Goal: Task Accomplishment & Management: Manage account settings

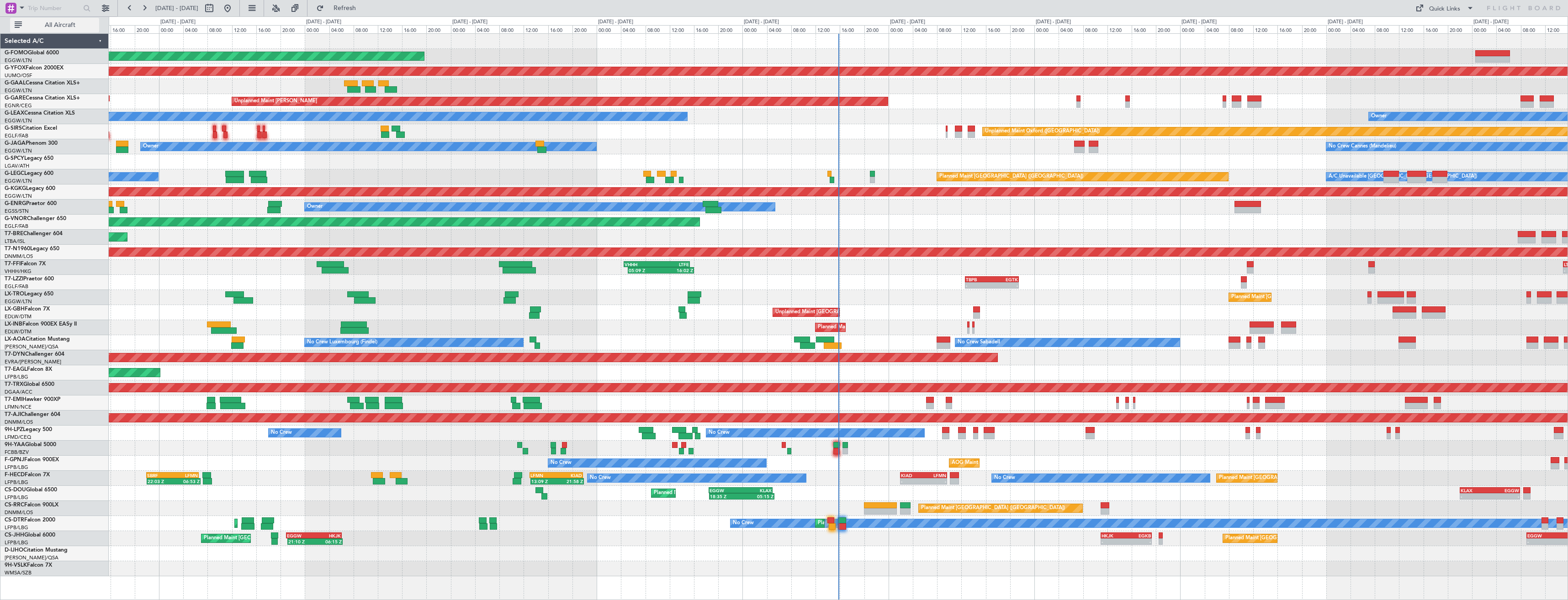
click at [73, 22] on span "All Aircraft" at bounding box center [60, 25] width 73 height 6
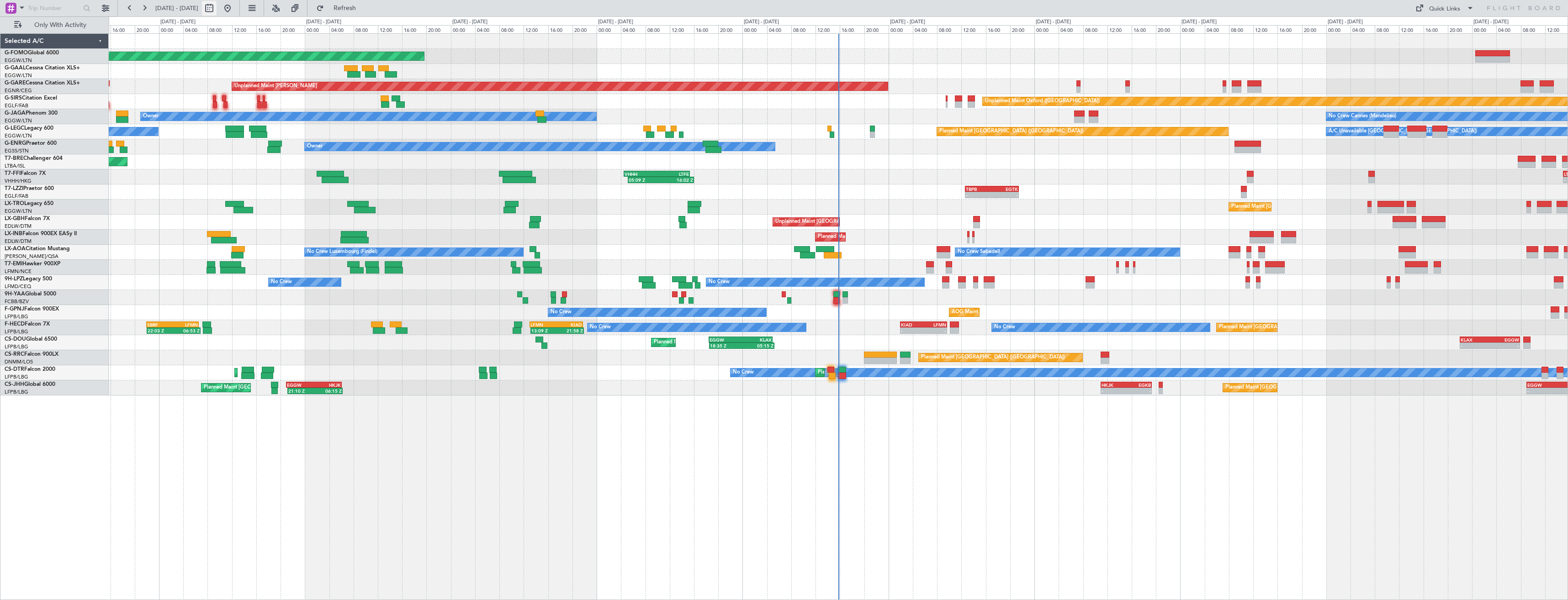
click at [216, 10] on button at bounding box center [209, 8] width 14 height 14
select select "8"
select select "2025"
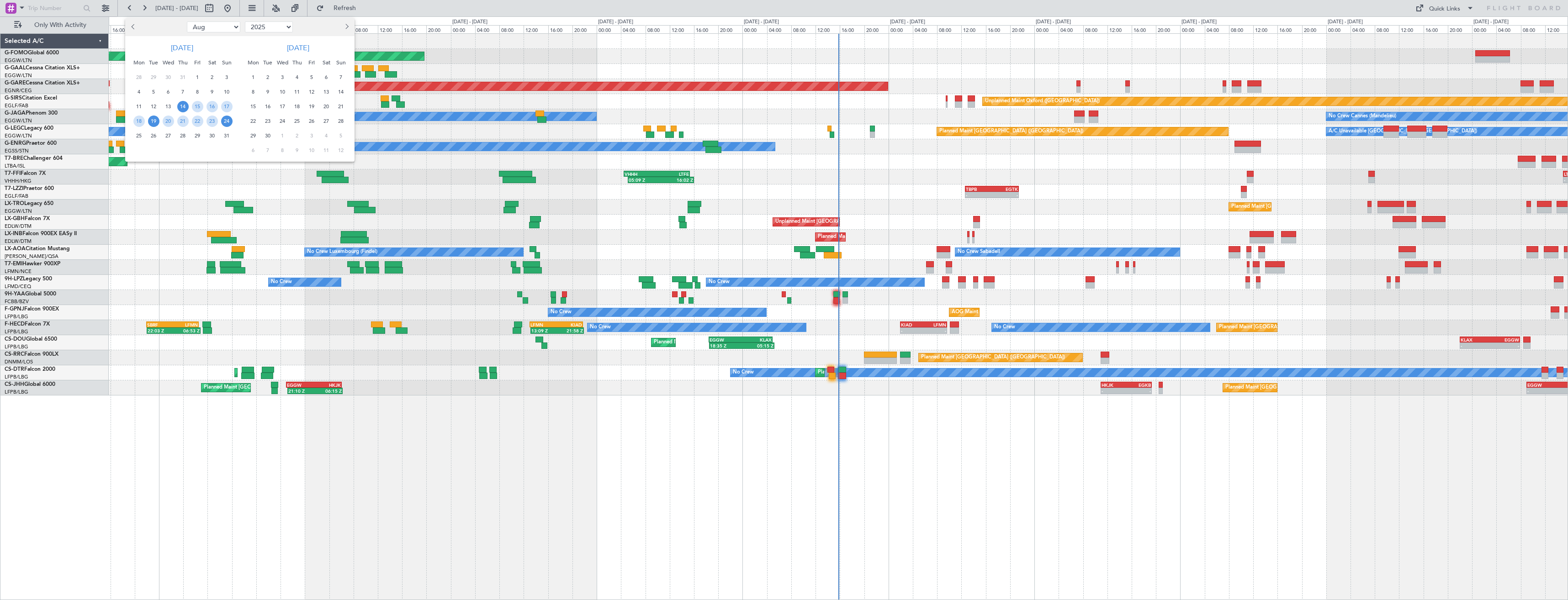
click at [154, 119] on span "19" at bounding box center [154, 121] width 11 height 11
click at [264, 78] on span "2" at bounding box center [268, 78] width 11 height 11
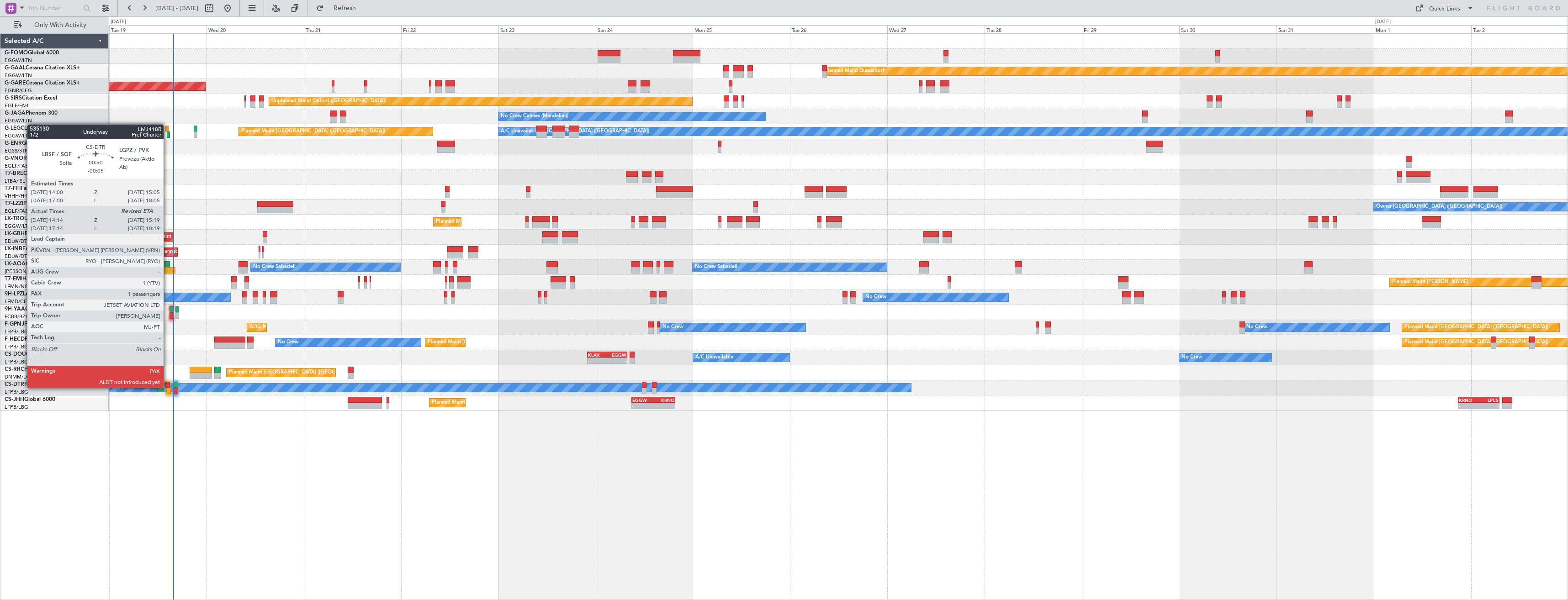
click at [168, 387] on div at bounding box center [168, 385] width 5 height 6
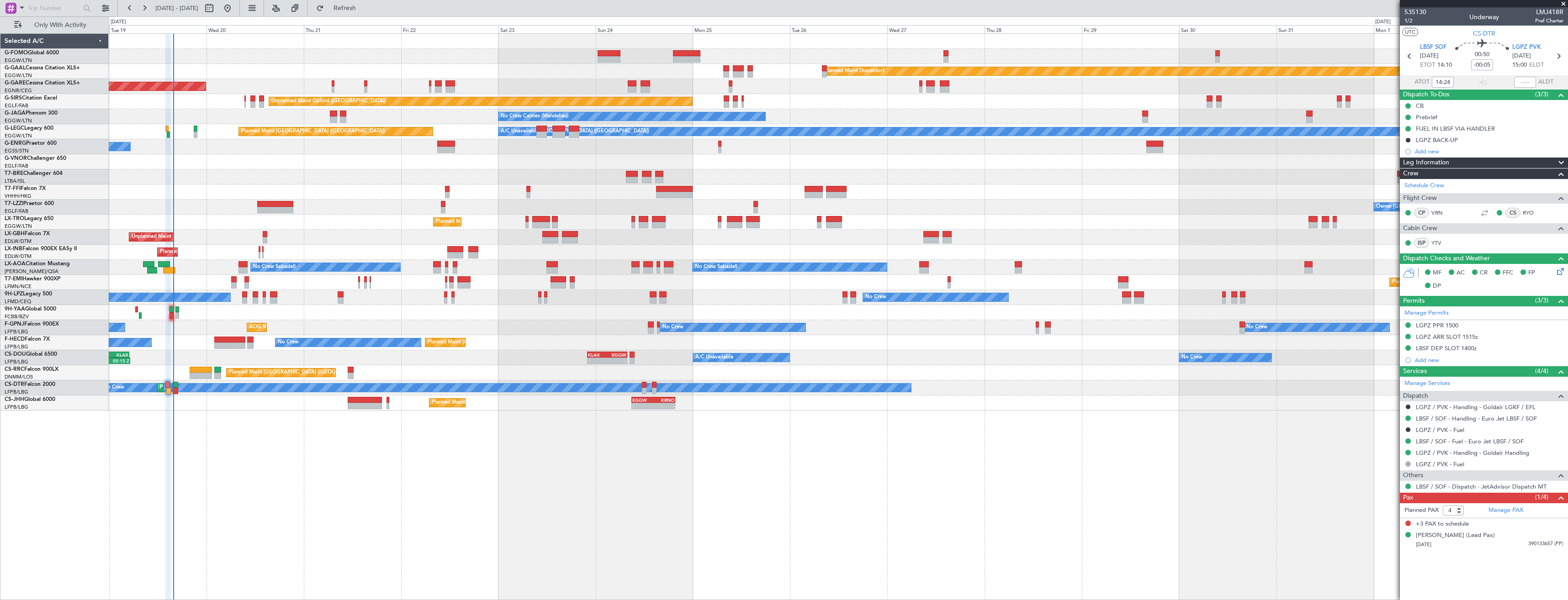
click at [1558, 11] on span "LMJ418R" at bounding box center [1550, 12] width 29 height 10
copy span "LMJ418R"
click at [1519, 82] on input "text" at bounding box center [1525, 82] width 22 height 11
type input "15:12"
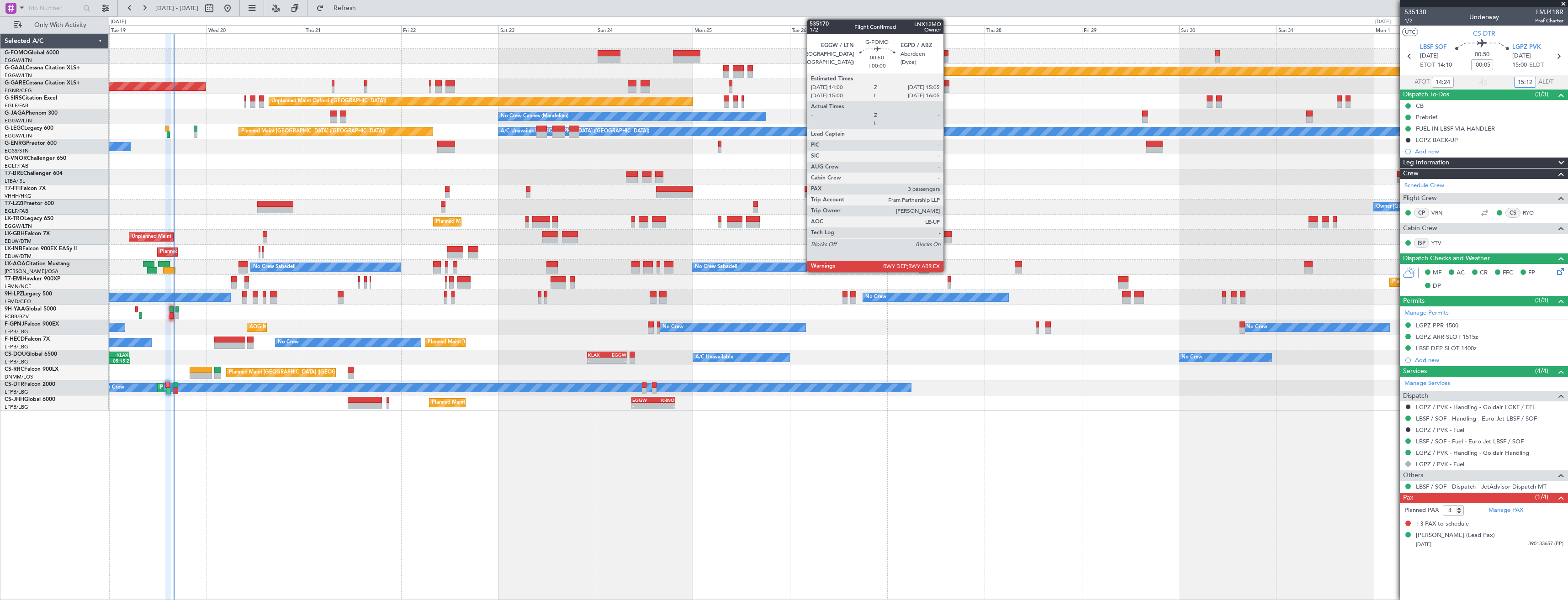
click at [948, 54] on div at bounding box center [946, 53] width 5 height 6
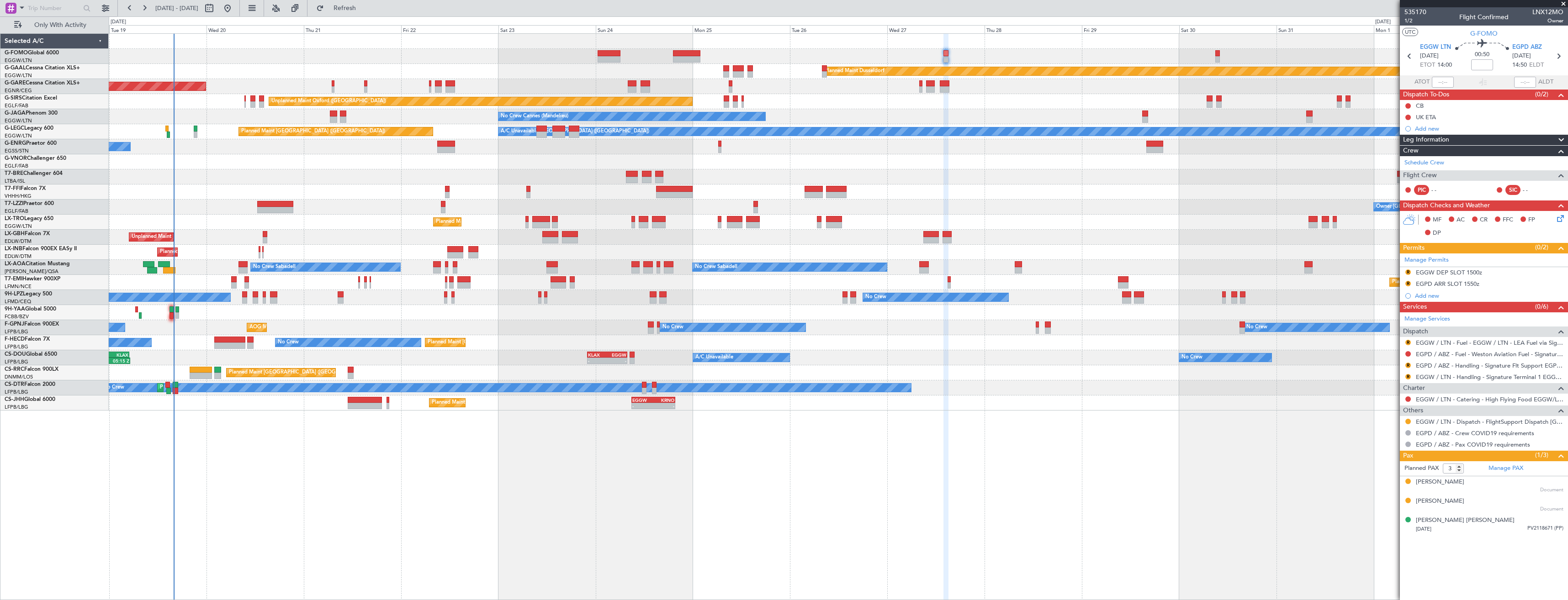
drag, startPoint x: 1408, startPoint y: 421, endPoint x: 1408, endPoint y: 438, distance: 17.0
click at [1408, 421] on button at bounding box center [1408, 422] width 6 height 6
click at [1383, 527] on span "Confirmed" at bounding box center [1383, 531] width 29 height 10
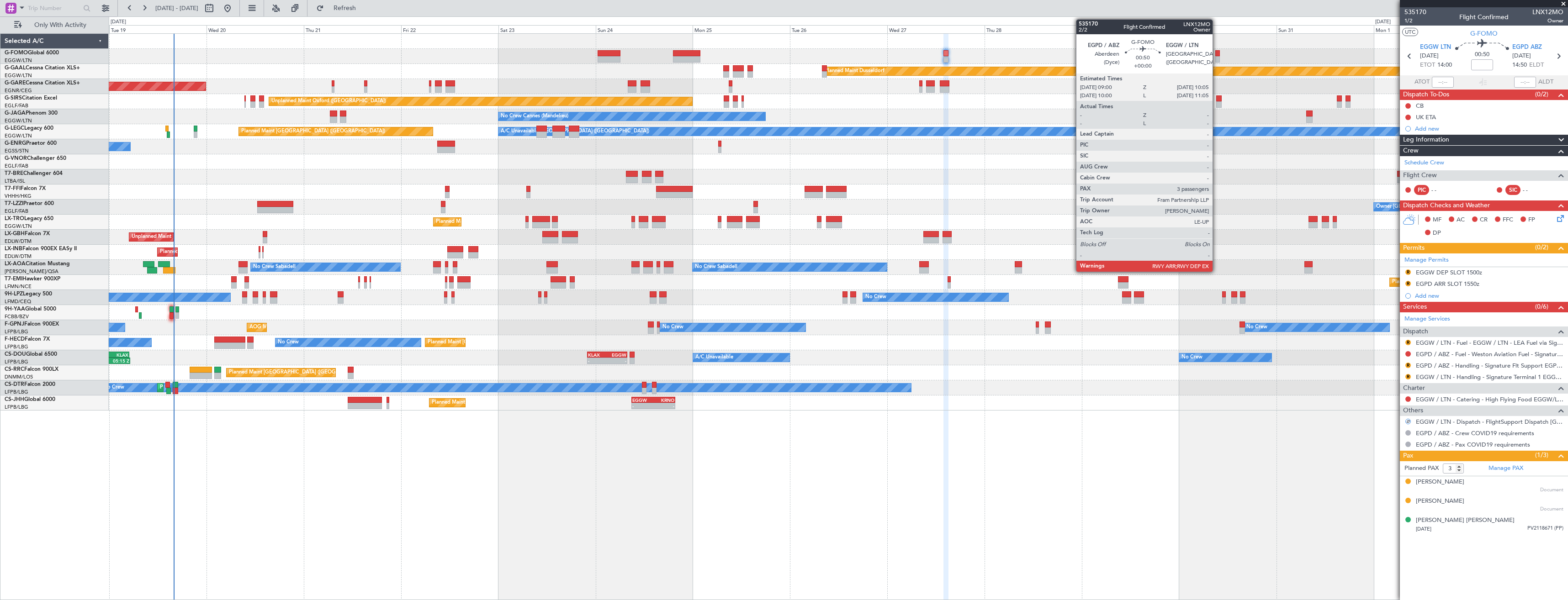
click at [1217, 52] on div at bounding box center [1218, 53] width 5 height 6
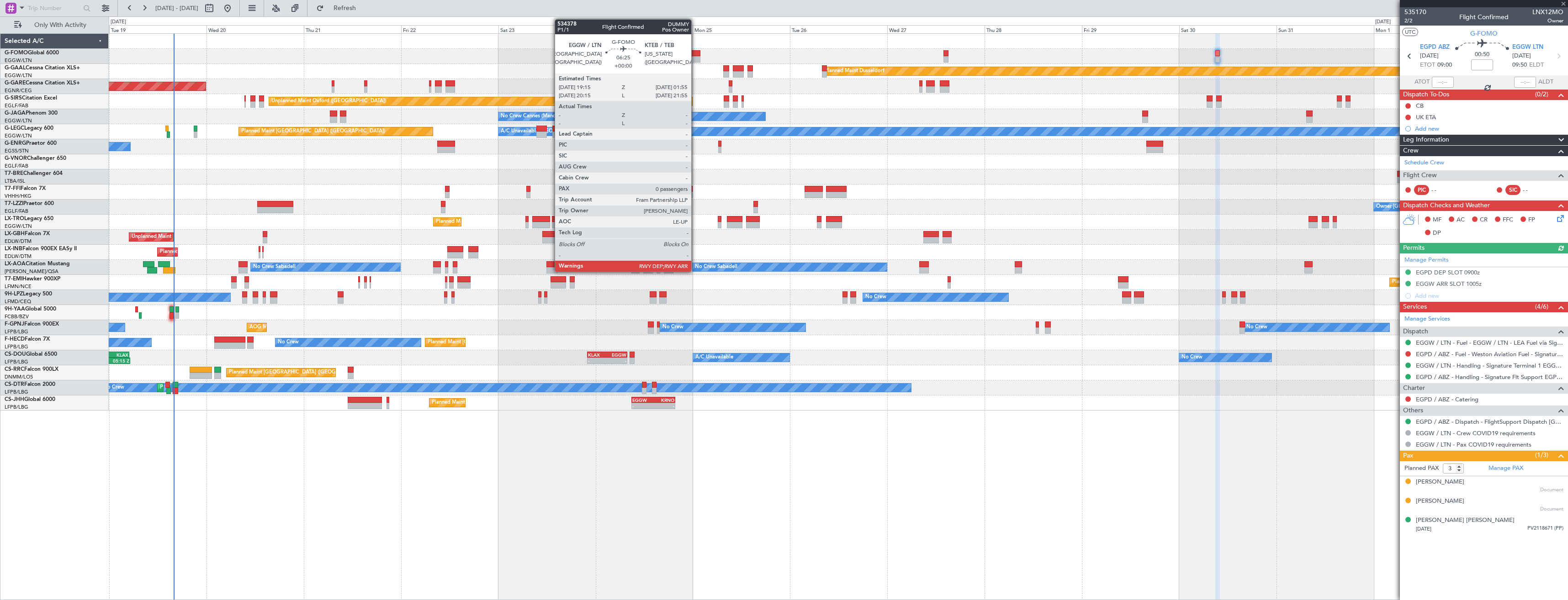
click at [695, 58] on div at bounding box center [686, 59] width 28 height 6
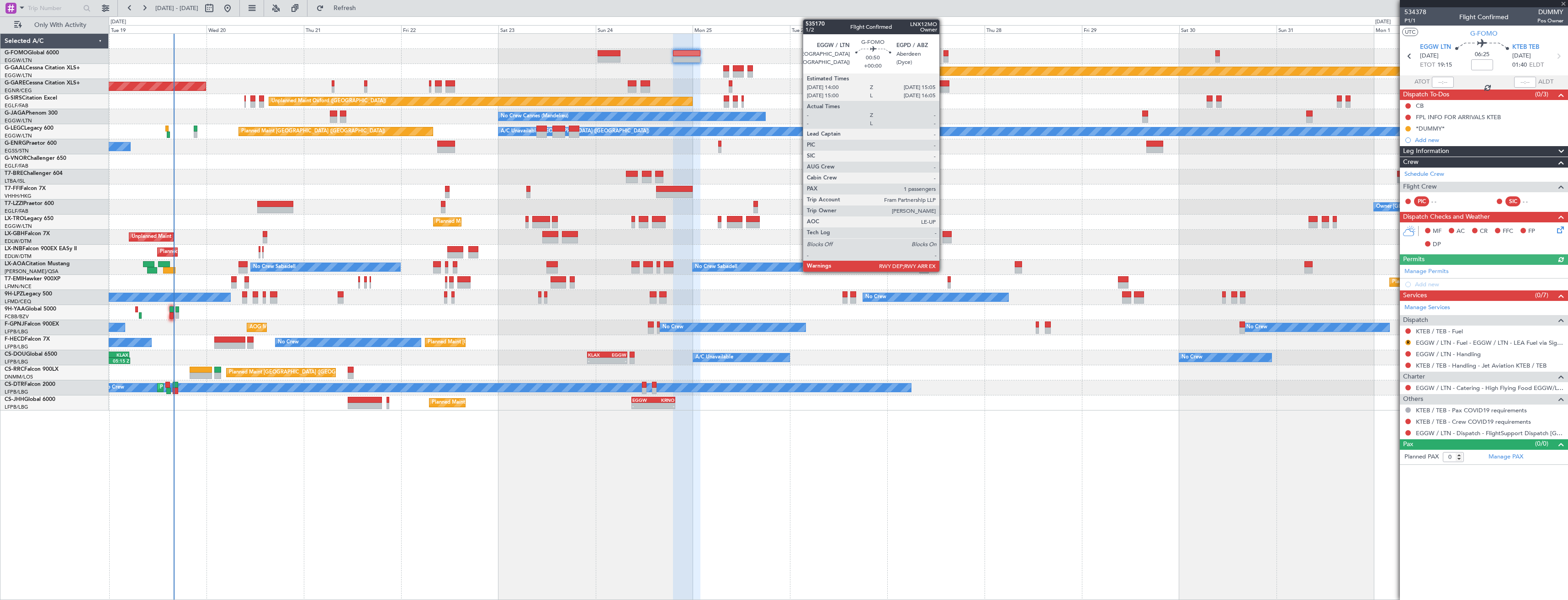
click at [943, 59] on div at bounding box center [946, 59] width 5 height 6
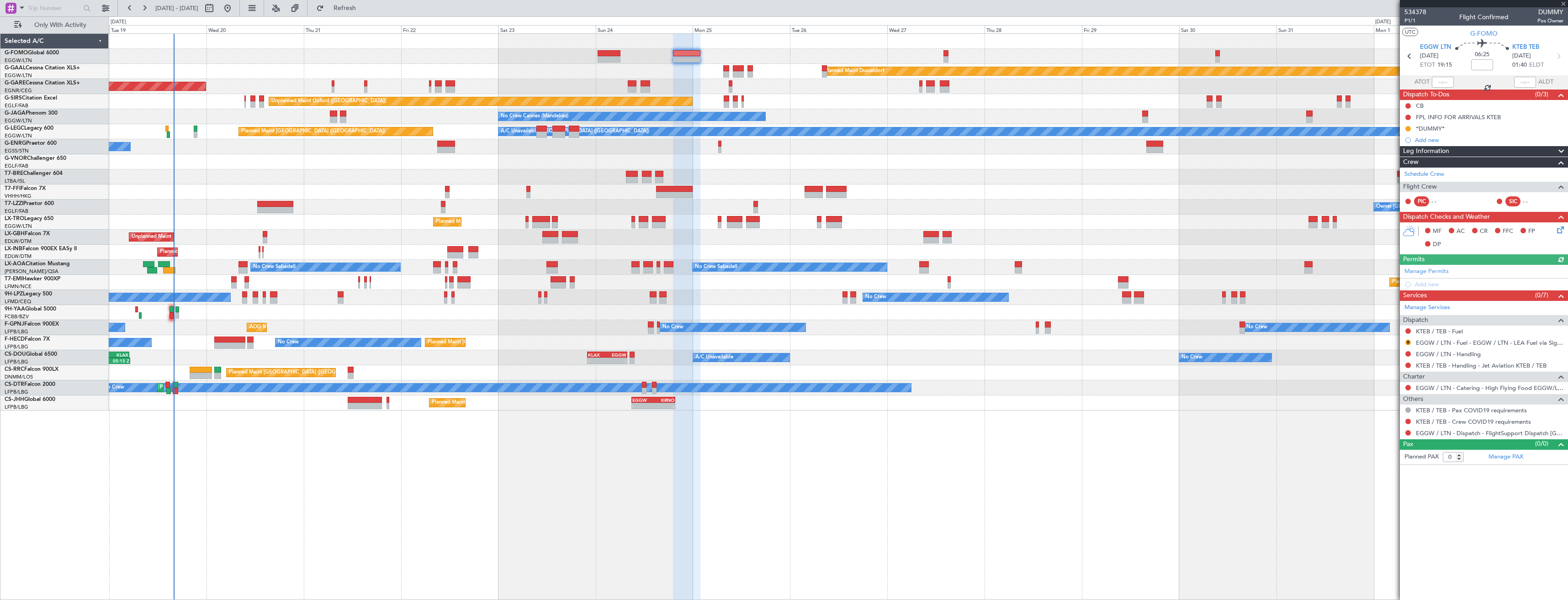
type input "3"
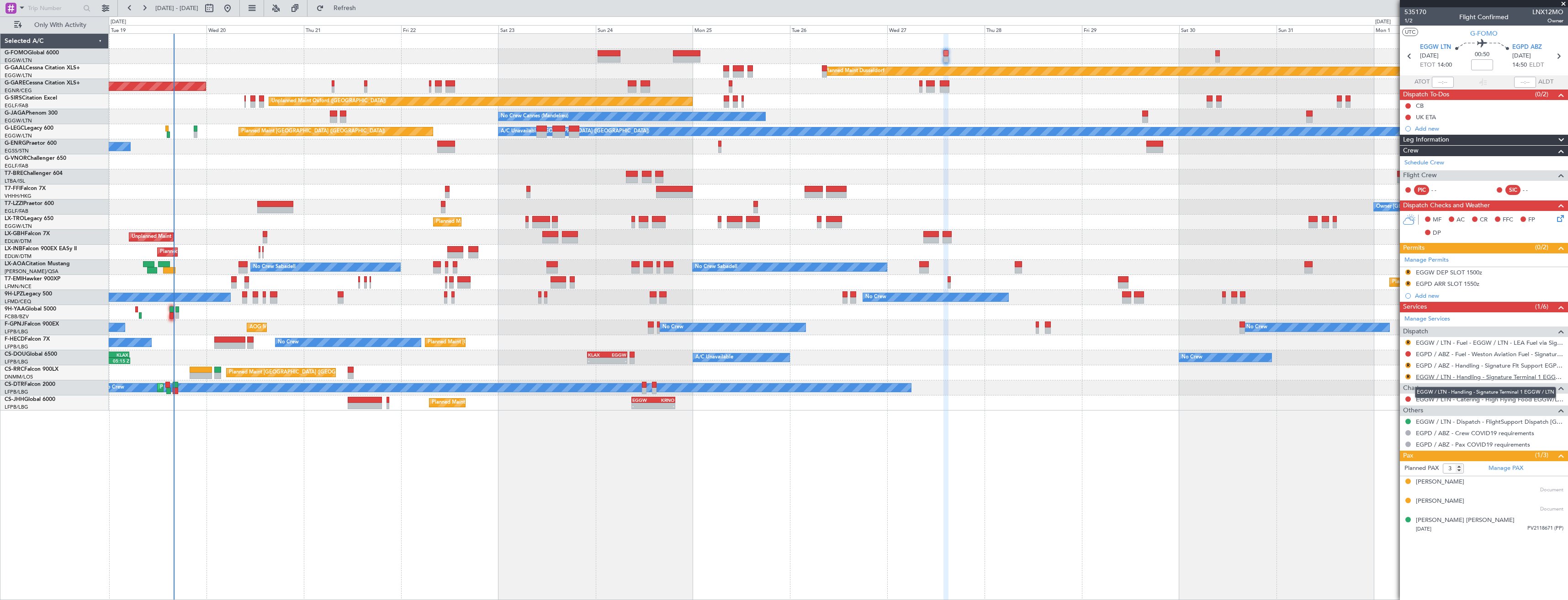
click at [1439, 377] on link "EGGW / LTN - Handling - Signature Terminal 1 EGGW / LTN" at bounding box center [1490, 377] width 147 height 8
click at [1409, 376] on button "R" at bounding box center [1408, 376] width 6 height 6
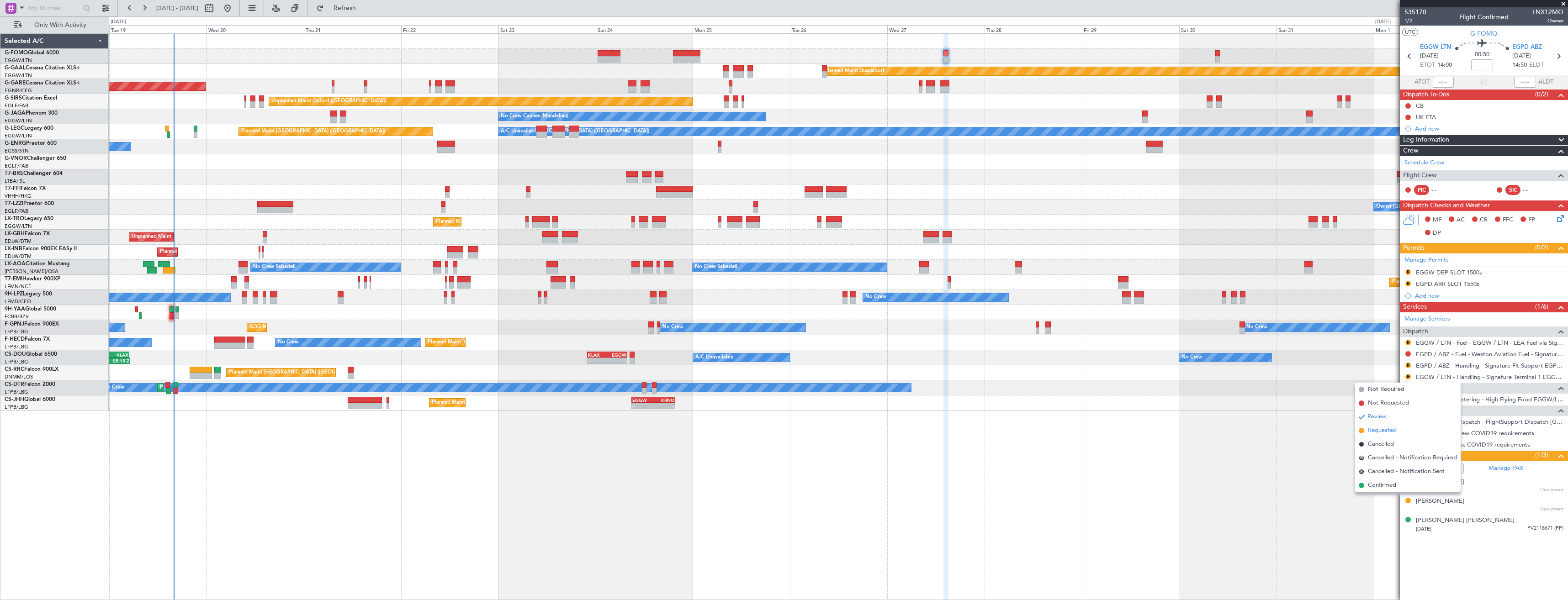
click at [1386, 429] on span "Requested" at bounding box center [1383, 431] width 29 height 10
click at [1440, 365] on link "EGPD / ABZ - Handling - Signature Flt Support EGPD / ABZ" at bounding box center [1490, 366] width 147 height 8
click at [1407, 365] on button "R" at bounding box center [1408, 365] width 6 height 6
click at [1384, 419] on span "Requested" at bounding box center [1383, 419] width 29 height 10
drag, startPoint x: 1409, startPoint y: 343, endPoint x: 1406, endPoint y: 356, distance: 13.3
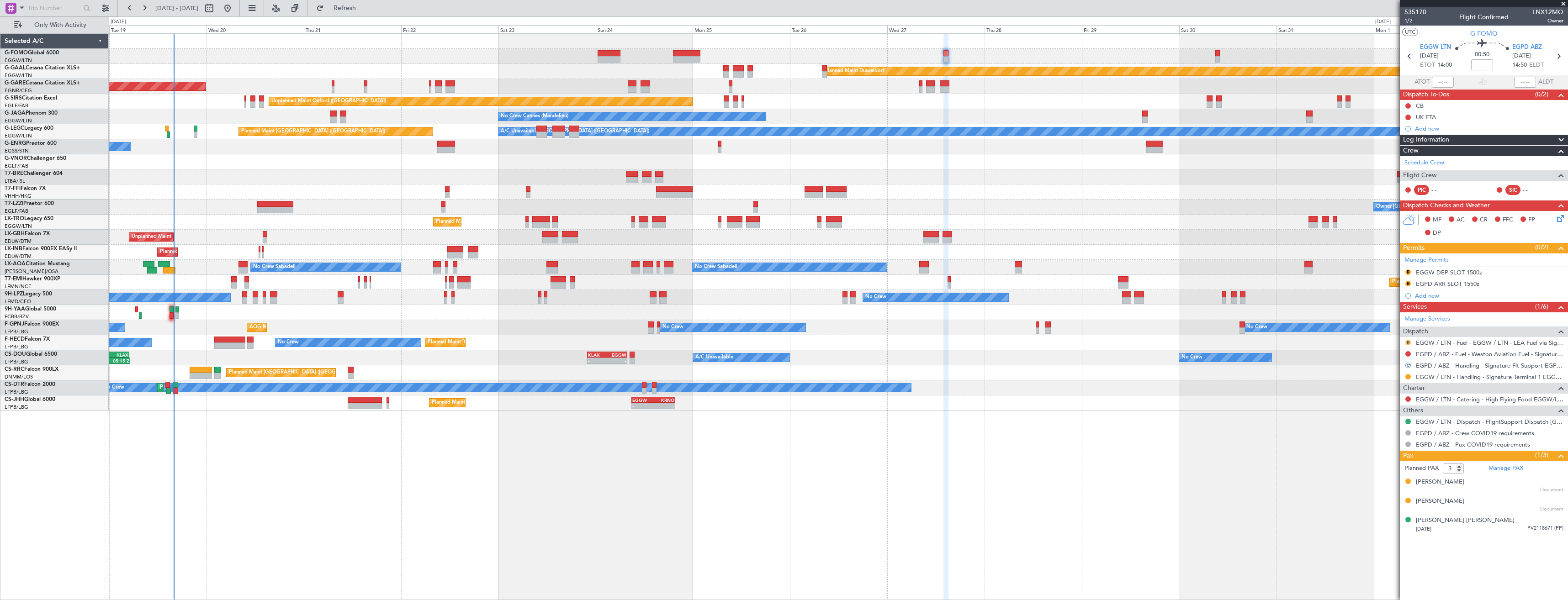
click at [1409, 343] on button "R" at bounding box center [1408, 342] width 6 height 6
click at [1398, 449] on li "Confirmed" at bounding box center [1408, 451] width 105 height 13
click at [1406, 284] on button "R" at bounding box center [1408, 284] width 6 height 6
click at [1376, 327] on span "Requested" at bounding box center [1383, 324] width 29 height 10
click at [1409, 271] on button "R" at bounding box center [1408, 272] width 6 height 6
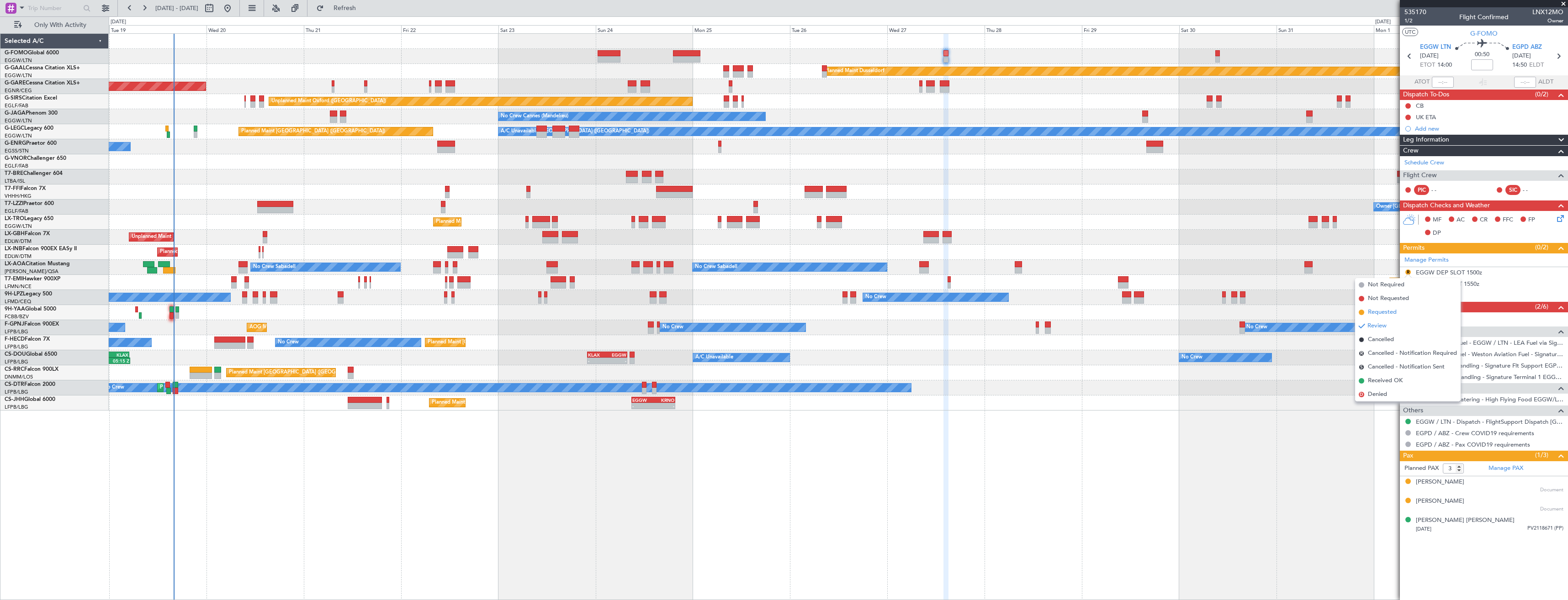
click at [1396, 313] on span "Requested" at bounding box center [1383, 313] width 29 height 10
click at [1507, 272] on div "EGGW DEP SLOT 1500z" at bounding box center [1484, 273] width 168 height 11
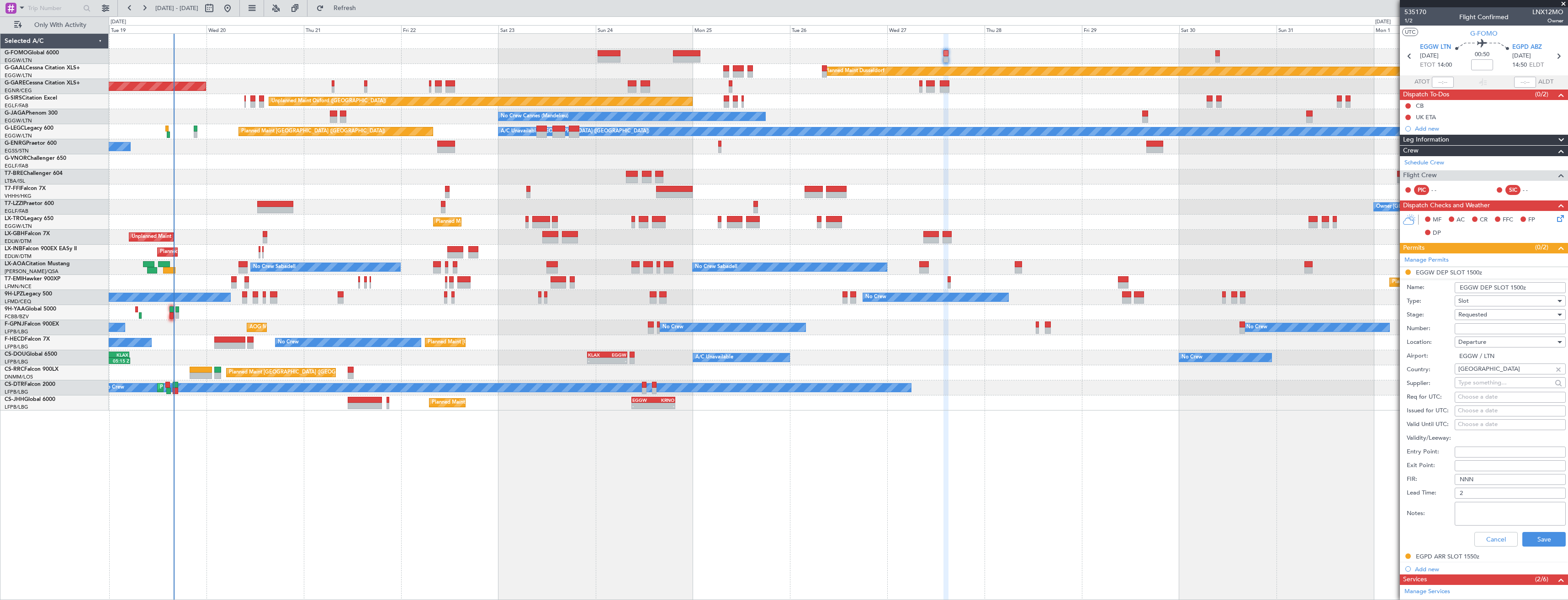
click at [1514, 288] on input "EGGW DEP SLOT 1500z" at bounding box center [1510, 288] width 111 height 11
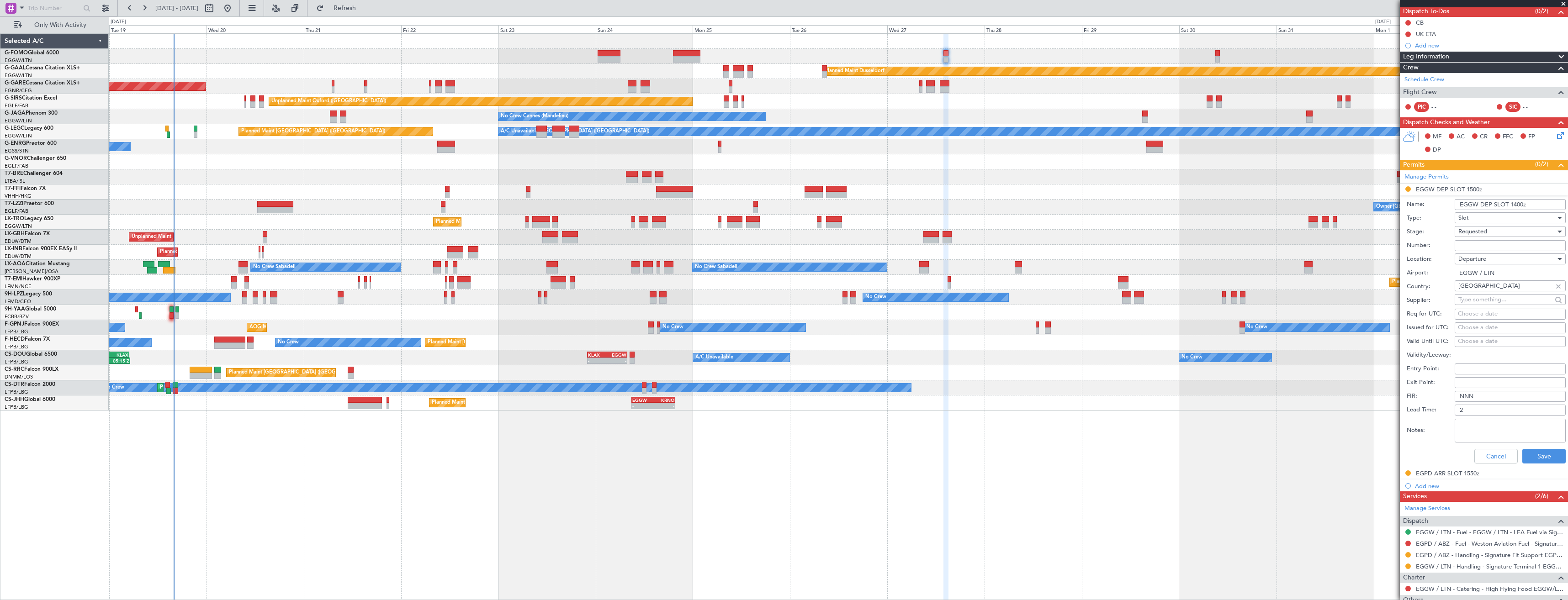
scroll to position [137, 0]
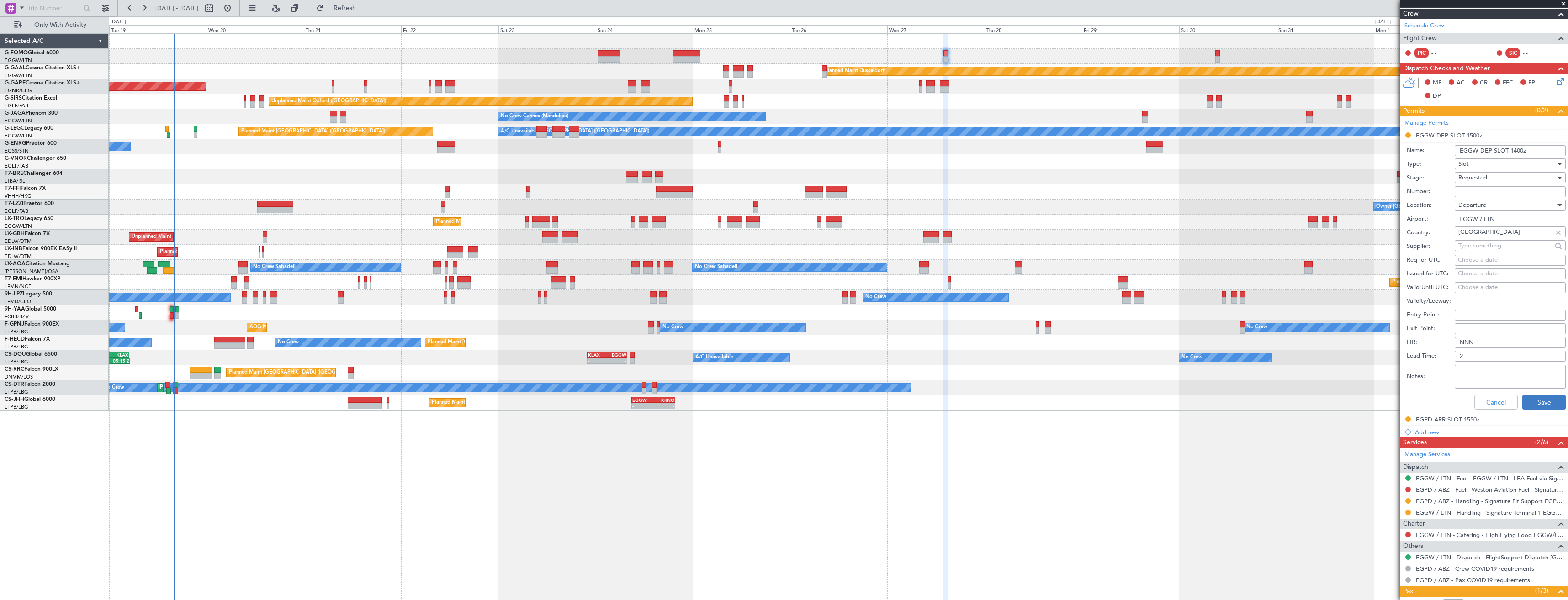
type input "EGGW DEP SLOT 1400z"
click at [1535, 402] on button "Save" at bounding box center [1544, 403] width 44 height 14
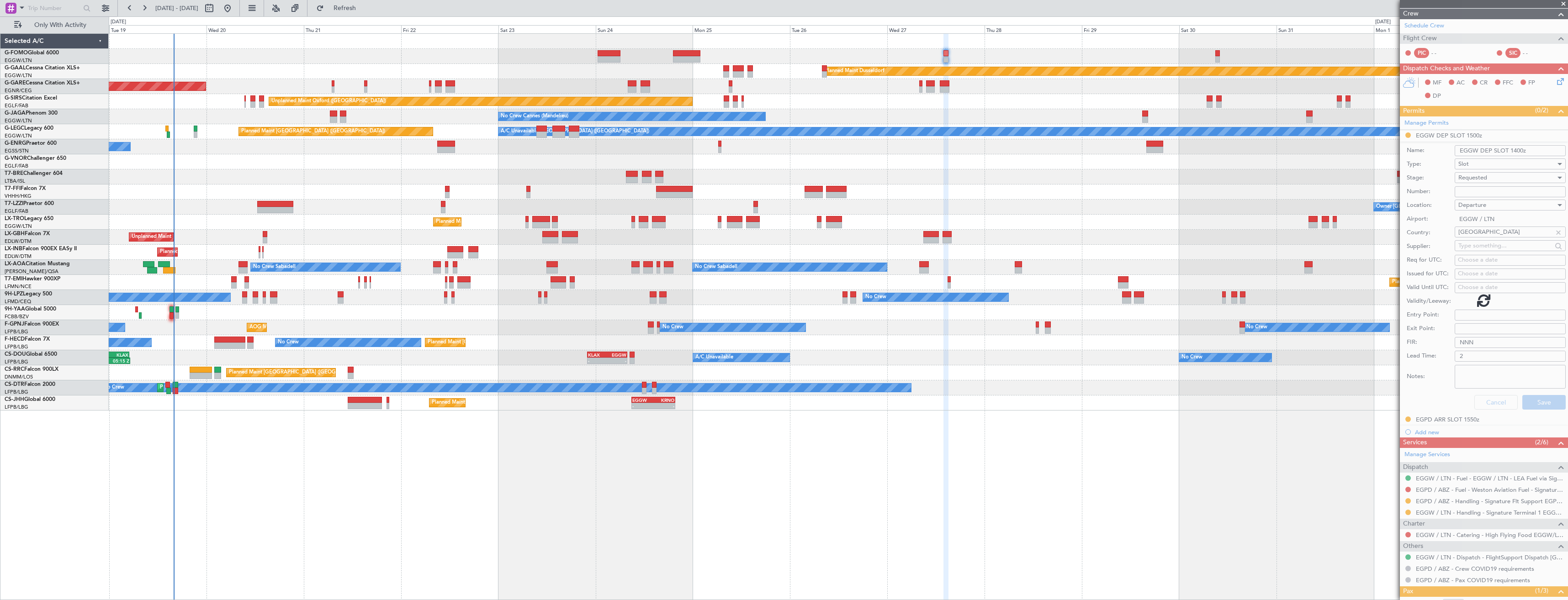
scroll to position [0, 0]
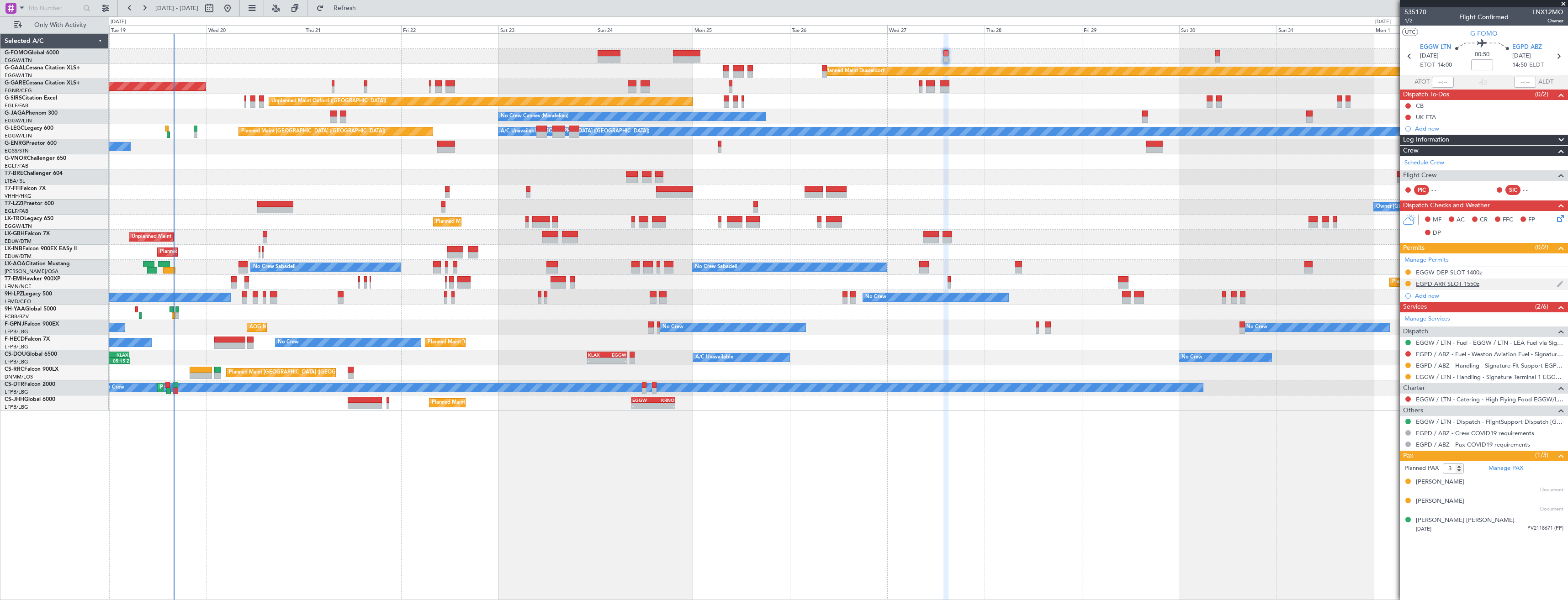
click at [1501, 285] on div "EGPD ARR SLOT 1550z" at bounding box center [1484, 285] width 168 height 11
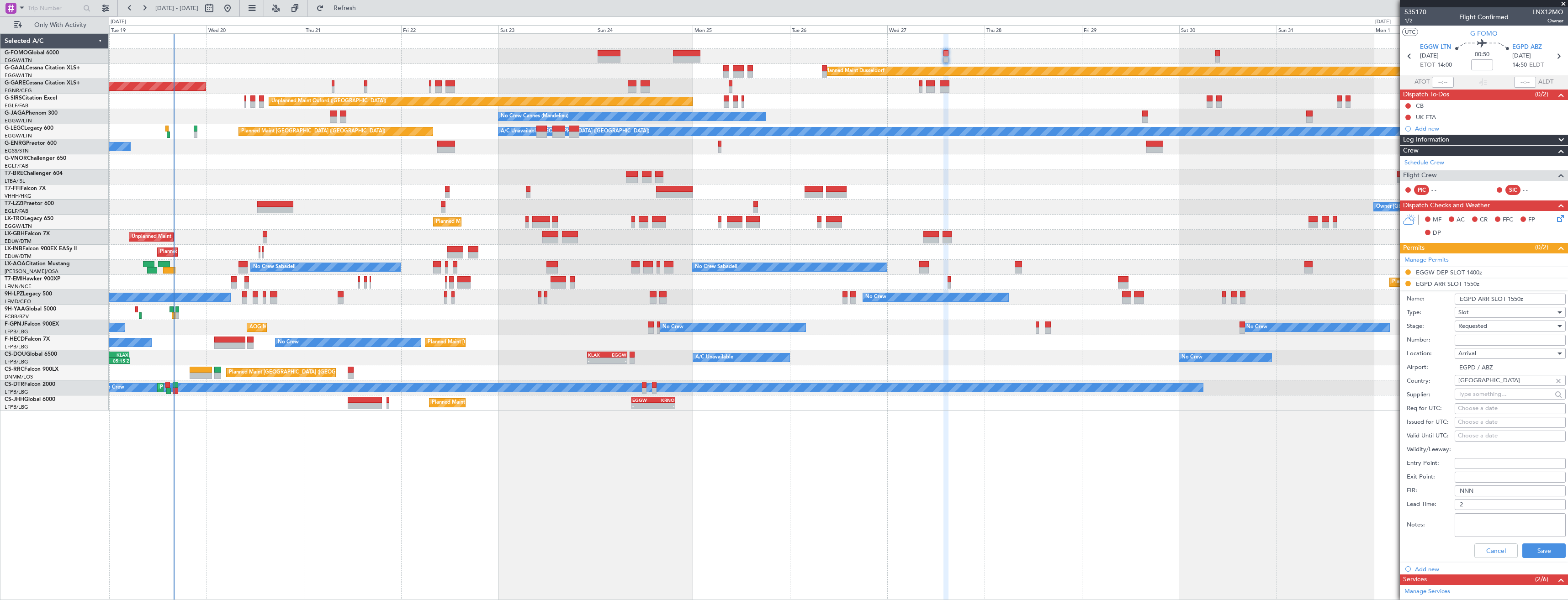
click at [1513, 297] on input "EGPD ARR SLOT 1550z" at bounding box center [1510, 300] width 111 height 11
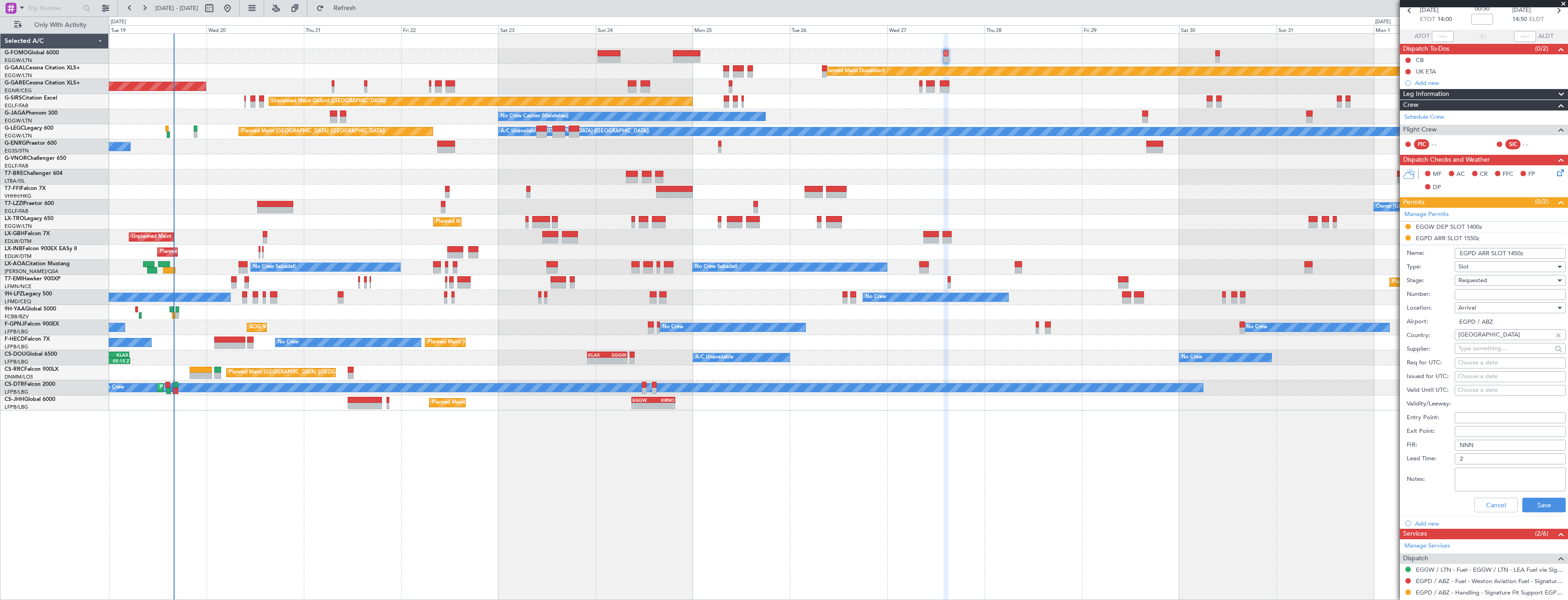
scroll to position [208, 0]
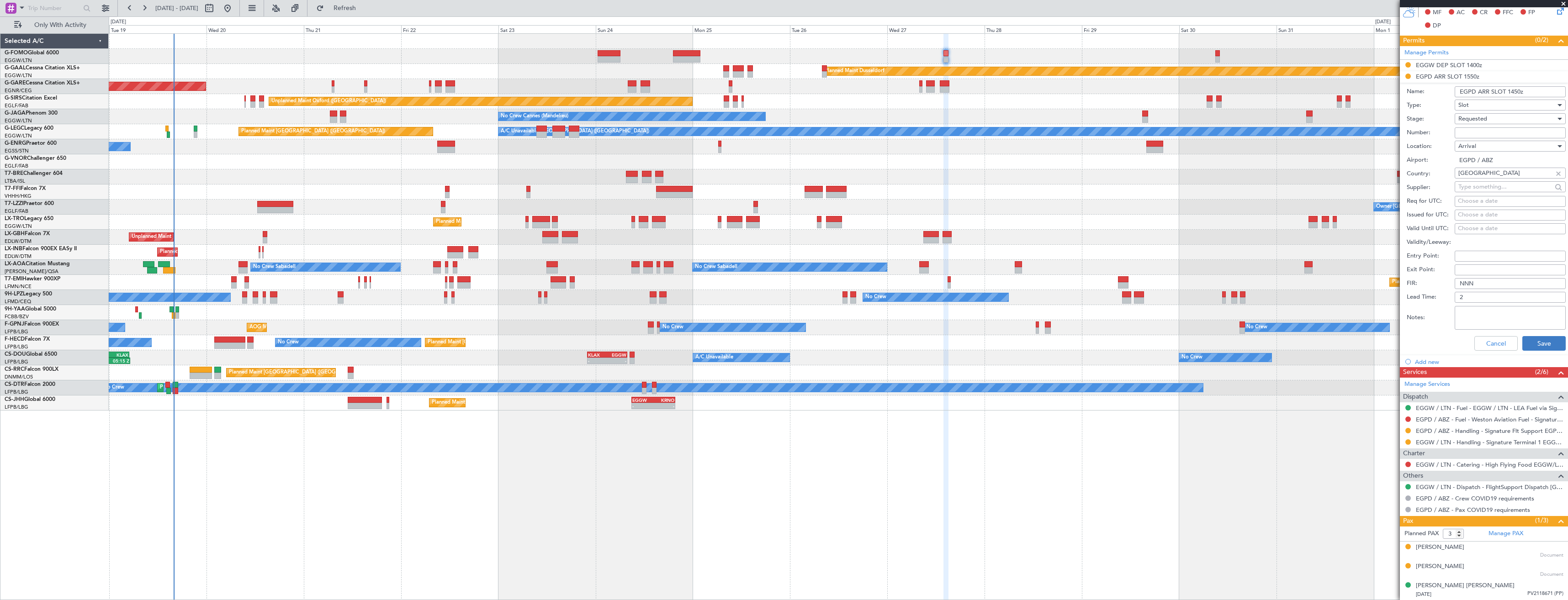
type input "EGPD ARR SLOT 1450z"
click at [1538, 343] on button "Save" at bounding box center [1544, 343] width 44 height 14
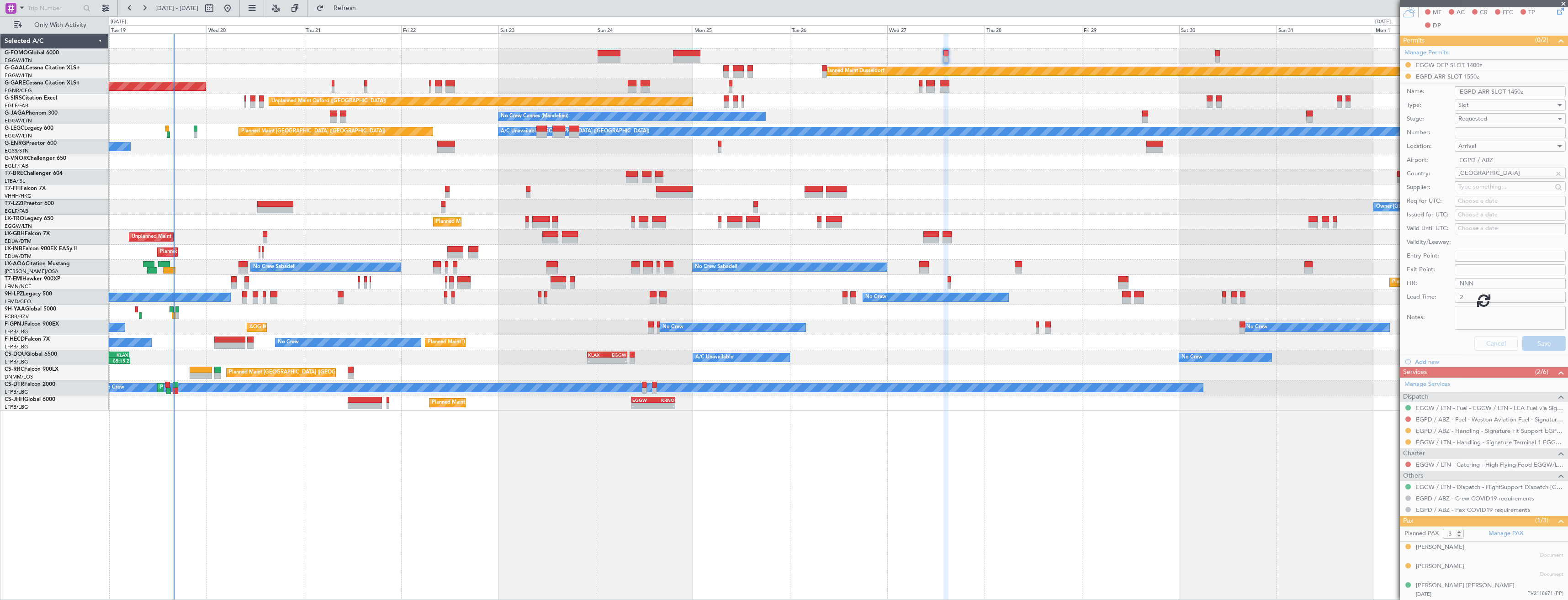
scroll to position [0, 0]
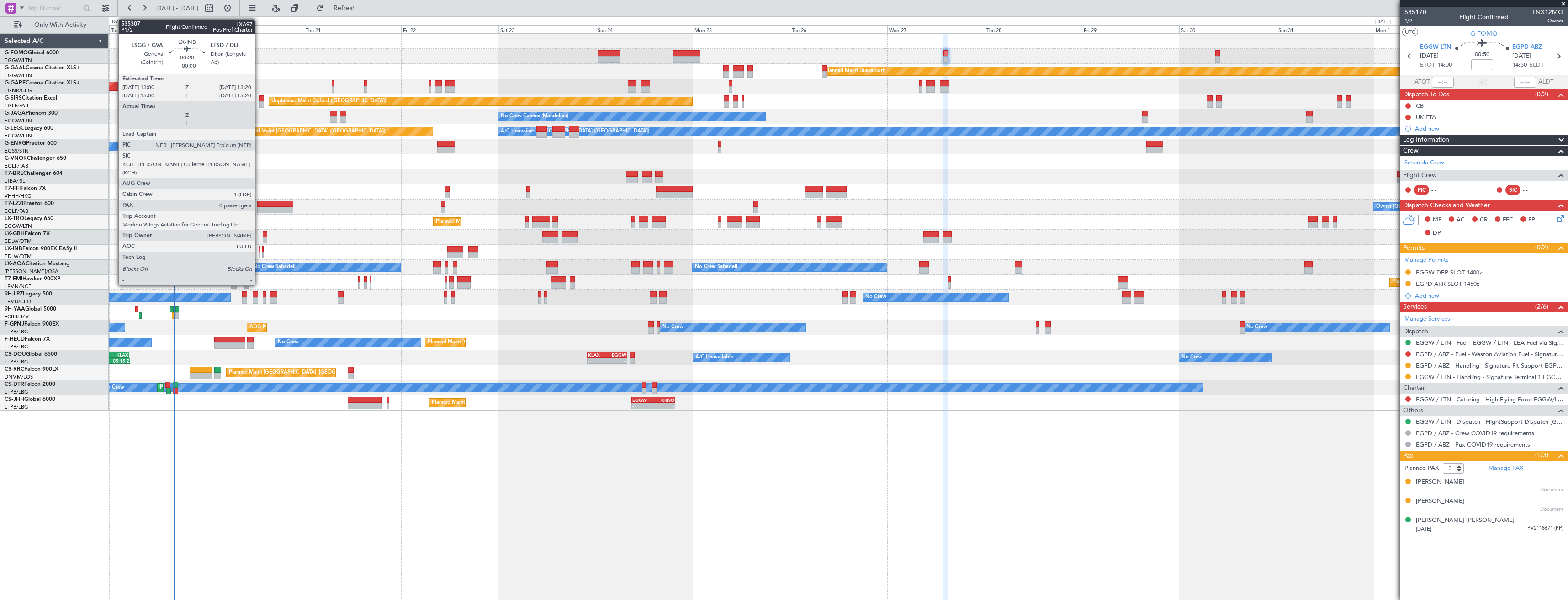
click at [259, 257] on div at bounding box center [259, 255] width 2 height 6
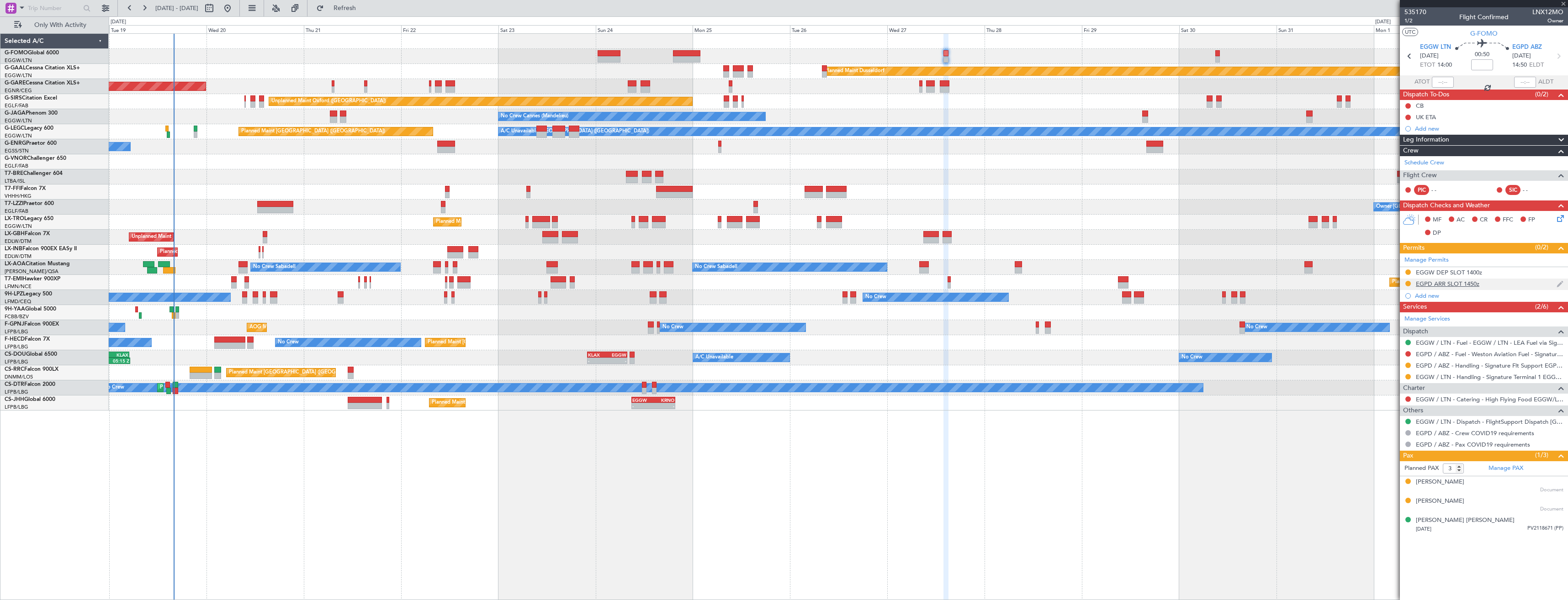
type input "0"
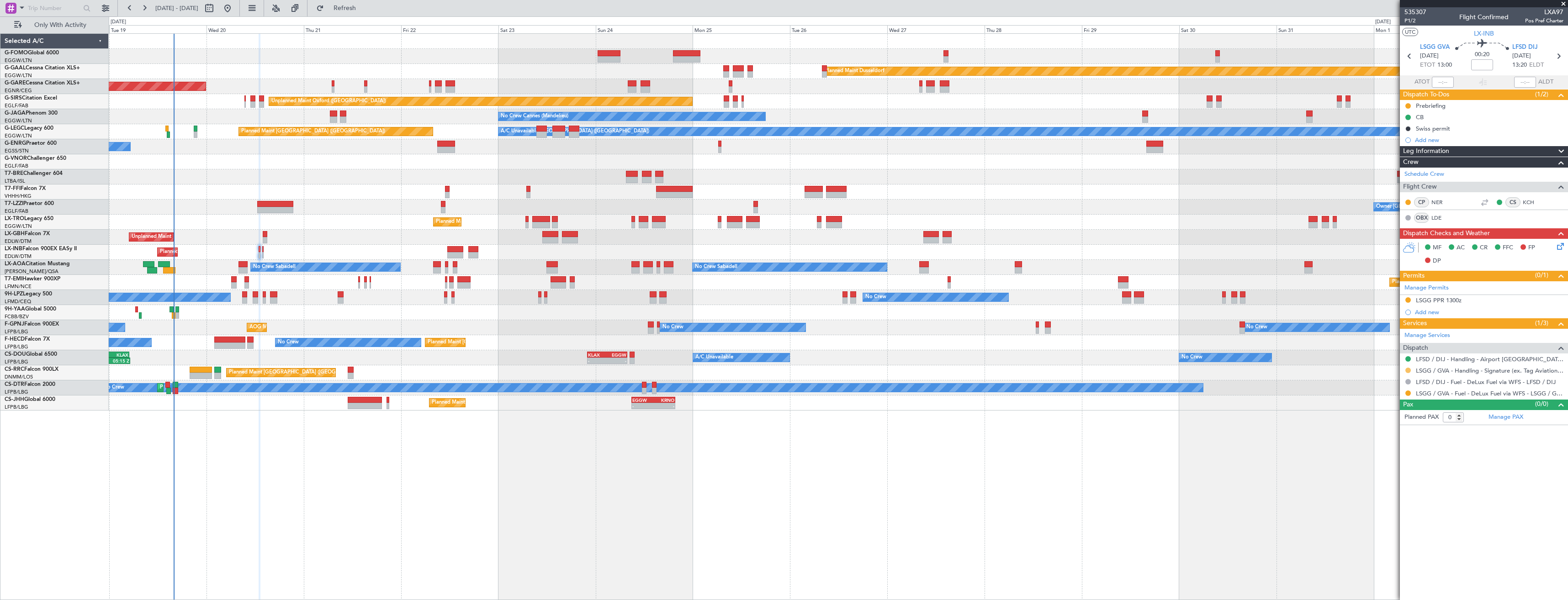
click at [1409, 372] on button at bounding box center [1408, 370] width 6 height 6
click at [1391, 480] on span "Confirmed" at bounding box center [1383, 480] width 29 height 10
click at [1493, 303] on div "LSGG PPR 1300z" at bounding box center [1484, 300] width 168 height 11
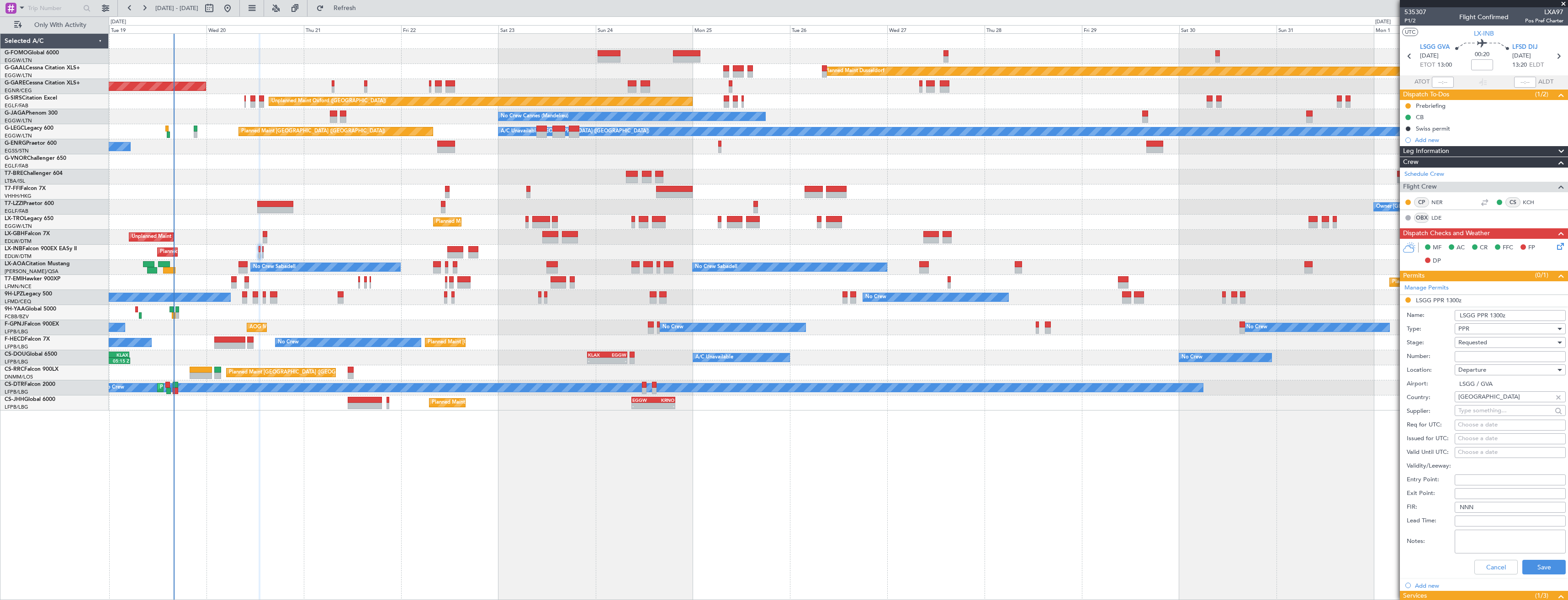
click at [1500, 354] on input "Number:" at bounding box center [1510, 357] width 111 height 11
paste input "082013107D"
type input "082013107D"
click at [1490, 344] on div "Requested" at bounding box center [1507, 342] width 98 height 13
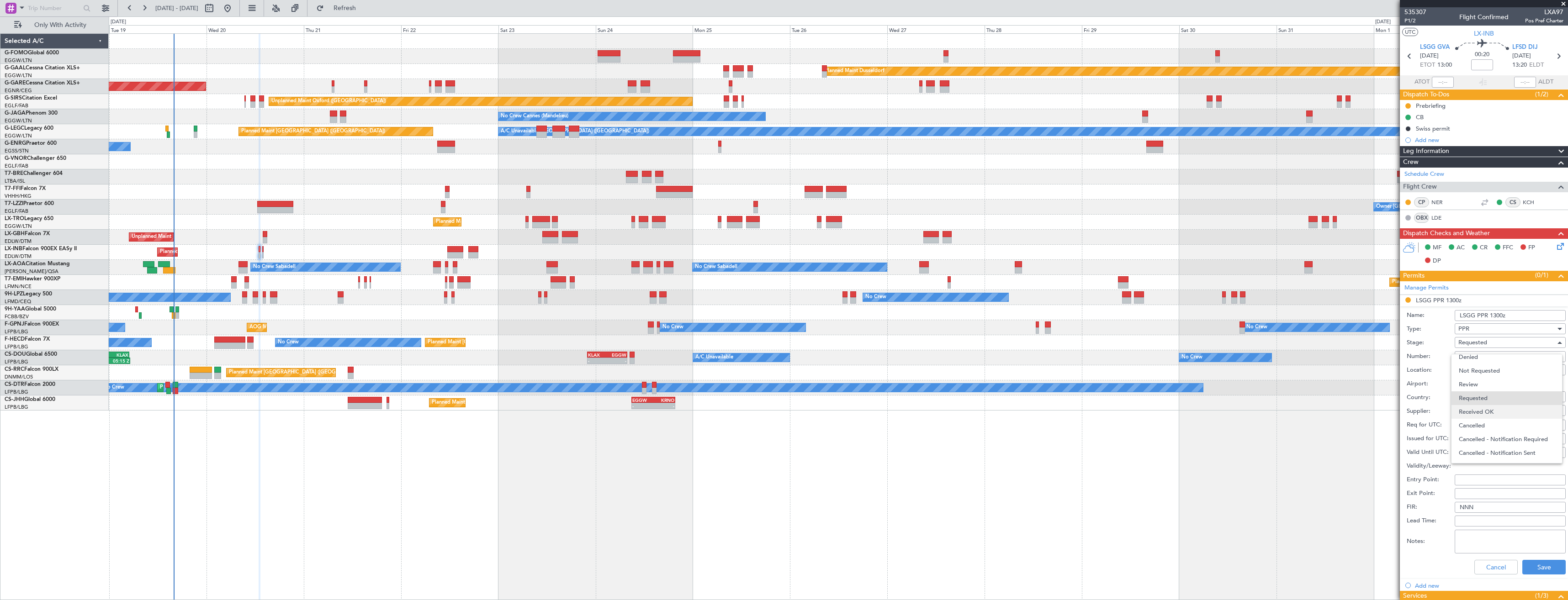
click at [1486, 408] on span "Received OK" at bounding box center [1507, 411] width 96 height 13
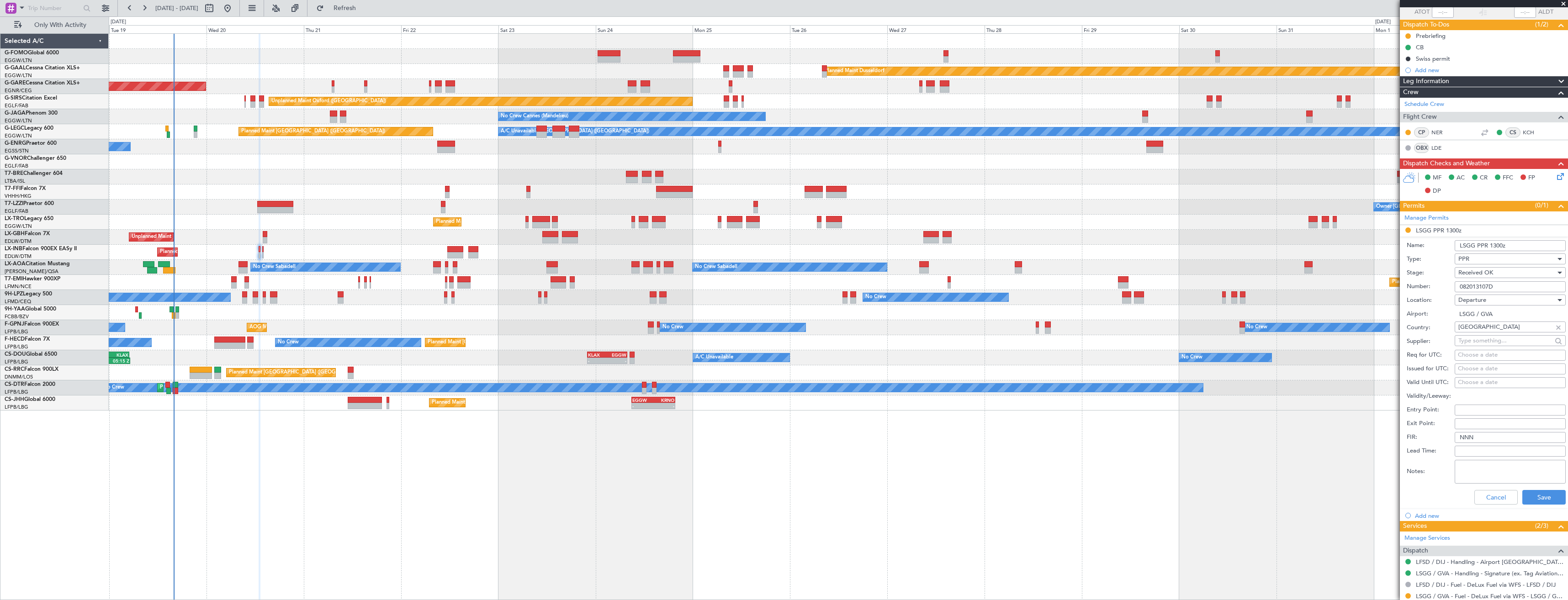
scroll to position [97, 0]
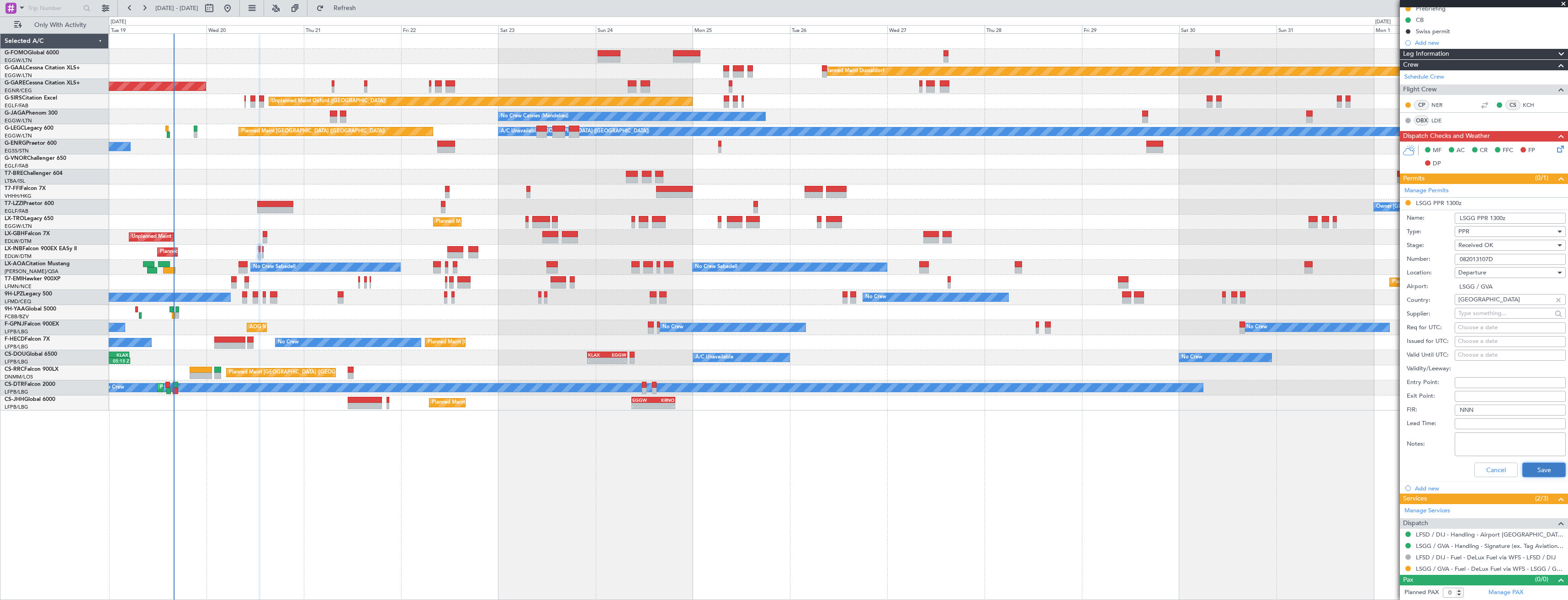
click at [1532, 464] on button "Save" at bounding box center [1544, 470] width 44 height 14
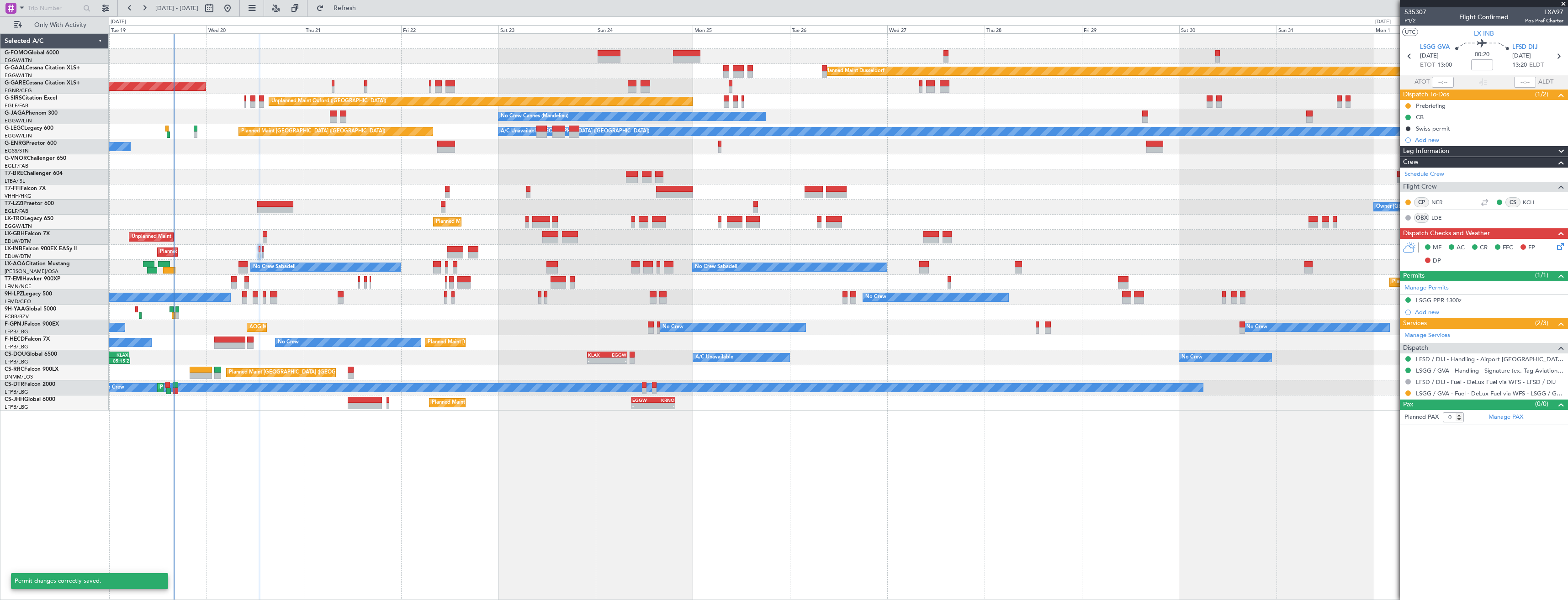
scroll to position [0, 0]
click at [1561, 55] on icon at bounding box center [1558, 55] width 12 height 12
click at [1408, 358] on button at bounding box center [1408, 359] width 6 height 6
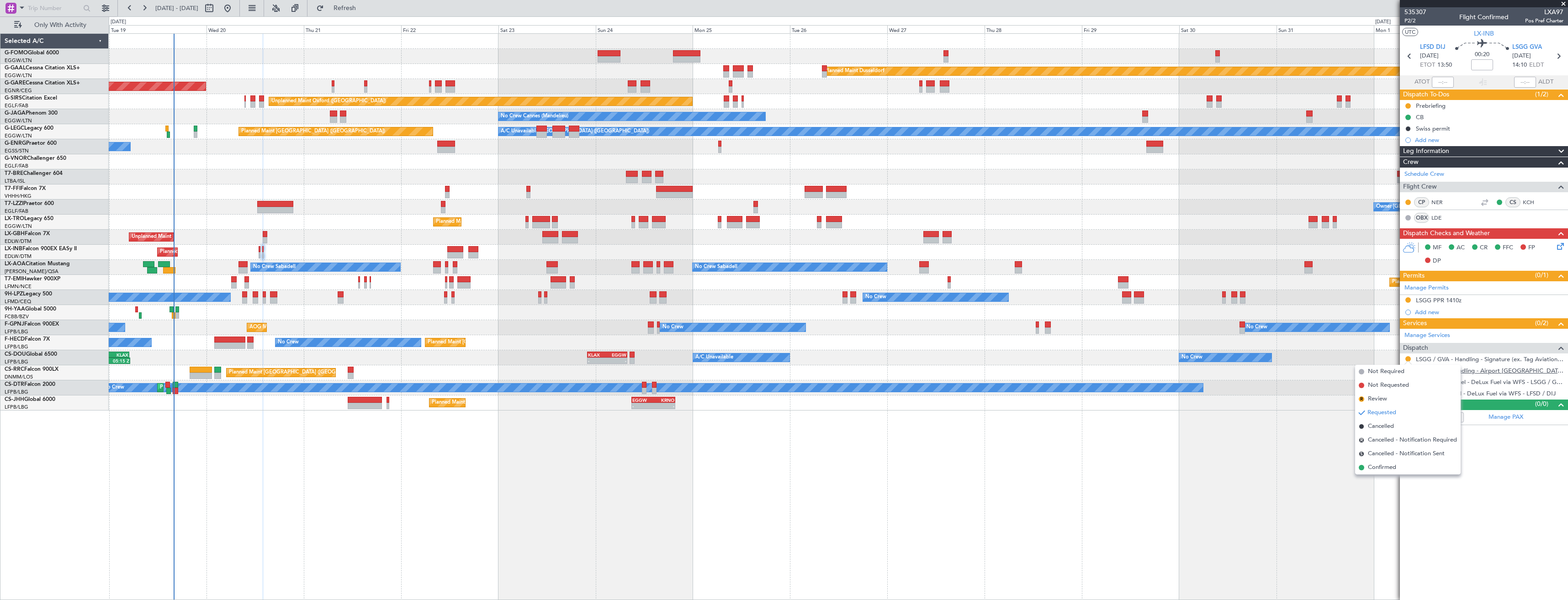
drag, startPoint x: 1385, startPoint y: 467, endPoint x: 1453, endPoint y: 366, distance: 121.8
click at [1385, 465] on span "Confirmed" at bounding box center [1383, 468] width 29 height 10
click at [1478, 300] on div "LSGG PPR 1410z" at bounding box center [1484, 300] width 168 height 11
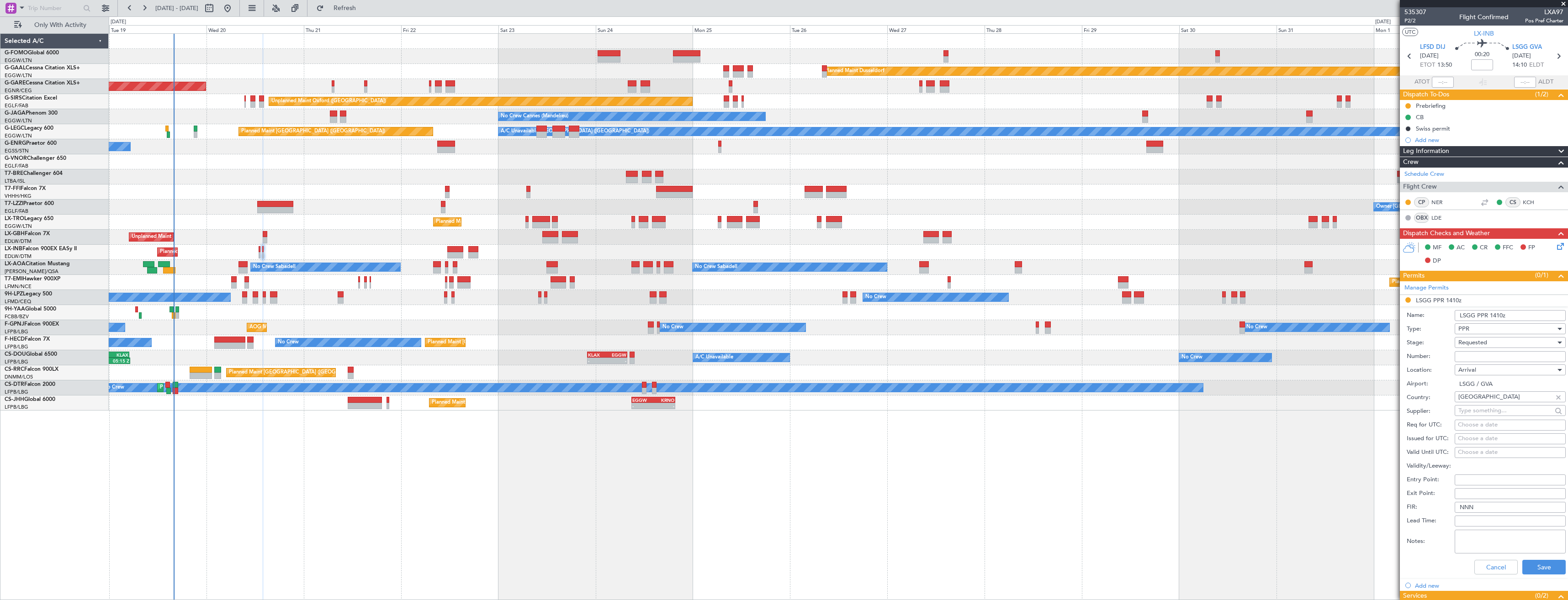
click at [1490, 357] on input "Number:" at bounding box center [1510, 357] width 111 height 11
paste input "082014111A"
type input "082014111A"
click at [1480, 339] on span "Requested" at bounding box center [1473, 342] width 29 height 8
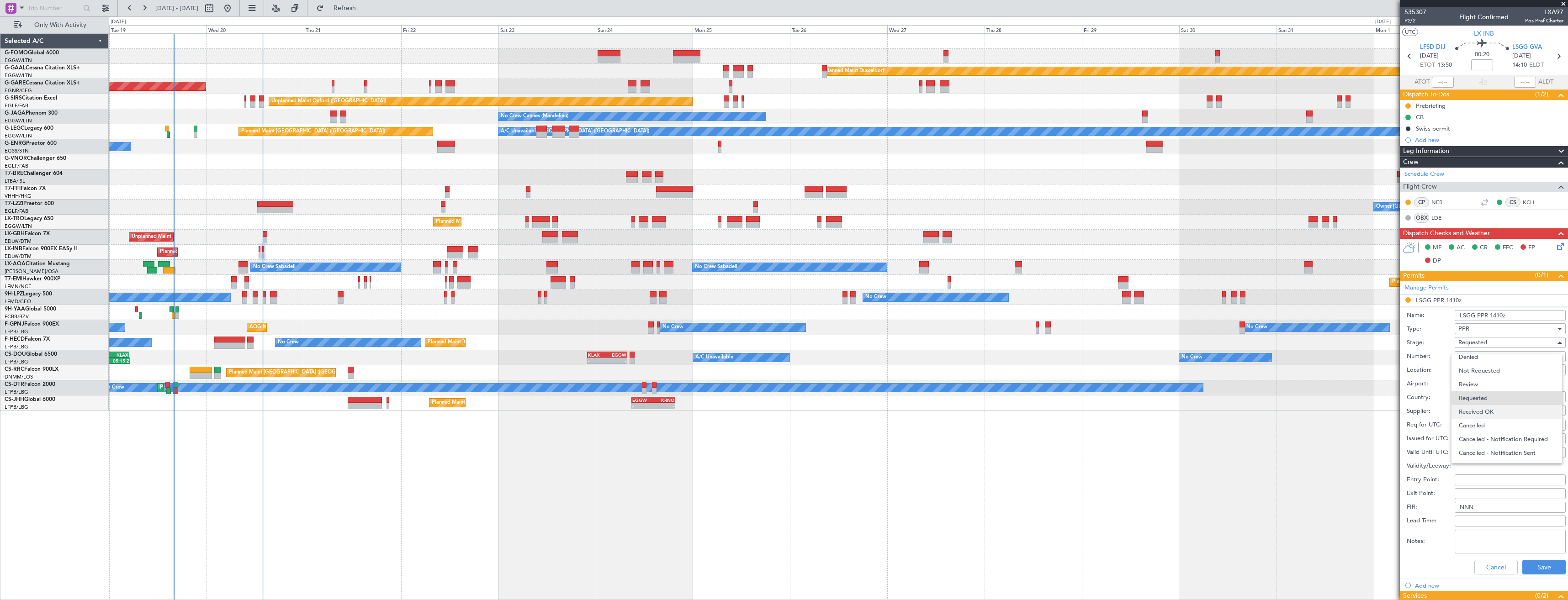
click at [1487, 411] on span "Received OK" at bounding box center [1507, 411] width 96 height 13
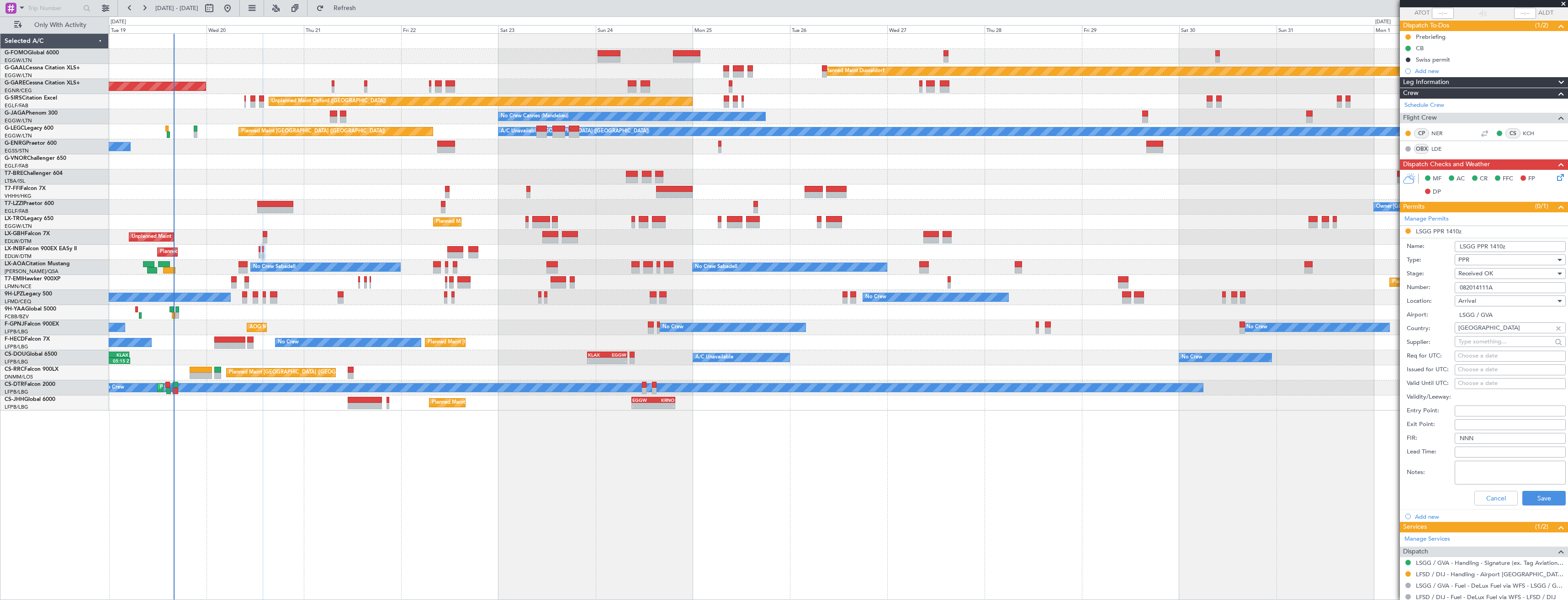
scroll to position [97, 0]
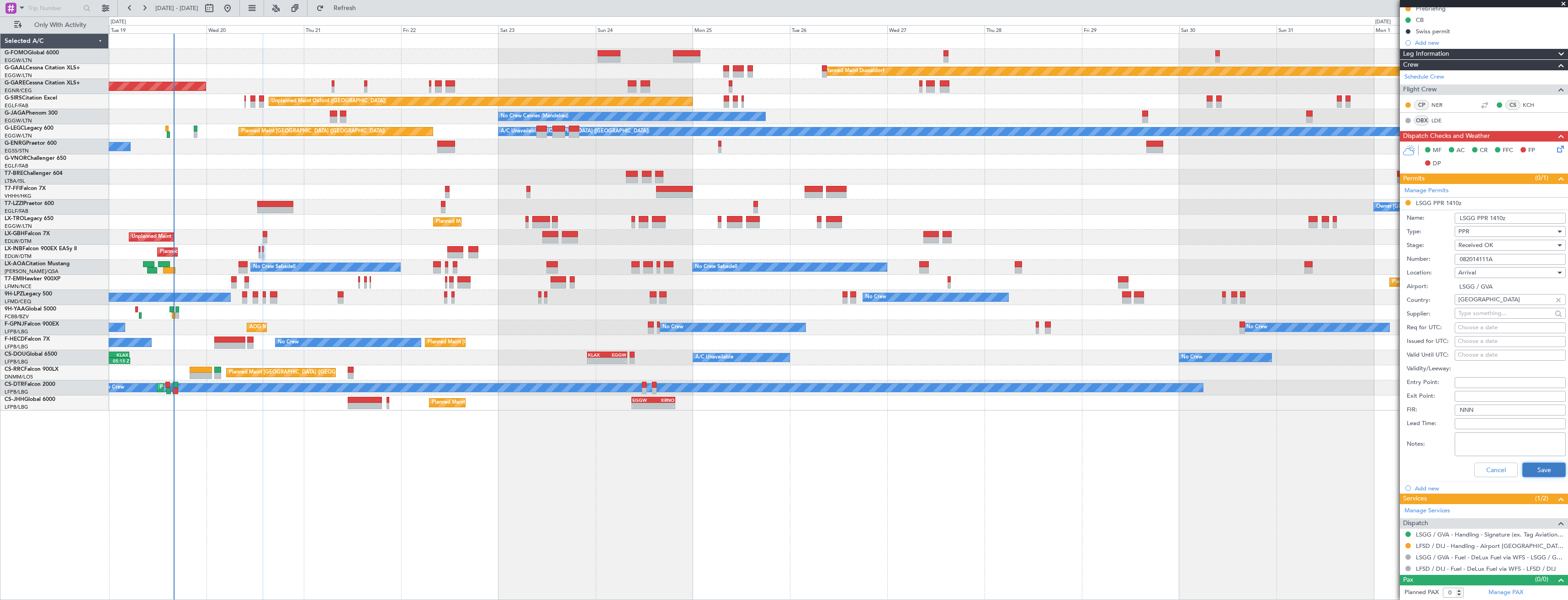
click at [1523, 466] on button "Save" at bounding box center [1544, 470] width 44 height 14
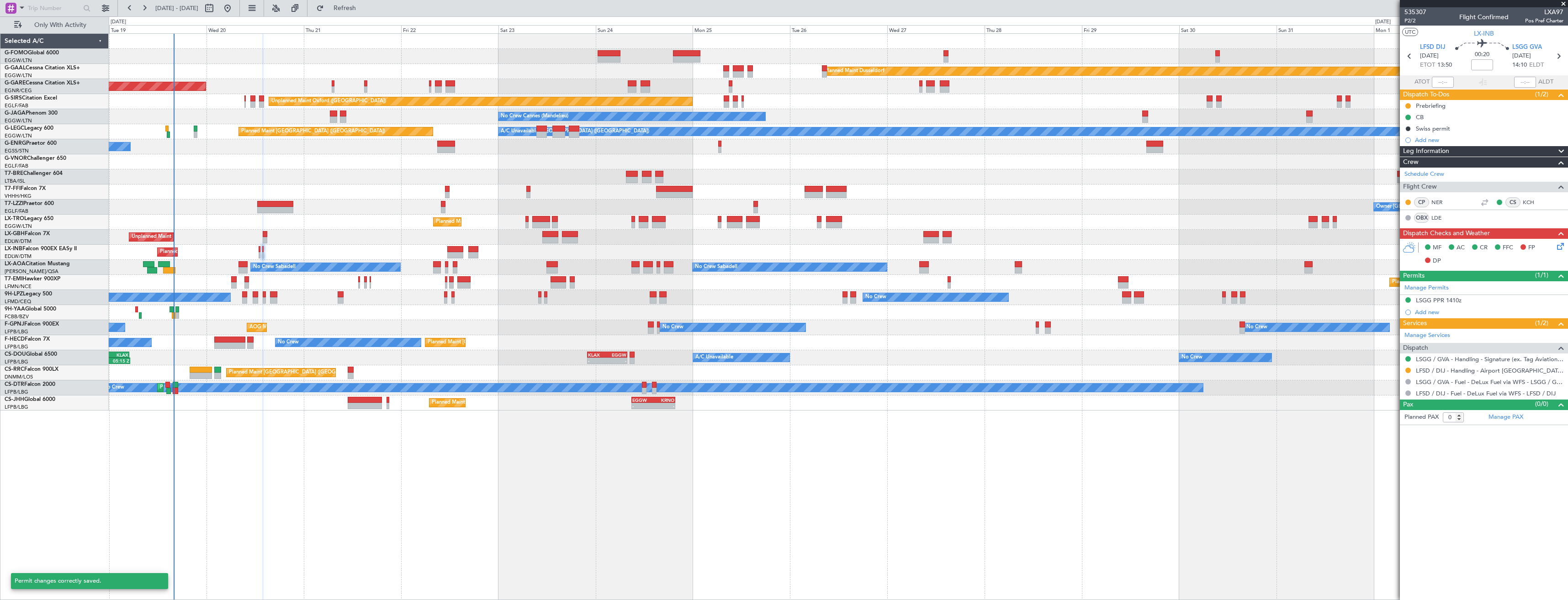
scroll to position [0, 0]
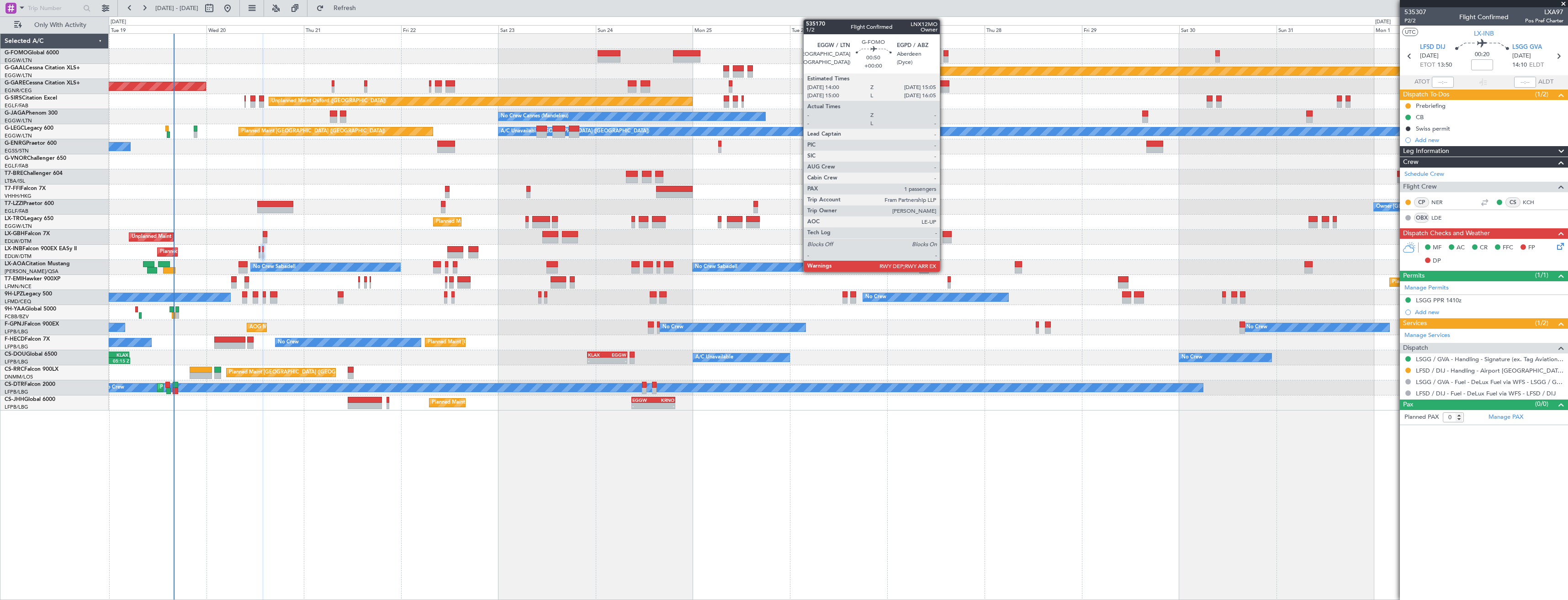
click at [944, 56] on div at bounding box center [946, 59] width 5 height 6
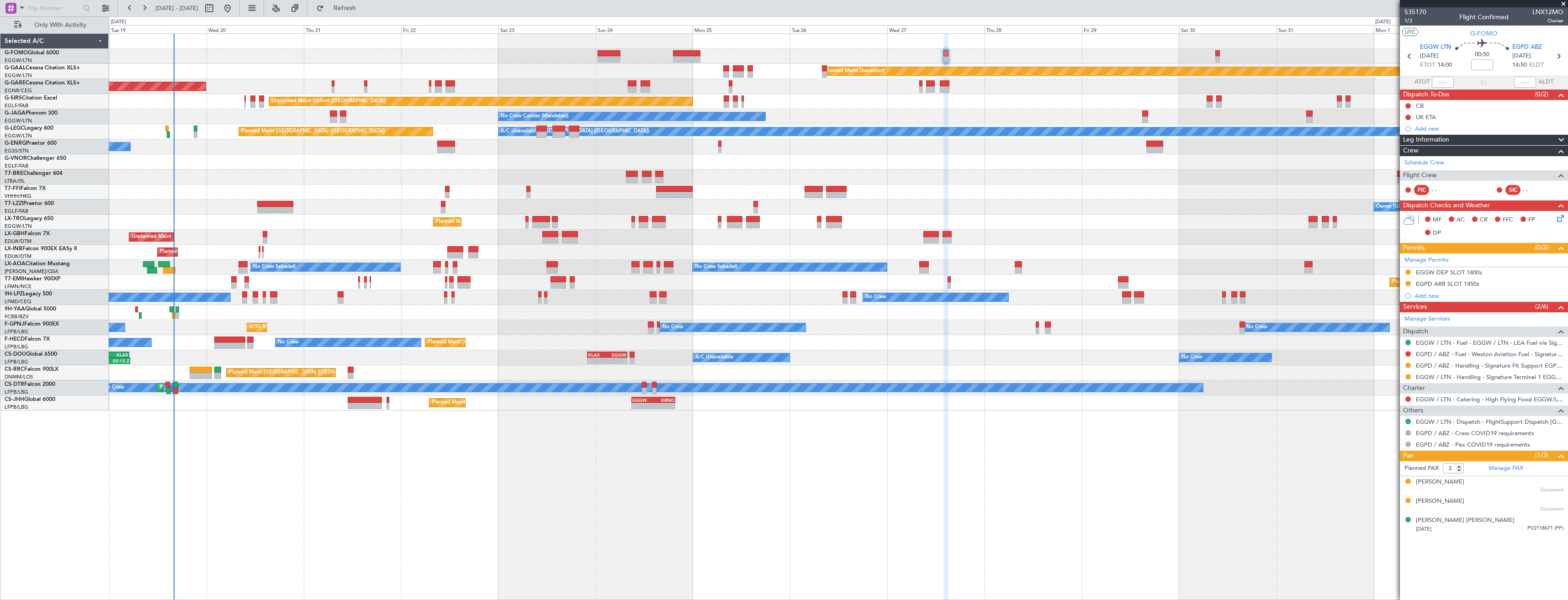
click at [1277, 429] on div "Planned Maint Windsor Locks (Bradley Intl) Planned Maint Dusseldorf Unplanned M…" at bounding box center [838, 316] width 1459 height 567
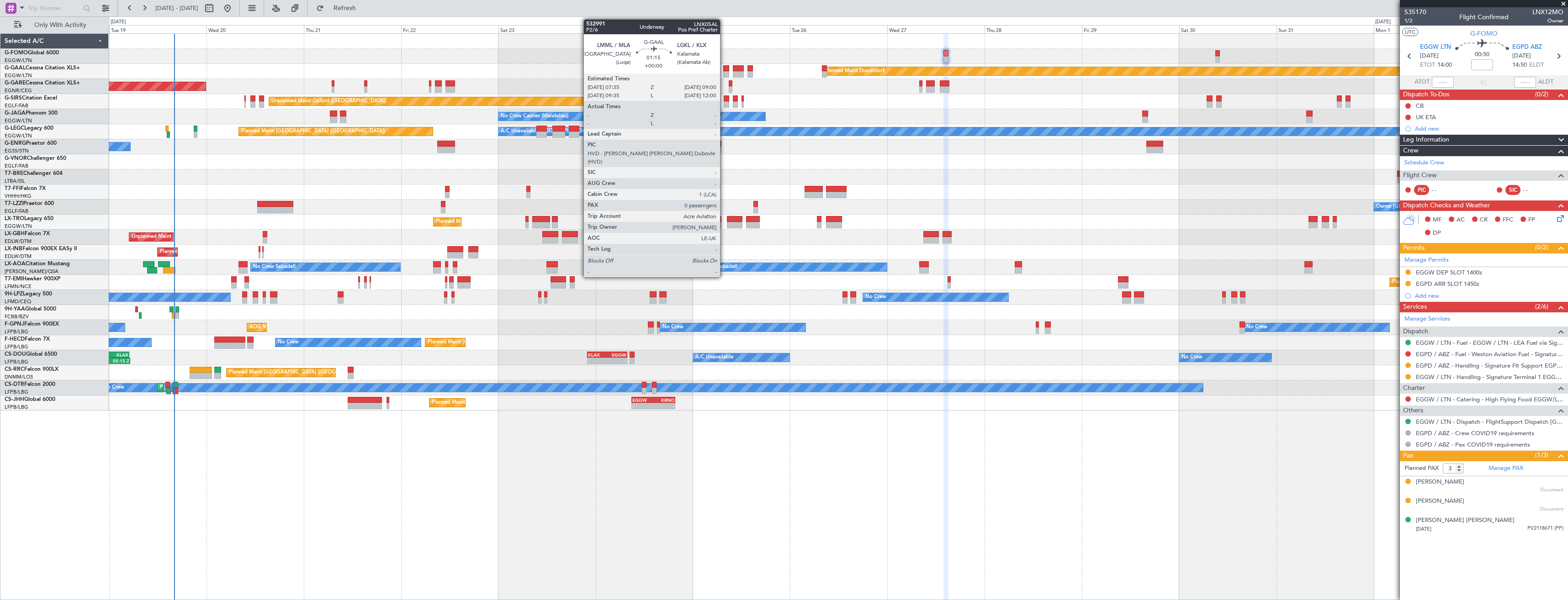
click at [725, 67] on div at bounding box center [726, 68] width 6 height 6
click at [736, 68] on div at bounding box center [738, 68] width 10 height 6
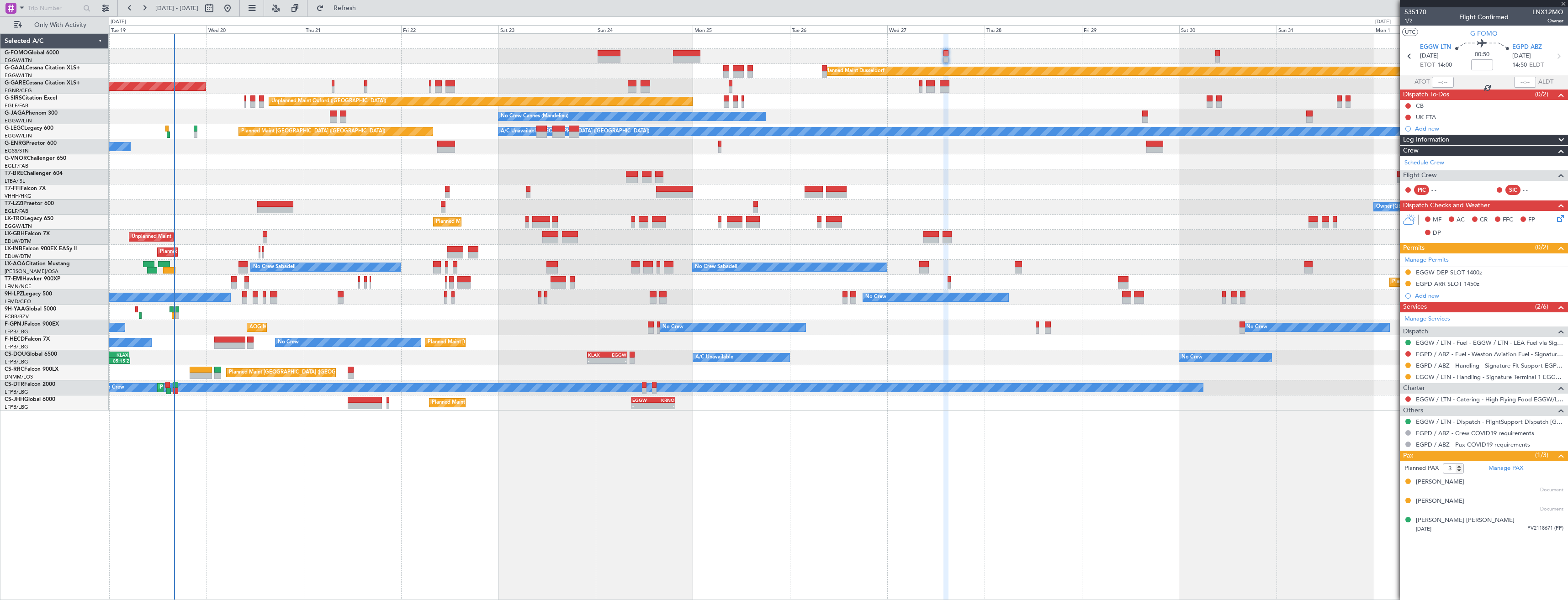
type input "4"
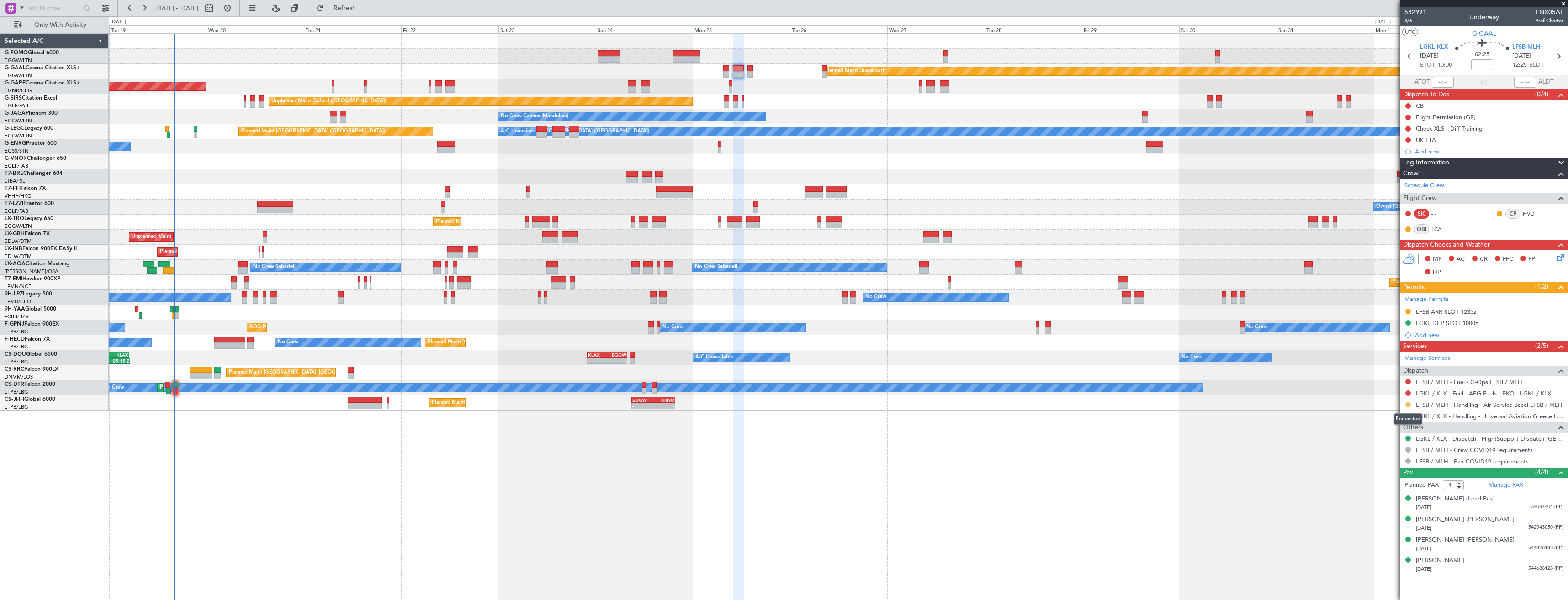
click at [1409, 406] on button at bounding box center [1408, 404] width 6 height 6
click at [1390, 512] on span "Confirmed" at bounding box center [1383, 514] width 29 height 10
click at [1558, 54] on icon at bounding box center [1558, 55] width 12 height 12
click at [1409, 405] on button at bounding box center [1408, 404] width 6 height 6
click at [1379, 514] on span "Confirmed" at bounding box center [1383, 514] width 29 height 10
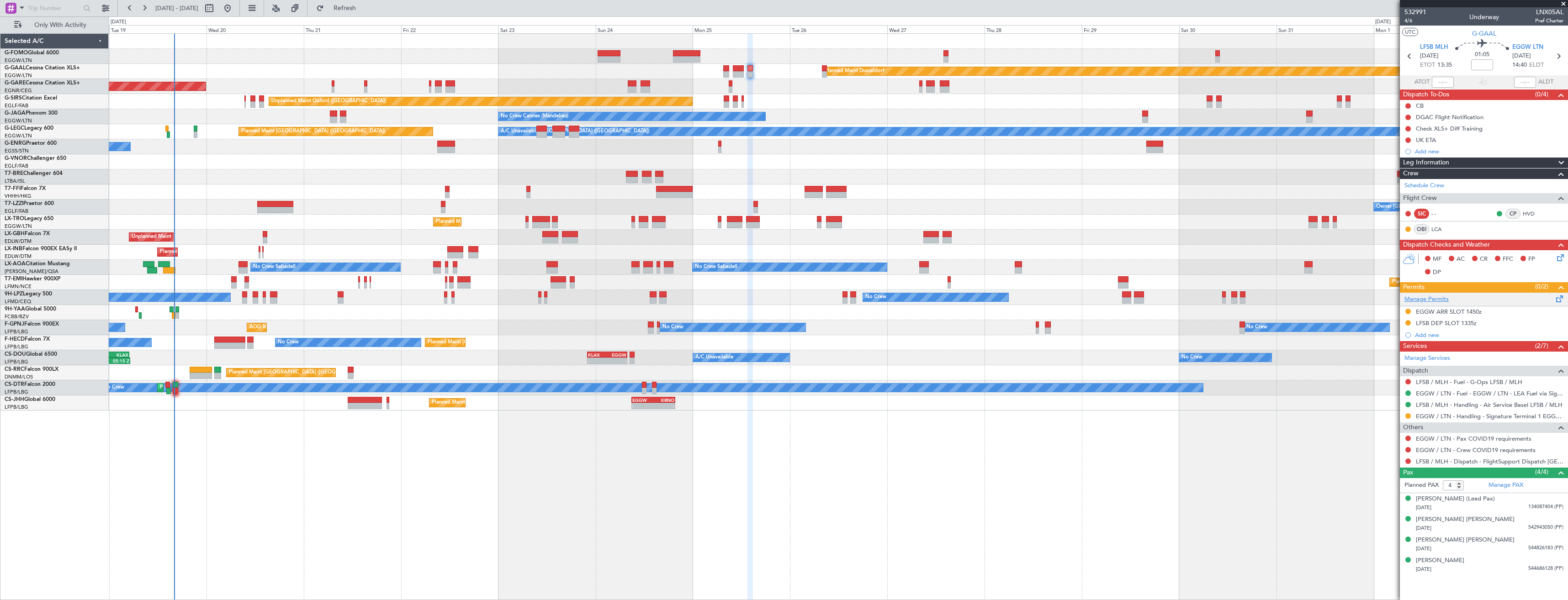
click at [1436, 300] on link "Manage Permits" at bounding box center [1427, 300] width 44 height 10
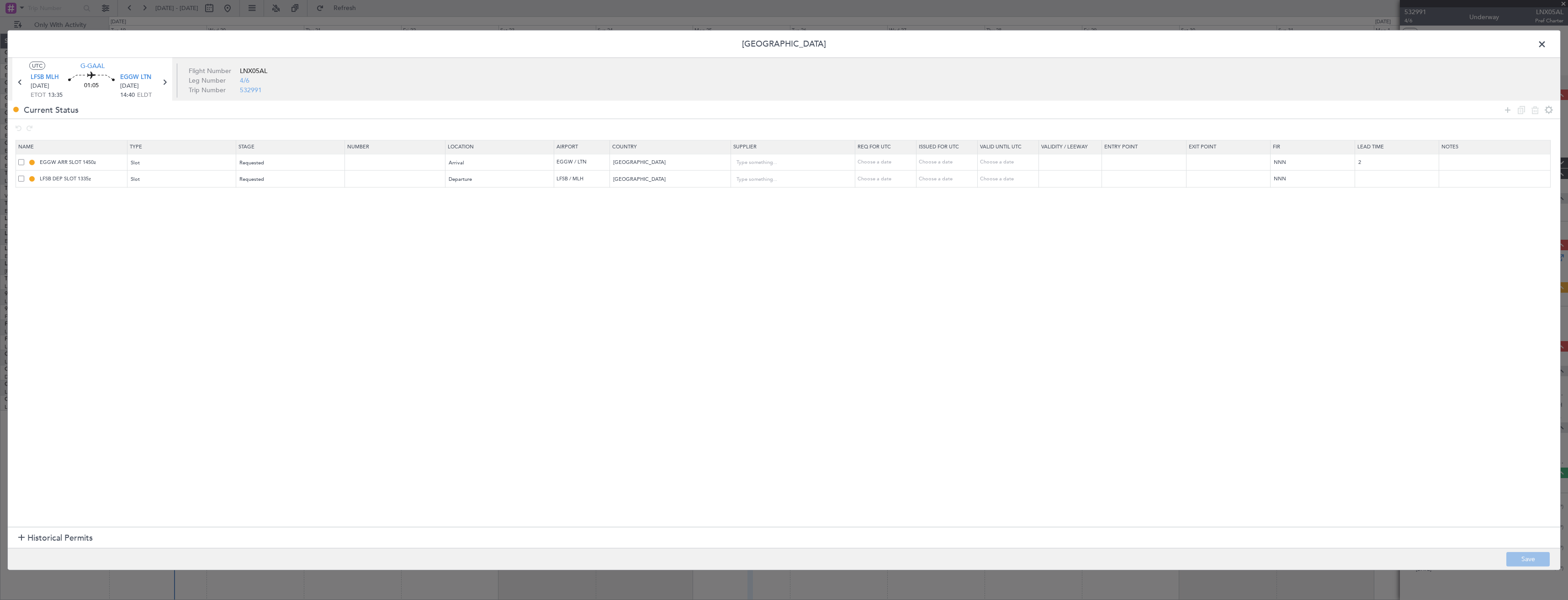
click at [17, 180] on td "LFSB DEP SLOT 1335z" at bounding box center [71, 179] width 112 height 17
click at [21, 180] on span at bounding box center [21, 178] width 6 height 6
click at [25, 176] on input "checkbox" at bounding box center [25, 176] width 0 height 0
click at [1535, 109] on icon at bounding box center [1535, 109] width 11 height 11
click at [1529, 555] on button "Save" at bounding box center [1528, 559] width 44 height 14
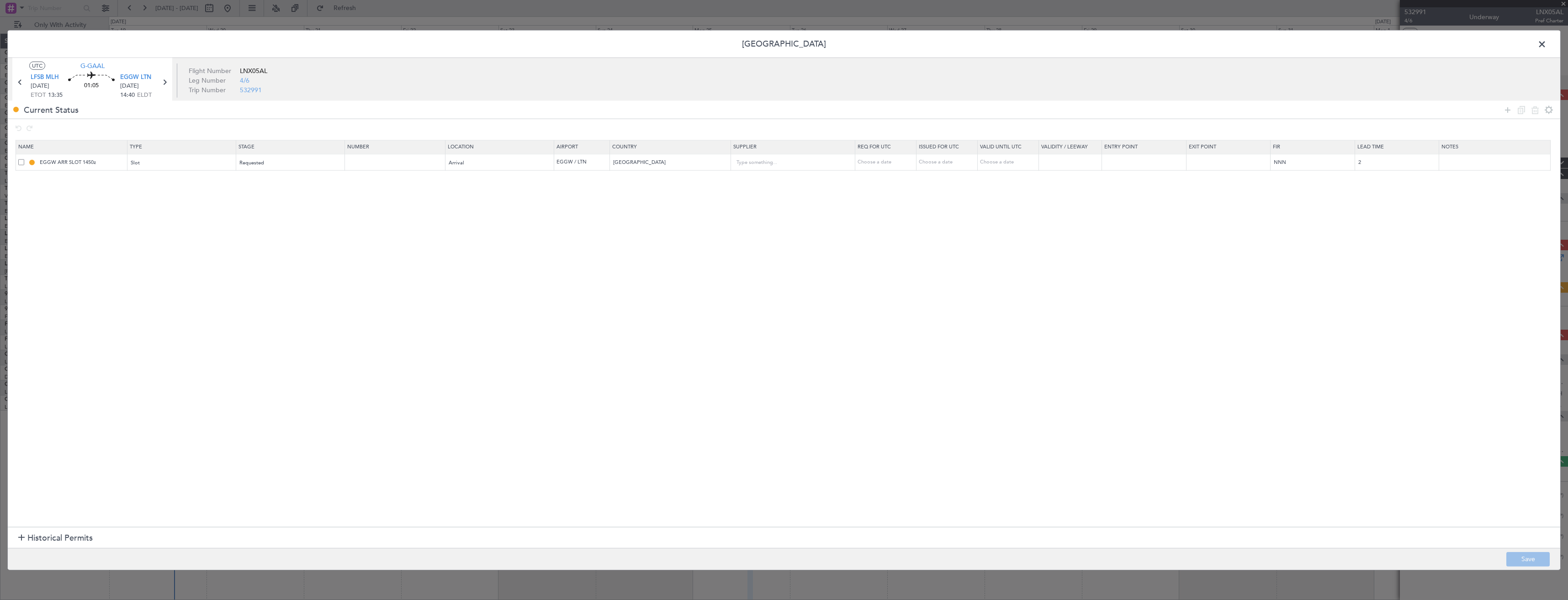
click at [1547, 43] on span at bounding box center [1547, 46] width 0 height 18
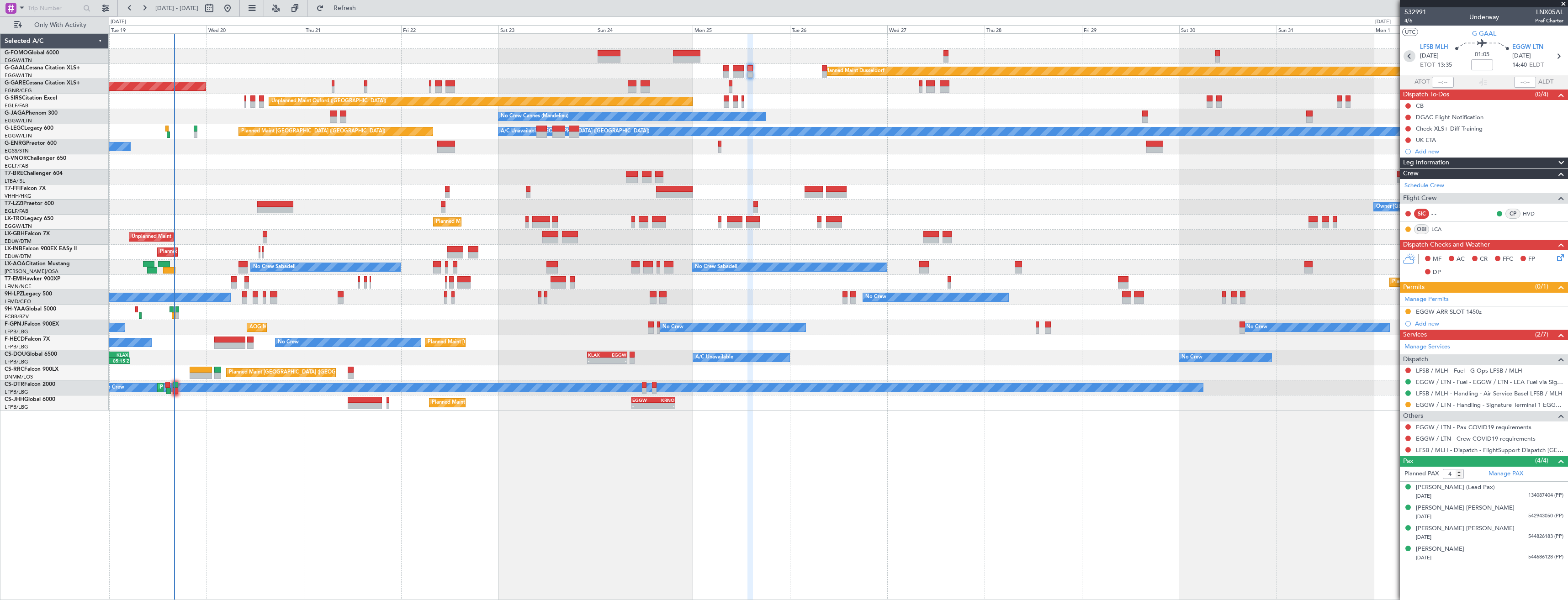
click at [1407, 55] on icon at bounding box center [1409, 55] width 12 height 12
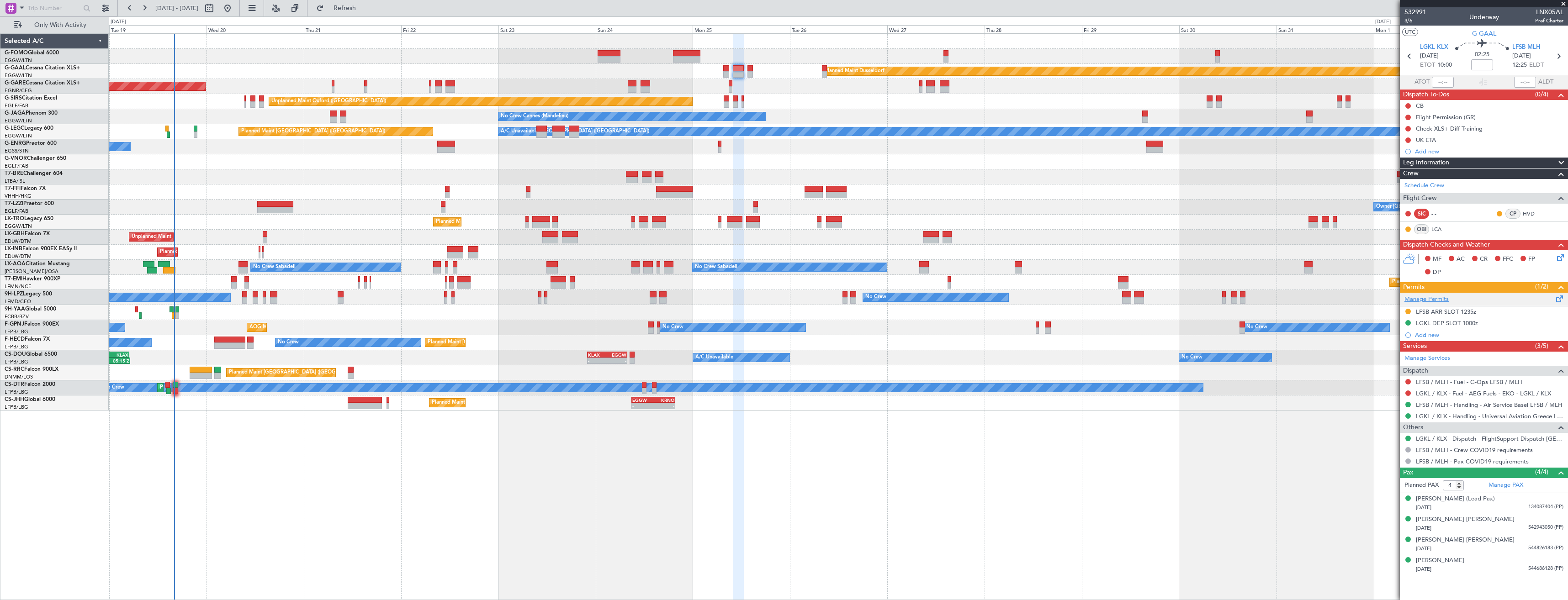
click at [1418, 300] on link "Manage Permits" at bounding box center [1427, 300] width 44 height 10
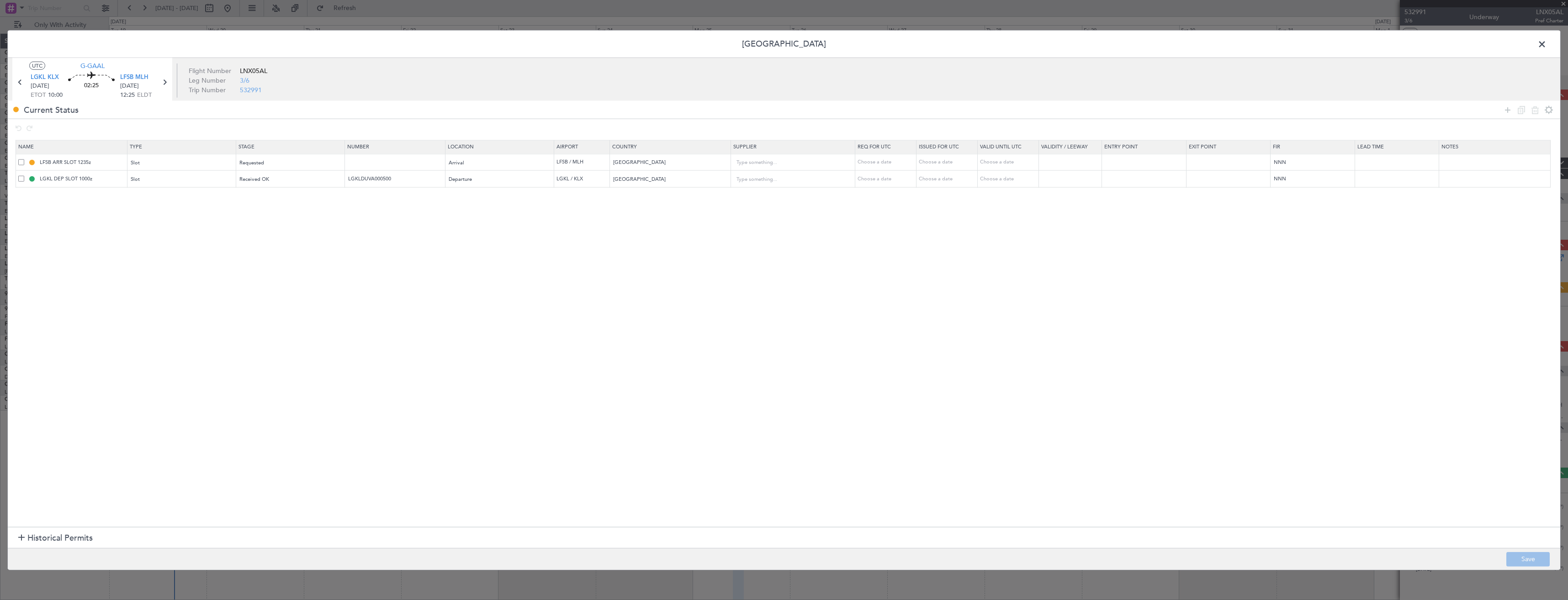
drag, startPoint x: 20, startPoint y: 162, endPoint x: 28, endPoint y: 163, distance: 8.1
click at [20, 162] on span at bounding box center [21, 162] width 6 height 6
click at [25, 159] on input "checkbox" at bounding box center [25, 159] width 0 height 0
click at [1540, 112] on icon at bounding box center [1535, 109] width 11 height 11
type input "LGKL DEP SLOT 1000z"
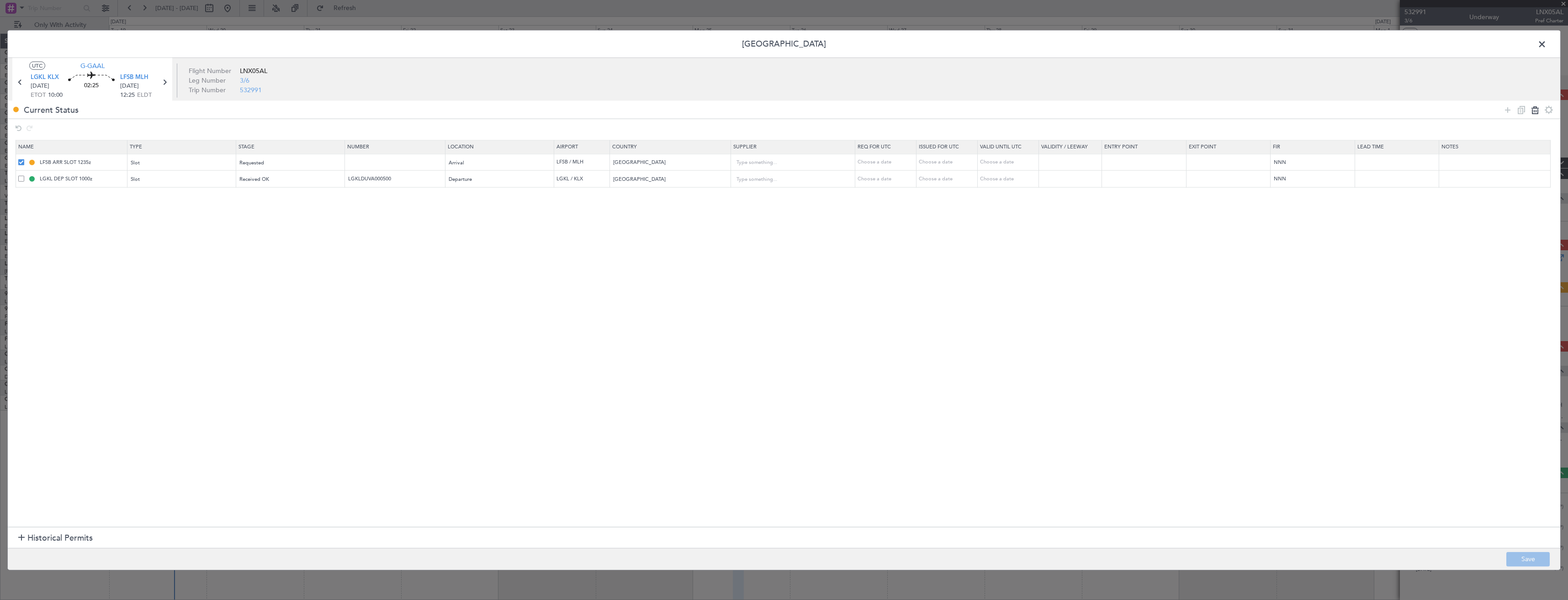
type input "LGKLDUVA000500"
type input "Greece"
click at [1520, 561] on button "Save" at bounding box center [1528, 559] width 44 height 14
click at [1547, 44] on span at bounding box center [1547, 46] width 0 height 18
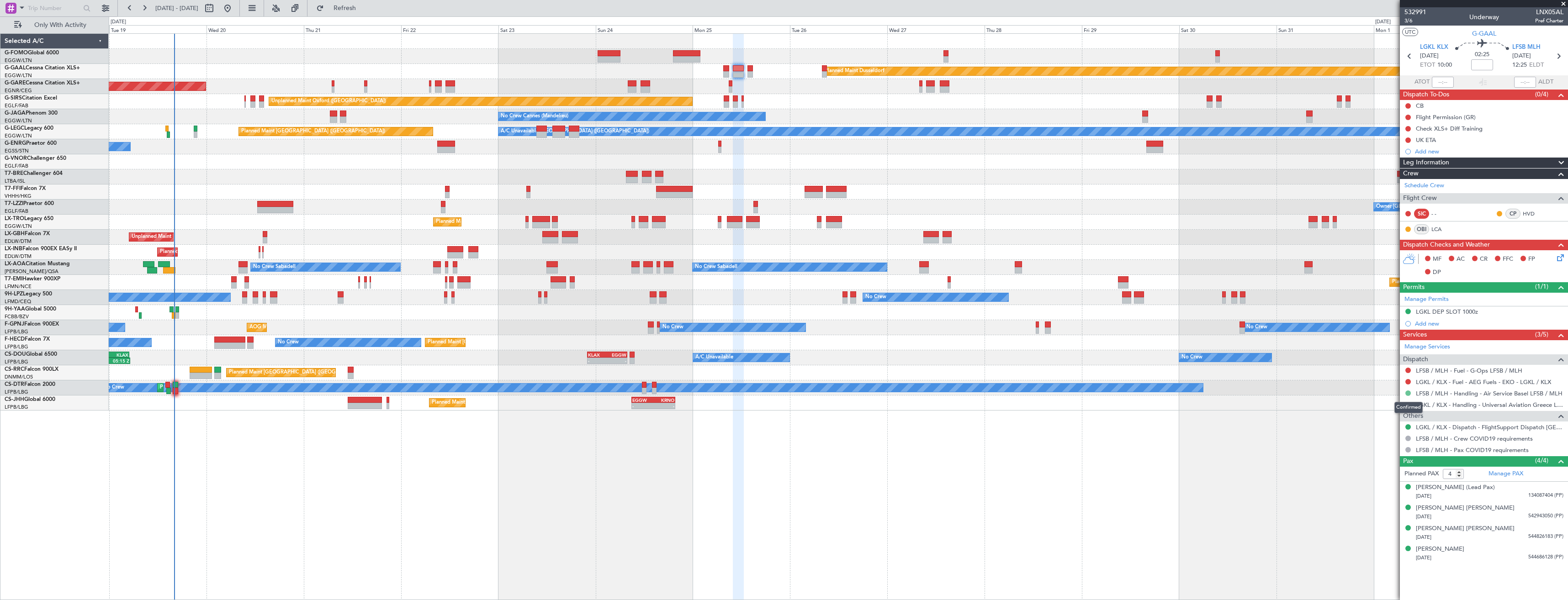
click at [1408, 392] on button at bounding box center [1408, 393] width 6 height 6
click at [1384, 445] on span "Requested" at bounding box center [1383, 448] width 29 height 10
click at [1562, 56] on icon at bounding box center [1558, 55] width 12 height 12
click at [1409, 393] on button at bounding box center [1408, 393] width 6 height 6
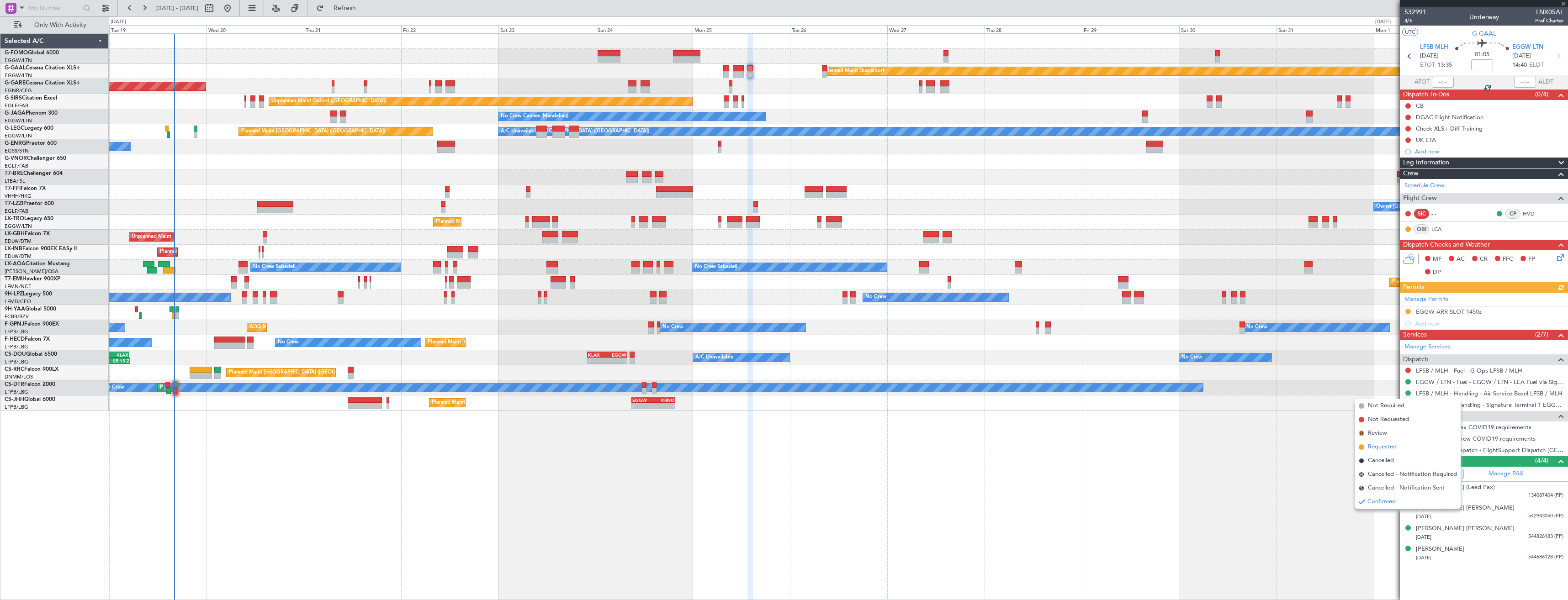
click at [1379, 449] on span "Requested" at bounding box center [1383, 448] width 29 height 10
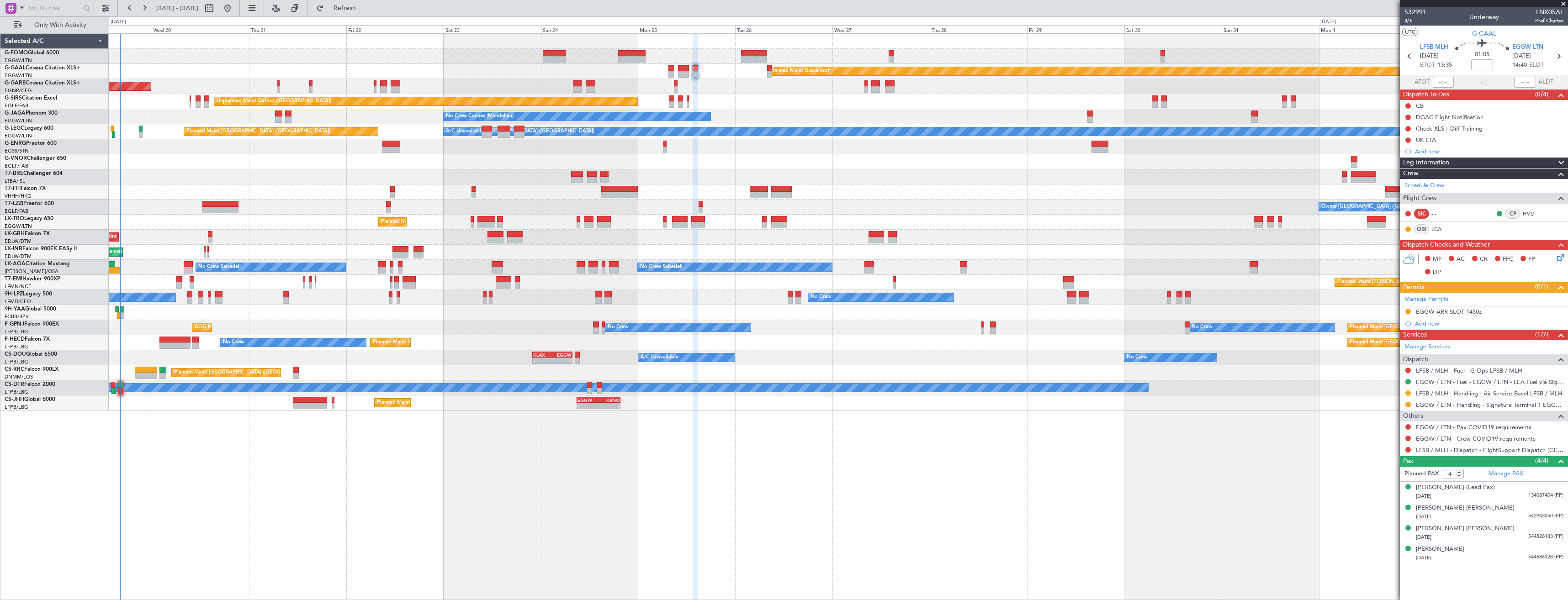
click at [256, 175] on div at bounding box center [838, 177] width 1459 height 15
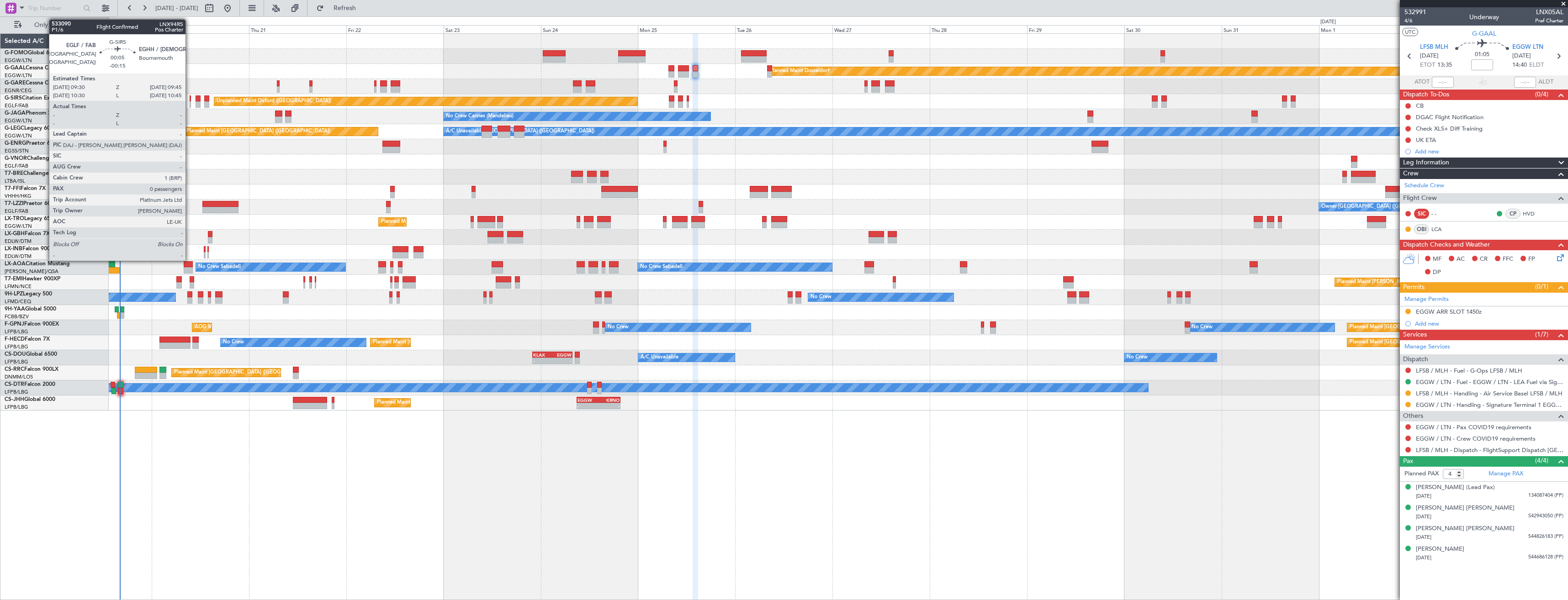
click at [189, 103] on div at bounding box center [190, 105] width 2 height 6
type input "-00:15"
type input "0"
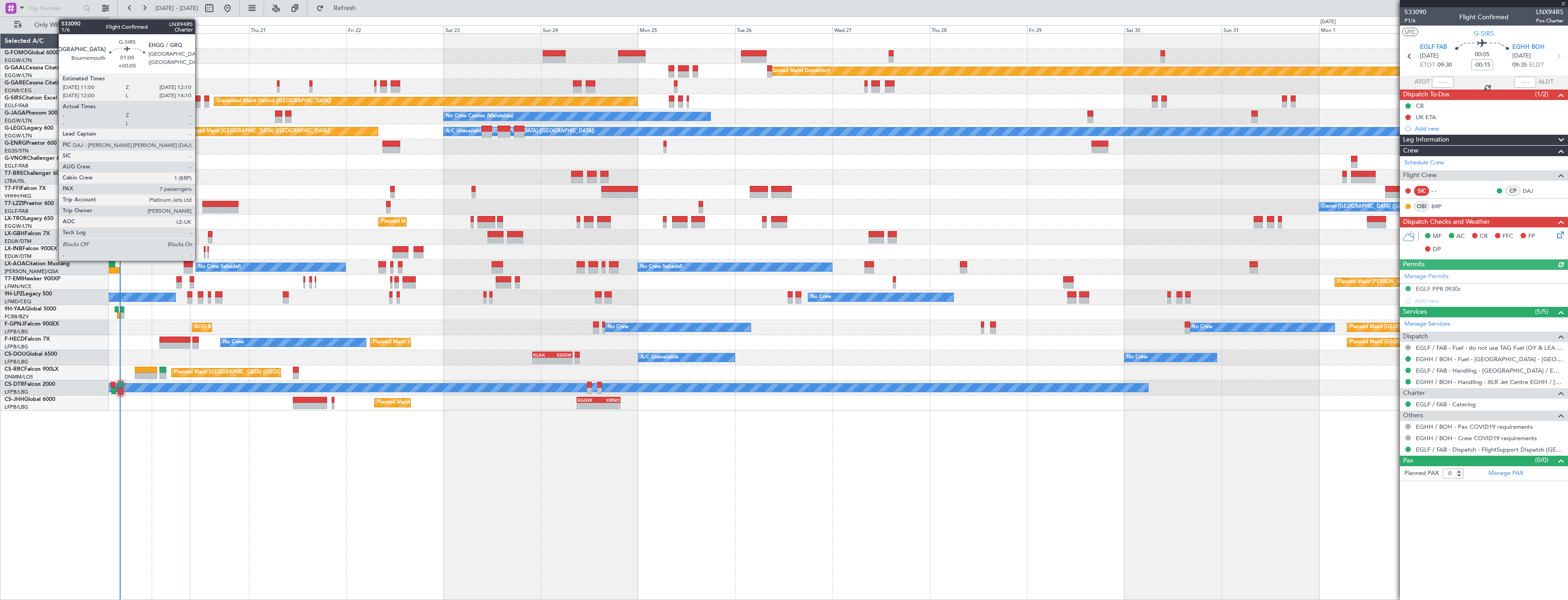
click at [199, 102] on div at bounding box center [198, 105] width 5 height 6
type input "+00:05"
type input "7"
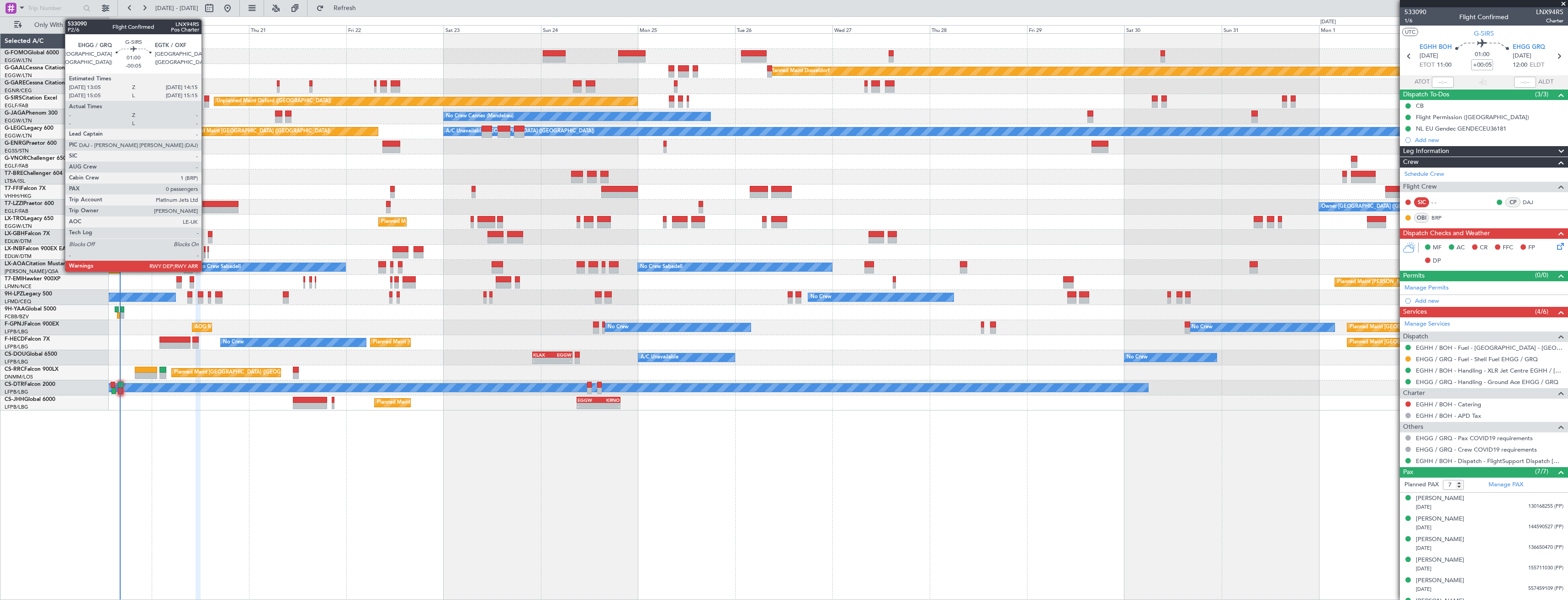
click at [205, 103] on div at bounding box center [207, 105] width 5 height 6
type input "-00:05"
type input "0"
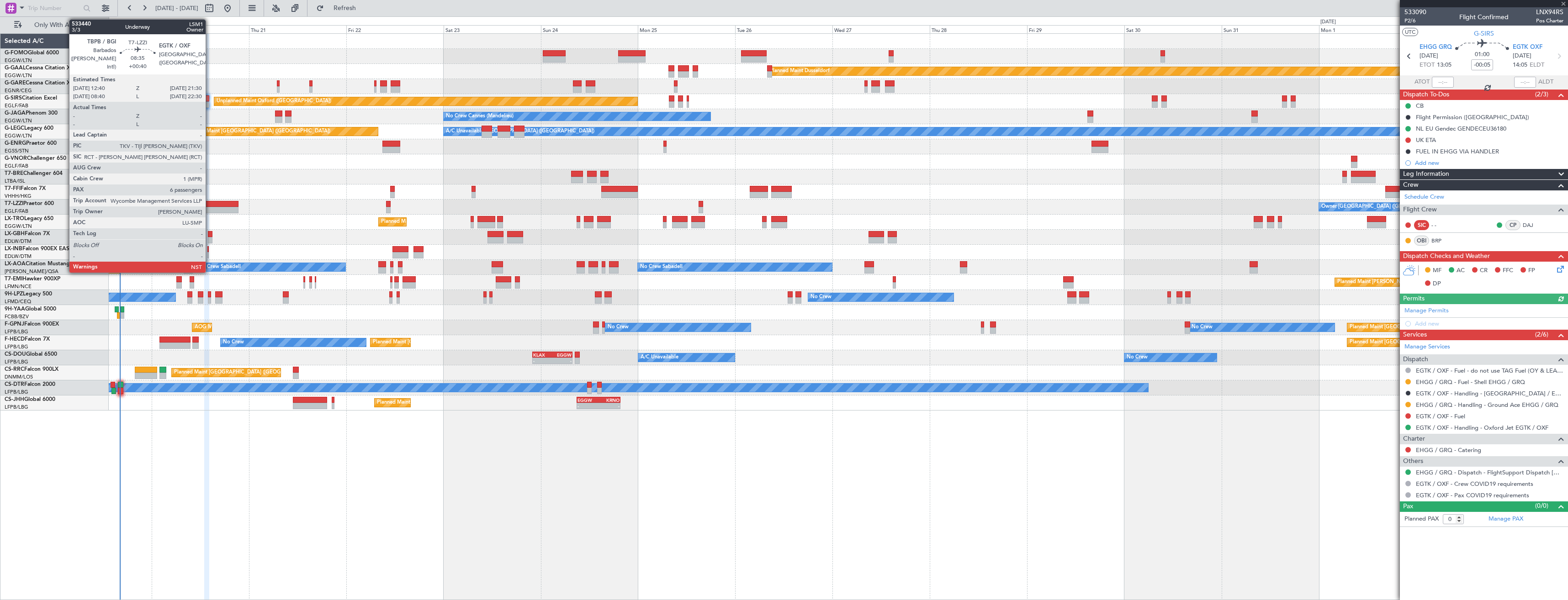
click at [210, 211] on div at bounding box center [220, 210] width 36 height 6
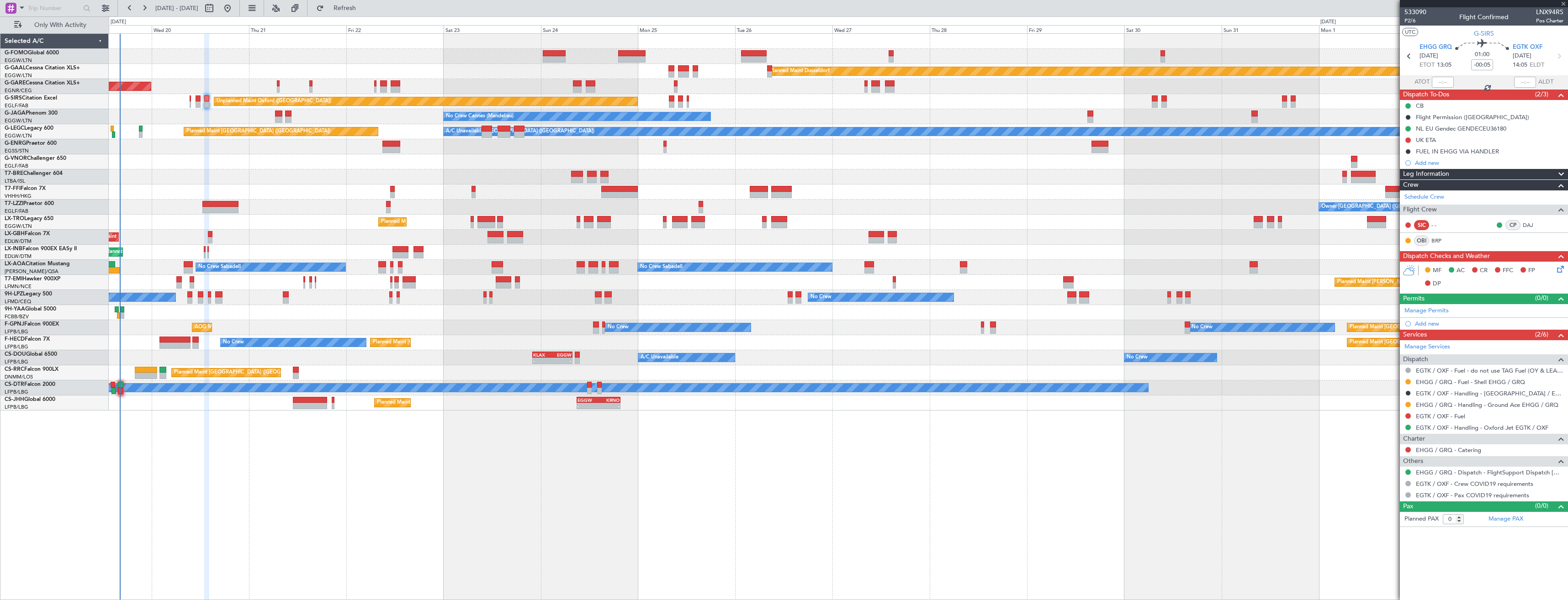
type input "+00:40"
type input "6"
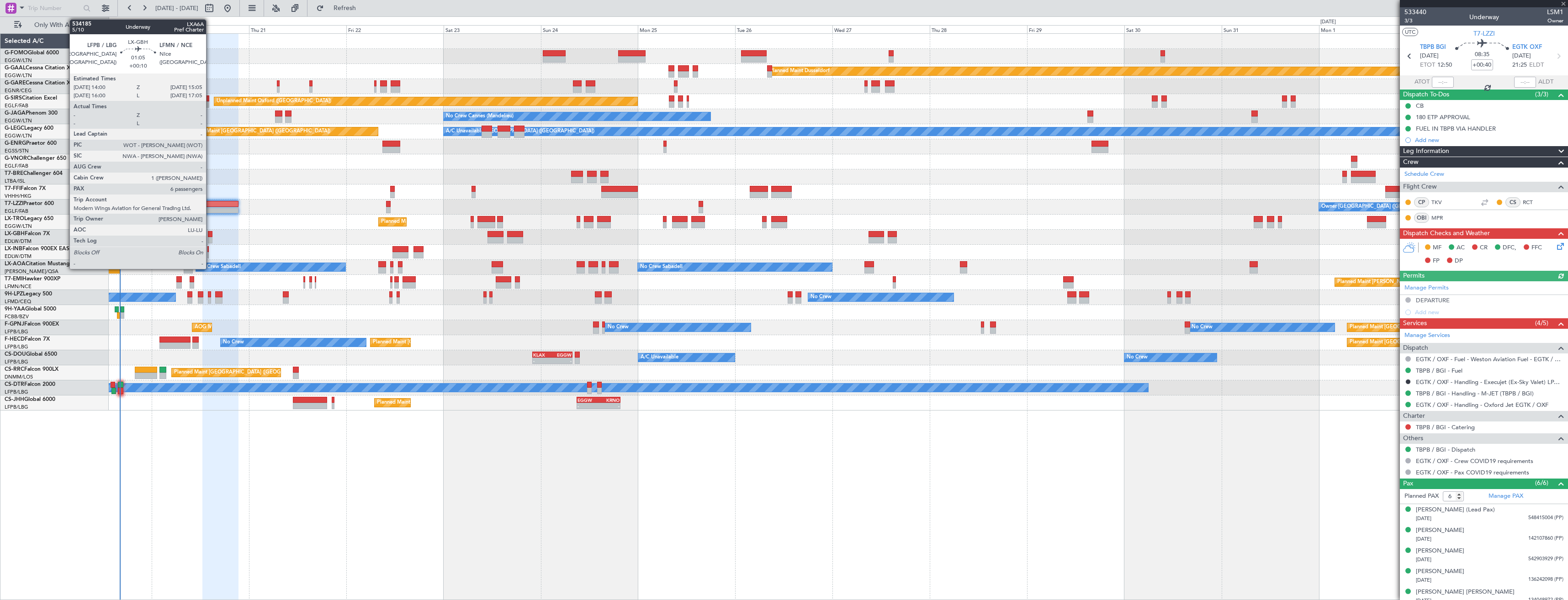
click at [210, 239] on div at bounding box center [210, 240] width 5 height 6
type input "+00:10"
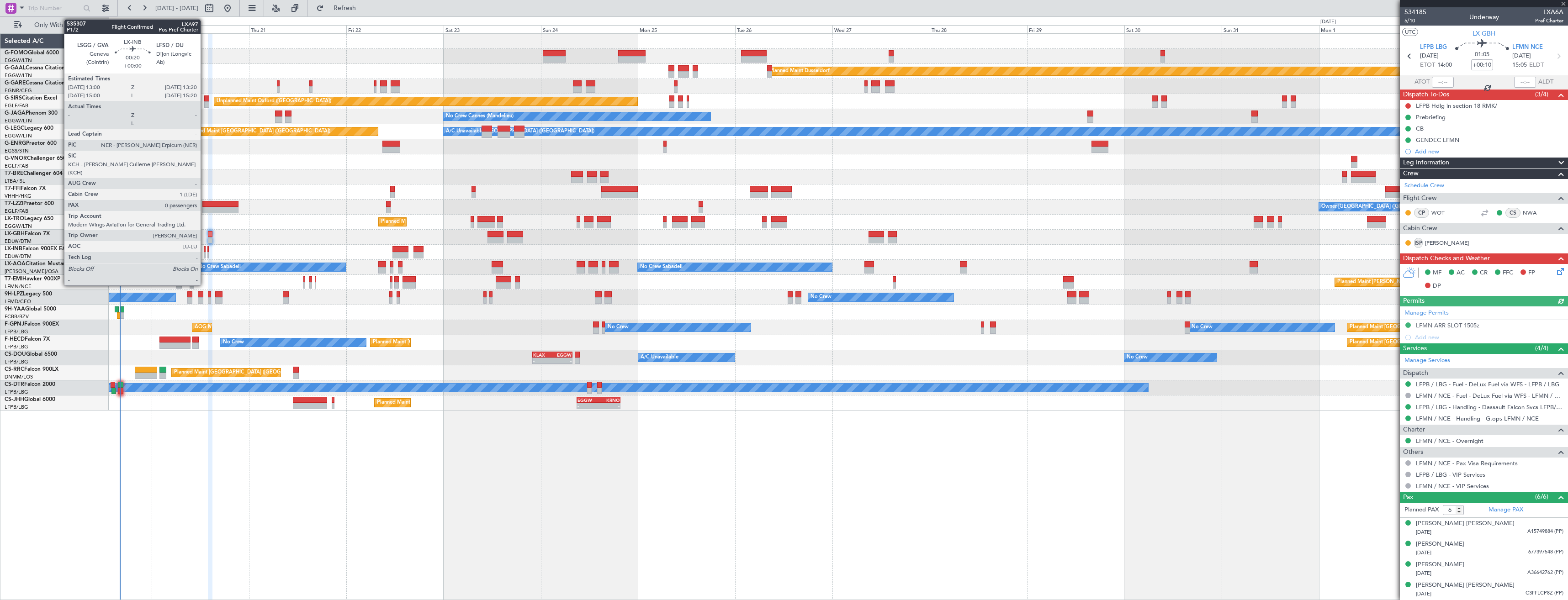
click at [205, 250] on div at bounding box center [205, 250] width 2 height 6
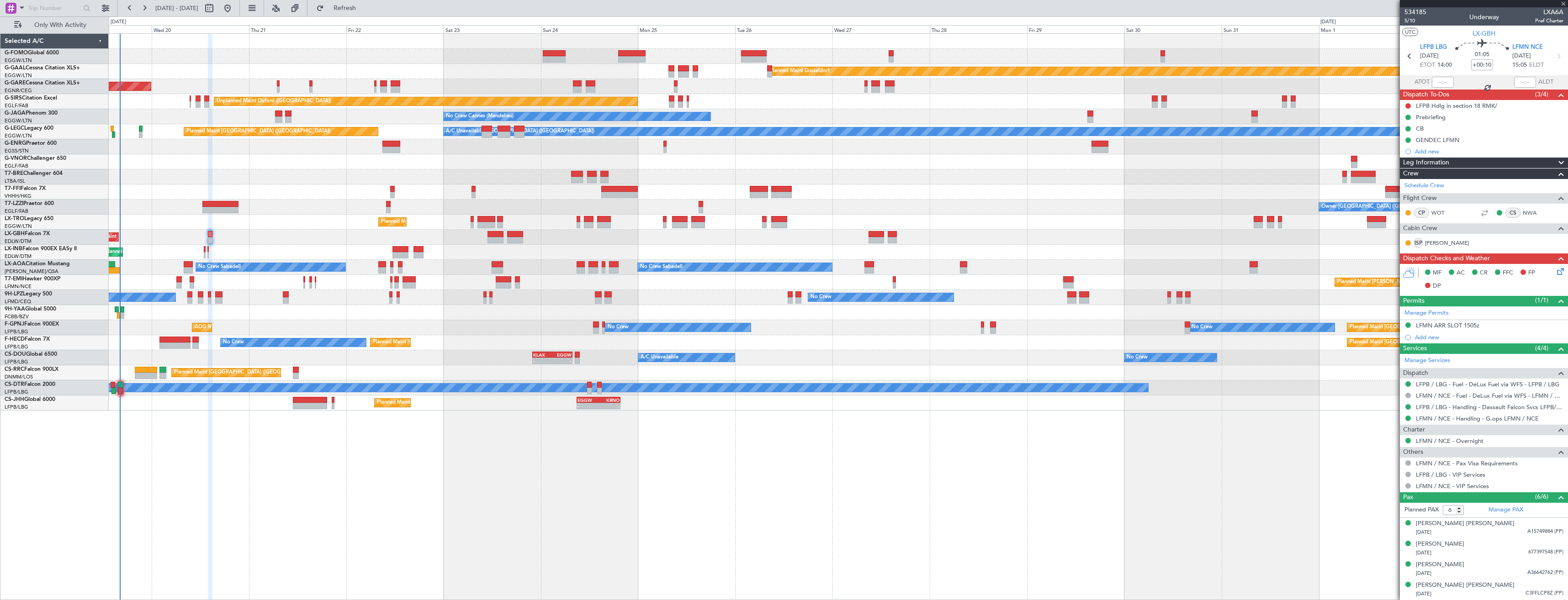
type input "0"
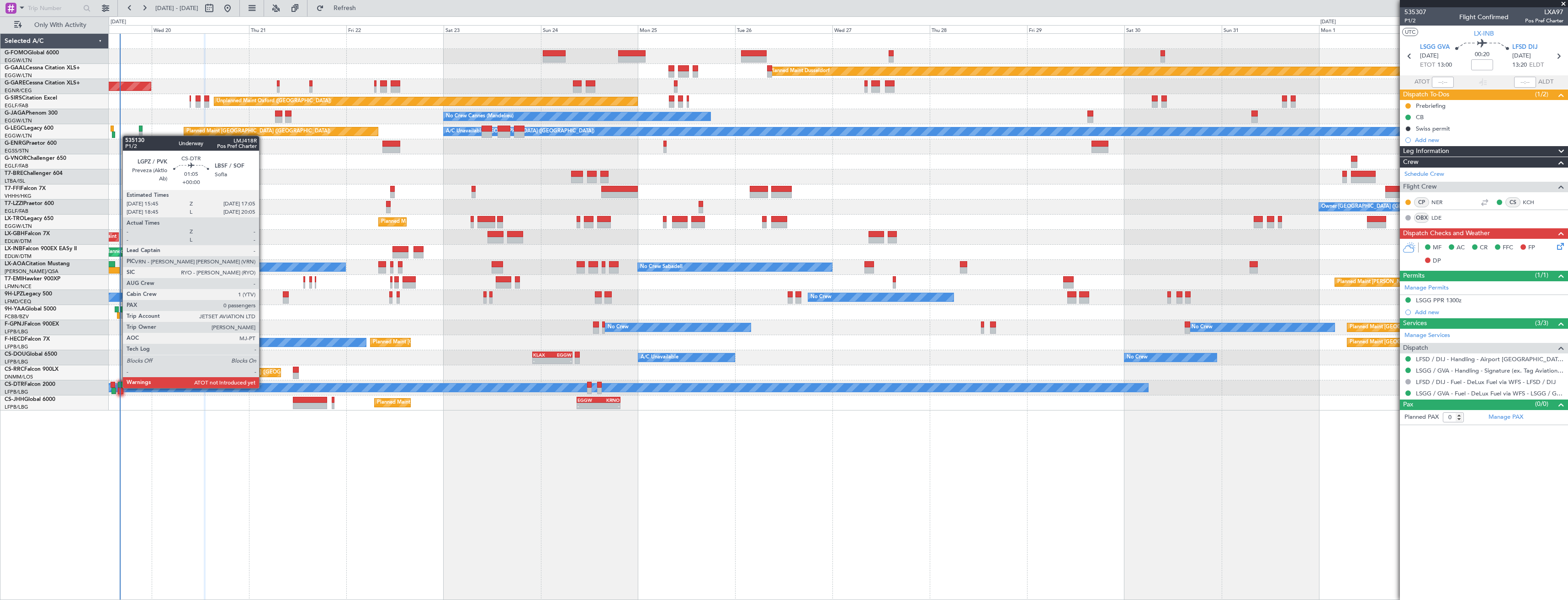
click at [118, 388] on div at bounding box center [120, 385] width 6 height 6
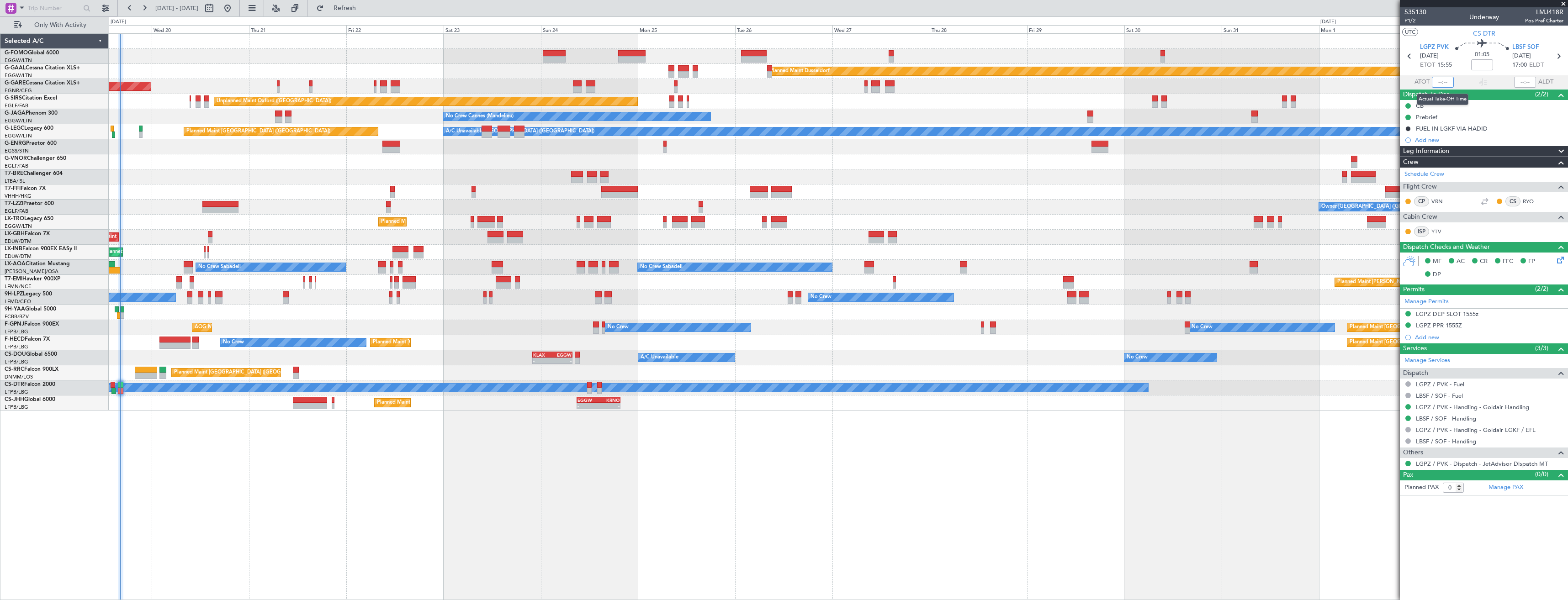
click at [1444, 80] on input "text" at bounding box center [1444, 82] width 22 height 11
type input "16:05"
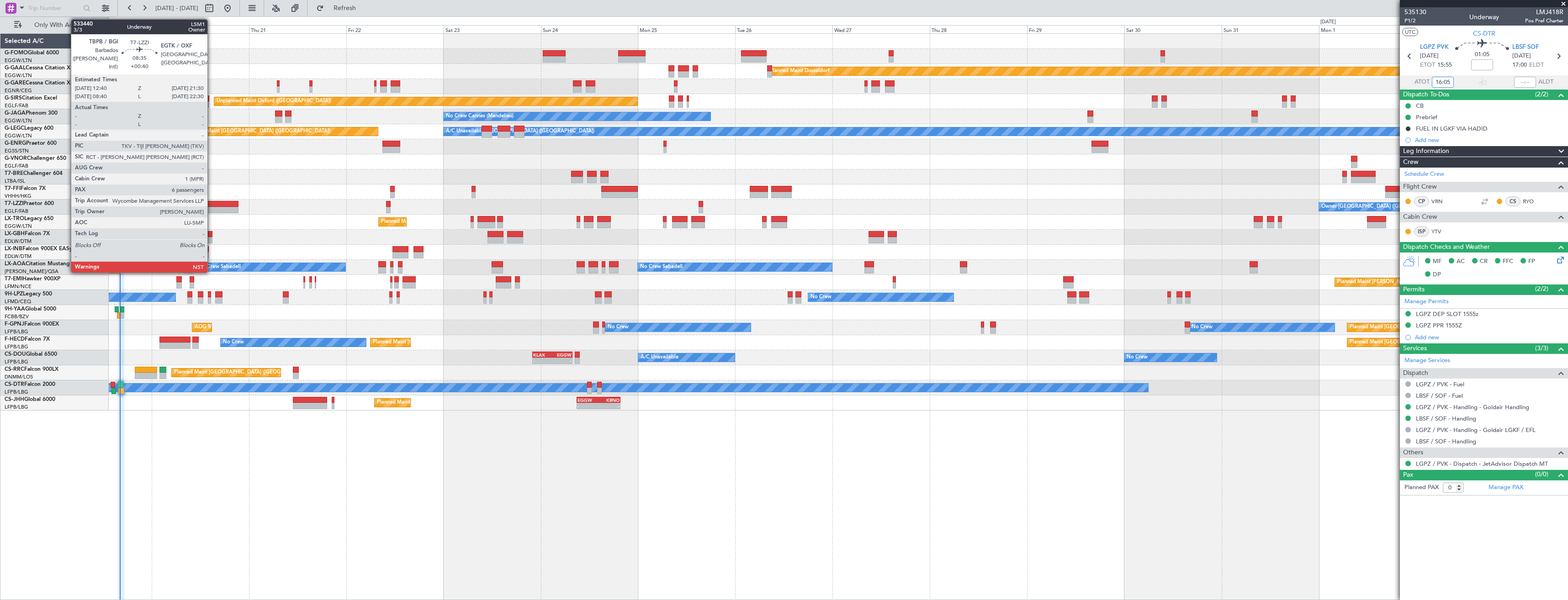
click at [212, 208] on div at bounding box center [220, 210] width 36 height 6
type input "+00:40"
type input "6"
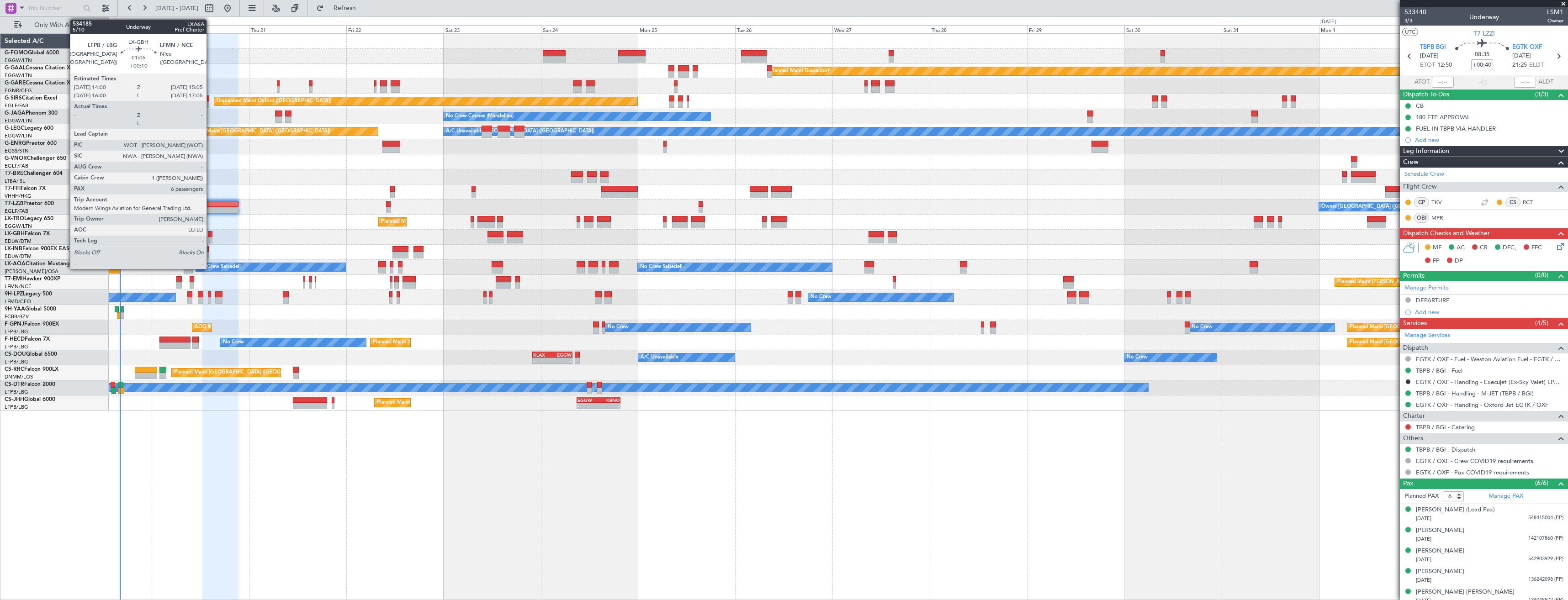
click at [211, 233] on div at bounding box center [210, 235] width 5 height 6
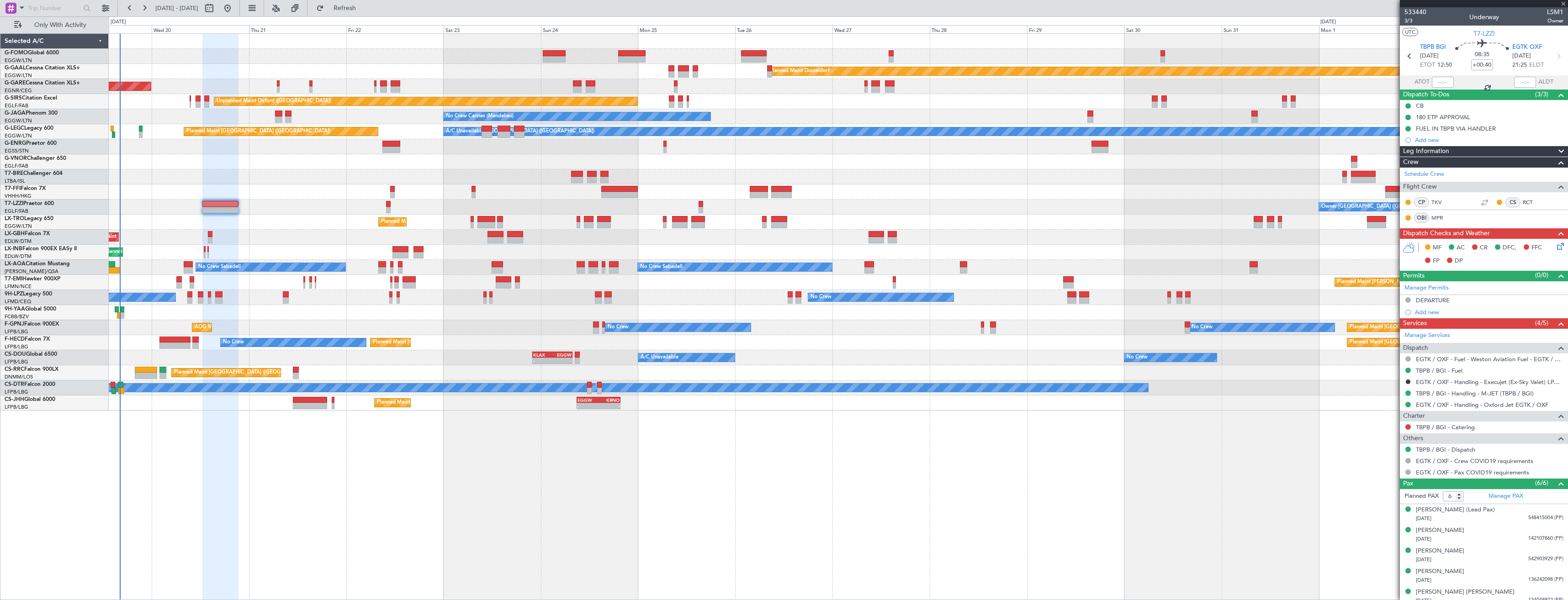
type input "+00:10"
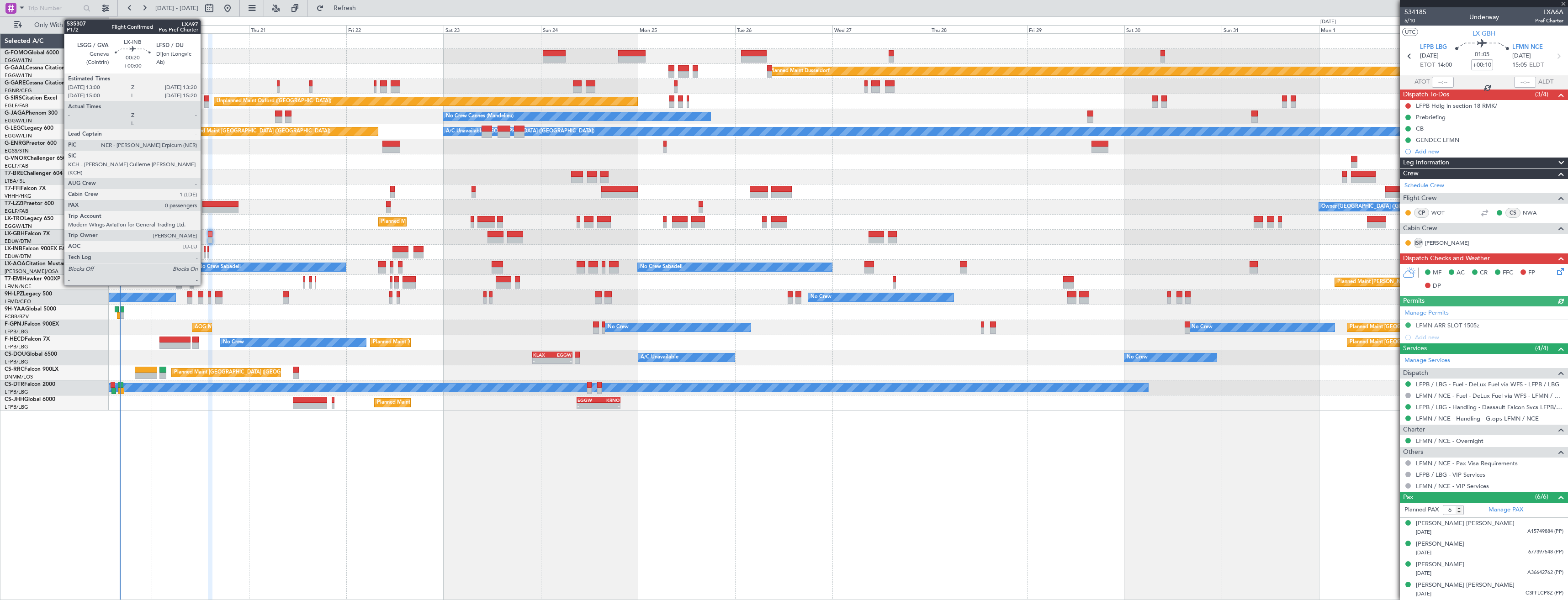
click at [205, 252] on div at bounding box center [205, 250] width 2 height 6
type input "0"
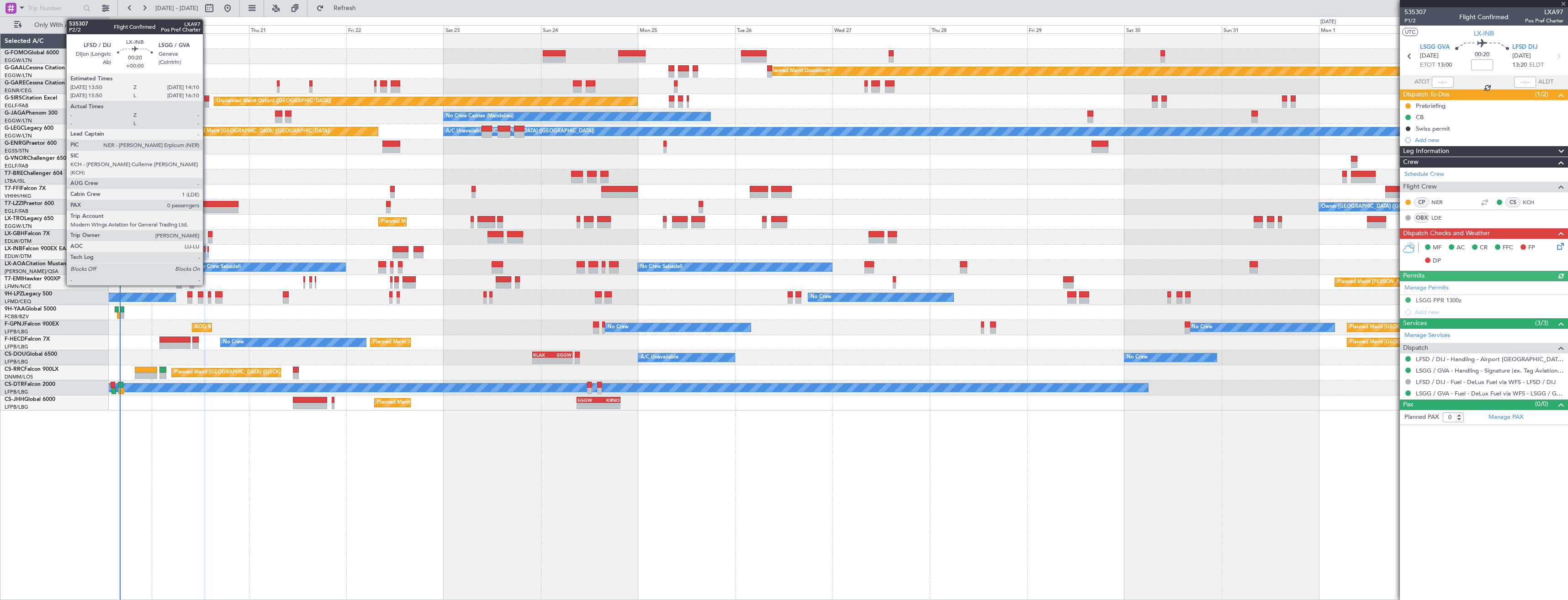
click at [208, 252] on div at bounding box center [208, 250] width 2 height 6
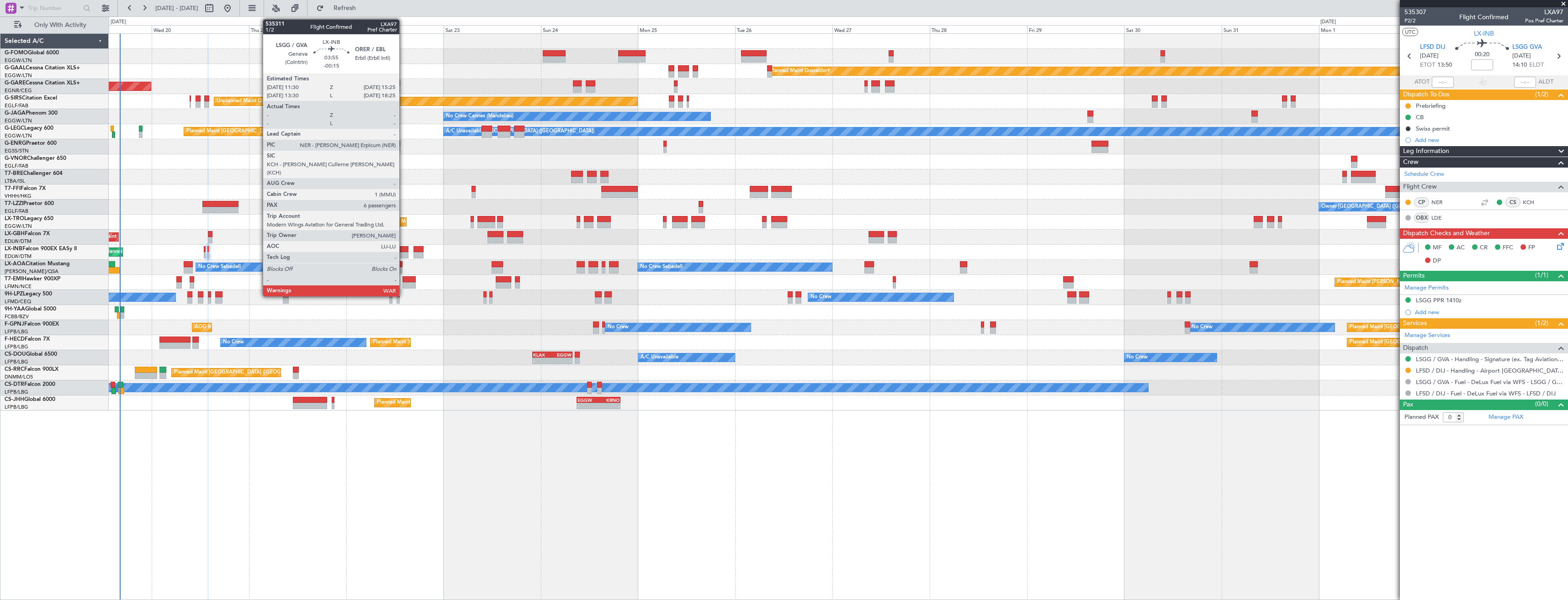
click at [403, 249] on div at bounding box center [400, 250] width 16 height 6
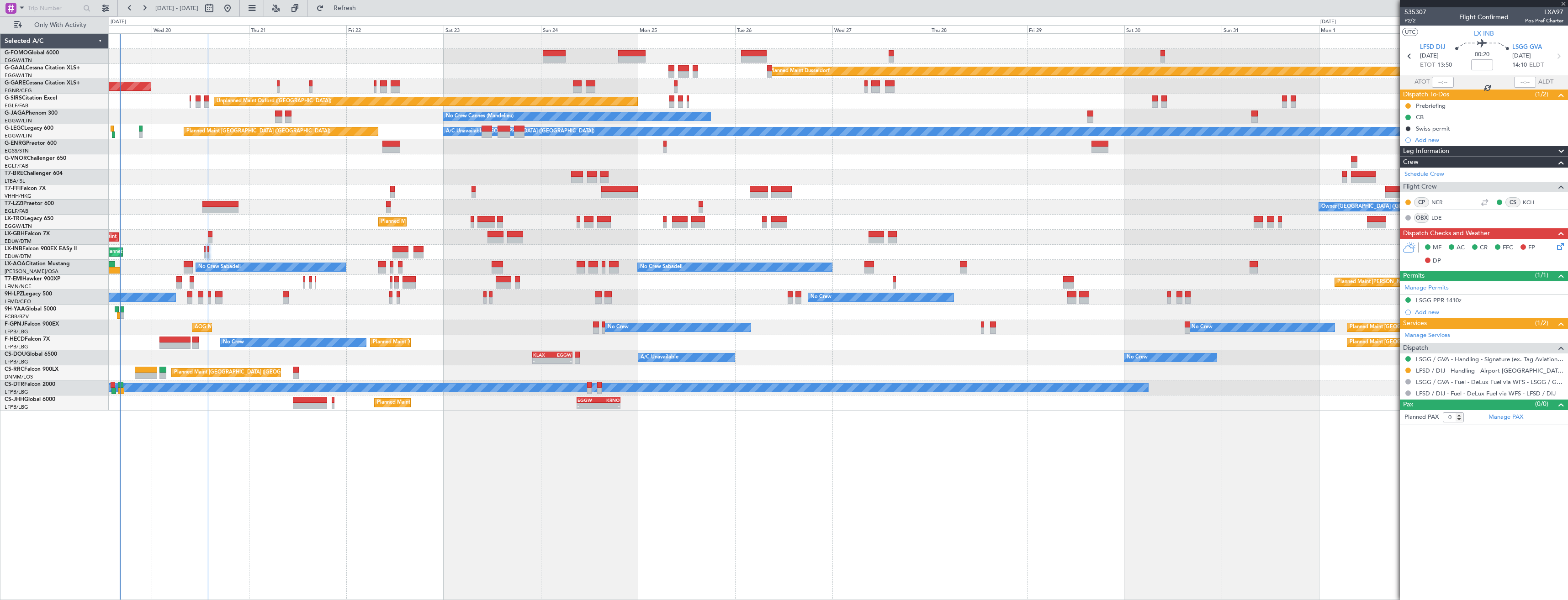
type input "-00:15"
type input "6"
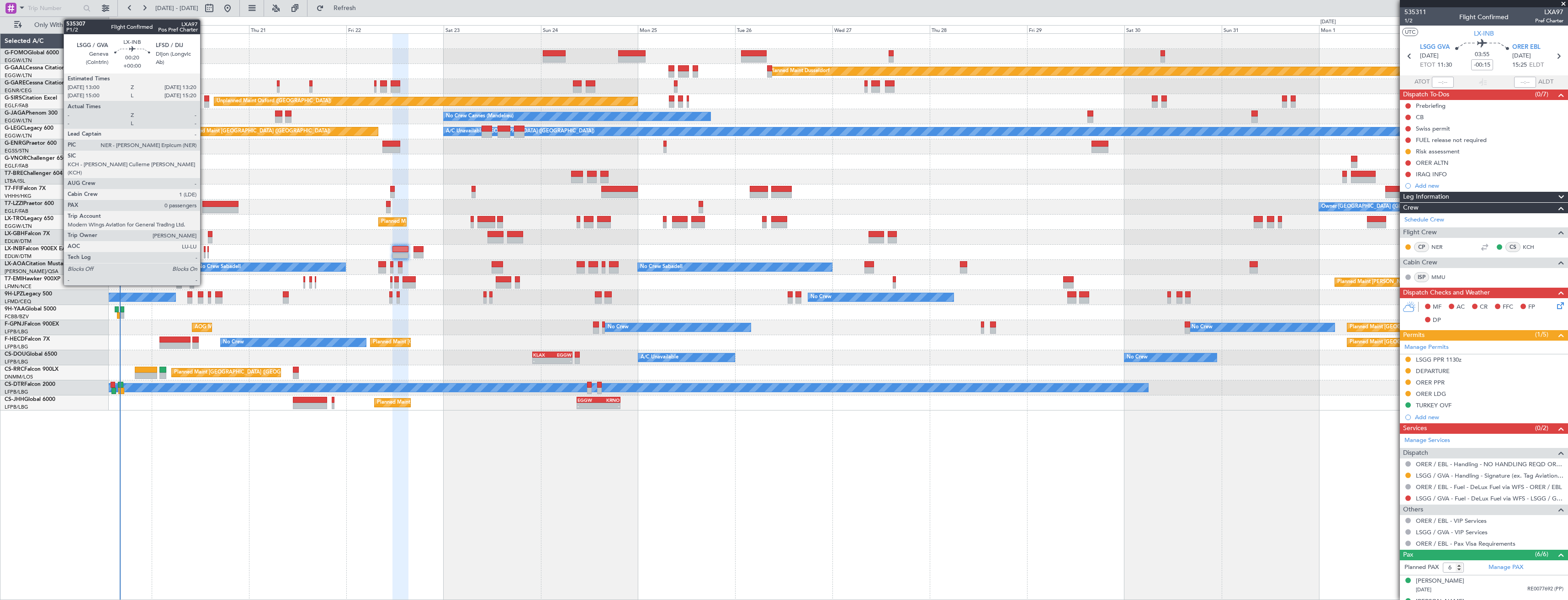
click at [205, 254] on div at bounding box center [205, 255] width 2 height 6
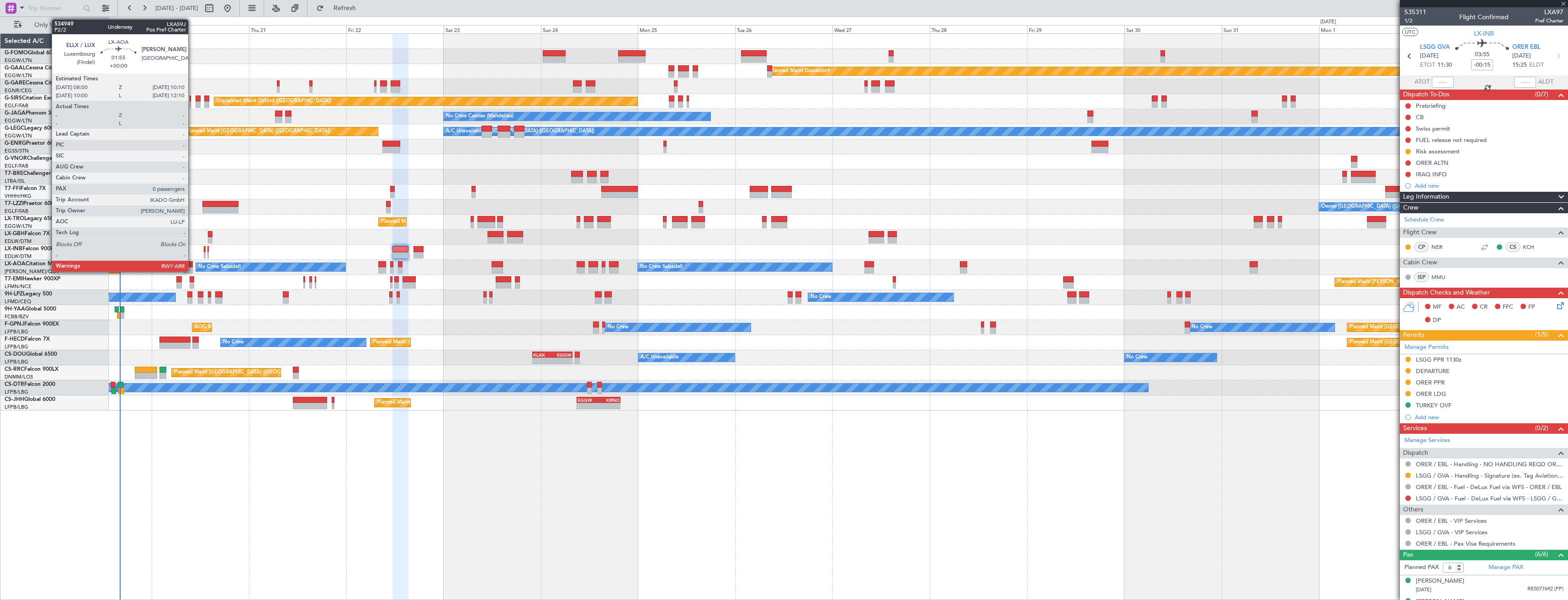
type input "0"
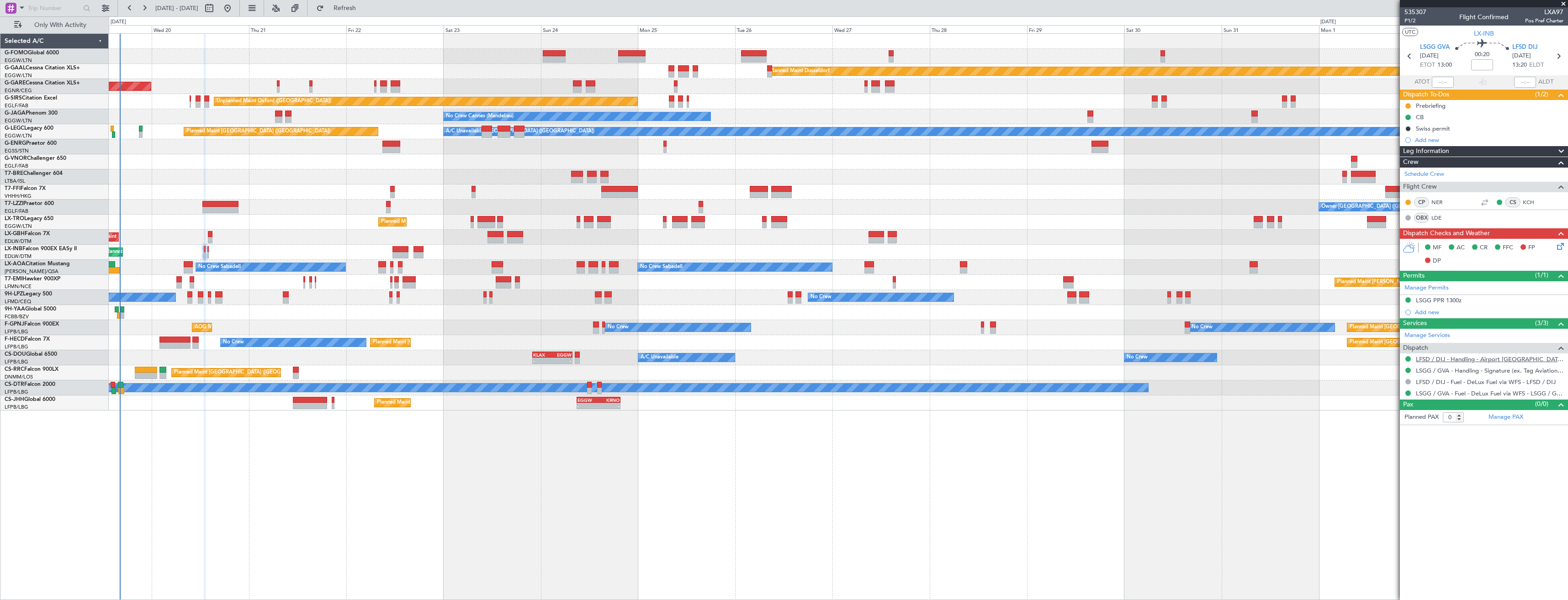
click at [1444, 361] on link "LFSD / DIJ - Handling - Airport Dijon **MyHandling** LFSD / DIJ" at bounding box center [1490, 359] width 147 height 8
click at [1560, 54] on icon at bounding box center [1558, 55] width 12 height 12
drag, startPoint x: 1407, startPoint y: 369, endPoint x: 1405, endPoint y: 388, distance: 19.1
click at [1407, 369] on button at bounding box center [1408, 370] width 6 height 6
click at [1372, 480] on span "Confirmed" at bounding box center [1383, 480] width 29 height 10
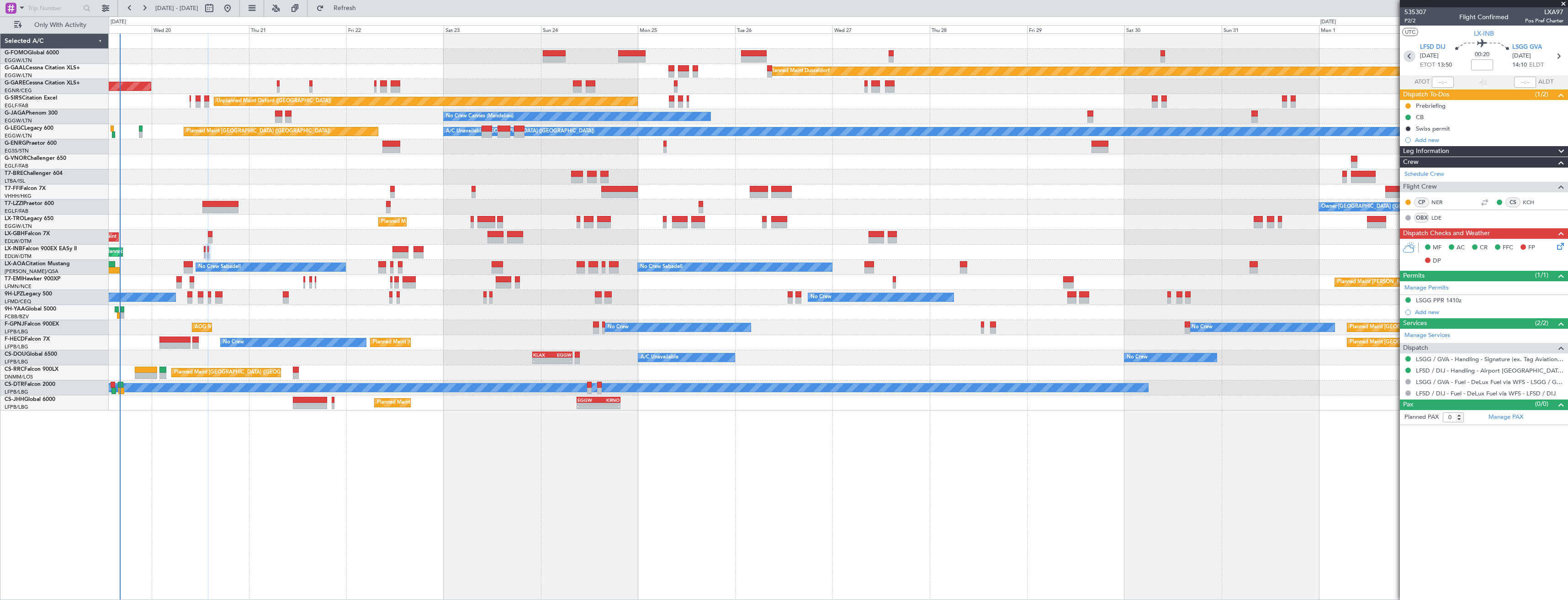
click at [1409, 52] on icon at bounding box center [1409, 55] width 12 height 12
click at [1436, 361] on link "LFSD / DIJ - Handling - Airport Dijon **MyHandling** LFSD / DIJ" at bounding box center [1490, 359] width 147 height 8
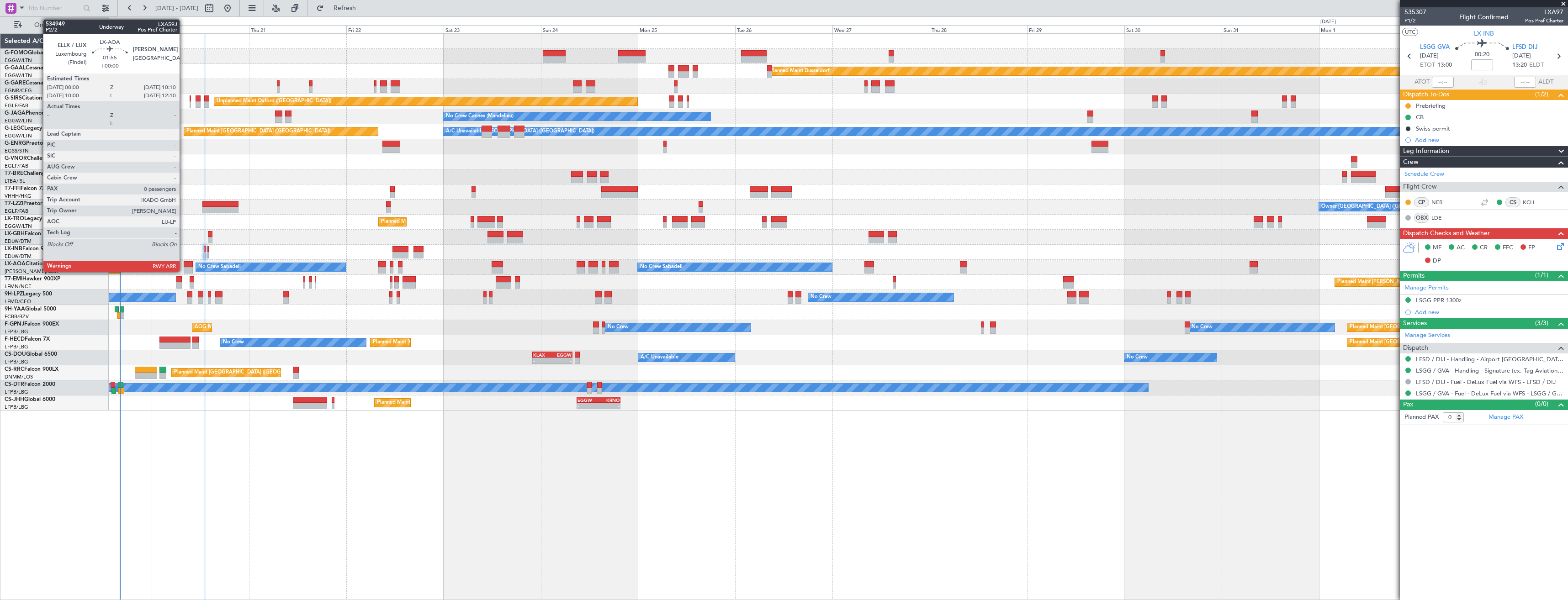
click at [184, 266] on div at bounding box center [189, 265] width 10 height 6
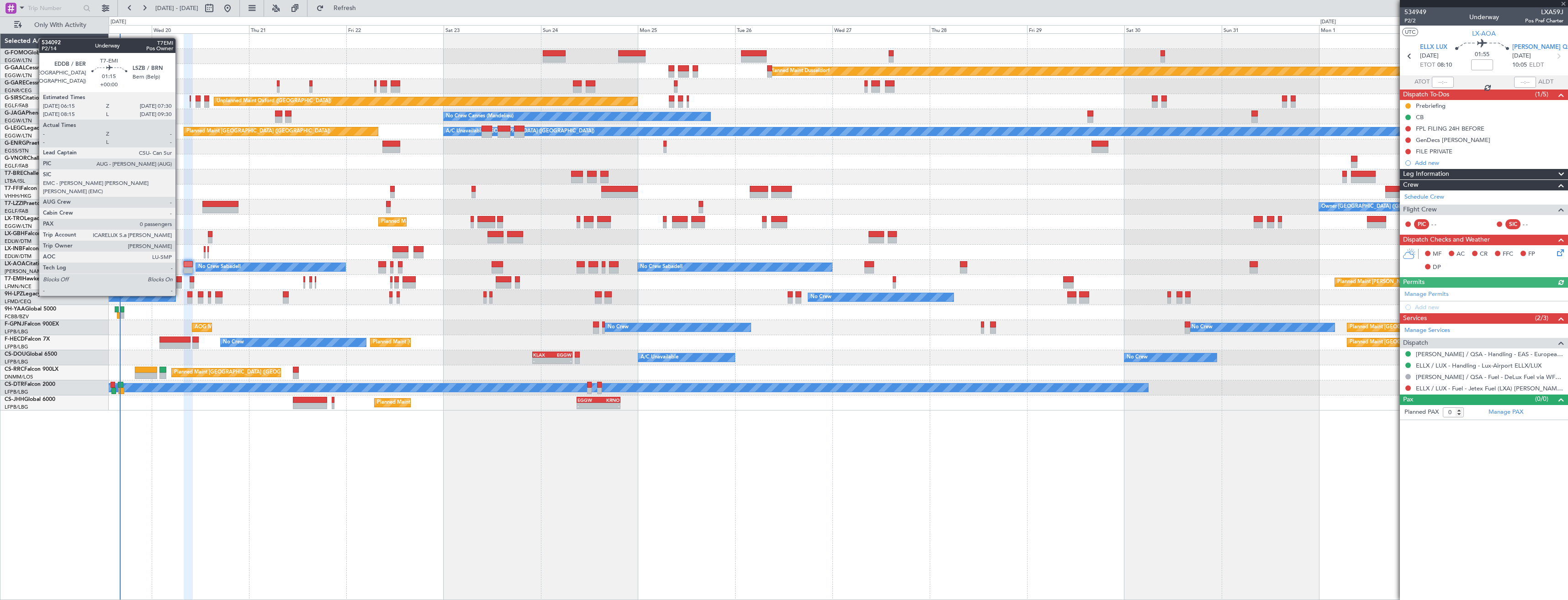
click at [180, 279] on div at bounding box center [179, 280] width 6 height 6
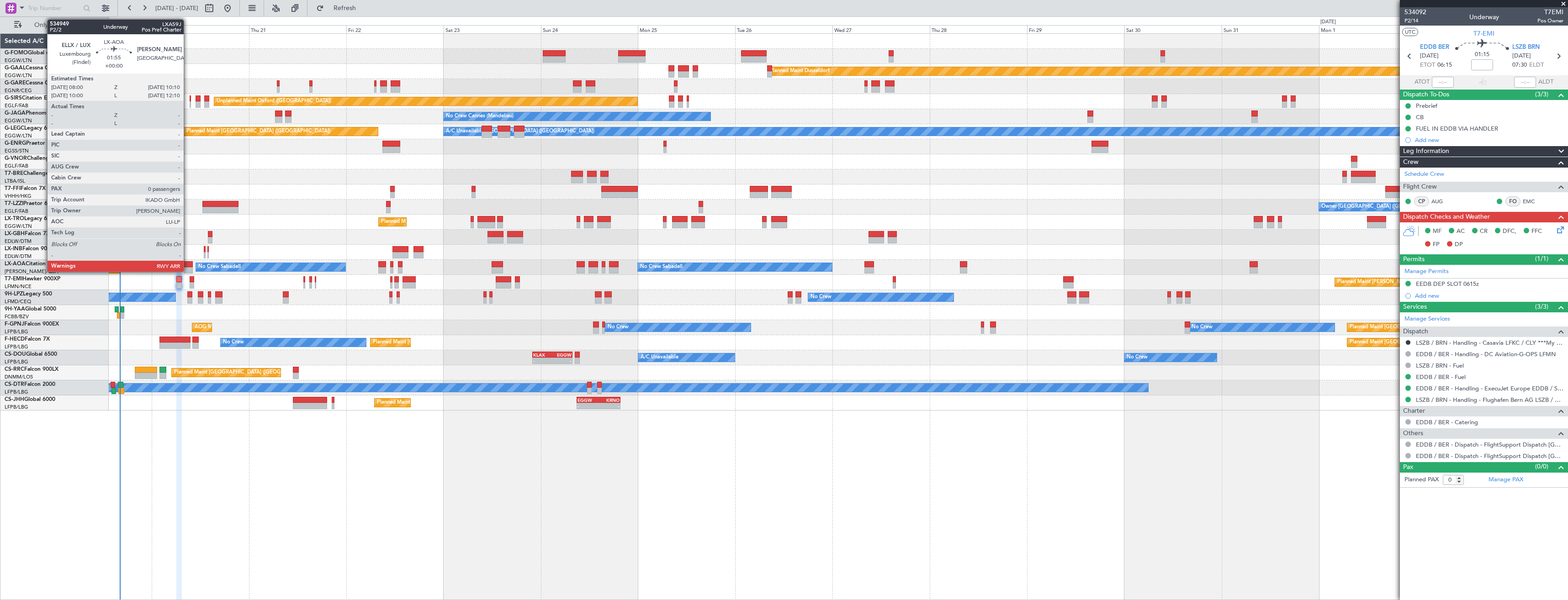
click at [188, 266] on div at bounding box center [189, 265] width 10 height 6
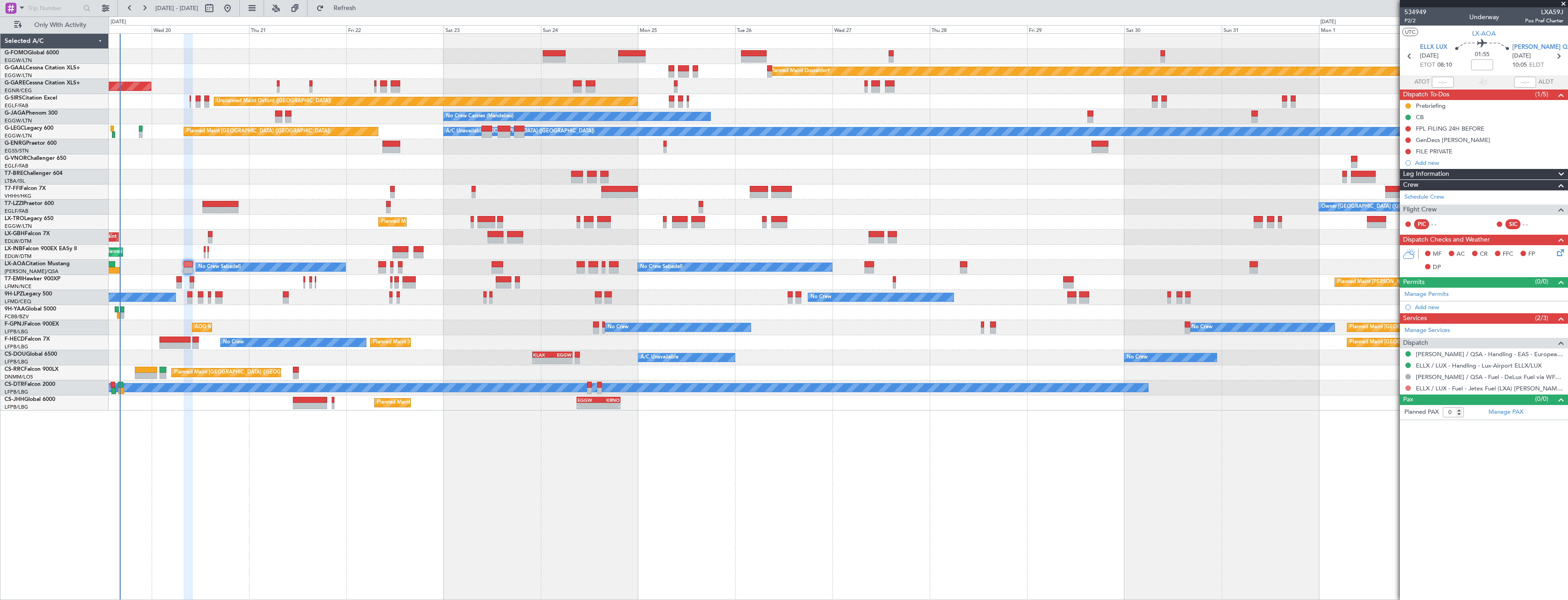
click at [1406, 388] on button at bounding box center [1408, 388] width 6 height 6
click at [1384, 399] on span "Not Required" at bounding box center [1386, 401] width 36 height 10
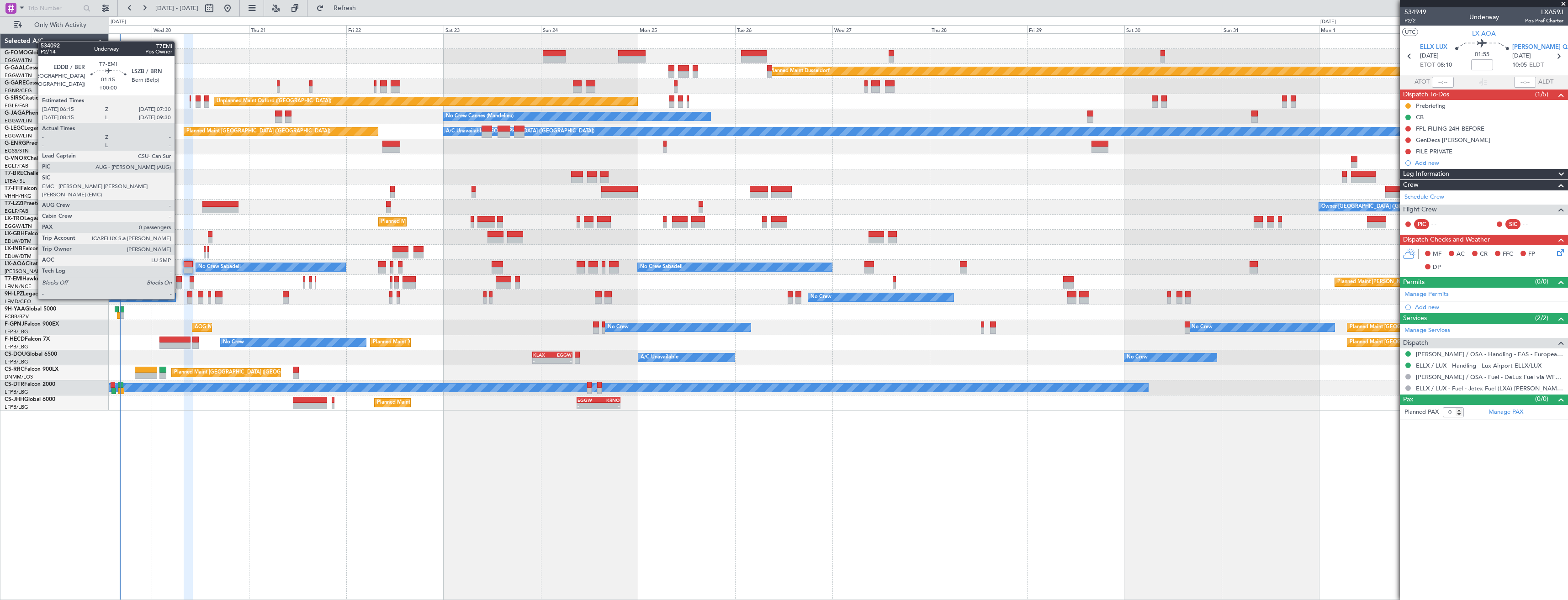
click at [178, 282] on div at bounding box center [179, 280] width 6 height 6
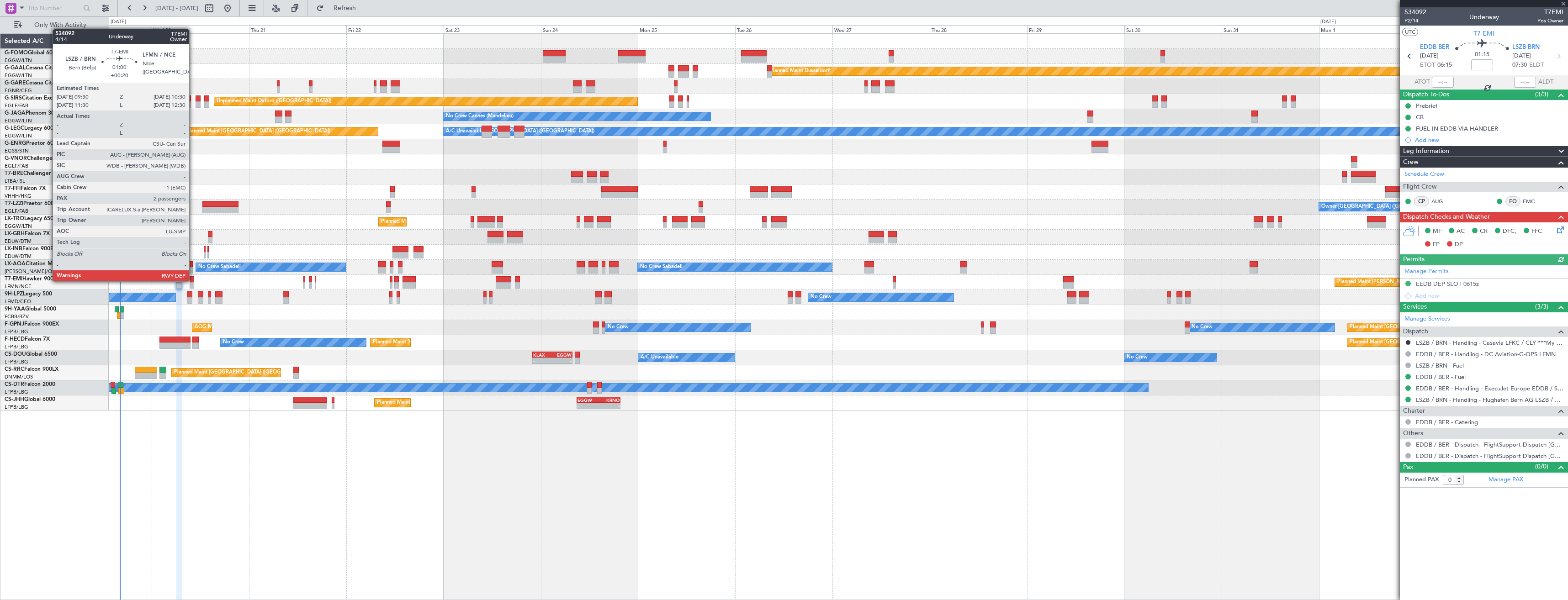
click at [193, 281] on div at bounding box center [191, 280] width 4 height 6
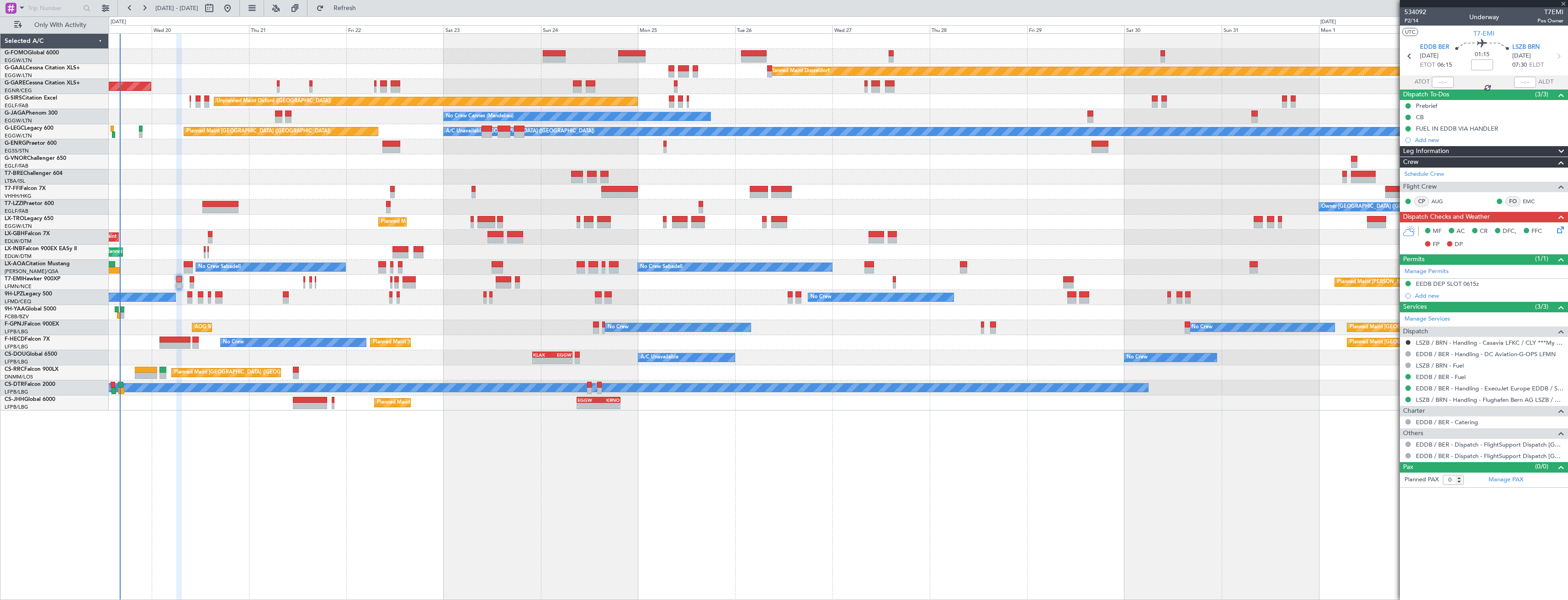
type input "+00:20"
type input "2"
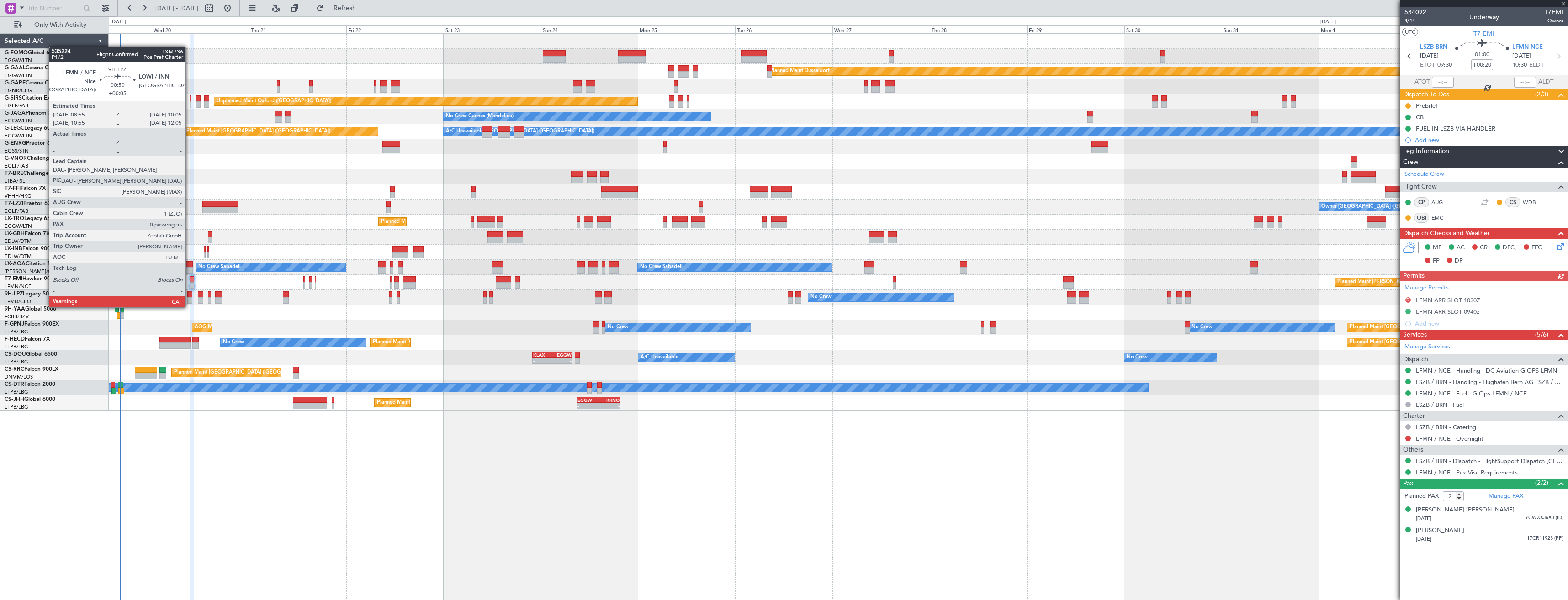
click at [189, 298] on div at bounding box center [189, 300] width 5 height 6
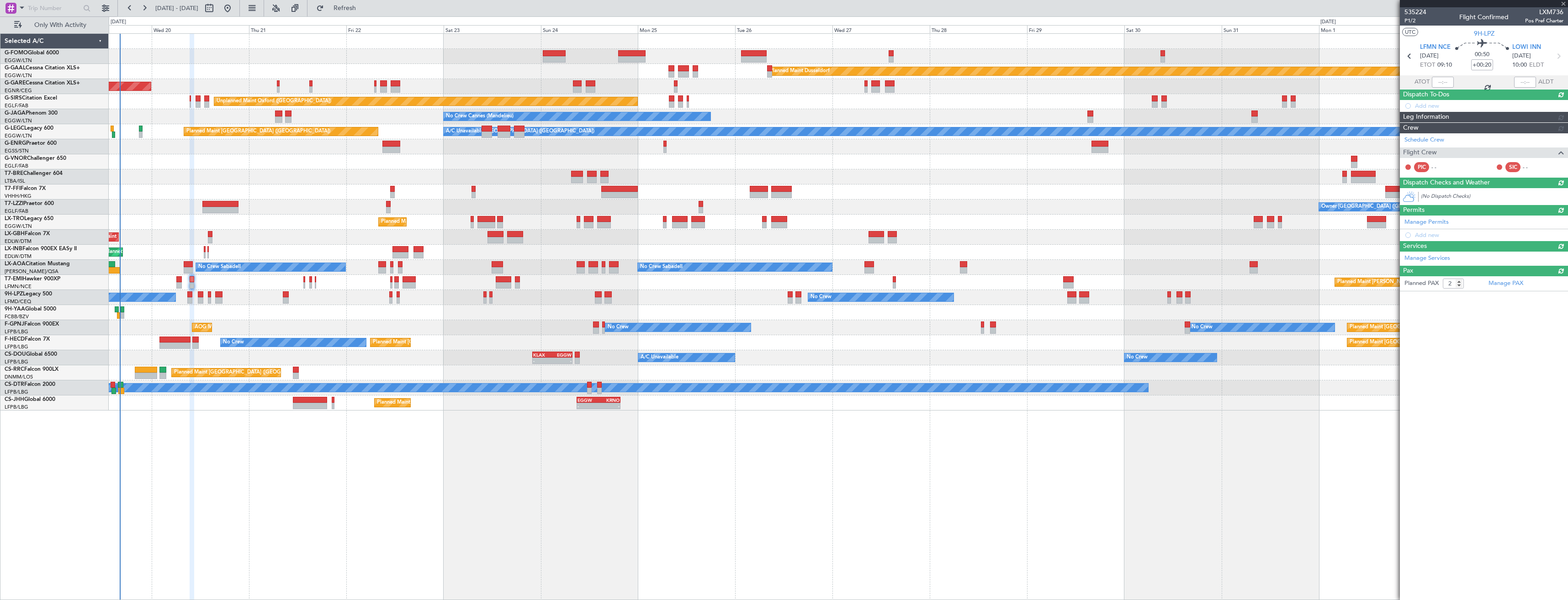
type input "+00:05"
type input "0"
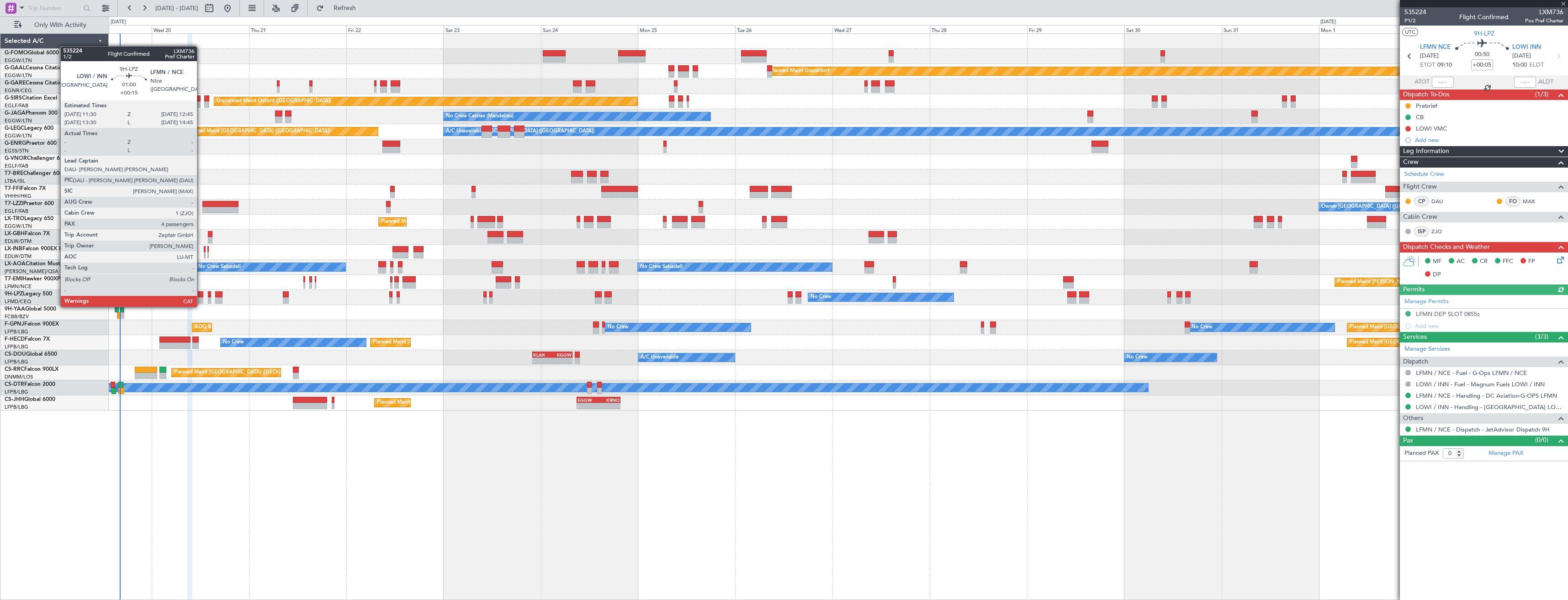
click at [201, 298] on div at bounding box center [201, 300] width 6 height 6
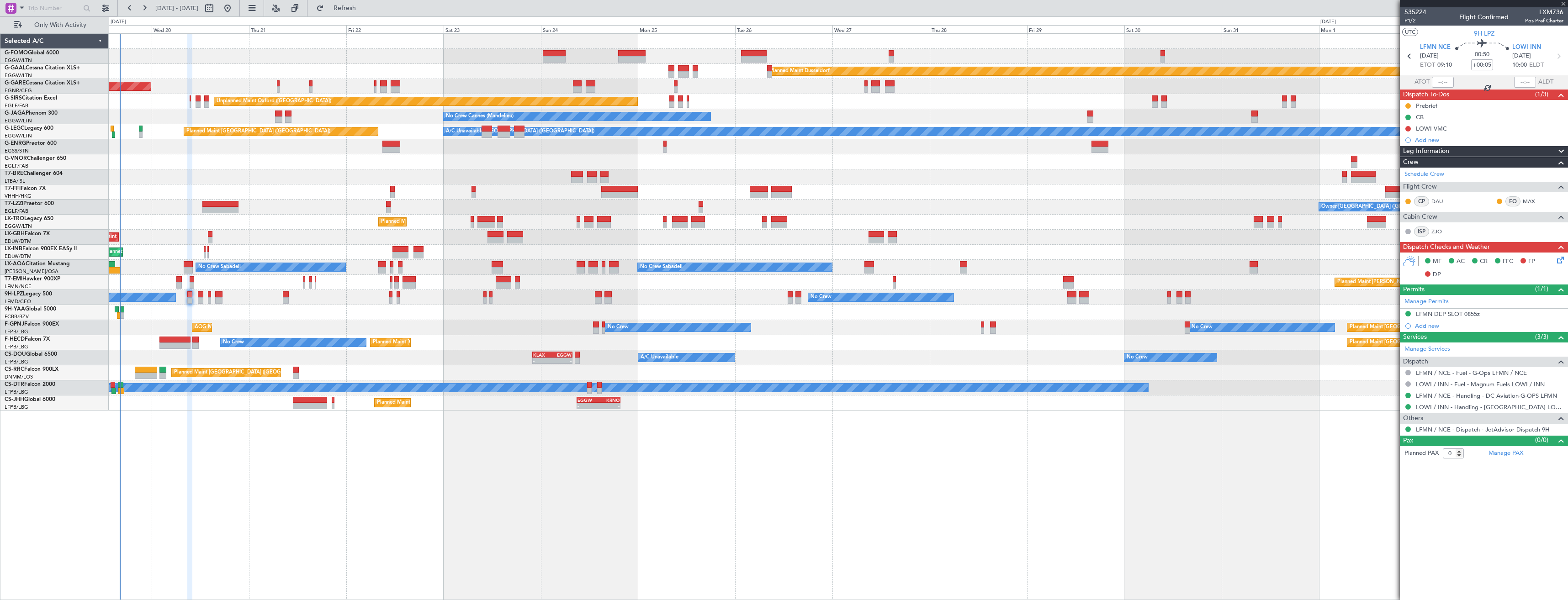
type input "+00:15"
type input "4"
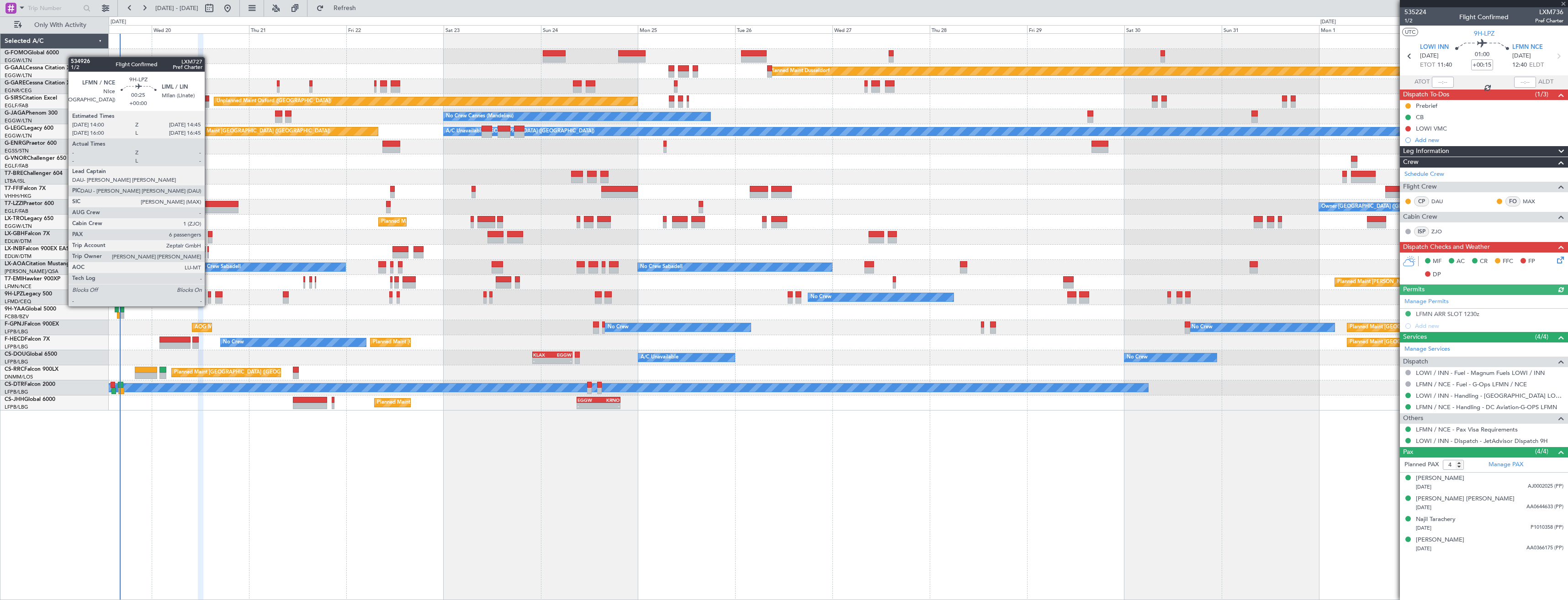
click at [208, 297] on div at bounding box center [209, 300] width 3 height 6
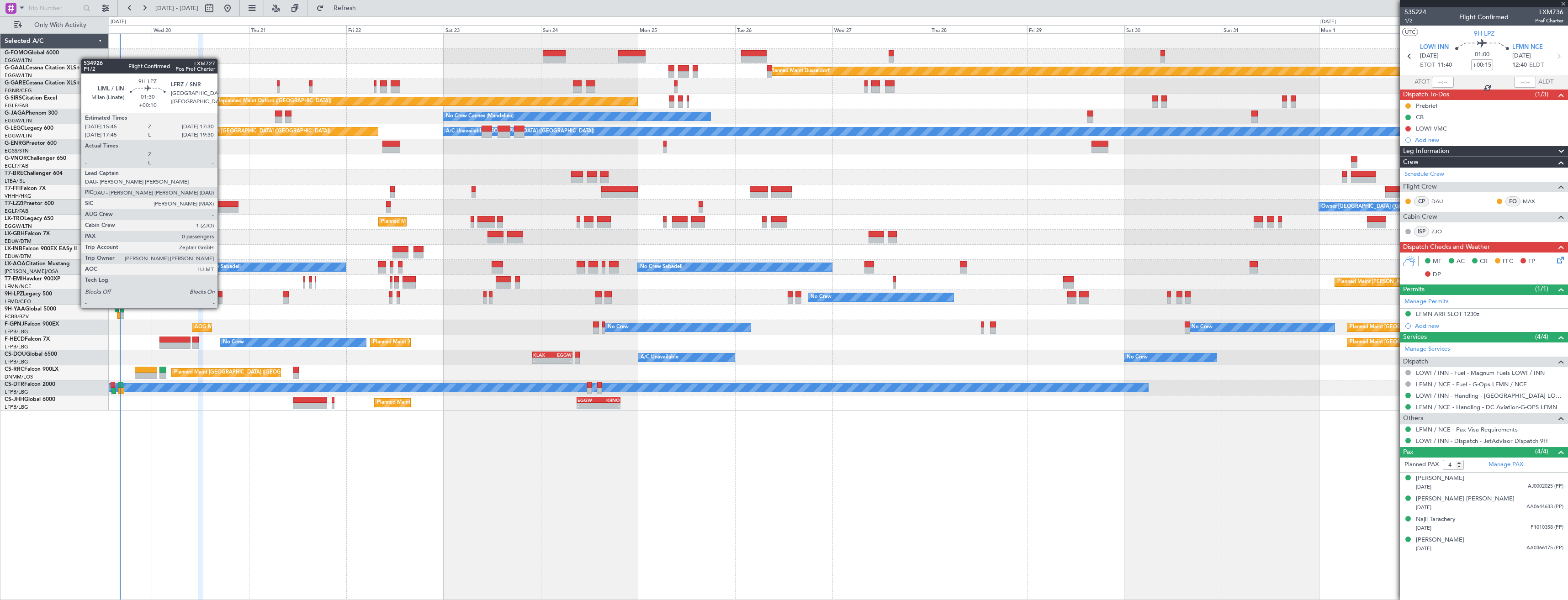
type input "6"
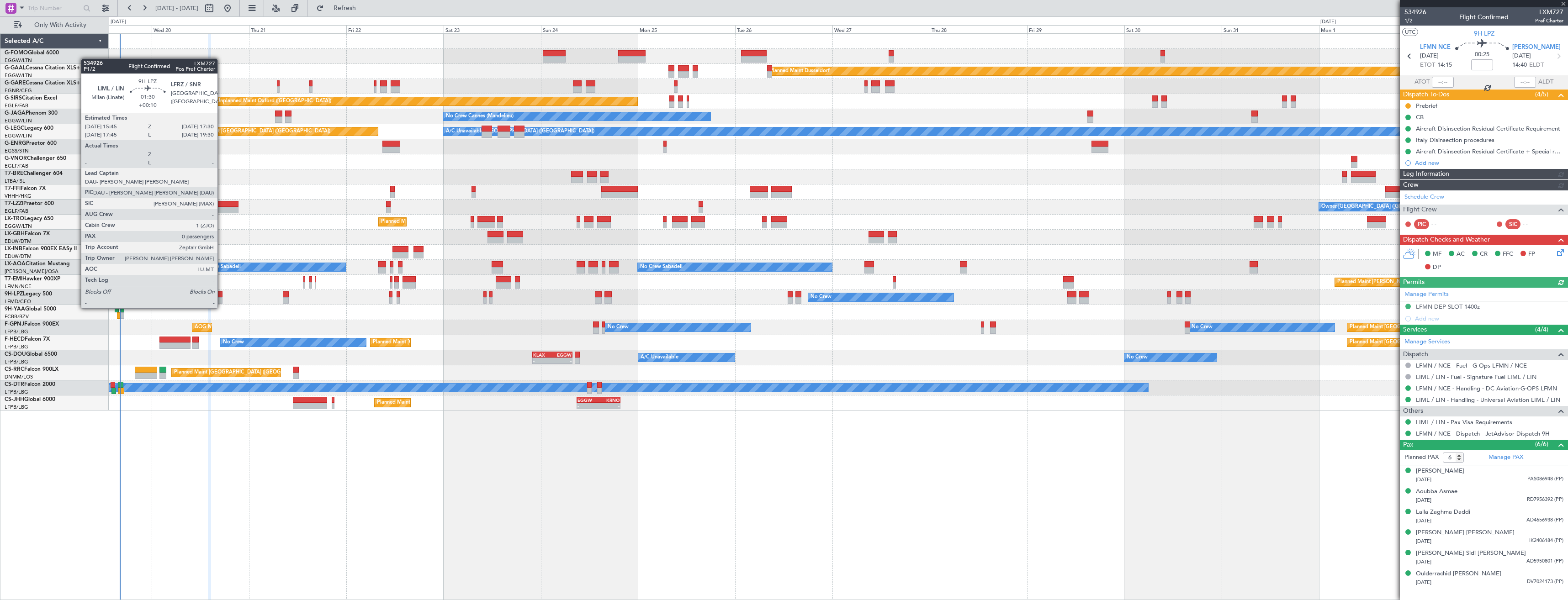
click at [222, 300] on div at bounding box center [219, 300] width 7 height 6
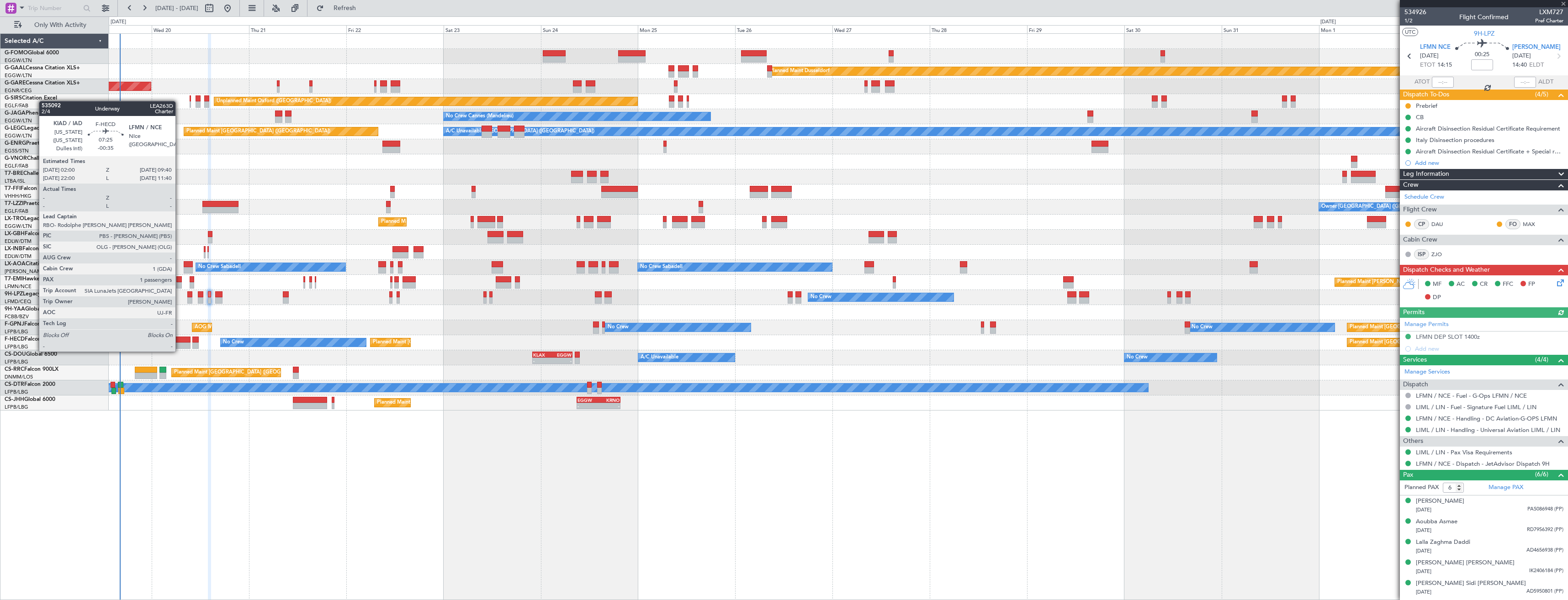
type input "+00:10"
type input "0"
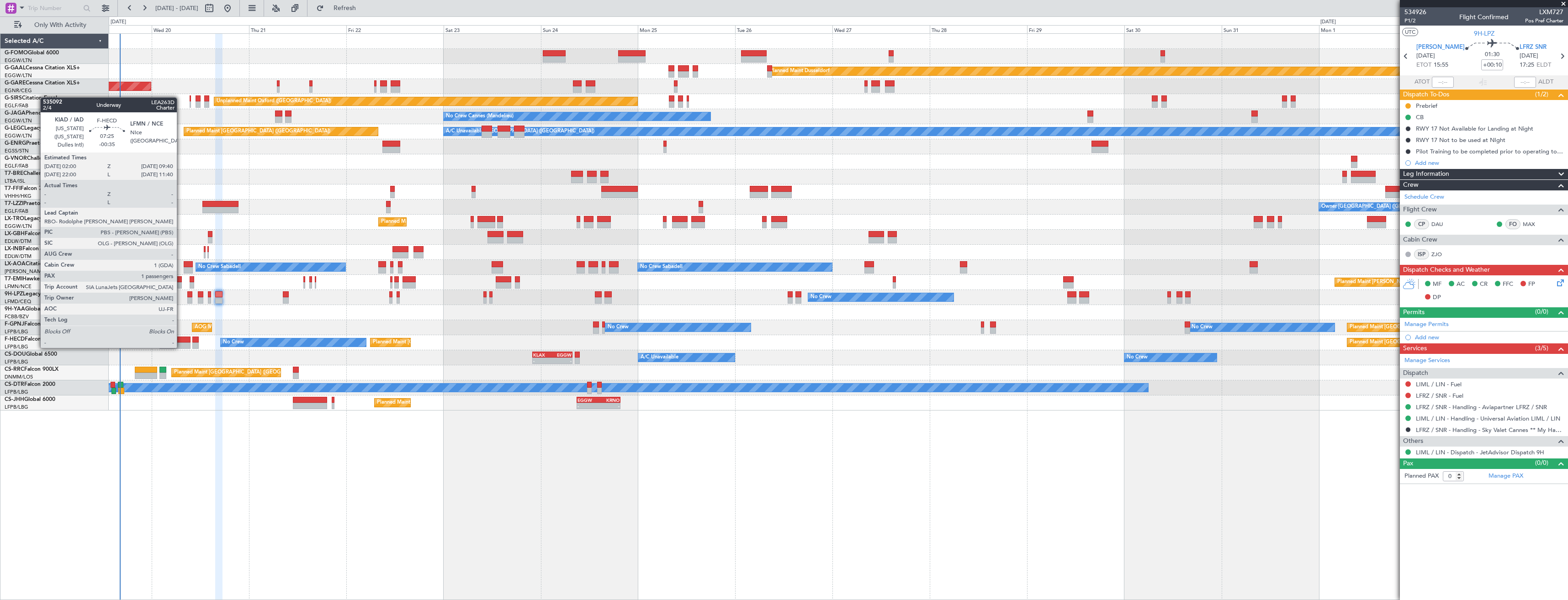
click at [229, 314] on div at bounding box center [838, 312] width 1459 height 15
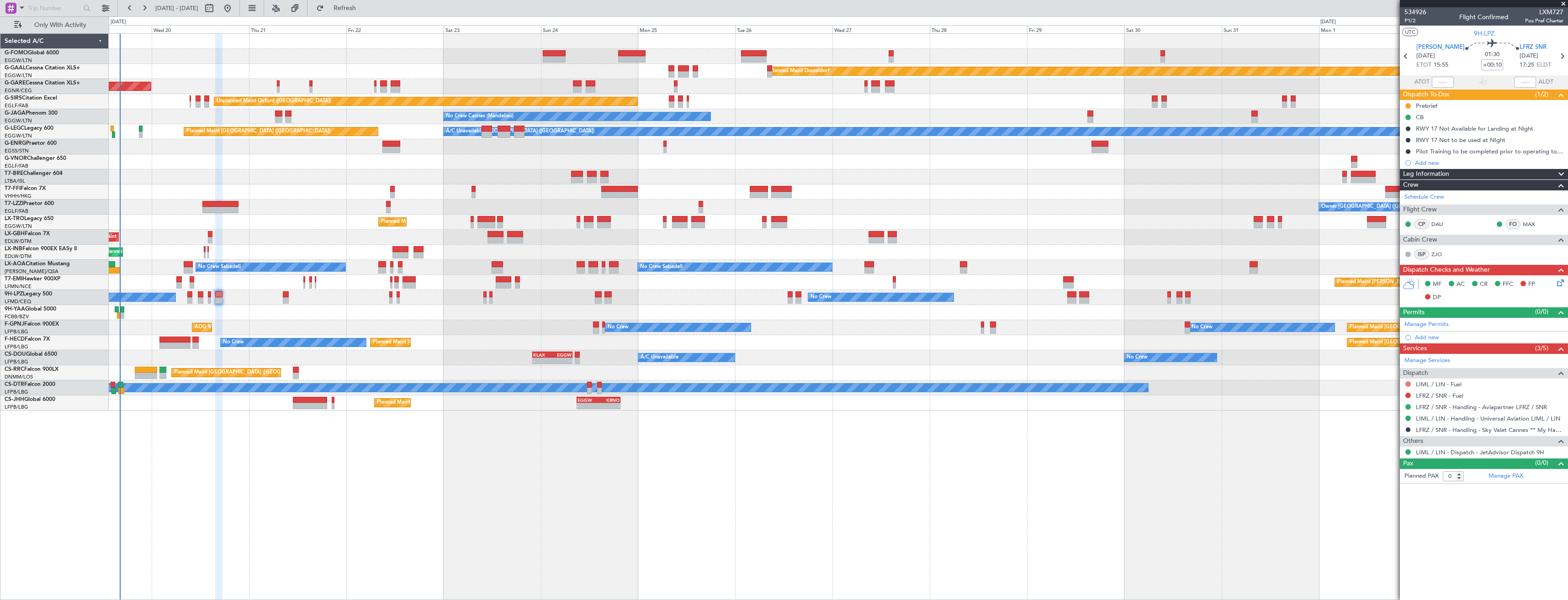
click at [1410, 382] on button at bounding box center [1408, 384] width 6 height 6
click at [1386, 396] on span "Not Required" at bounding box center [1386, 397] width 36 height 10
click at [1410, 396] on button at bounding box center [1408, 396] width 6 height 6
click at [1379, 405] on span "Not Required" at bounding box center [1386, 409] width 36 height 10
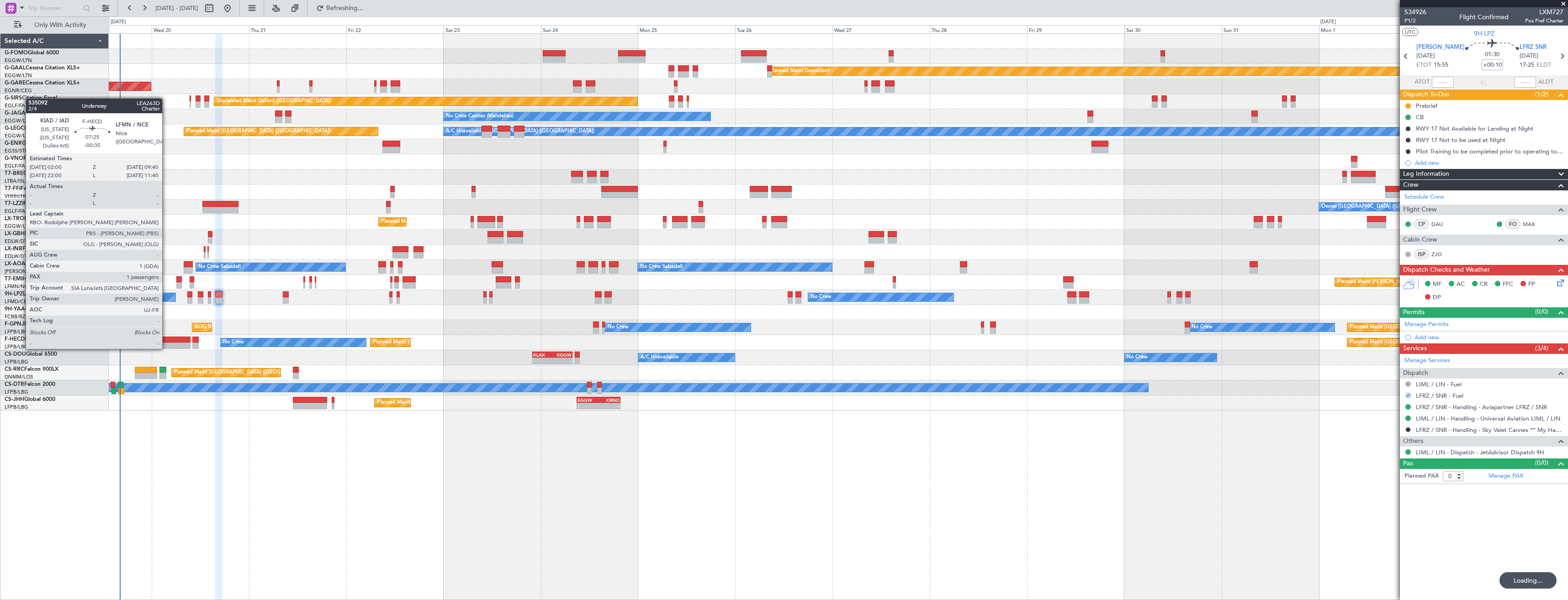
click at [166, 340] on div at bounding box center [175, 340] width 32 height 6
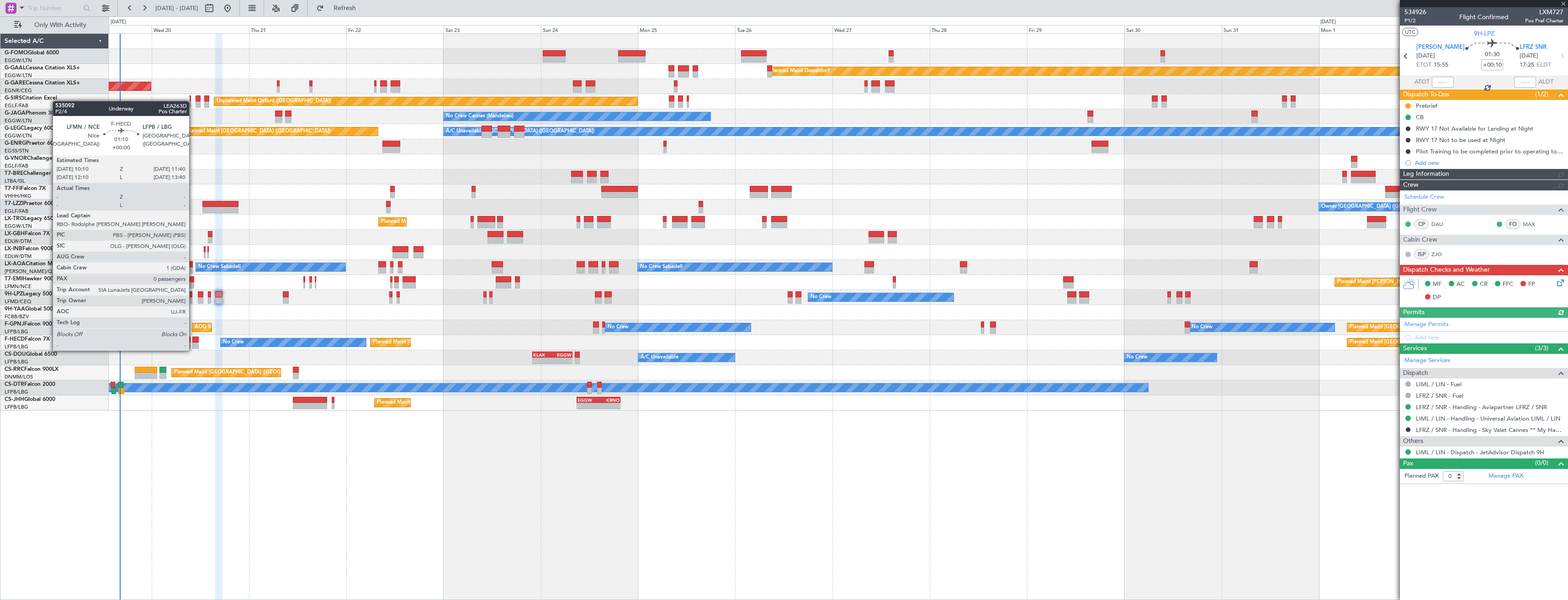
type input "-00:35"
type input "1"
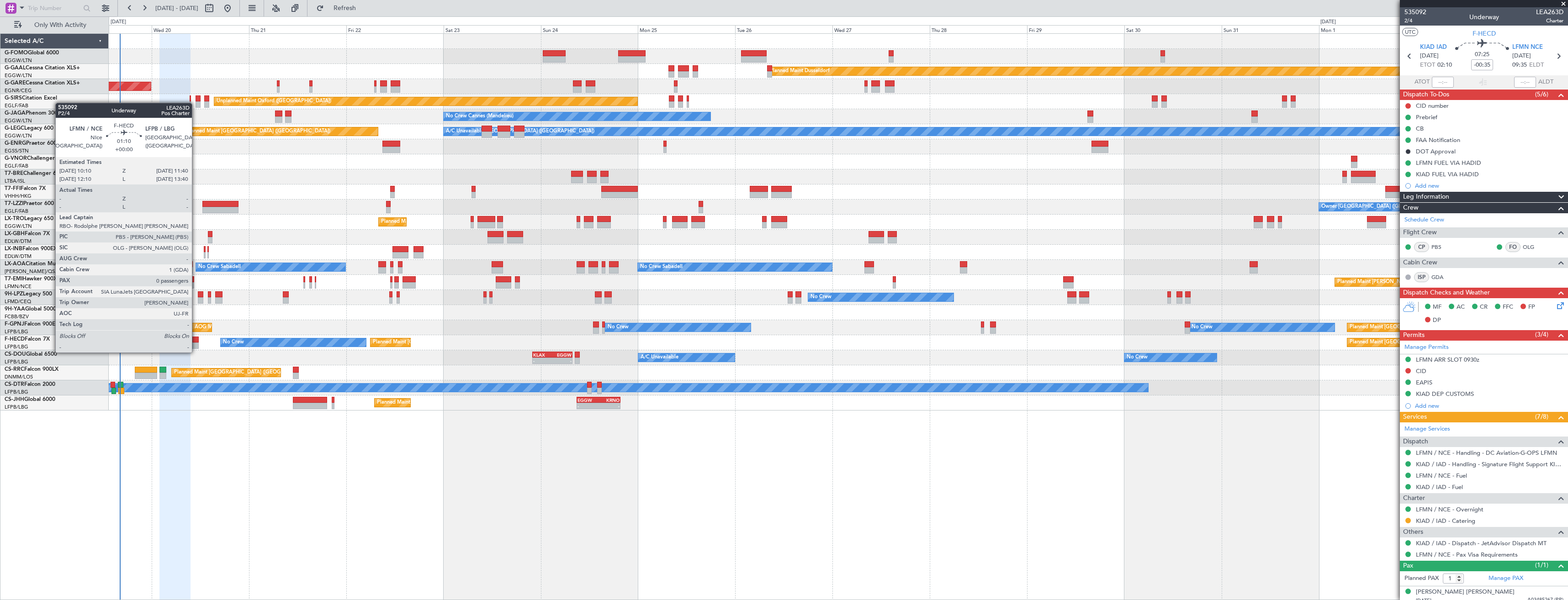
click at [196, 343] on div at bounding box center [196, 346] width 6 height 6
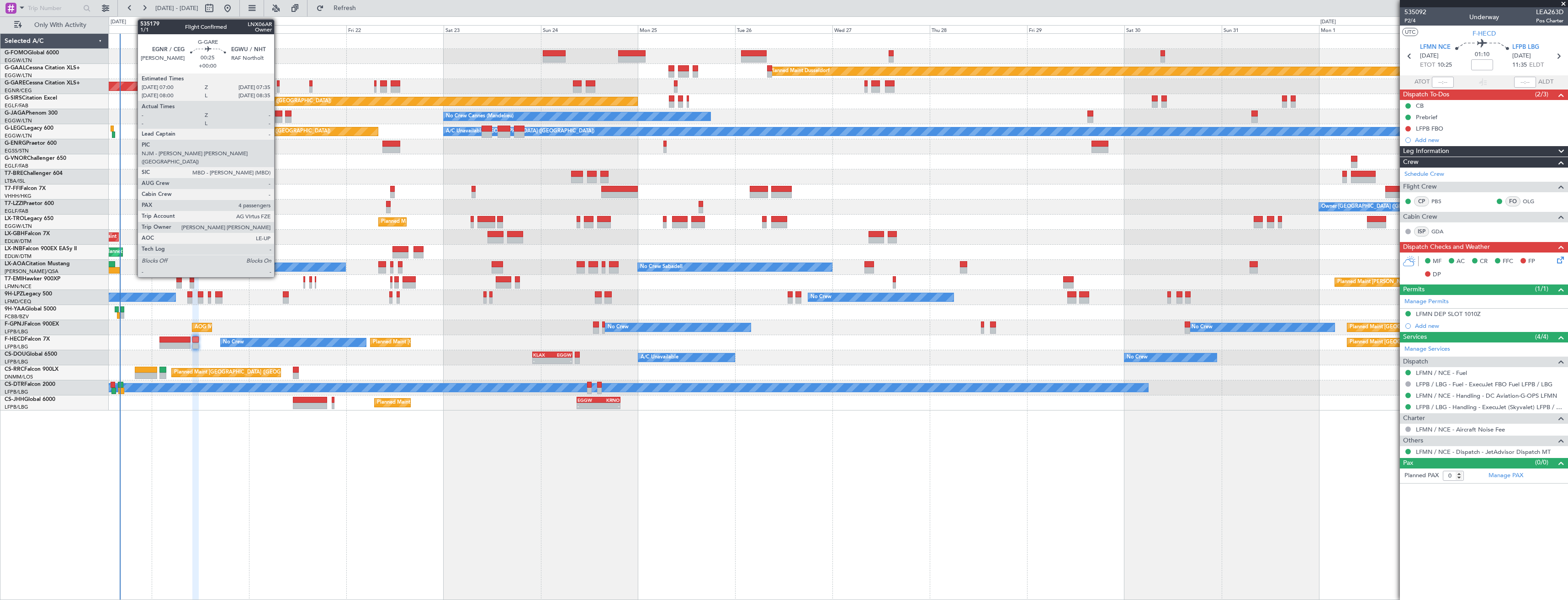
click at [278, 91] on div at bounding box center [277, 90] width 2 height 6
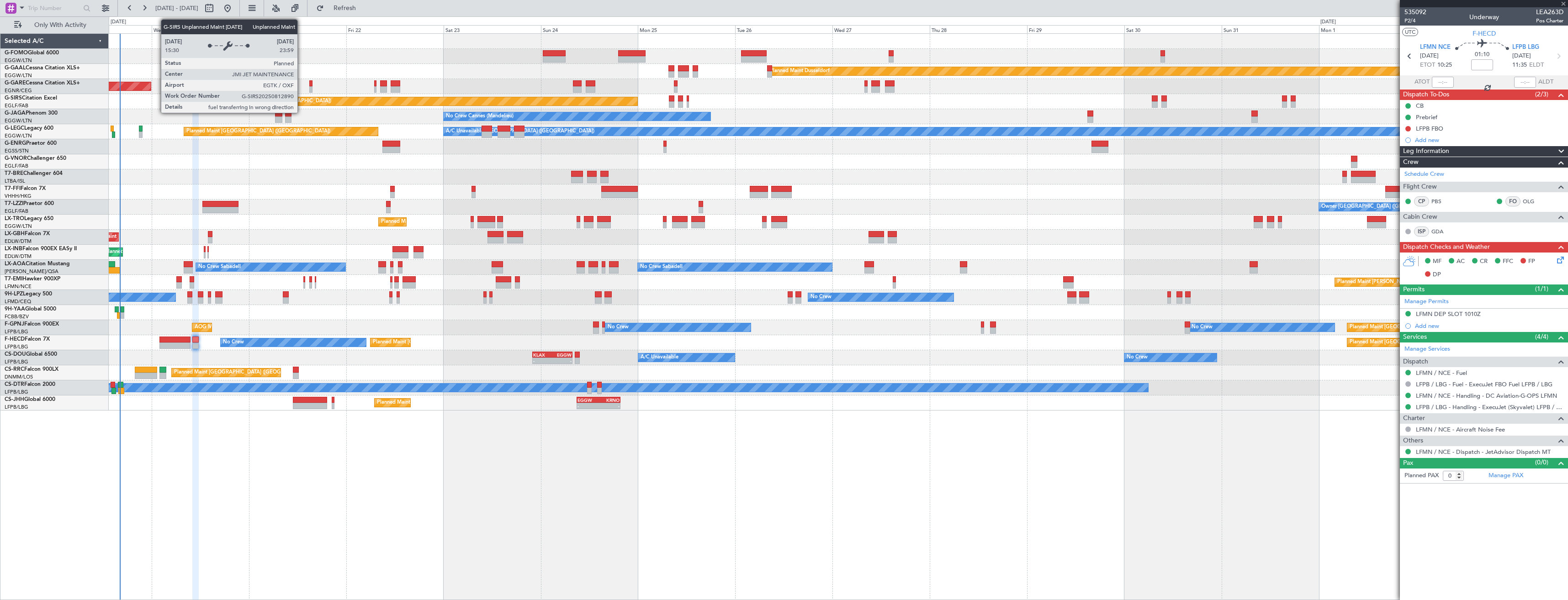
type input "4"
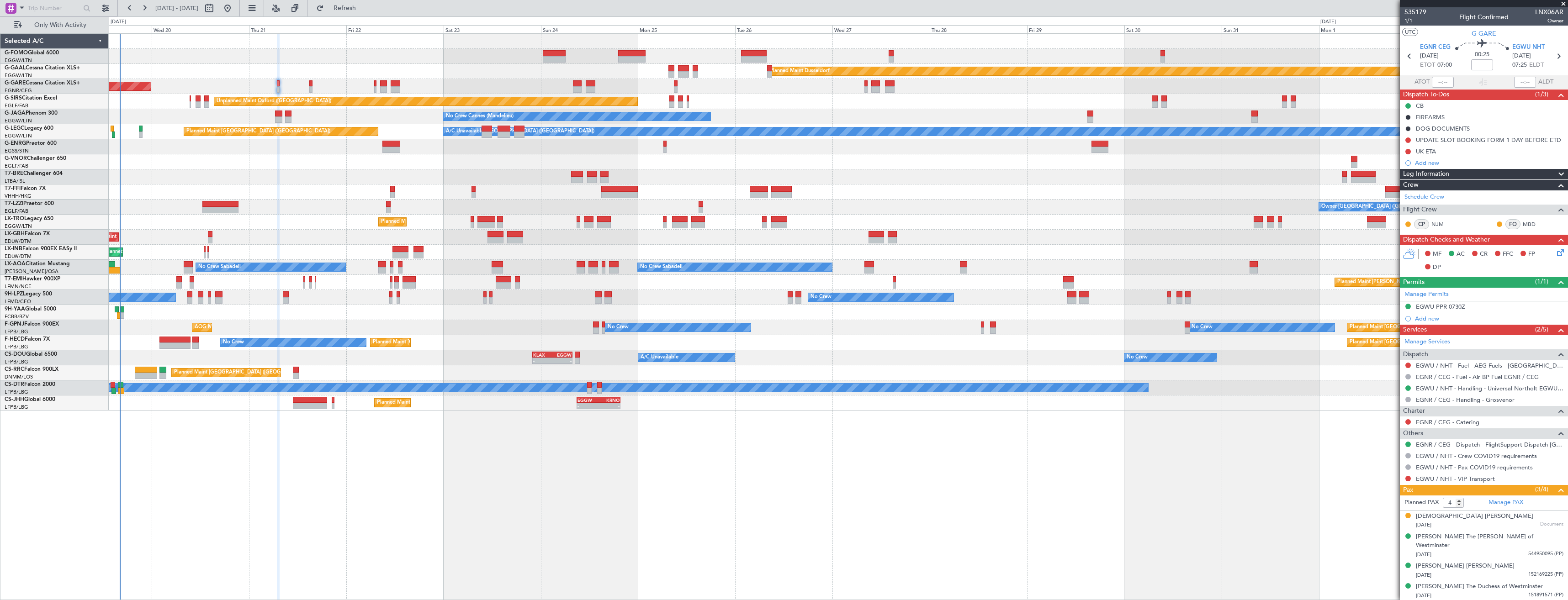
click at [1415, 20] on span "1/1" at bounding box center [1416, 21] width 22 height 8
click at [1425, 364] on link "EGWU / NHT - Fuel - AEG Fuels - [GEOGRAPHIC_DATA] / [GEOGRAPHIC_DATA]" at bounding box center [1490, 366] width 147 height 8
click at [1459, 391] on link "EGWU / NHT - Handling - Universal Northolt EGWU / NHT" at bounding box center [1490, 388] width 147 height 8
click at [364, 11] on span "Refresh" at bounding box center [345, 8] width 38 height 6
click at [1559, 253] on icon at bounding box center [1558, 250] width 7 height 7
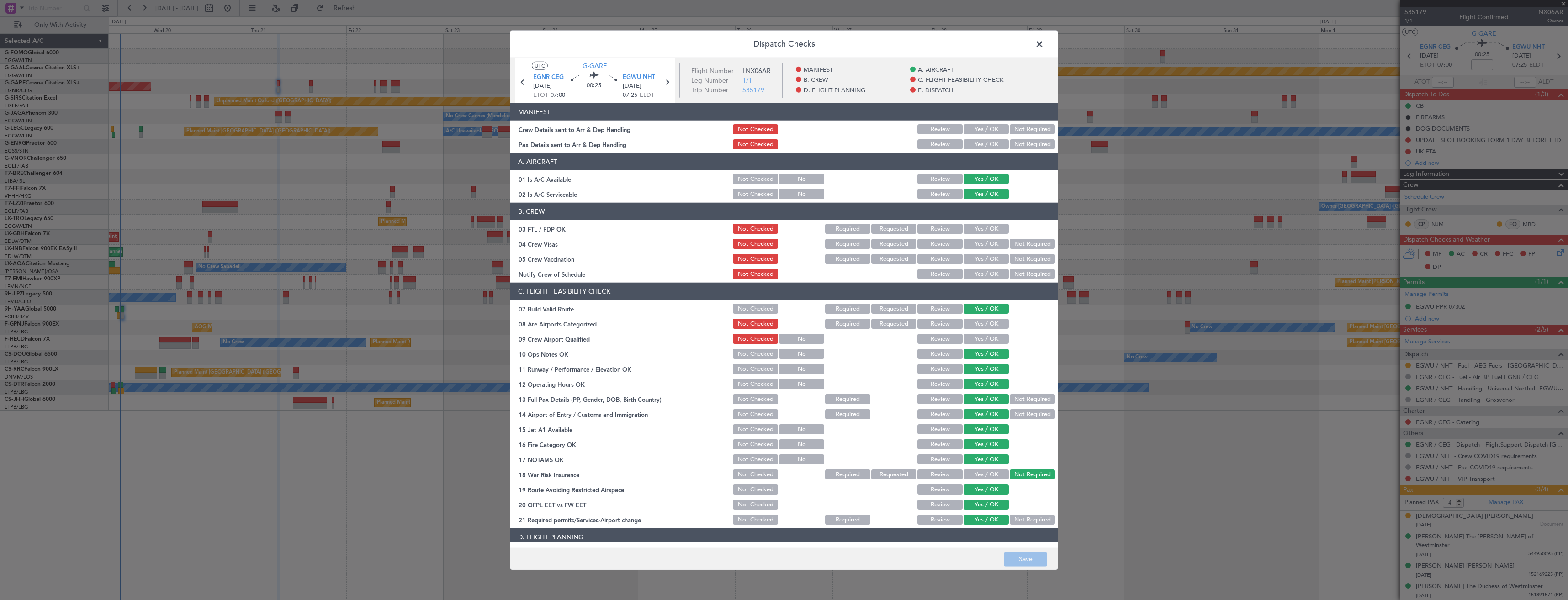
click at [974, 132] on button "Yes / OK" at bounding box center [986, 129] width 45 height 10
click at [976, 144] on button "Yes / OK" at bounding box center [986, 144] width 45 height 10
click at [1024, 556] on button "Save" at bounding box center [1025, 559] width 44 height 14
click at [1044, 41] on span at bounding box center [1044, 46] width 0 height 18
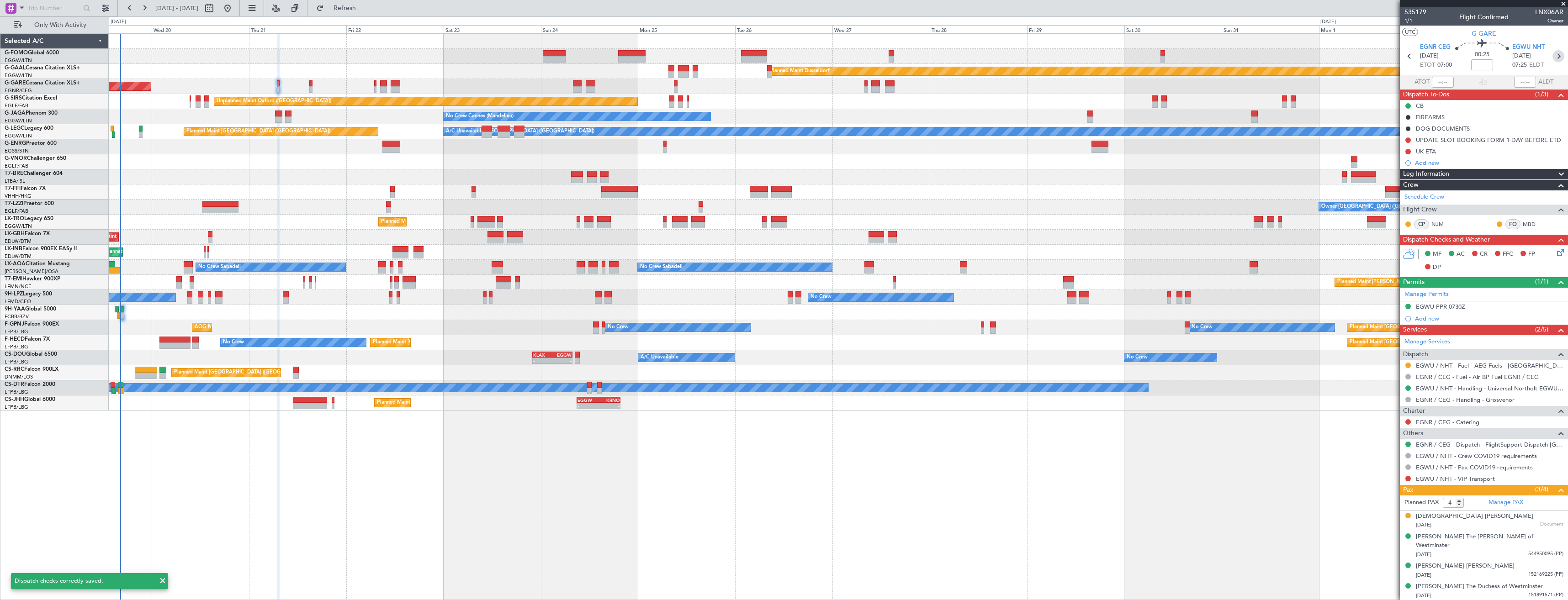
click at [1555, 56] on icon at bounding box center [1558, 55] width 12 height 12
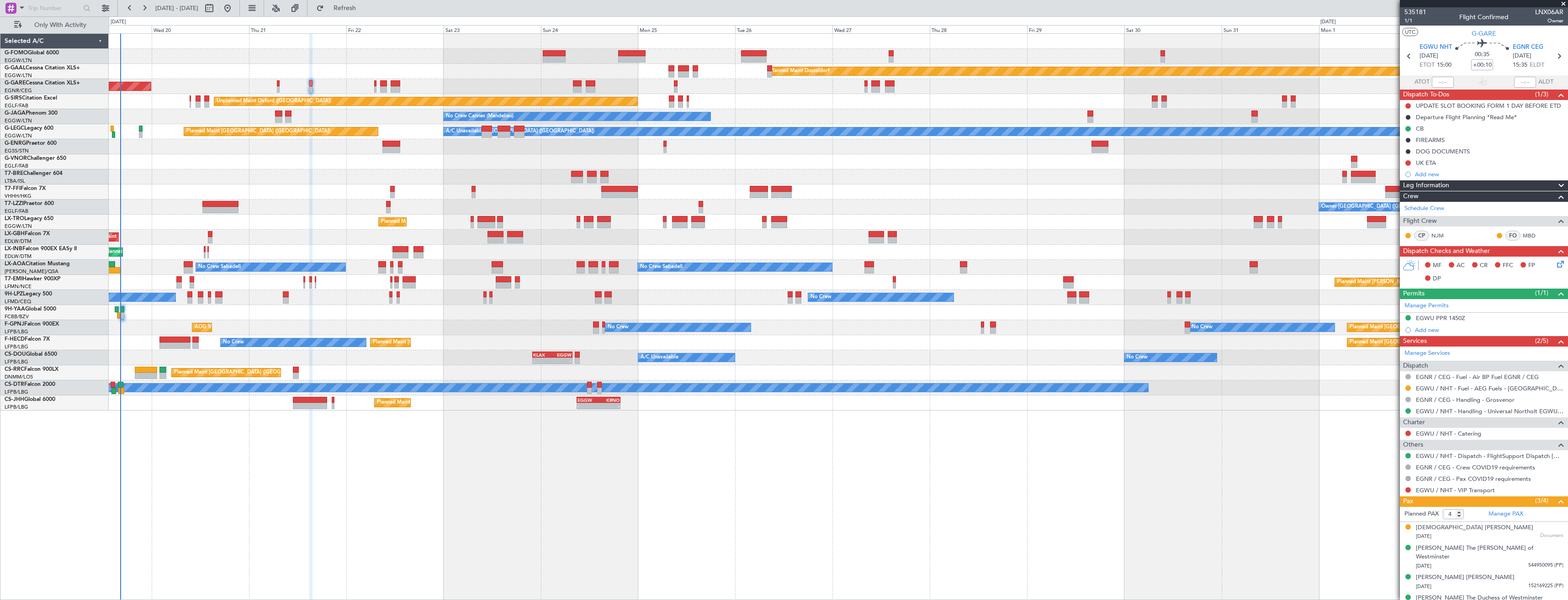
click at [1555, 265] on icon at bounding box center [1558, 262] width 7 height 7
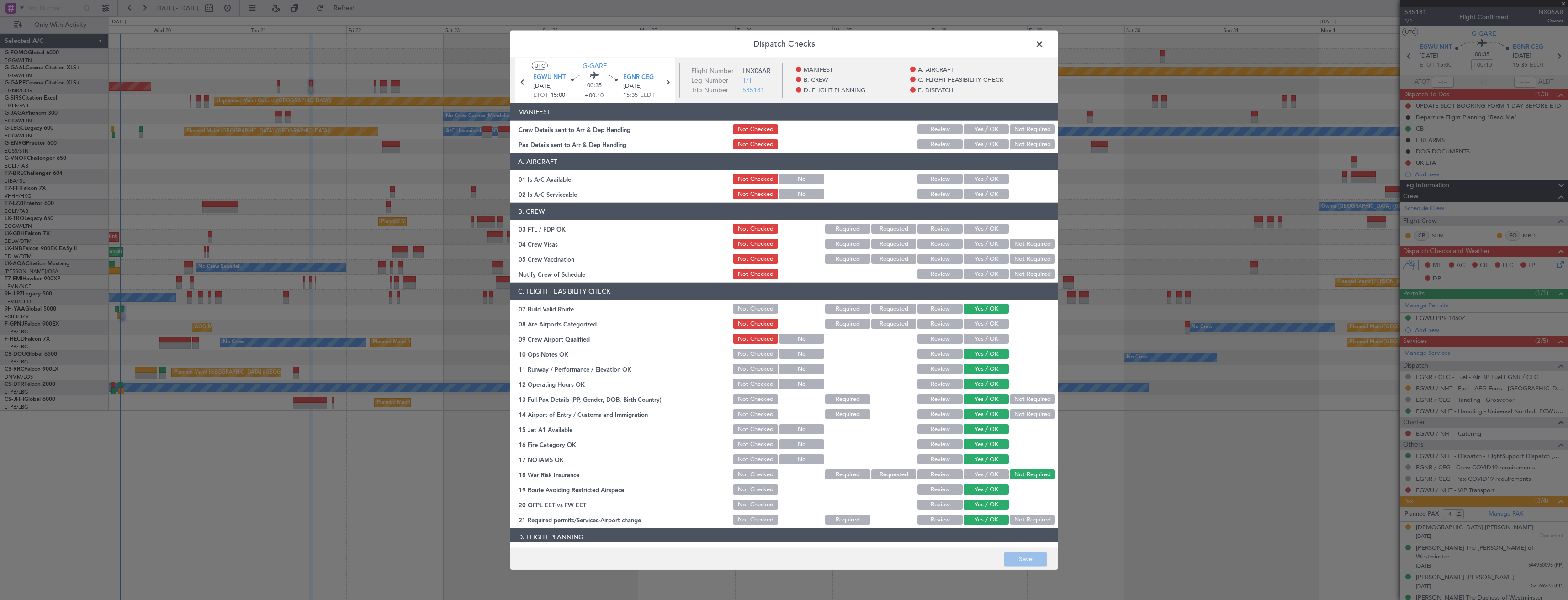
click at [977, 138] on section "MANIFEST Crew Details sent to Arr & Dep Handling Not Checked Review Yes / OK No…" at bounding box center [784, 127] width 548 height 48
click at [975, 129] on button "Yes / OK" at bounding box center [986, 129] width 45 height 10
click at [976, 144] on button "Yes / OK" at bounding box center [986, 144] width 45 height 10
click at [1025, 554] on button "Save" at bounding box center [1025, 559] width 44 height 14
click at [1044, 48] on span at bounding box center [1044, 46] width 0 height 18
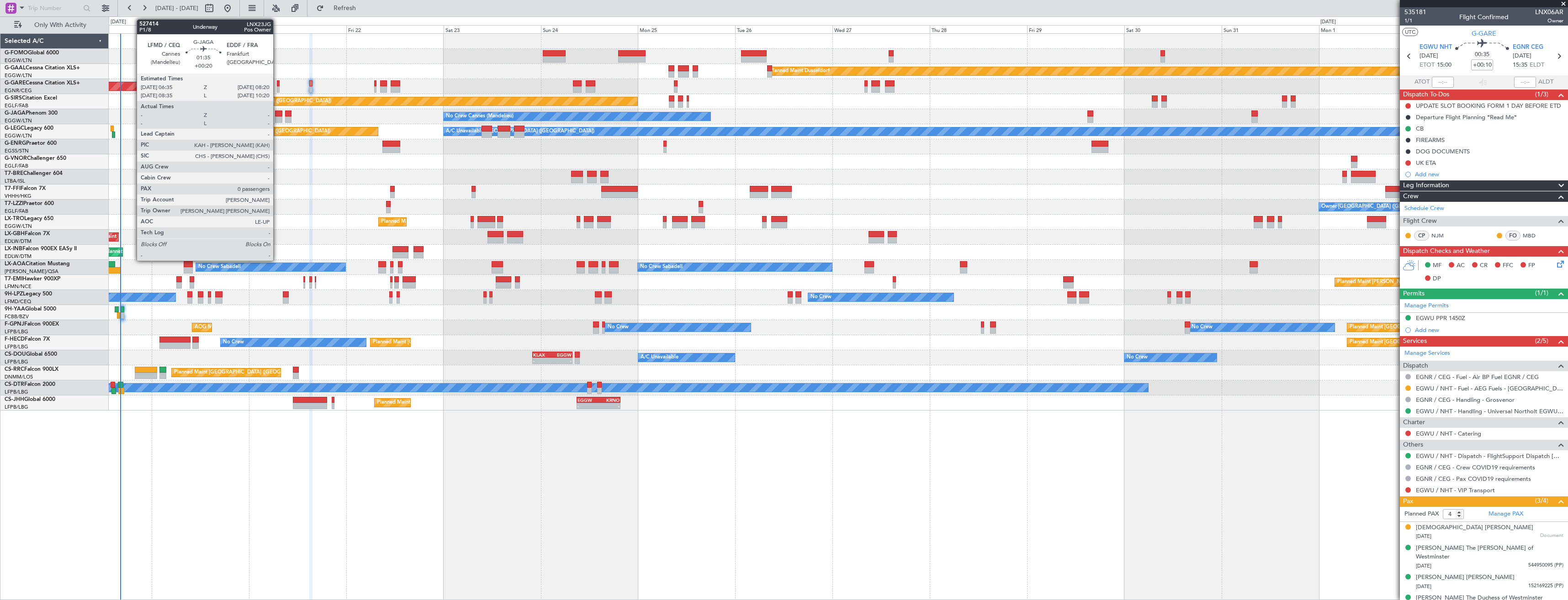
click at [277, 115] on div at bounding box center [278, 114] width 7 height 6
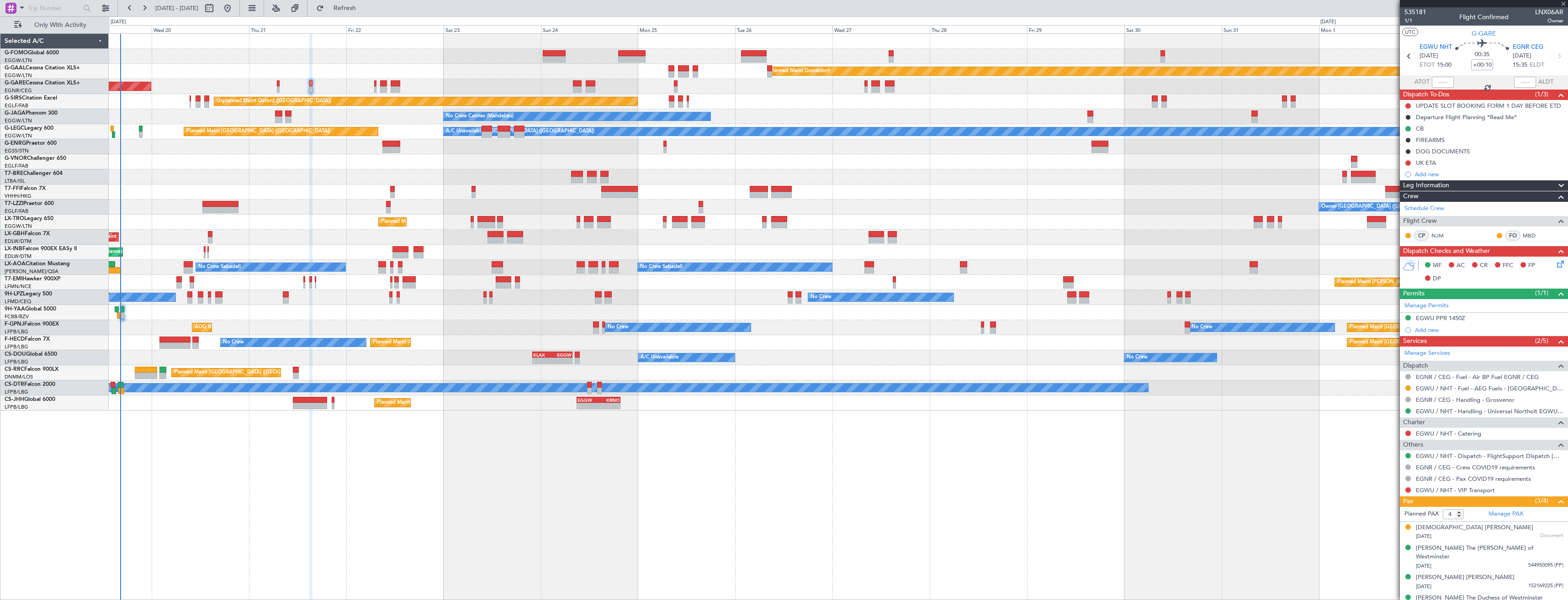
type input "+00:20"
type input "0"
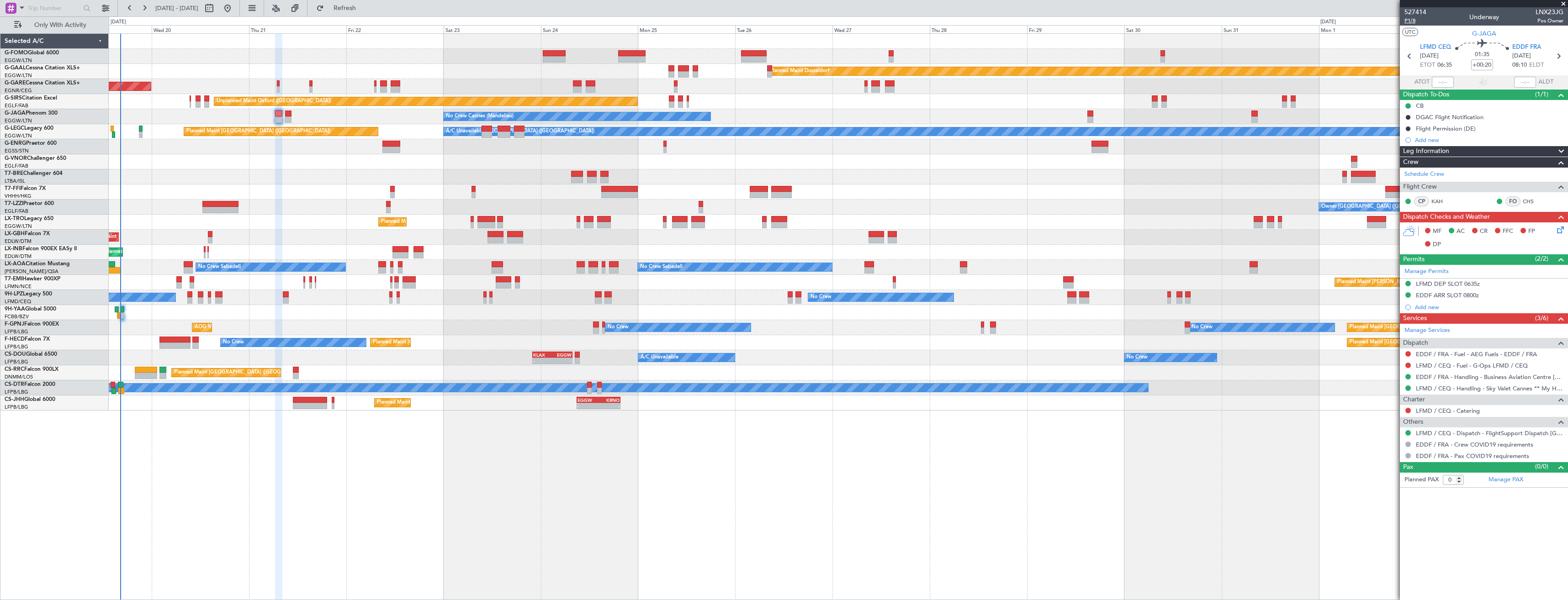
click at [1407, 22] on span "P1/8" at bounding box center [1416, 21] width 22 height 8
click at [1556, 231] on icon at bounding box center [1558, 228] width 7 height 7
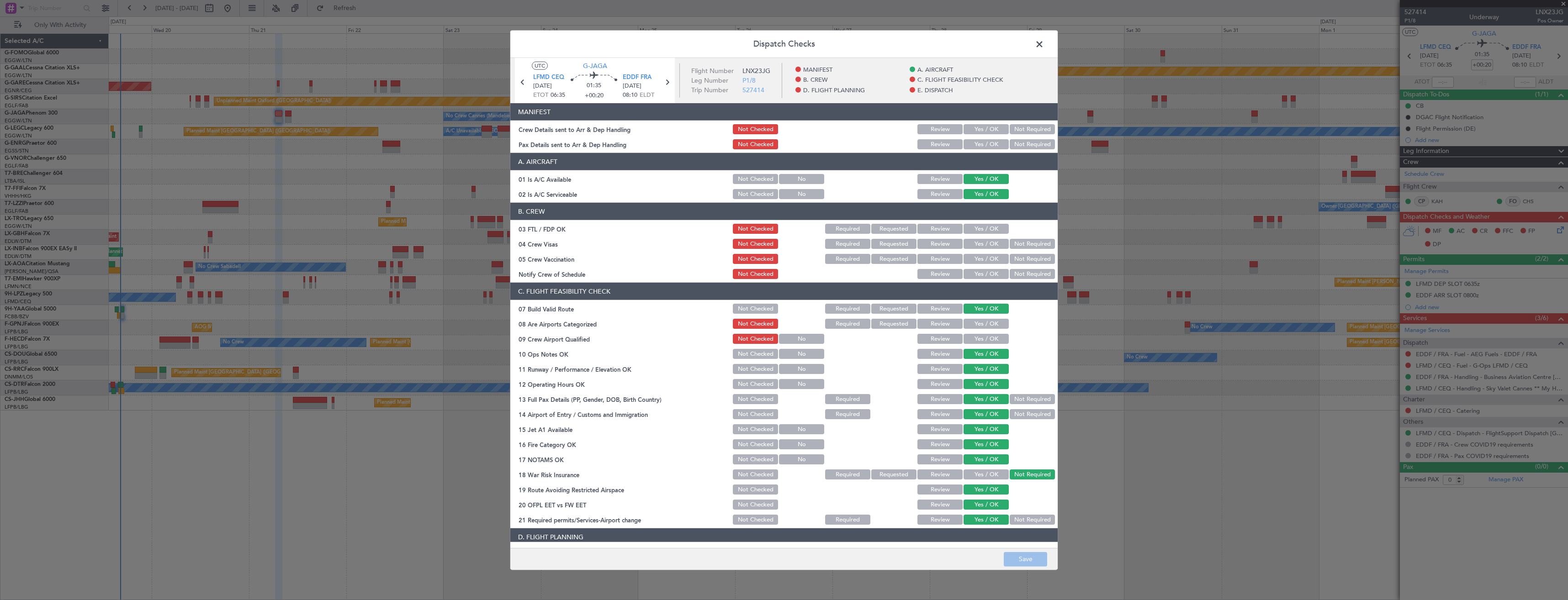
click at [973, 129] on button "Yes / OK" at bounding box center [986, 129] width 45 height 10
click at [969, 145] on button "Yes / OK" at bounding box center [986, 144] width 45 height 10
click at [1020, 560] on button "Save" at bounding box center [1025, 559] width 44 height 14
click at [1044, 43] on span at bounding box center [1044, 46] width 0 height 18
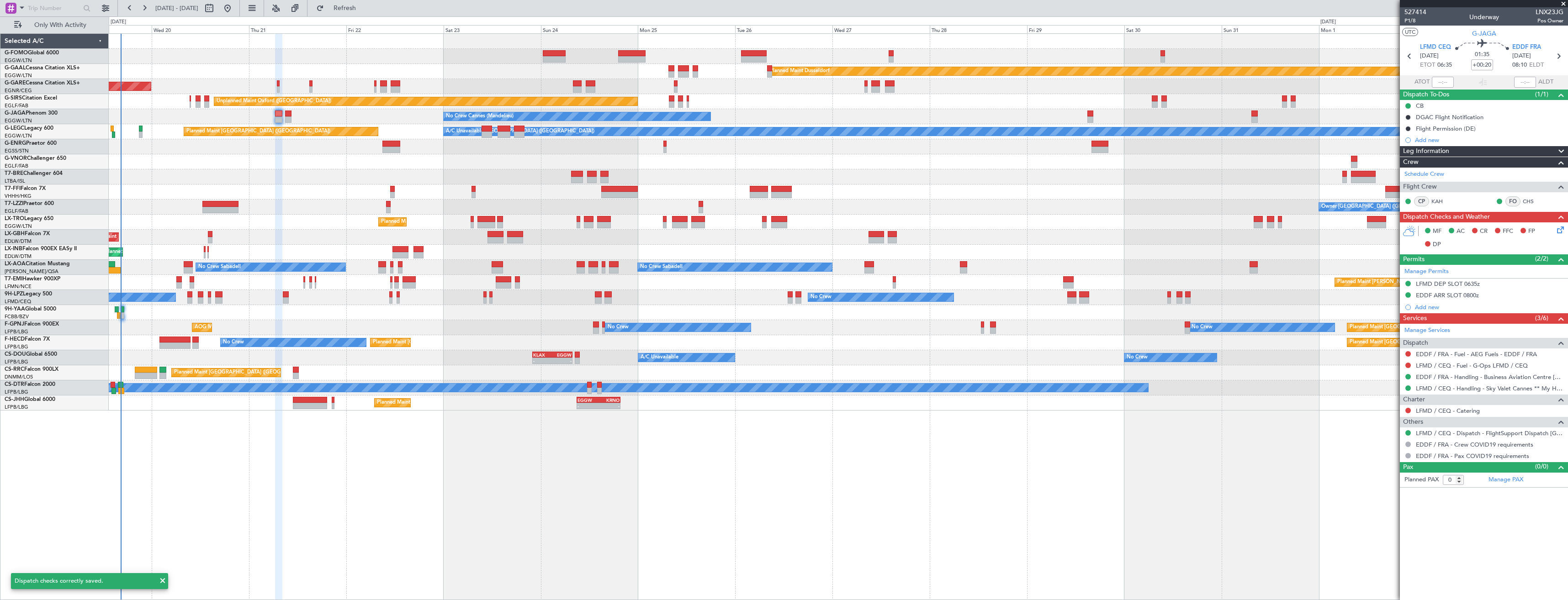
click at [1556, 62] on section "LFMD CEQ 21/08/2025 ETOT 06:35 01:35 +00:20 EDDF FRA 21/08/2025 08:10 ELDT" at bounding box center [1484, 58] width 168 height 36
click at [1558, 55] on icon at bounding box center [1558, 55] width 12 height 12
type input "+00:10"
type input "1"
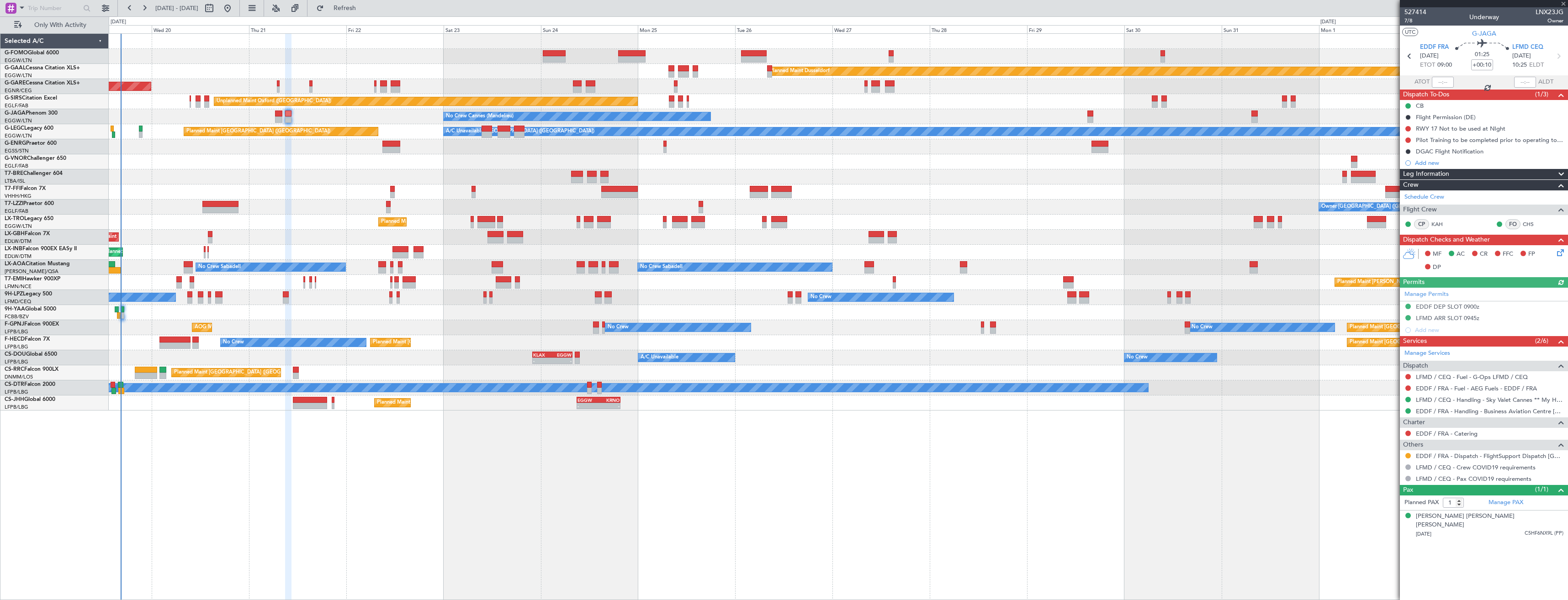
click at [1559, 254] on icon at bounding box center [1558, 250] width 7 height 7
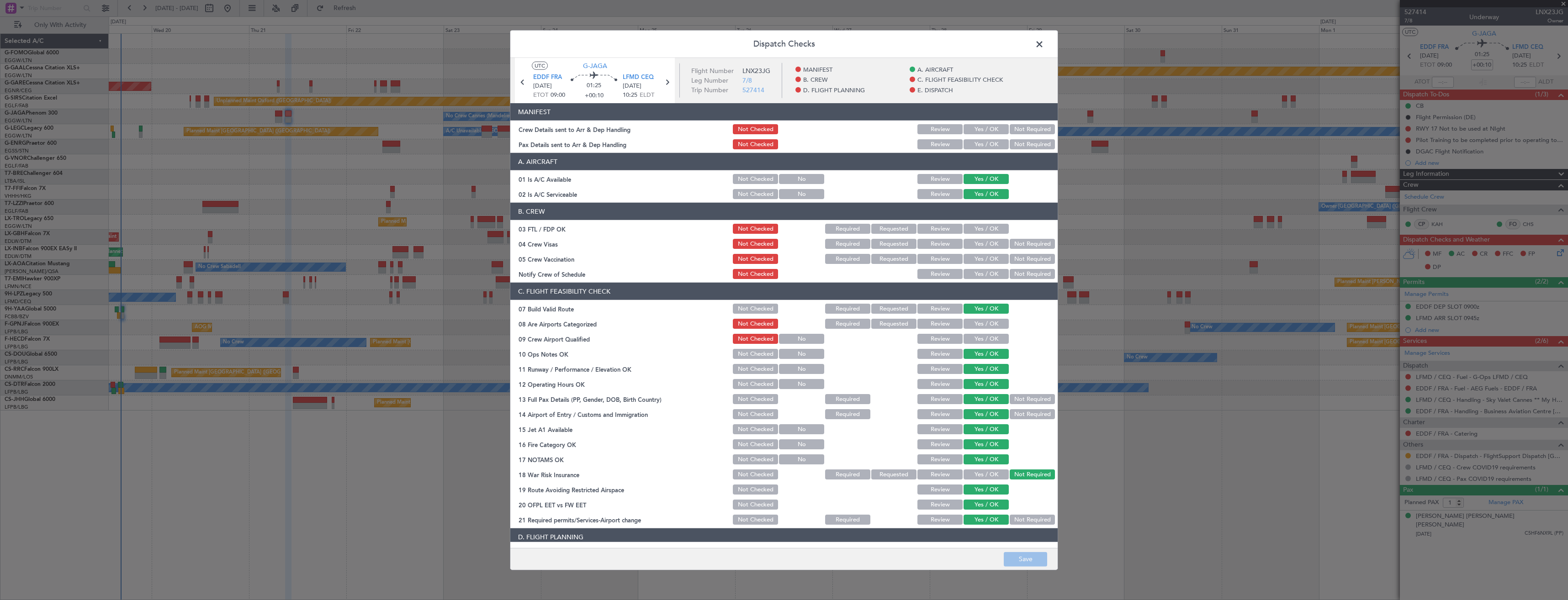
click at [978, 133] on button "Yes / OK" at bounding box center [986, 129] width 45 height 10
click at [977, 149] on button "Yes / OK" at bounding box center [986, 144] width 45 height 10
click at [1019, 558] on button "Save" at bounding box center [1025, 559] width 44 height 14
click at [1044, 44] on span at bounding box center [1044, 46] width 0 height 18
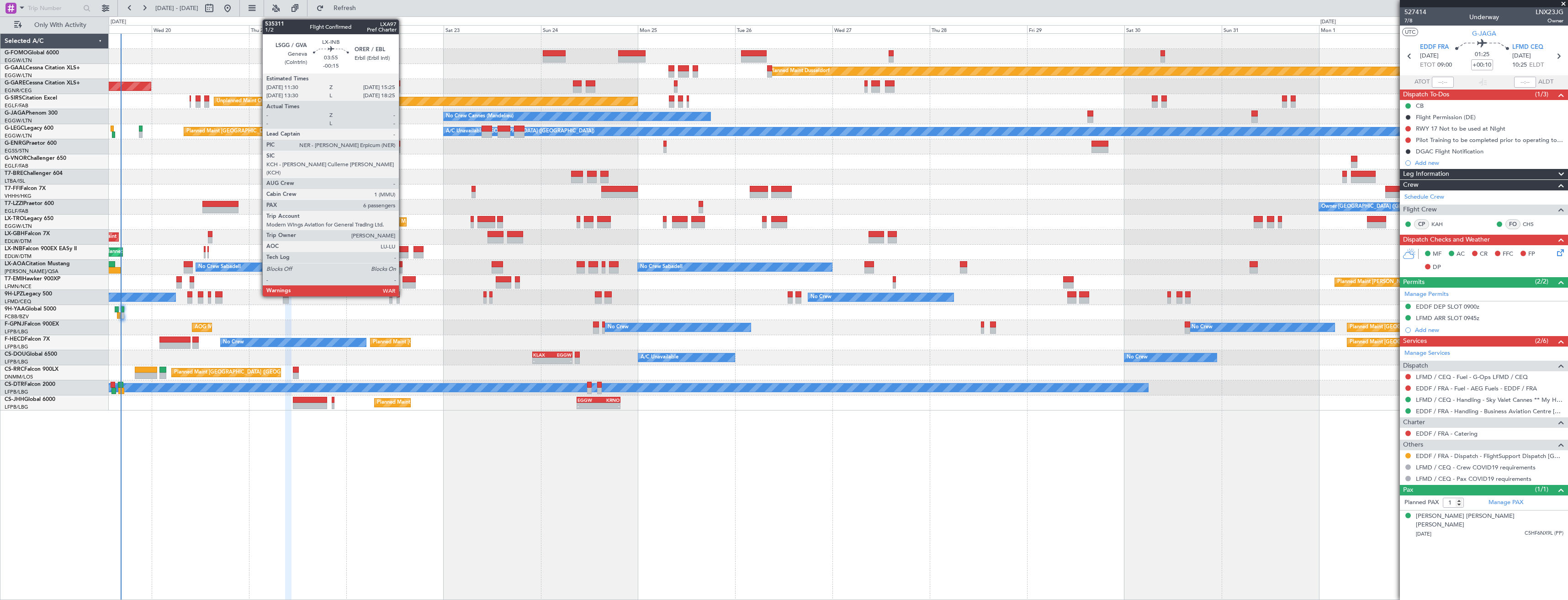
click at [403, 252] on div at bounding box center [400, 250] width 16 height 6
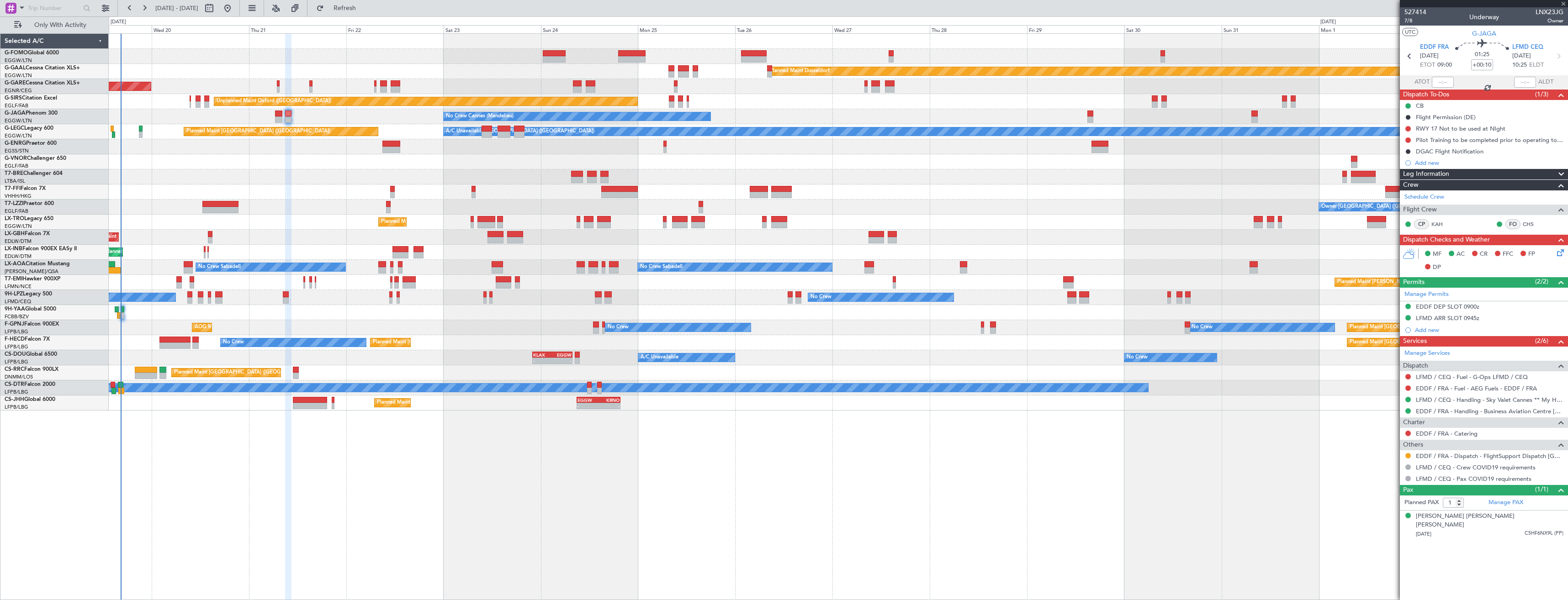
type input "-00:15"
type input "6"
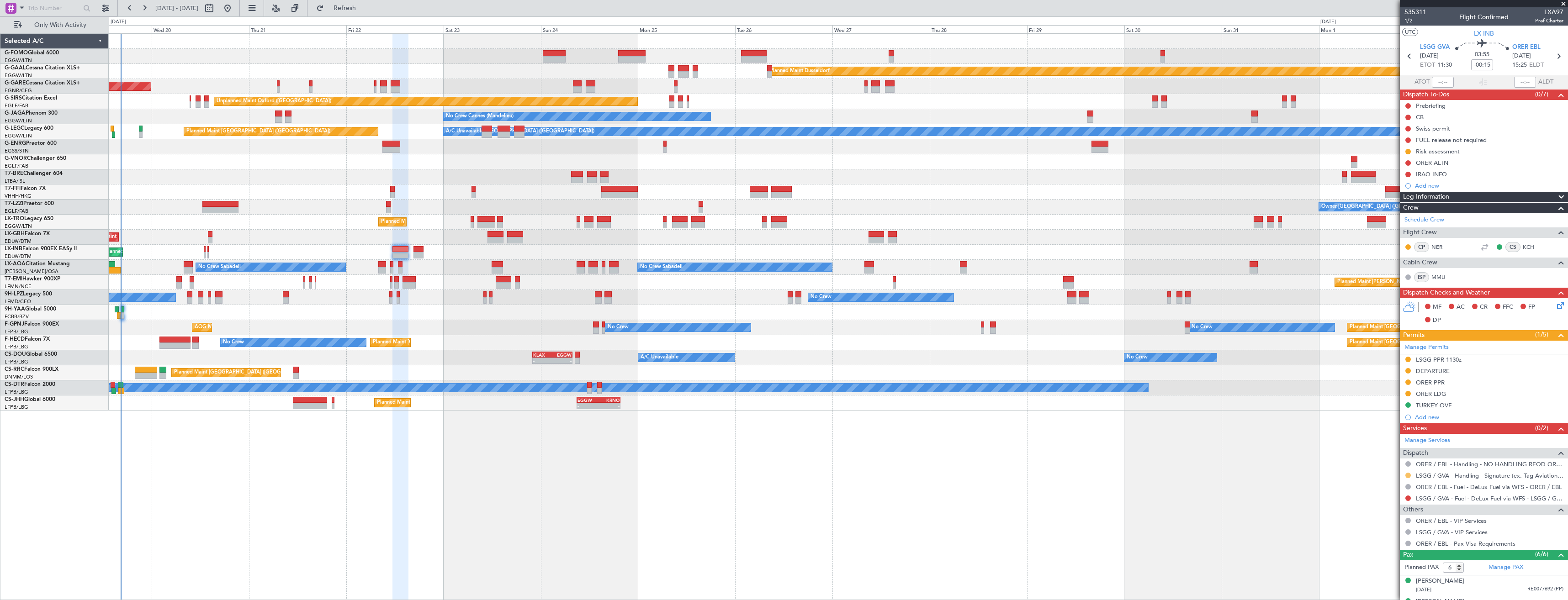
click at [1408, 476] on button at bounding box center [1408, 476] width 6 height 6
click at [1381, 584] on span "Confirmed" at bounding box center [1383, 585] width 29 height 10
click at [1470, 358] on div "LSGG PPR 1130z" at bounding box center [1484, 360] width 168 height 11
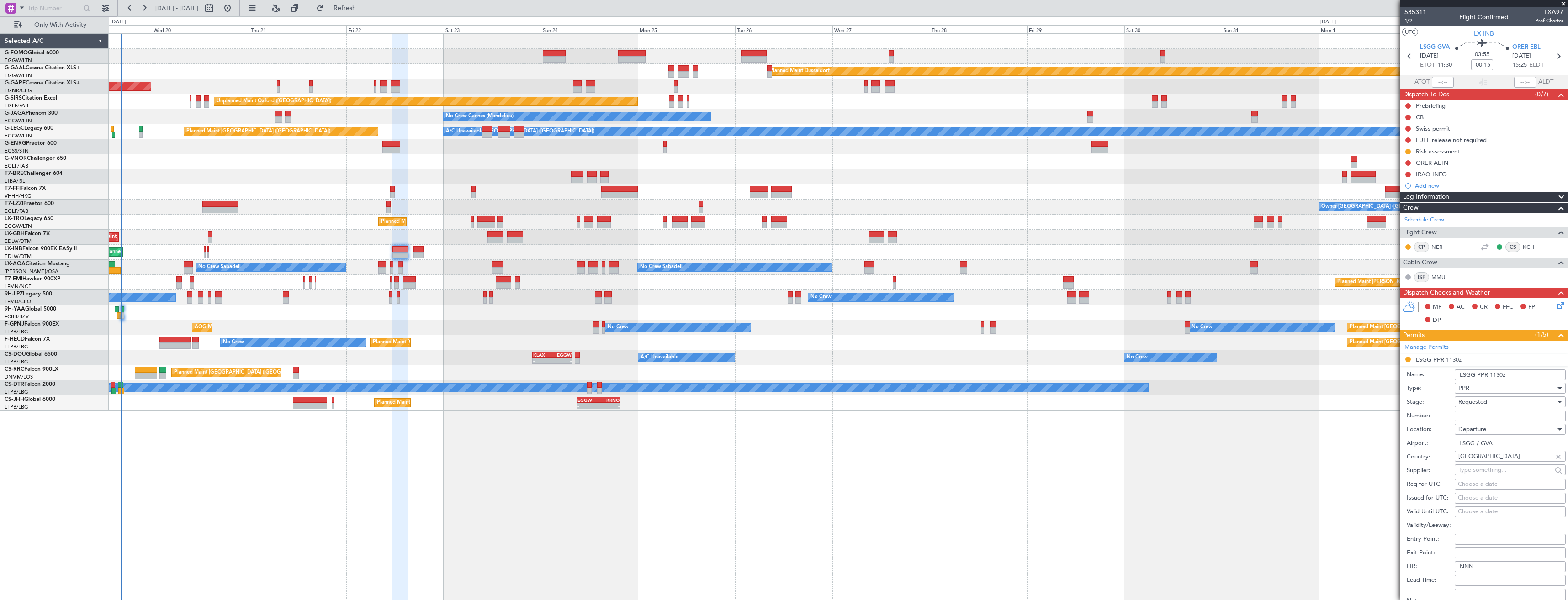
click at [1505, 415] on input "Number:" at bounding box center [1510, 416] width 111 height 11
paste input "082211202D"
type input "082211202D"
click at [1501, 406] on div "Requested" at bounding box center [1507, 402] width 98 height 13
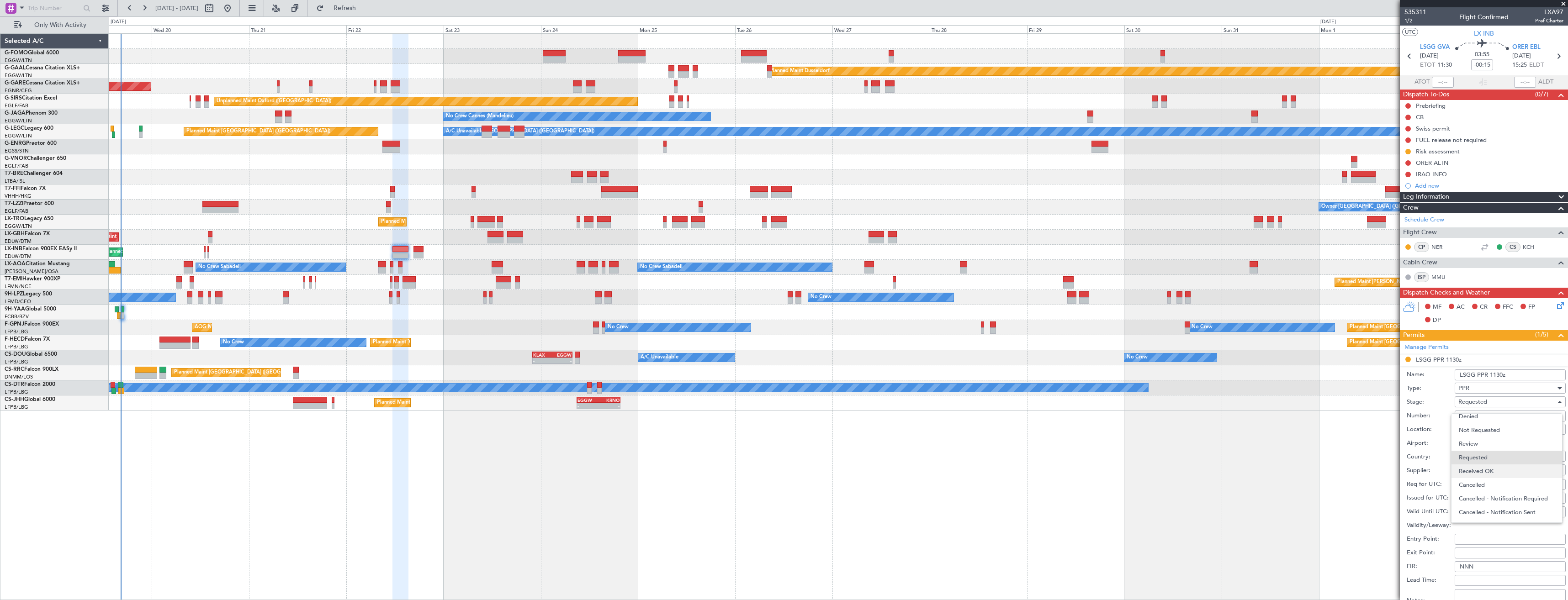
click at [1501, 470] on span "Received OK" at bounding box center [1507, 471] width 96 height 13
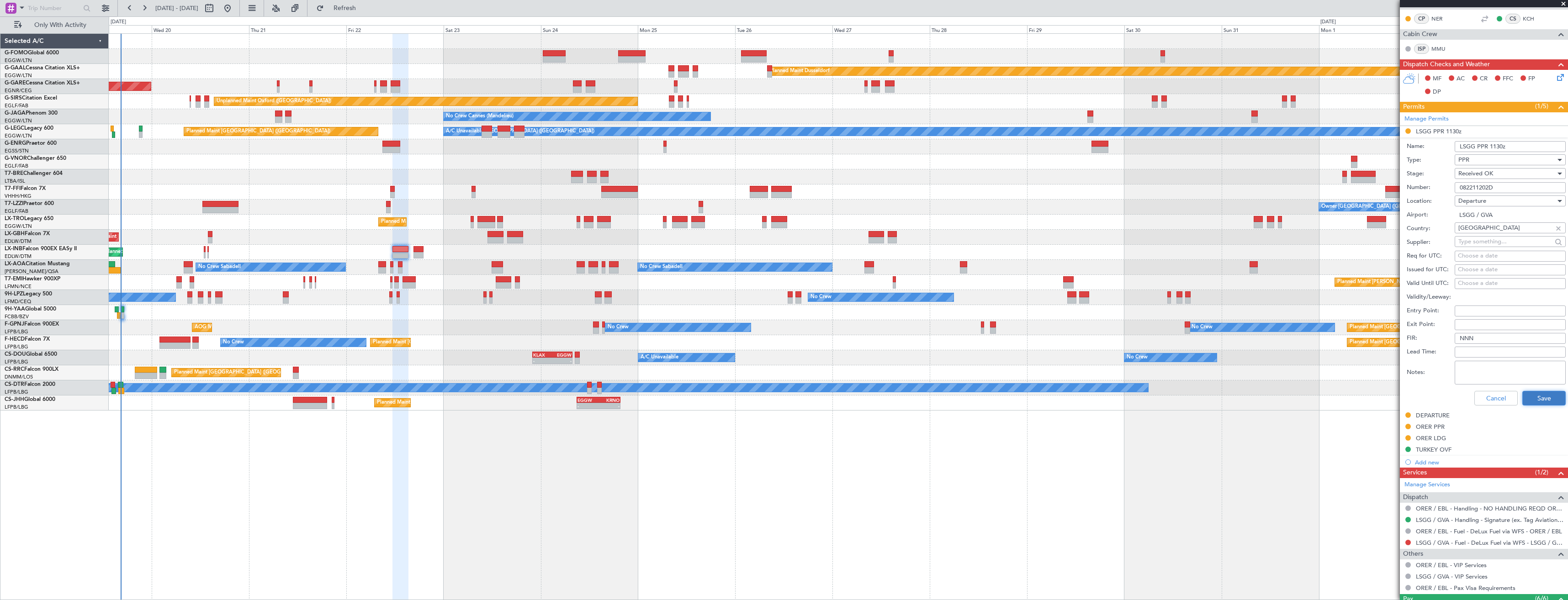
click at [1535, 394] on button "Save" at bounding box center [1544, 398] width 44 height 14
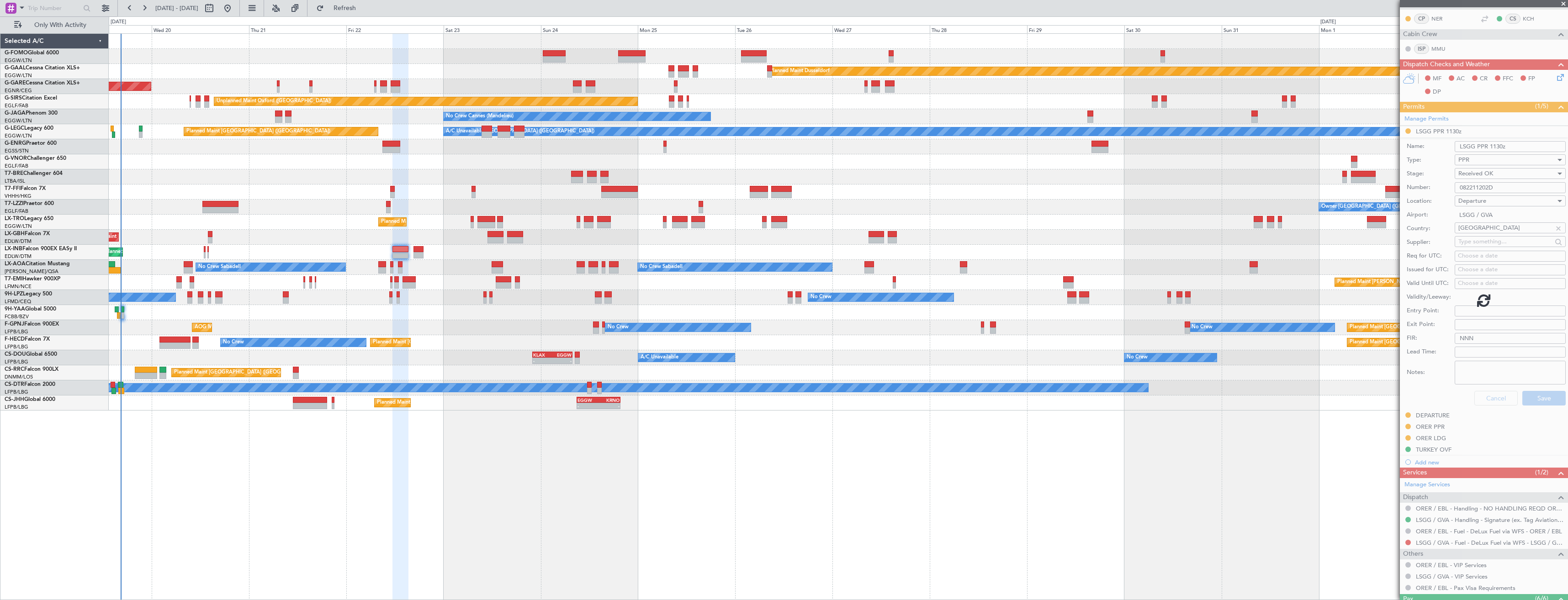
scroll to position [98, 0]
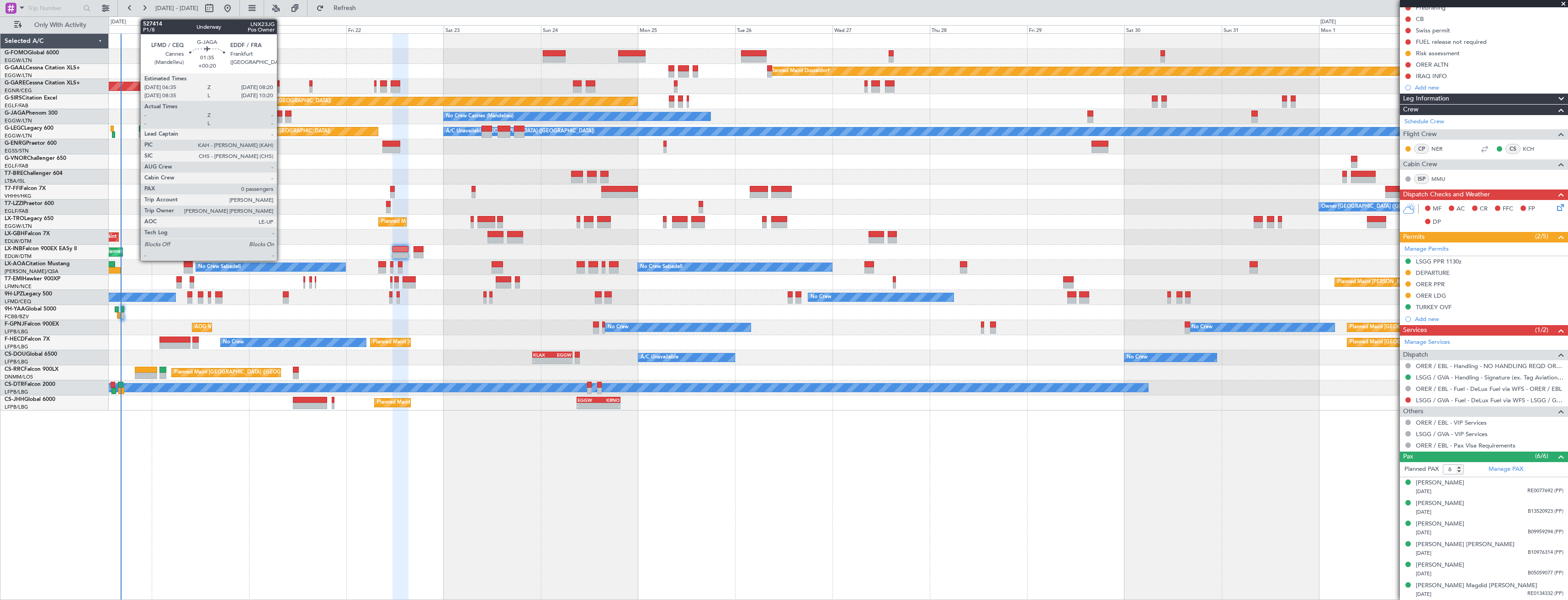
click at [281, 116] on div at bounding box center [278, 114] width 7 height 6
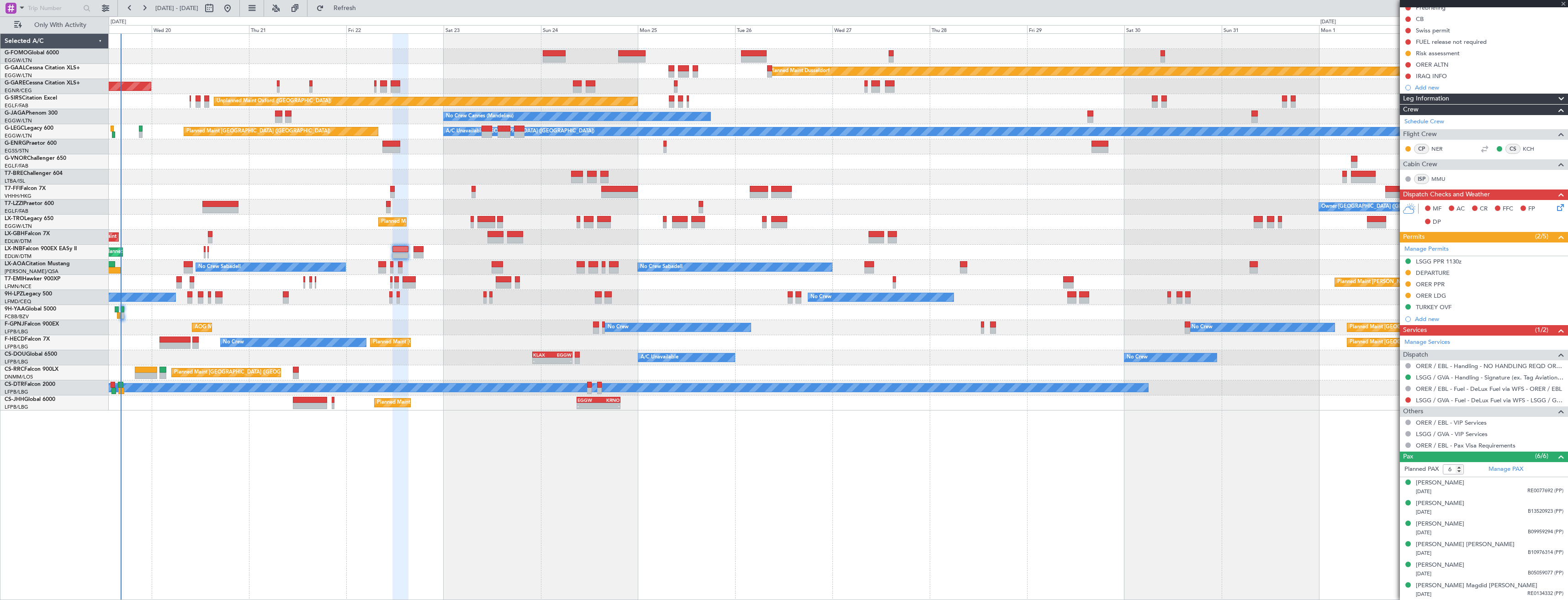
type input "+00:20"
type input "0"
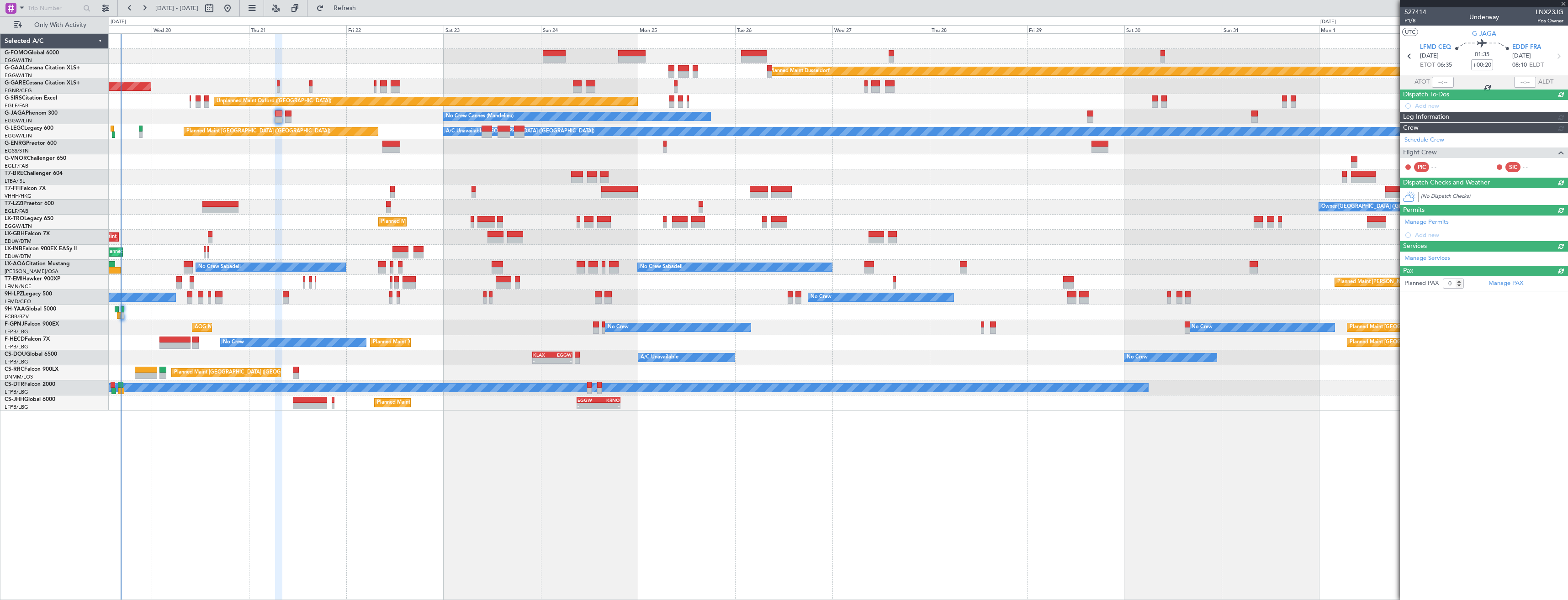
scroll to position [0, 0]
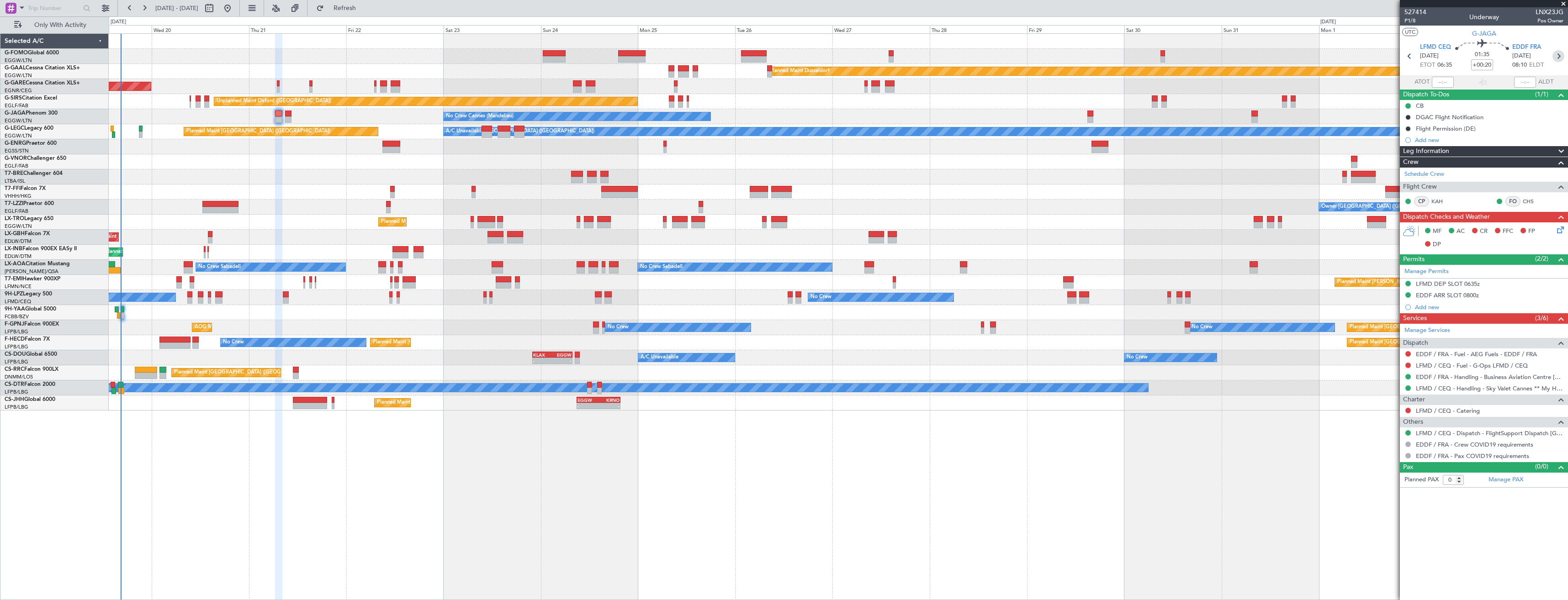
click at [1561, 58] on icon at bounding box center [1558, 55] width 12 height 12
type input "+00:10"
type input "1"
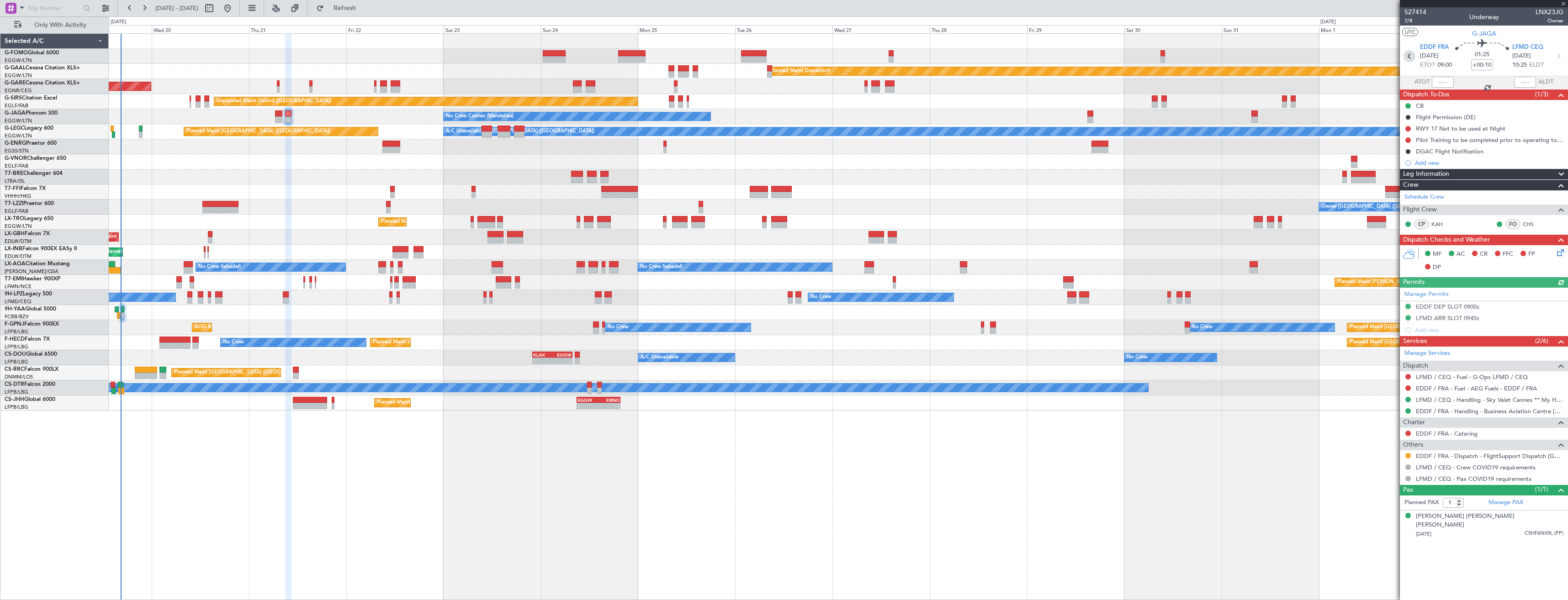
click at [1404, 55] on icon at bounding box center [1409, 55] width 12 height 12
type input "+00:20"
type input "0"
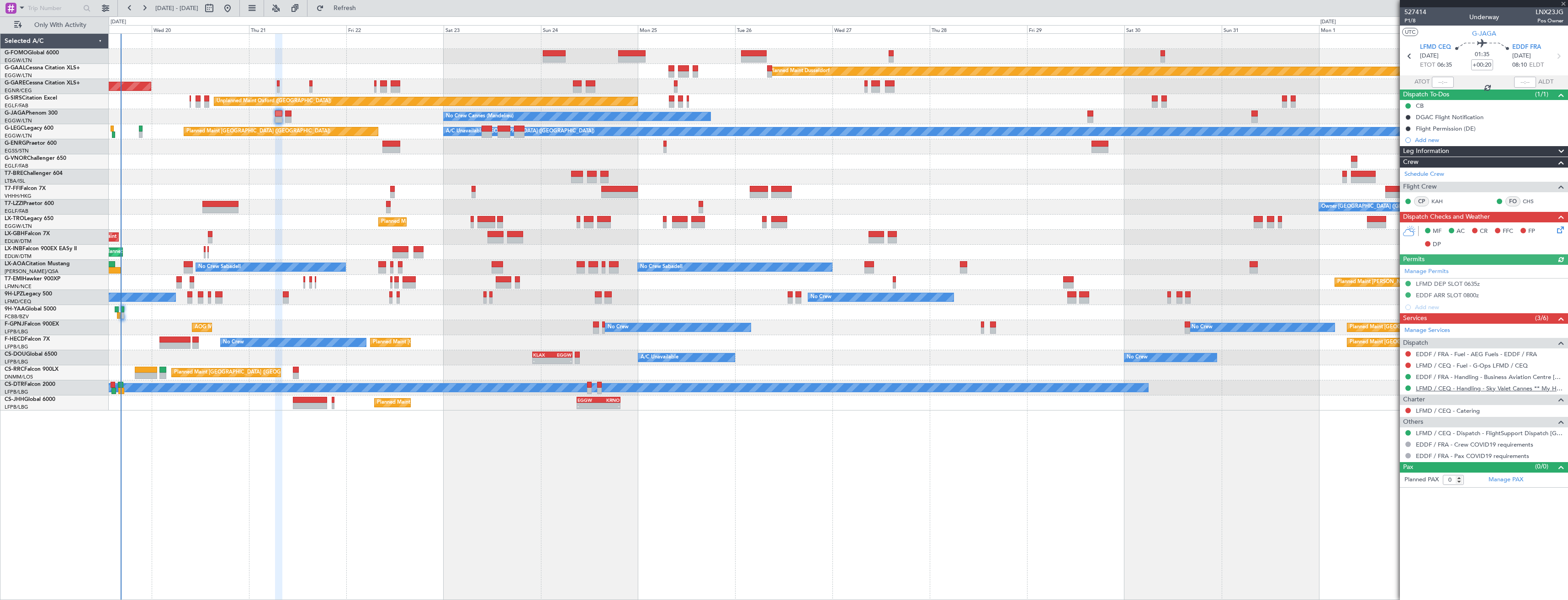
click at [1460, 384] on link "LFMD / CEQ - Handling - Sky Valet Cannes ** My Handling**LFMD / CEQ" at bounding box center [1490, 388] width 147 height 8
click at [1442, 367] on link "LFMD / CEQ - Fuel - G-Ops LFMD / CEQ" at bounding box center [1471, 366] width 112 height 8
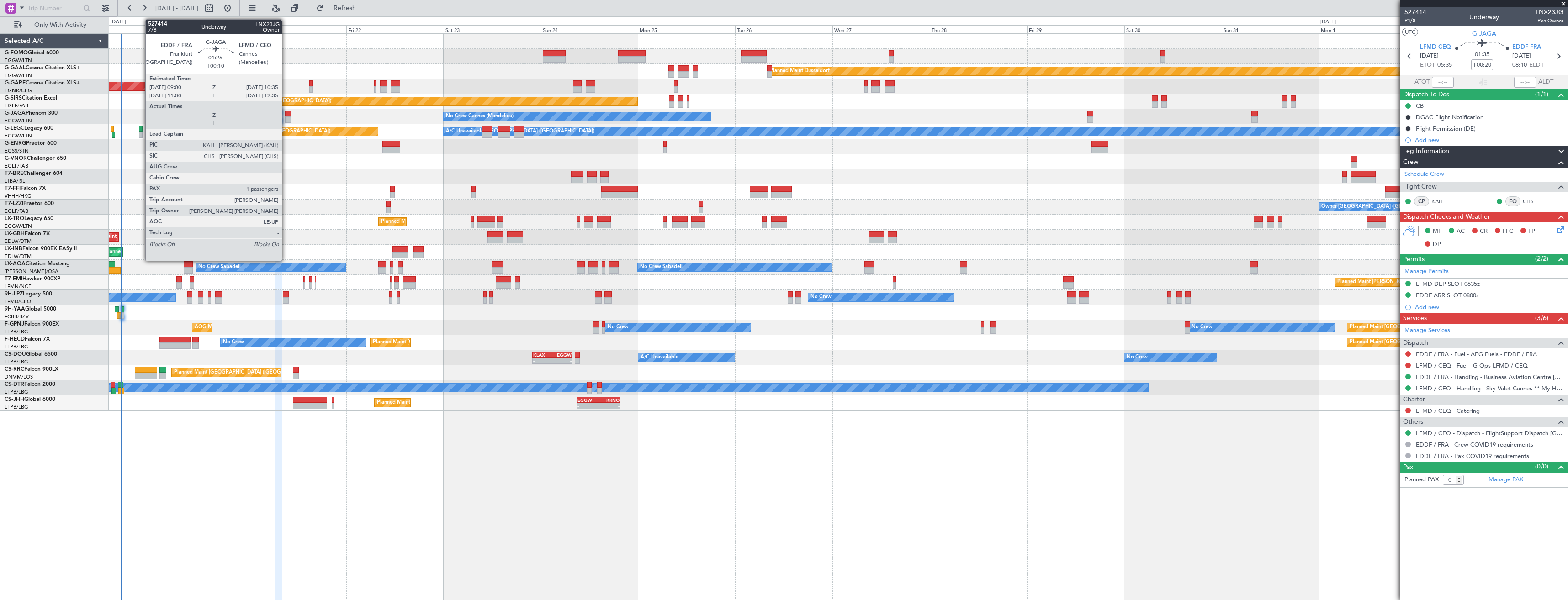
click at [286, 115] on div at bounding box center [289, 114] width 7 height 6
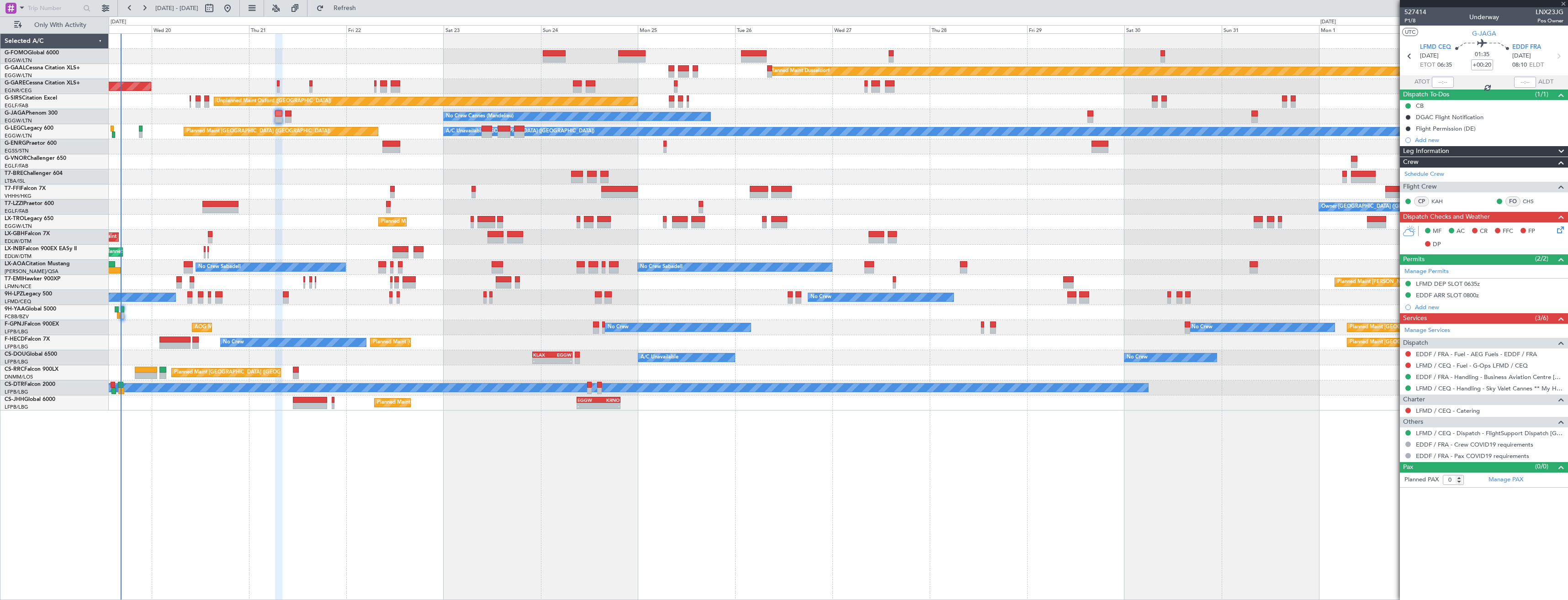
type input "+00:10"
type input "1"
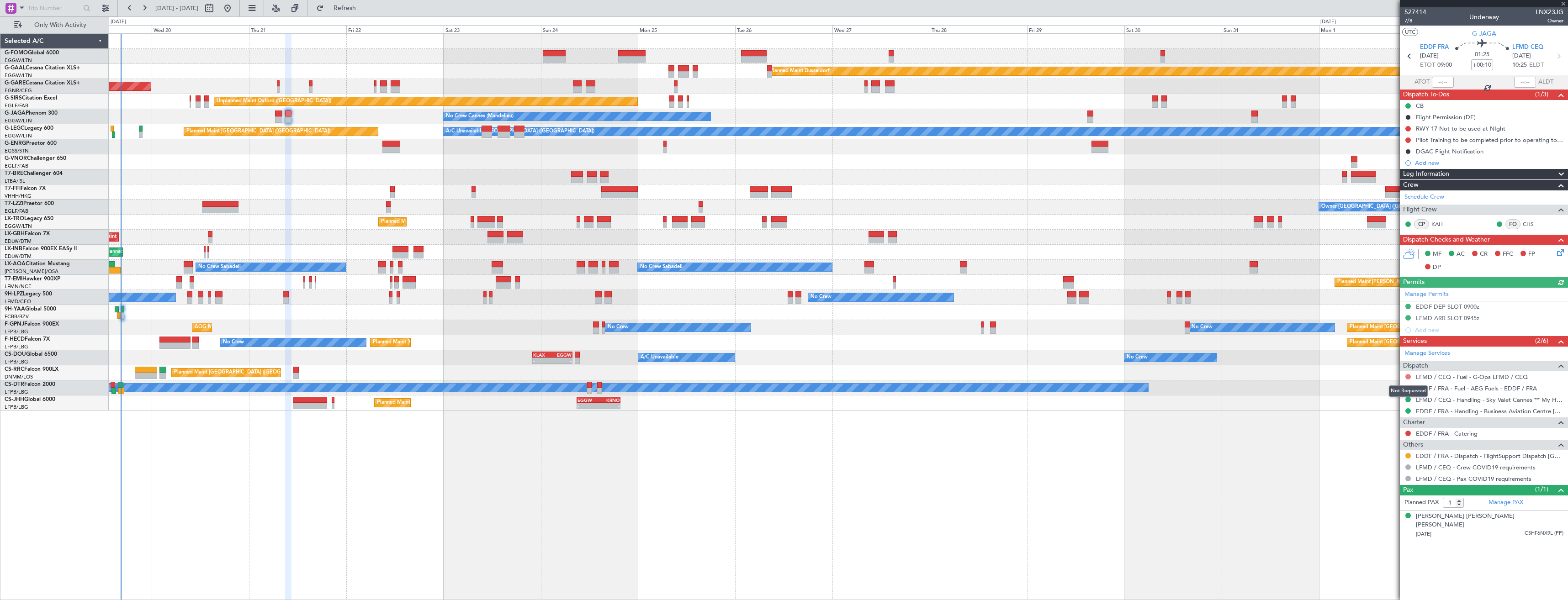
click at [1407, 375] on button at bounding box center [1408, 376] width 6 height 6
click at [1373, 389] on span "Not Required" at bounding box center [1386, 390] width 36 height 10
click at [1409, 58] on icon at bounding box center [1409, 55] width 12 height 12
type input "+00:20"
type input "0"
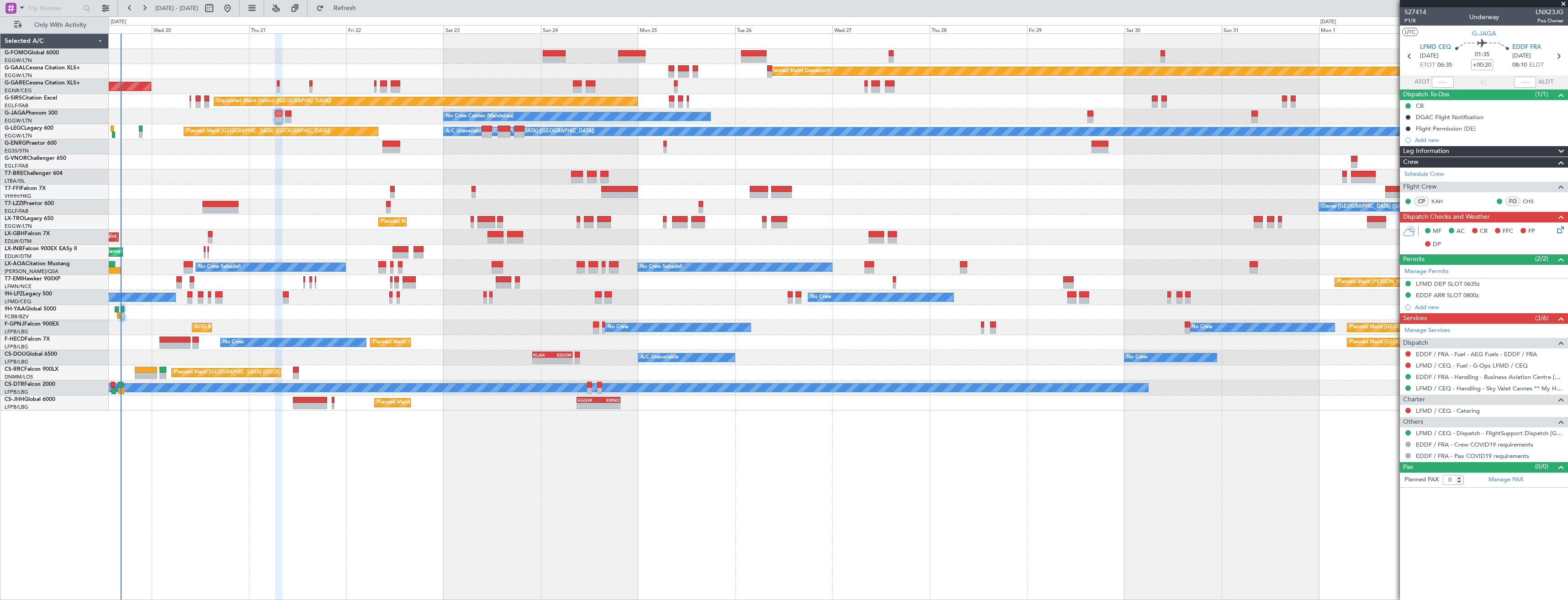
click at [109, 260] on div "No Crew Sabadell No Crew Sabadell No Crew Luxembourg (Findel) No Crew" at bounding box center [838, 267] width 1459 height 15
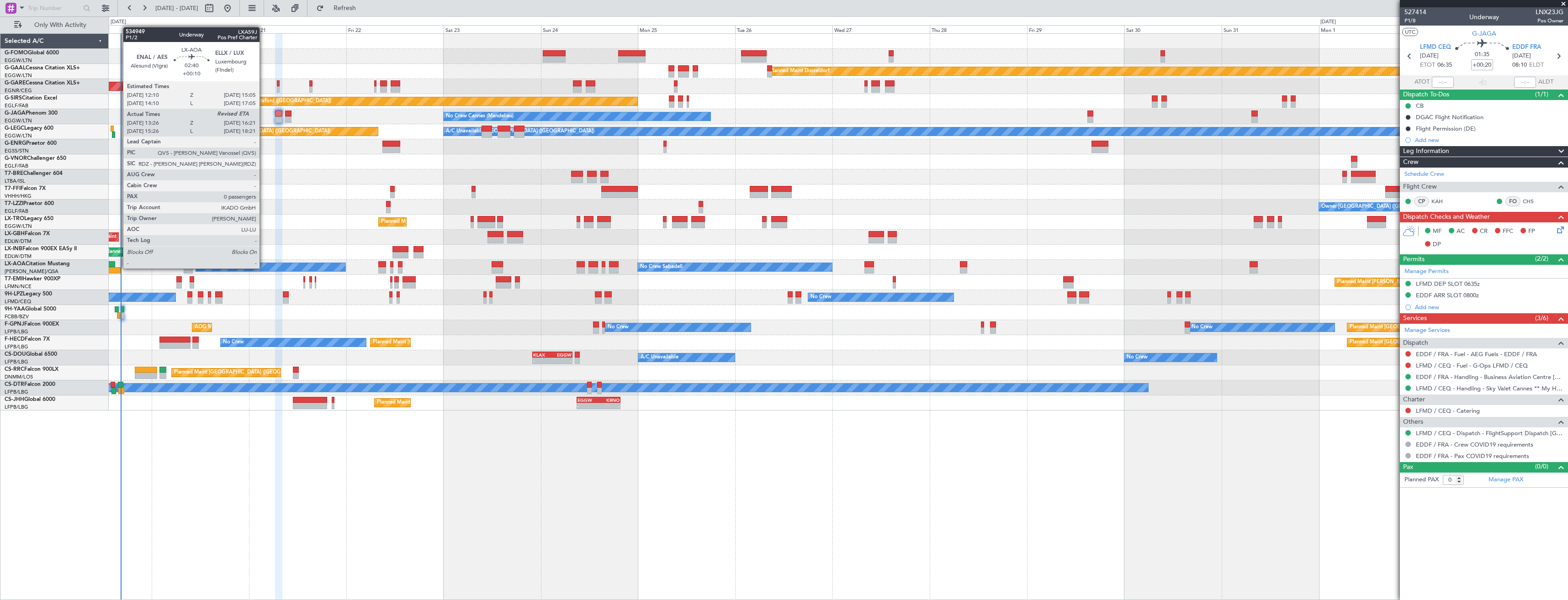
click at [118, 268] on div at bounding box center [114, 270] width 12 height 6
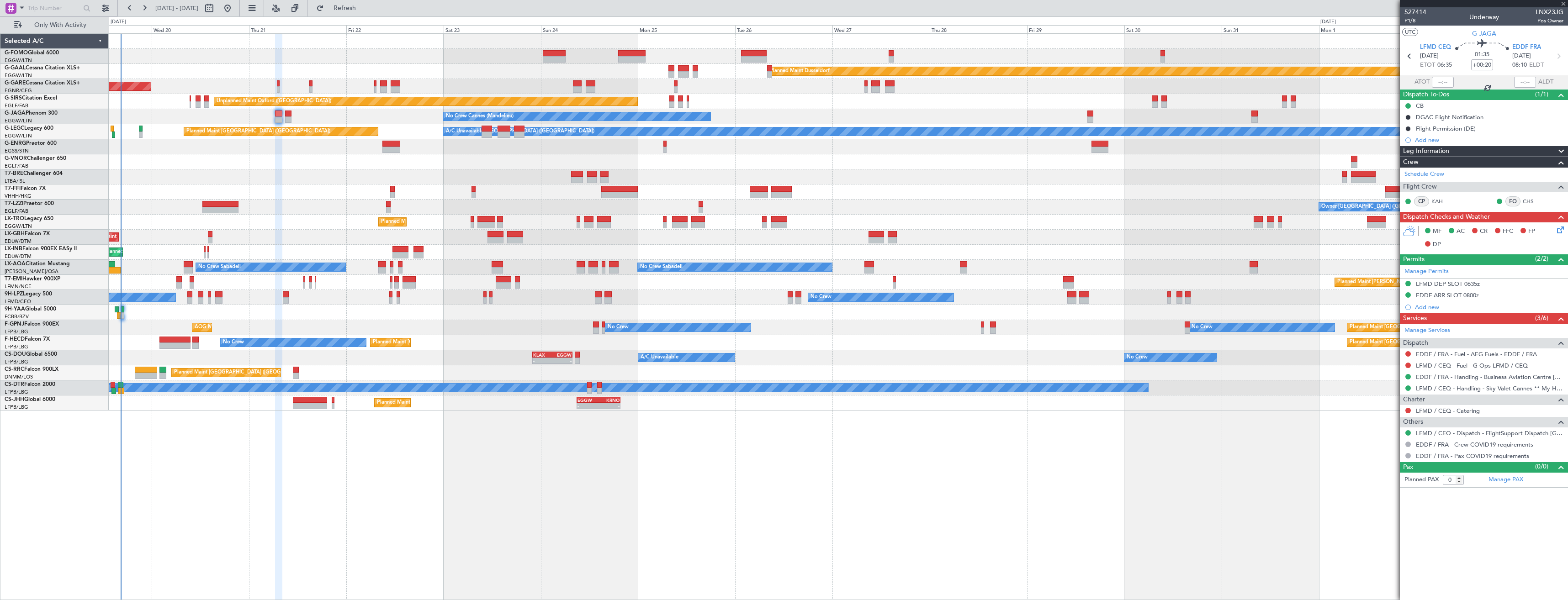
type input "+00:10"
type input "13:36"
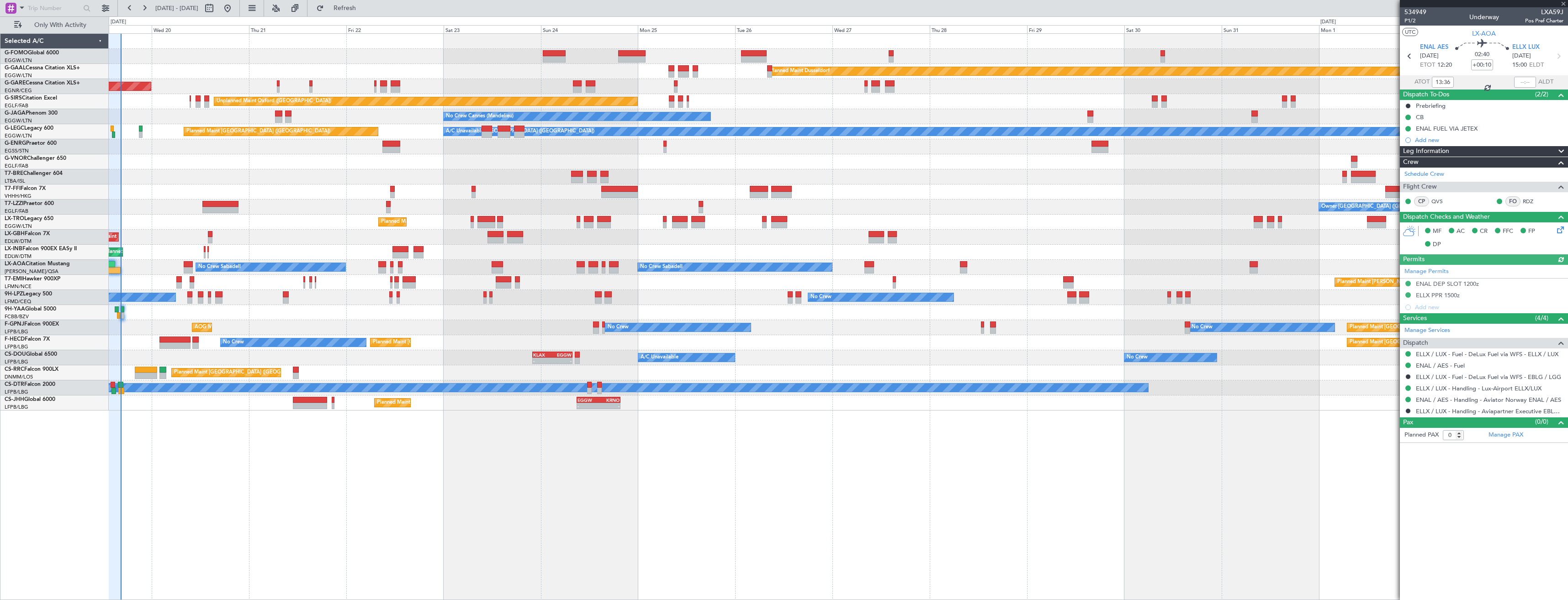
click at [1551, 11] on span "LXA59J" at bounding box center [1544, 12] width 38 height 10
copy span "LXA59J"
click at [1520, 82] on input "text" at bounding box center [1525, 82] width 22 height 11
type input "16:13"
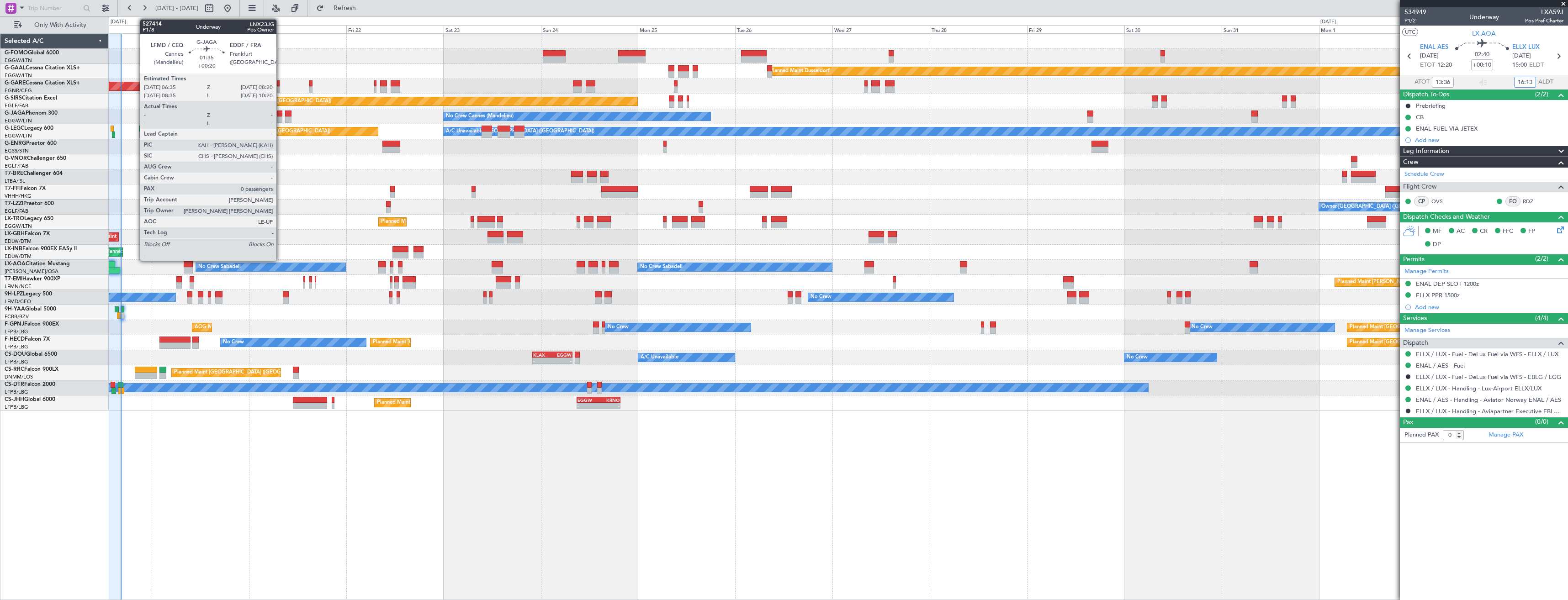
click at [281, 115] on div at bounding box center [278, 114] width 7 height 6
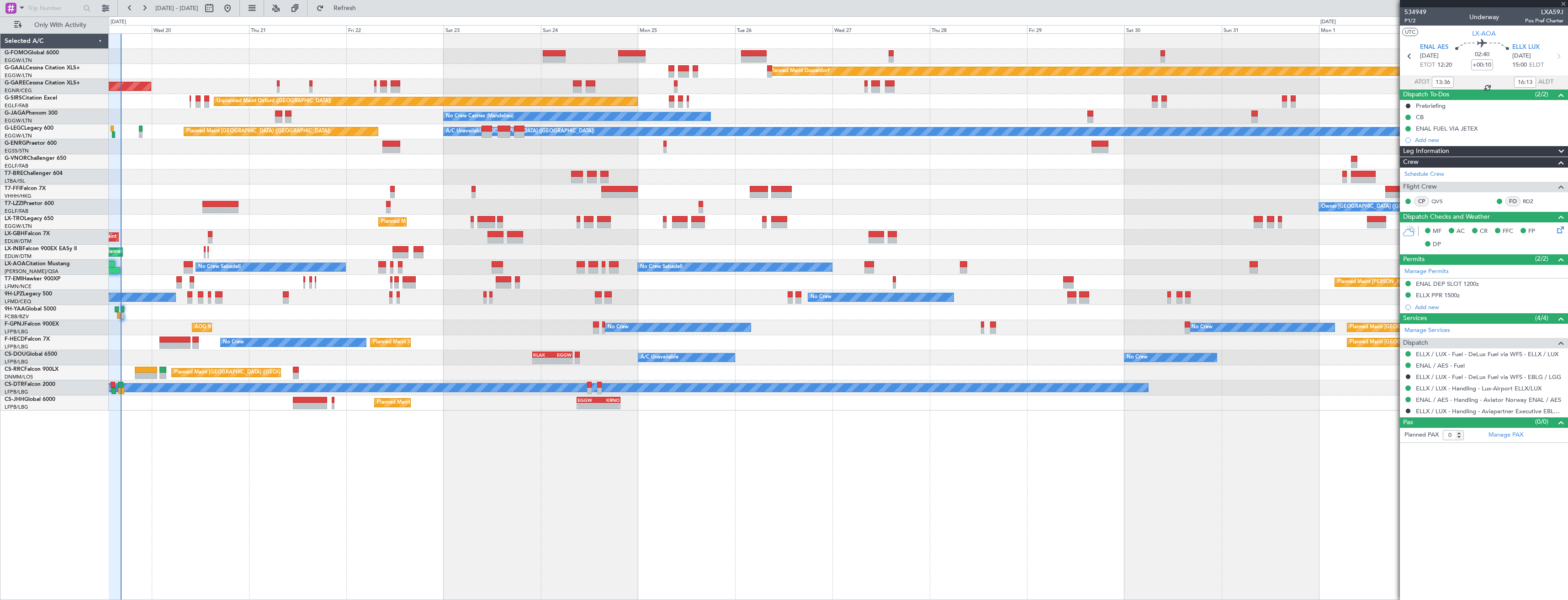
type input "+00:20"
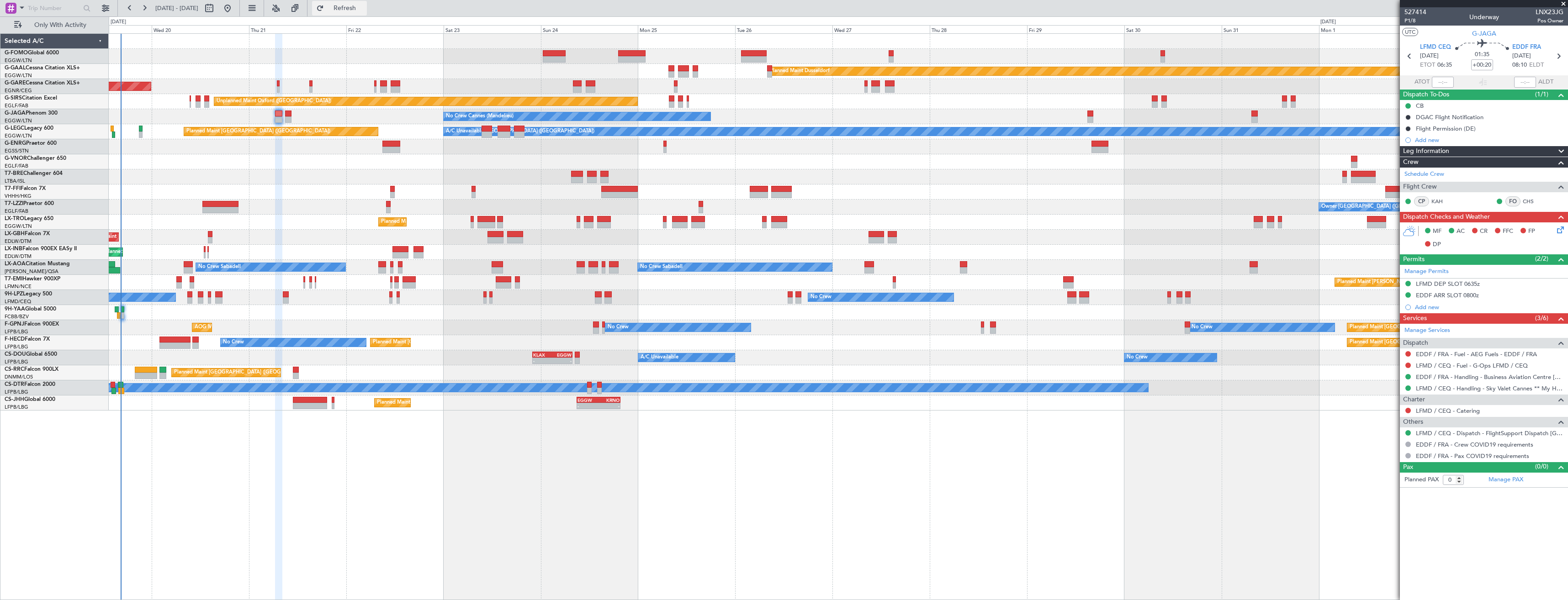
click at [364, 11] on span "Refresh" at bounding box center [345, 8] width 38 height 6
click at [1436, 377] on link "EDDF / FRA - Handling - Business Aviation Centre [GEOGRAPHIC_DATA] ([PERSON_NAM…" at bounding box center [1490, 377] width 147 height 8
click at [1448, 351] on link "EDDF / FRA - Fuel - AEG Fuels - EDDF / FRA" at bounding box center [1476, 354] width 121 height 8
click at [352, 7] on button "Refresh" at bounding box center [339, 8] width 55 height 14
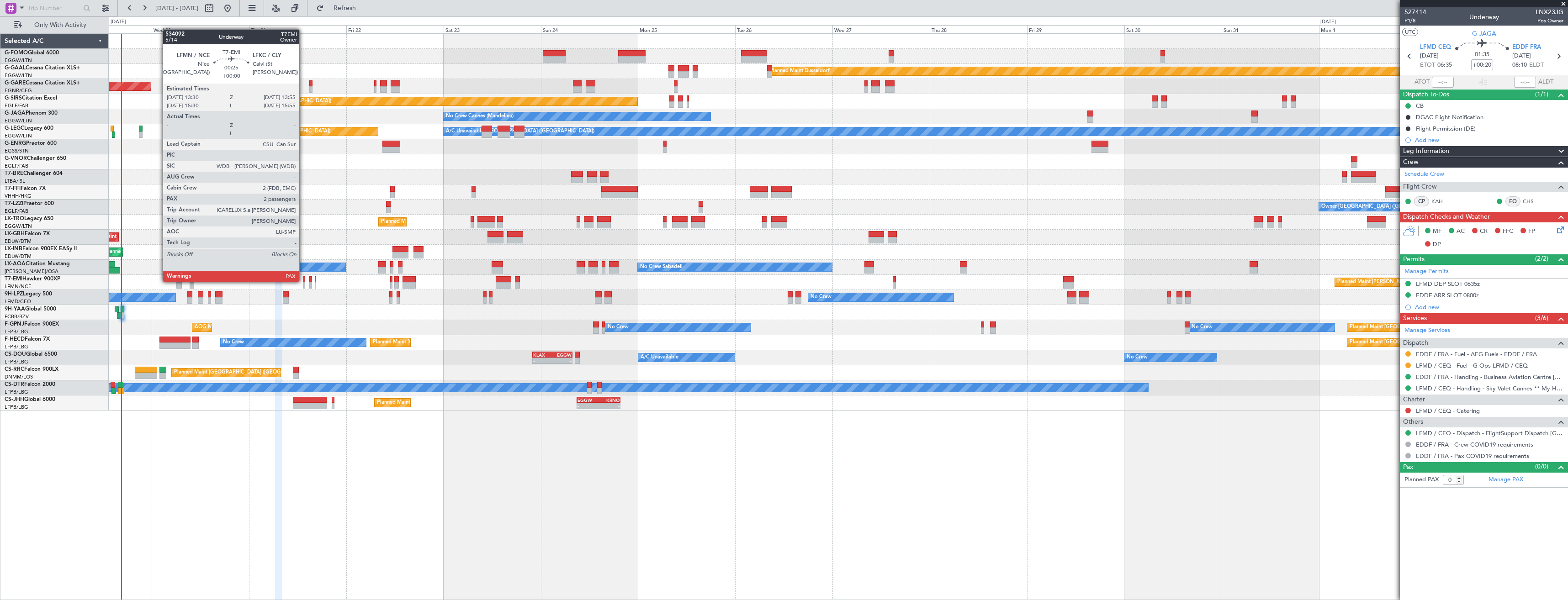
click at [304, 281] on div at bounding box center [304, 280] width 2 height 6
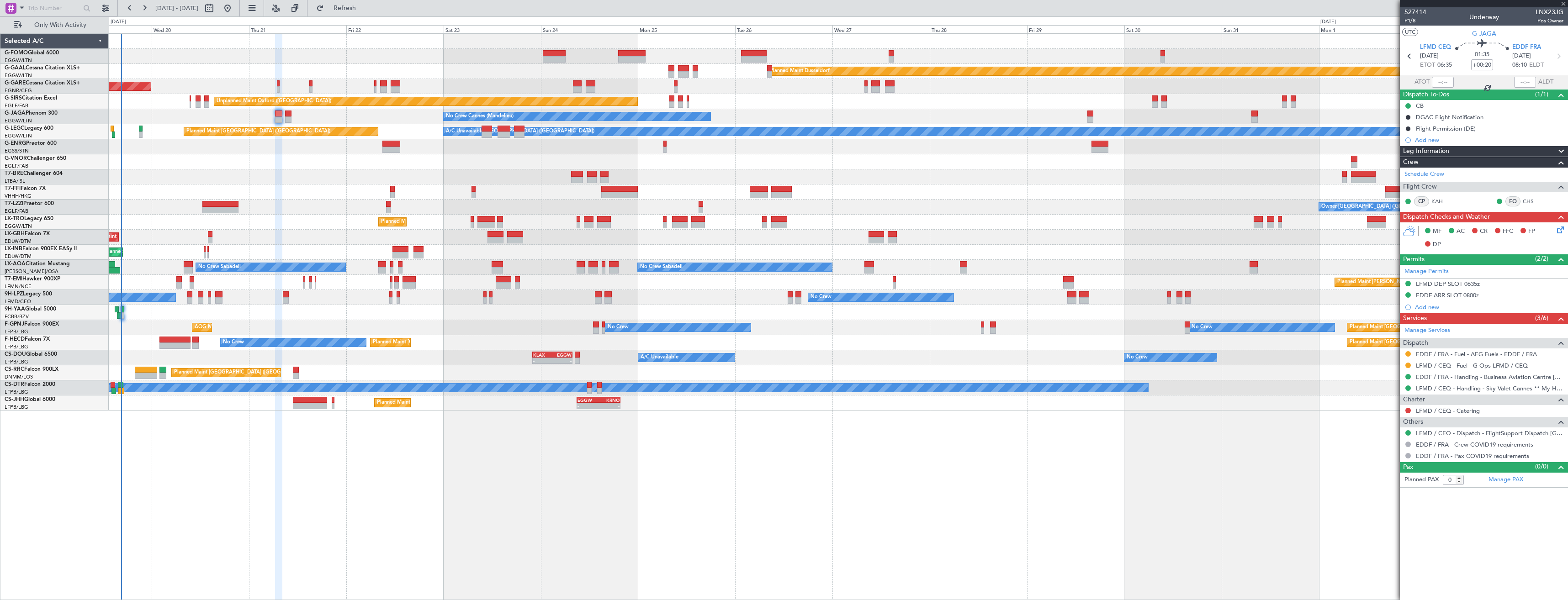
type input "2"
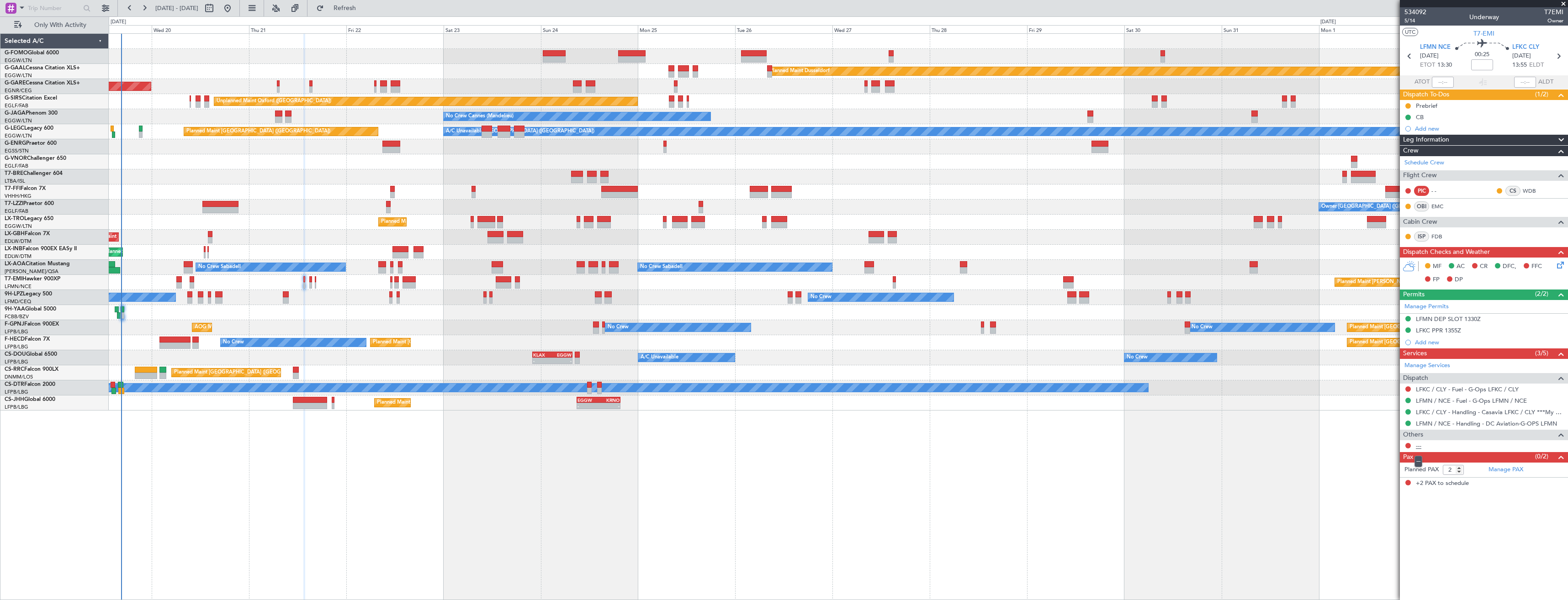
click at [1420, 446] on link "---" at bounding box center [1418, 446] width 6 height 8
click at [1471, 410] on link "LFKC / CLY - Handling - Casavia LFKC / CLY ***My handling***" at bounding box center [1490, 412] width 147 height 8
click at [1442, 388] on link "LFKC / CLY - Fuel - G-Ops LFKC / CLY" at bounding box center [1467, 390] width 103 height 8
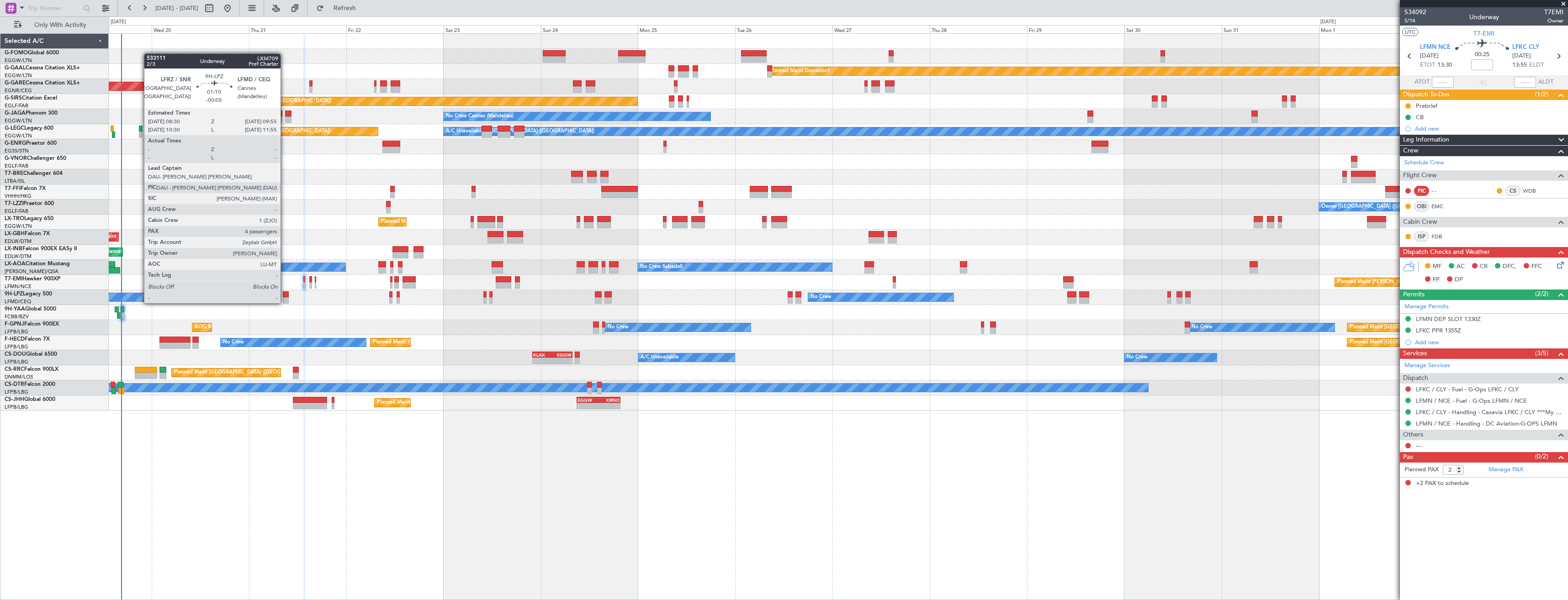
click at [285, 294] on div at bounding box center [285, 295] width 6 height 6
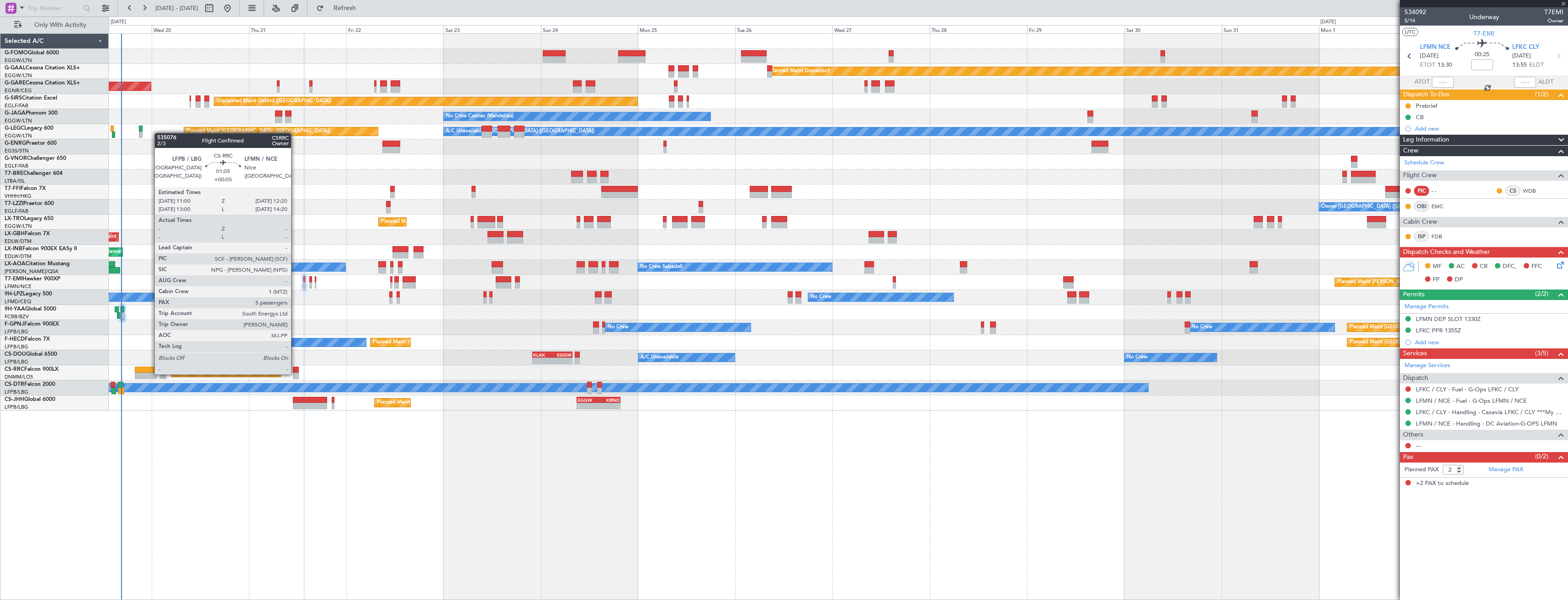
type input "-00:05"
type input "4"
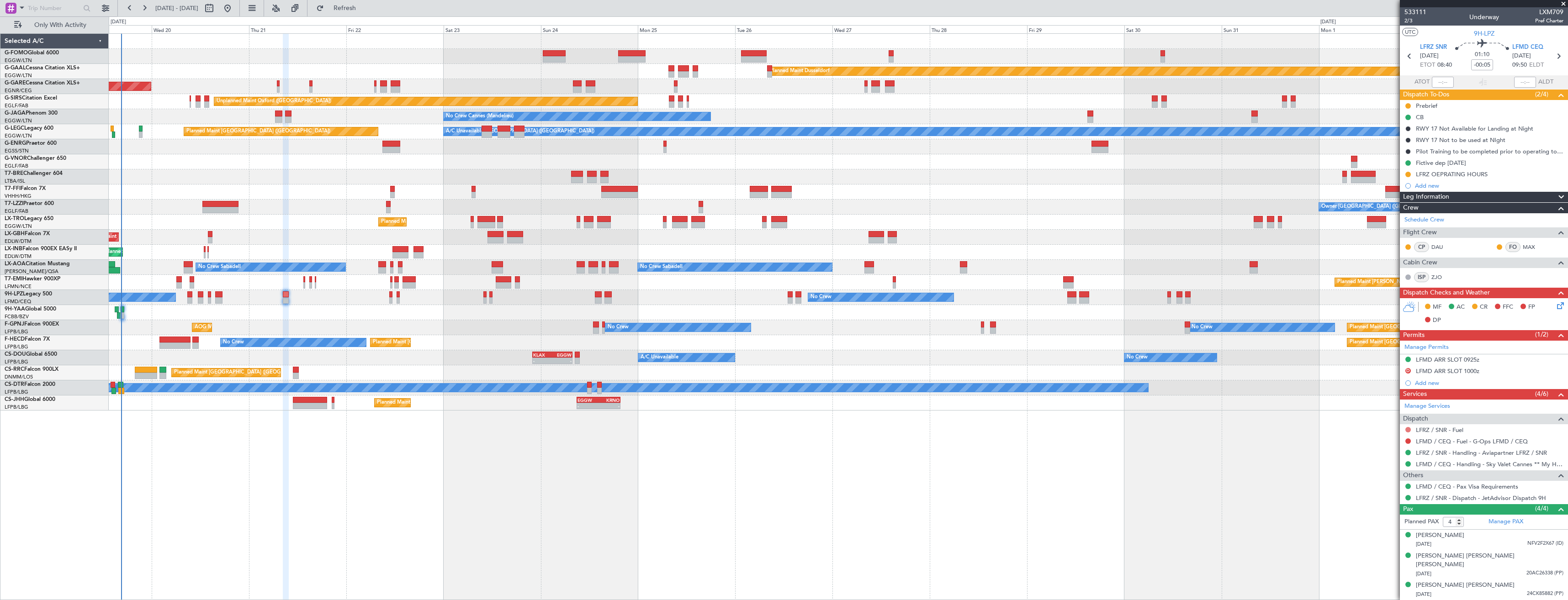
click at [1407, 429] on button at bounding box center [1408, 430] width 6 height 6
click at [1388, 440] on span "Not Required" at bounding box center [1386, 443] width 36 height 10
click at [1408, 441] on button at bounding box center [1408, 441] width 6 height 6
click at [1376, 452] on span "Not Required" at bounding box center [1386, 454] width 36 height 10
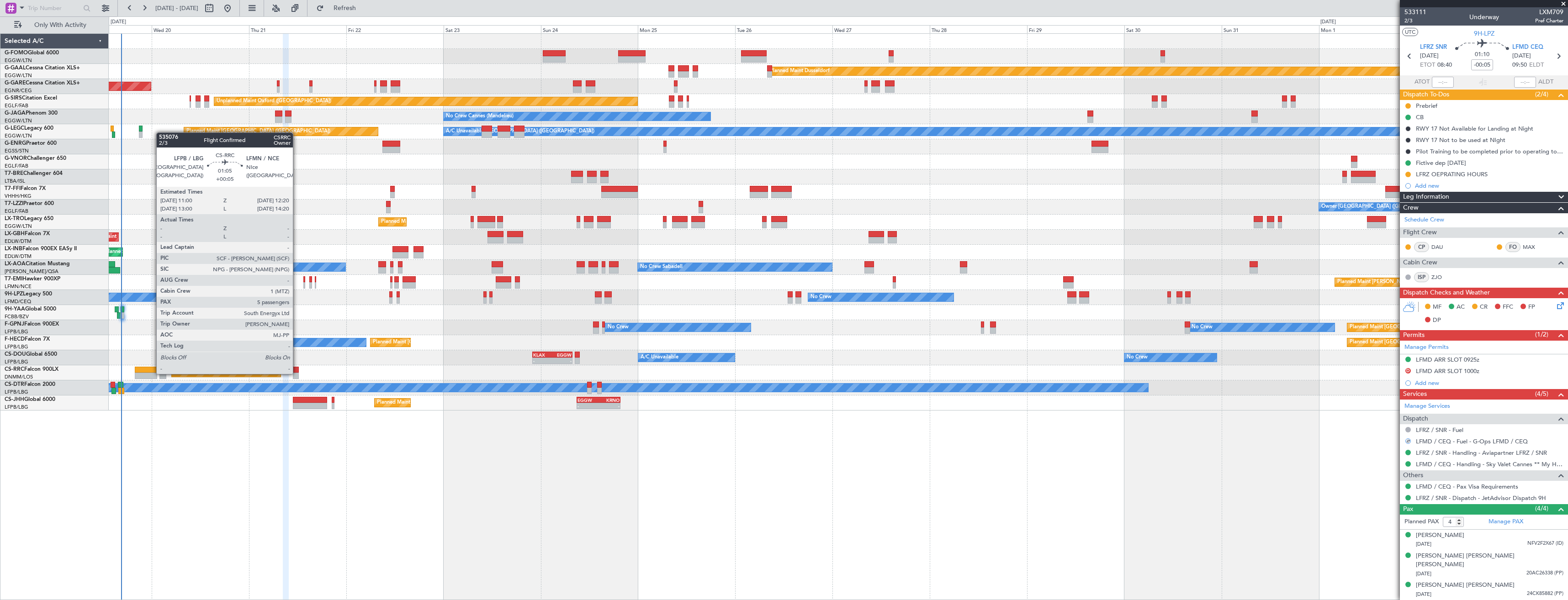
click at [297, 373] on div at bounding box center [296, 376] width 6 height 6
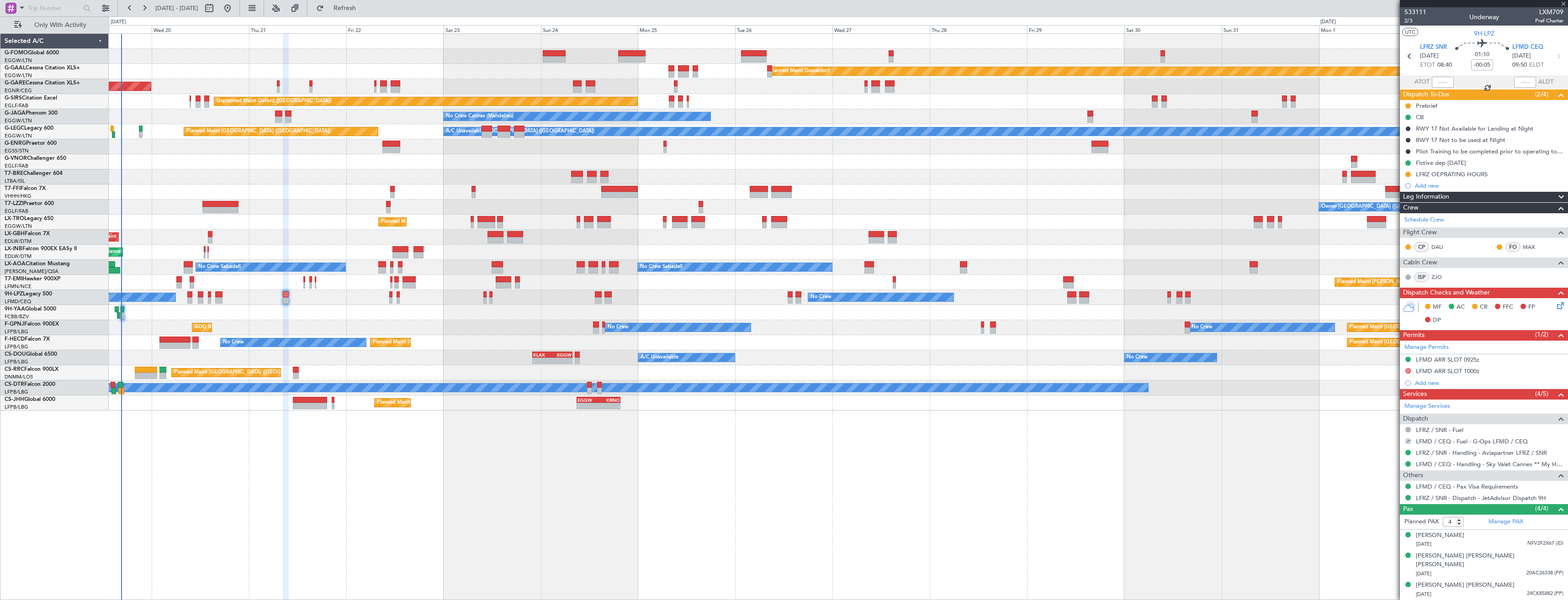
type input "+00:05"
type input "5"
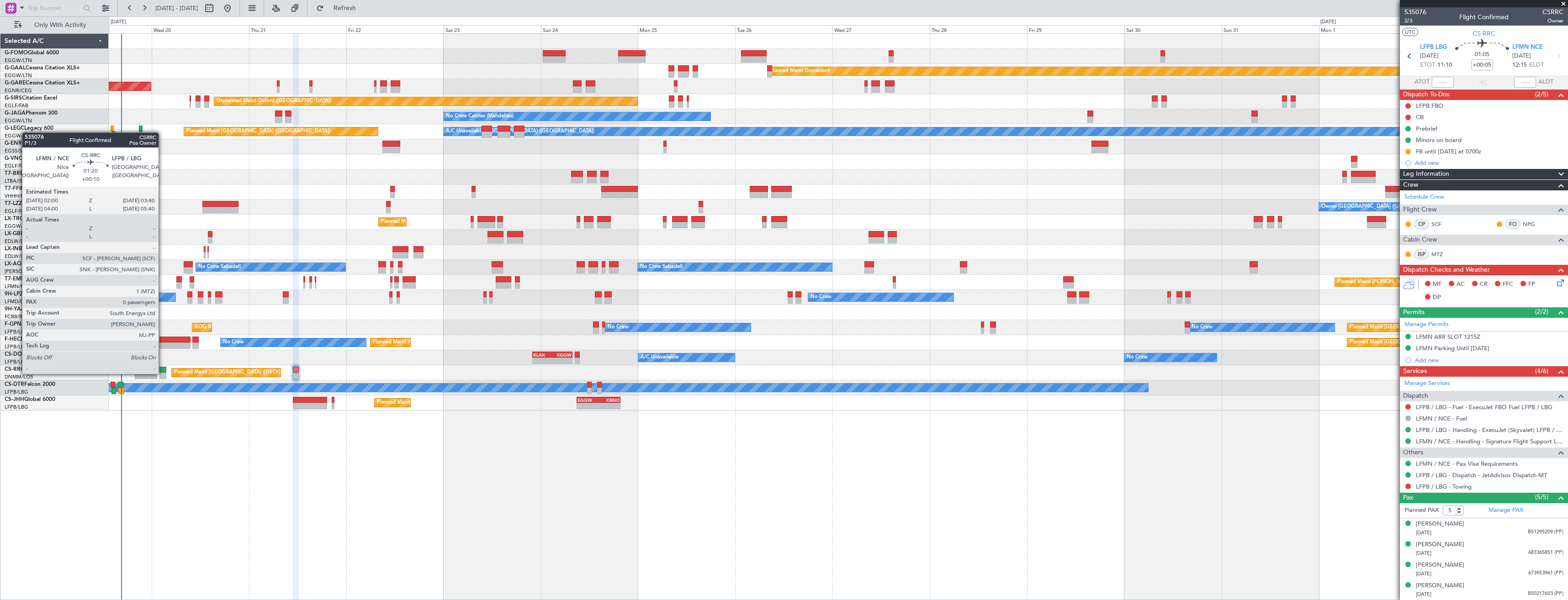
click at [163, 373] on div at bounding box center [163, 376] width 7 height 6
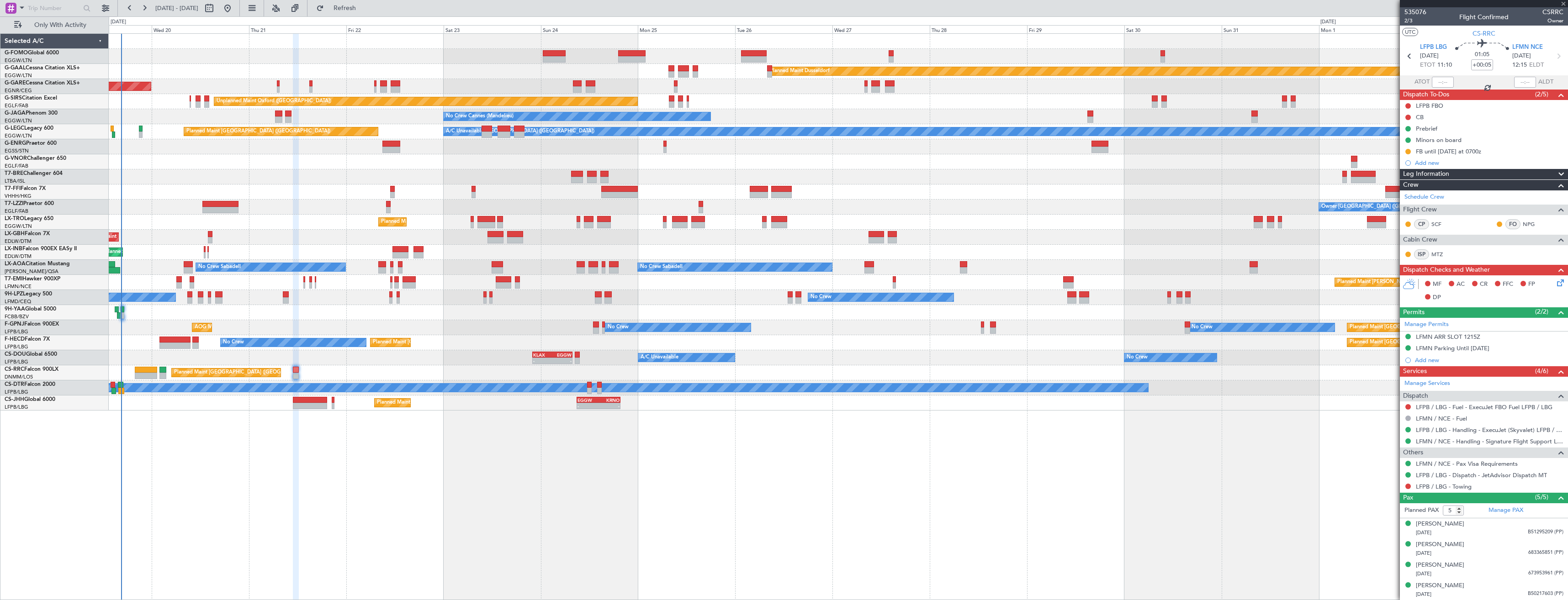
type input "+00:10"
type input "0"
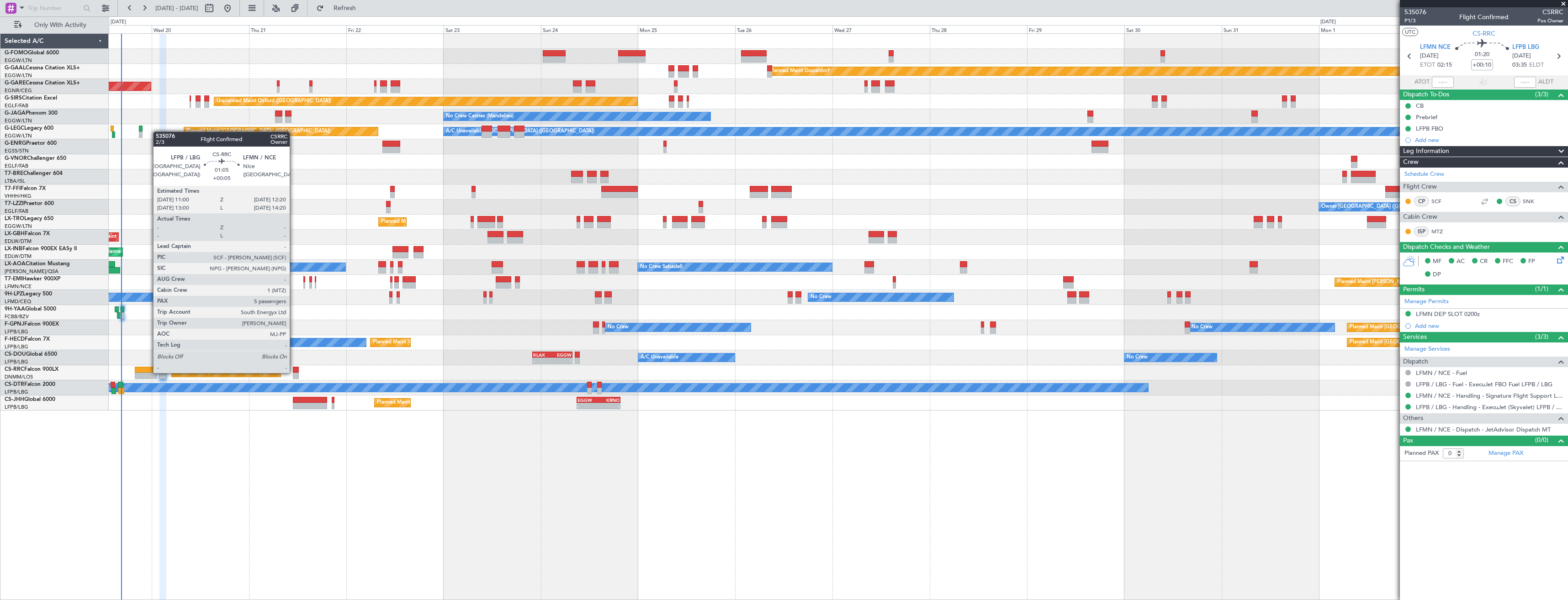
click at [294, 373] on div at bounding box center [296, 370] width 6 height 6
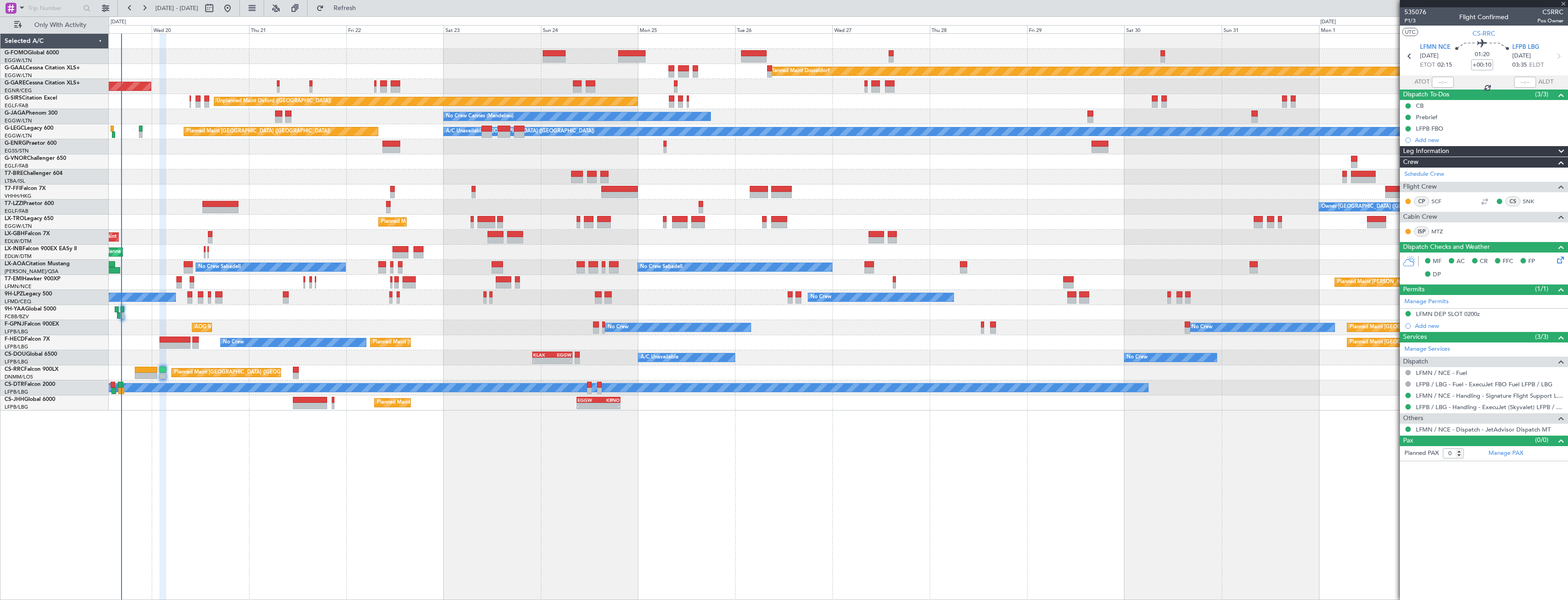
type input "+00:05"
type input "5"
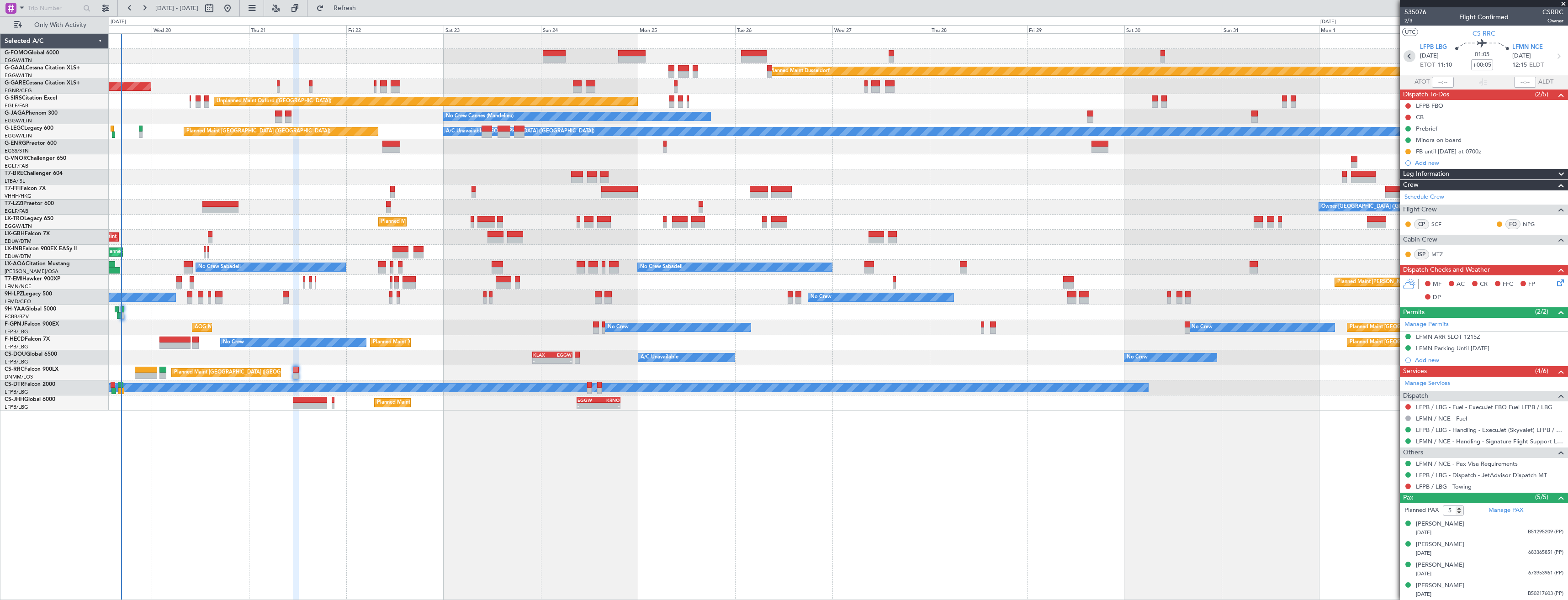
click at [1409, 52] on icon at bounding box center [1409, 55] width 12 height 12
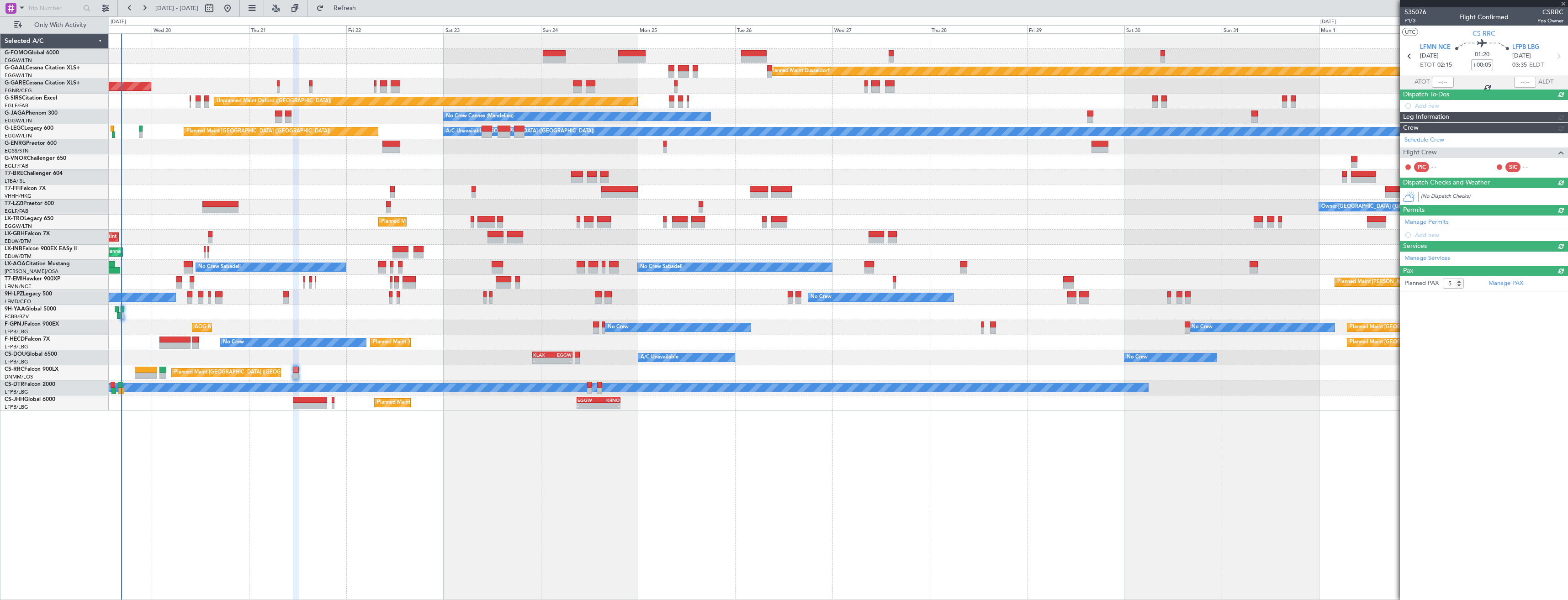
type input "+00:10"
type input "0"
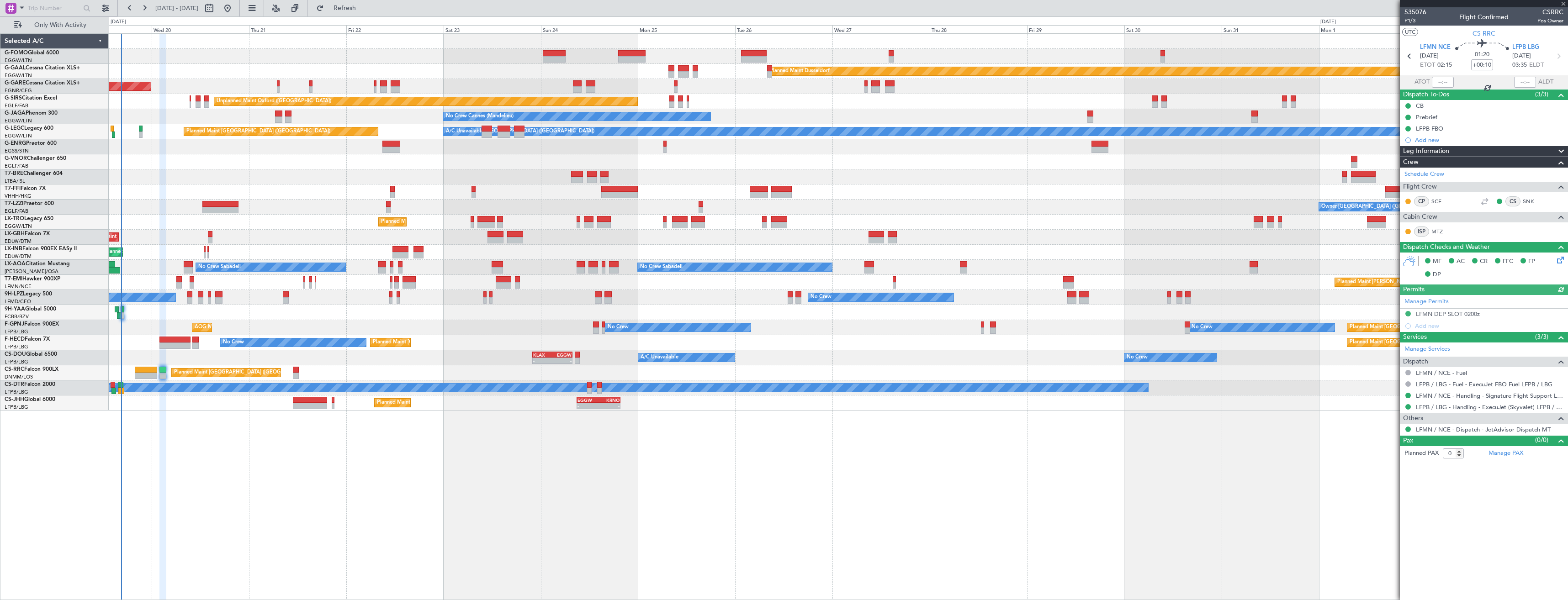
click at [1561, 259] on icon at bounding box center [1558, 258] width 7 height 7
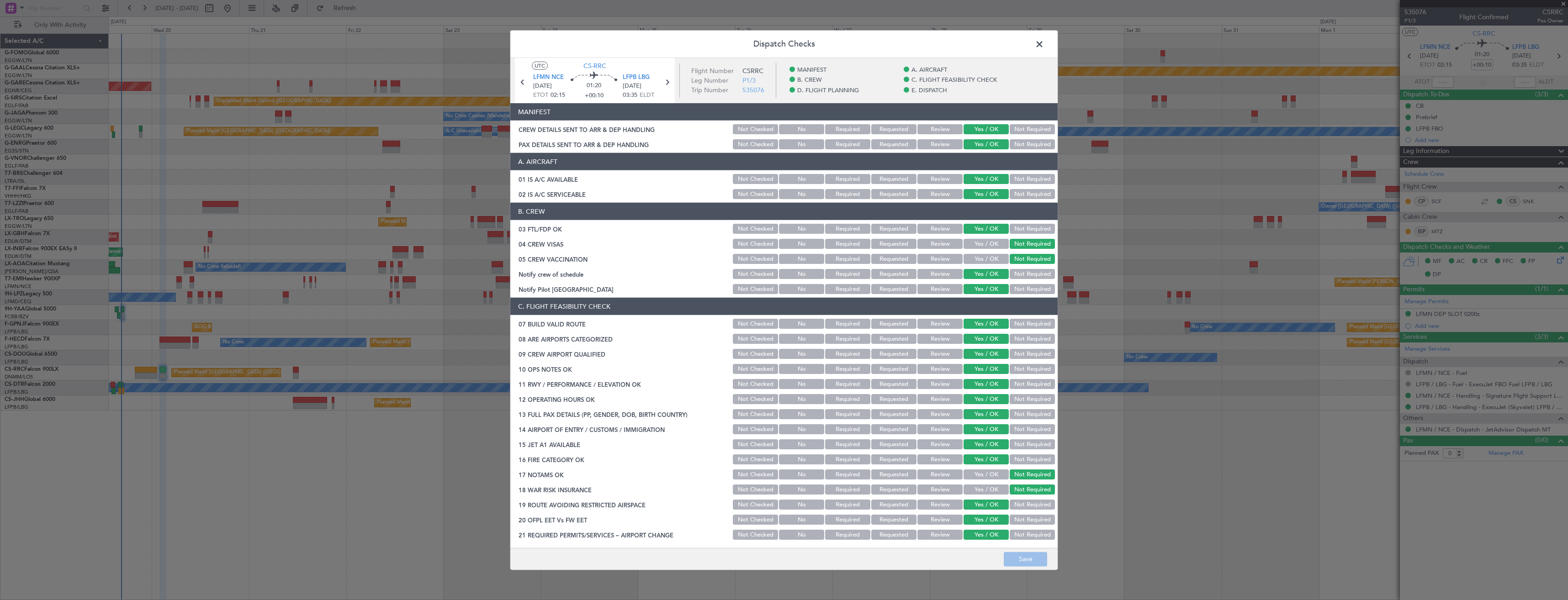
click at [625, 128] on div "CREW DETAILS SENT TO ARR & DEP HANDLING" at bounding box center [621, 129] width 221 height 10
click at [1044, 44] on span at bounding box center [1044, 46] width 0 height 18
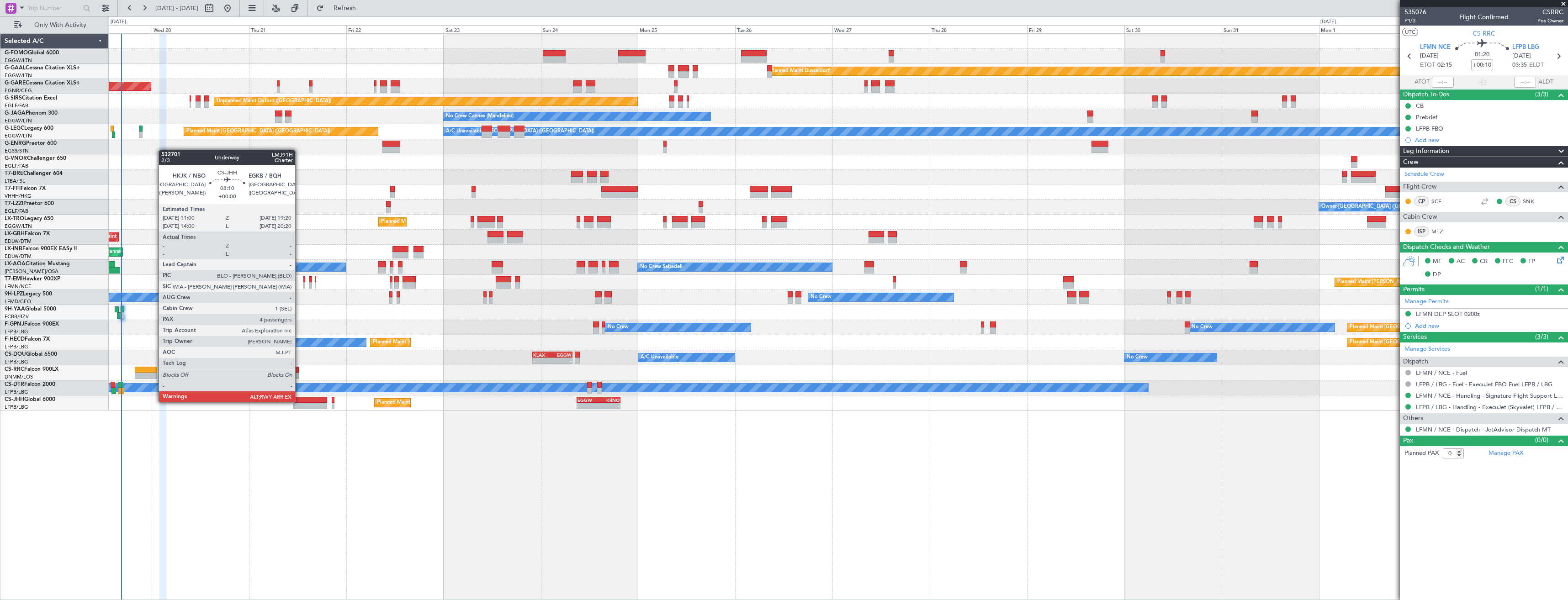
click at [300, 402] on div at bounding box center [310, 400] width 34 height 6
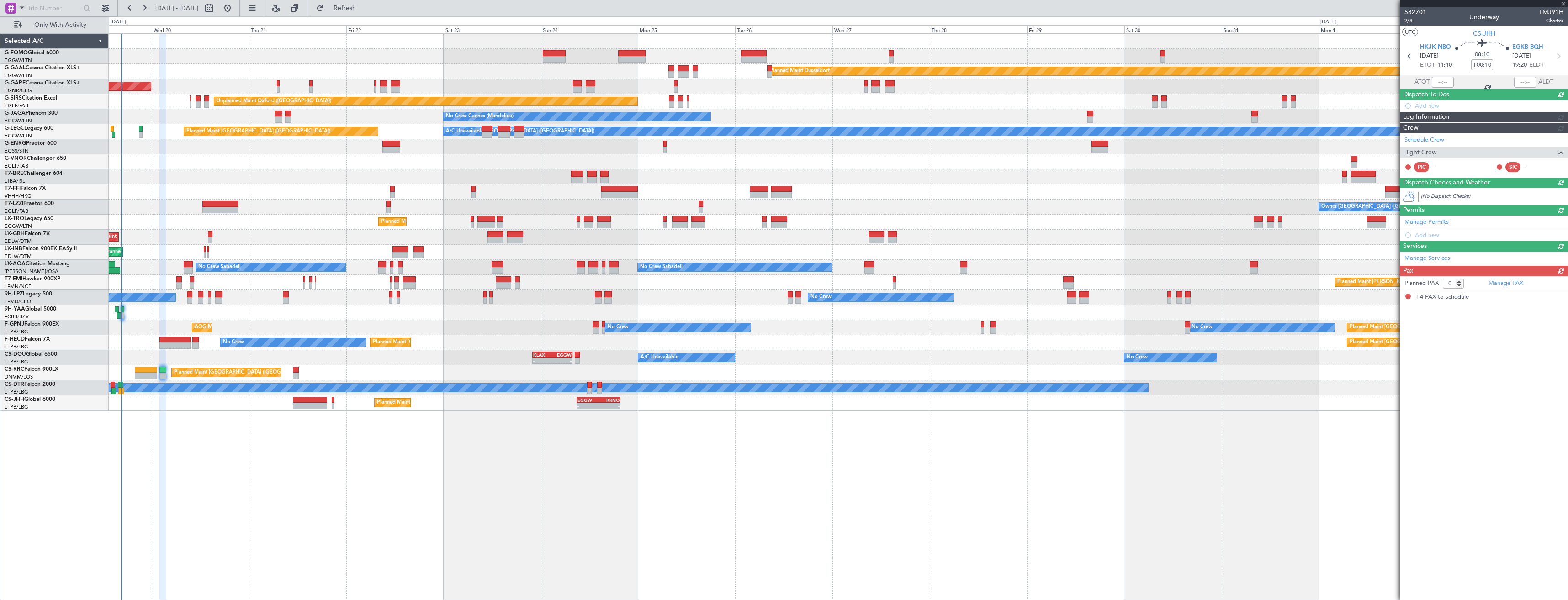
type input "4"
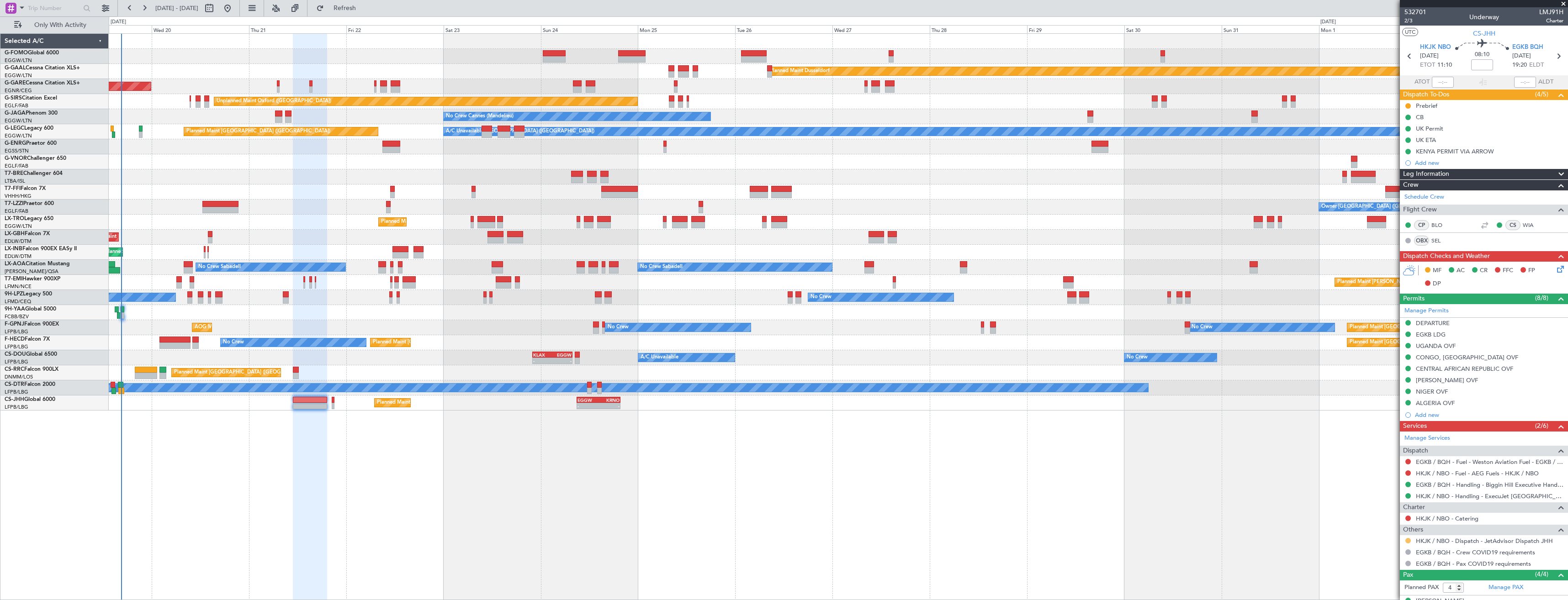
click at [1409, 541] on button at bounding box center [1408, 541] width 6 height 6
click at [1379, 529] on span "Confirmed" at bounding box center [1383, 527] width 29 height 10
click at [1555, 267] on icon at bounding box center [1558, 267] width 7 height 7
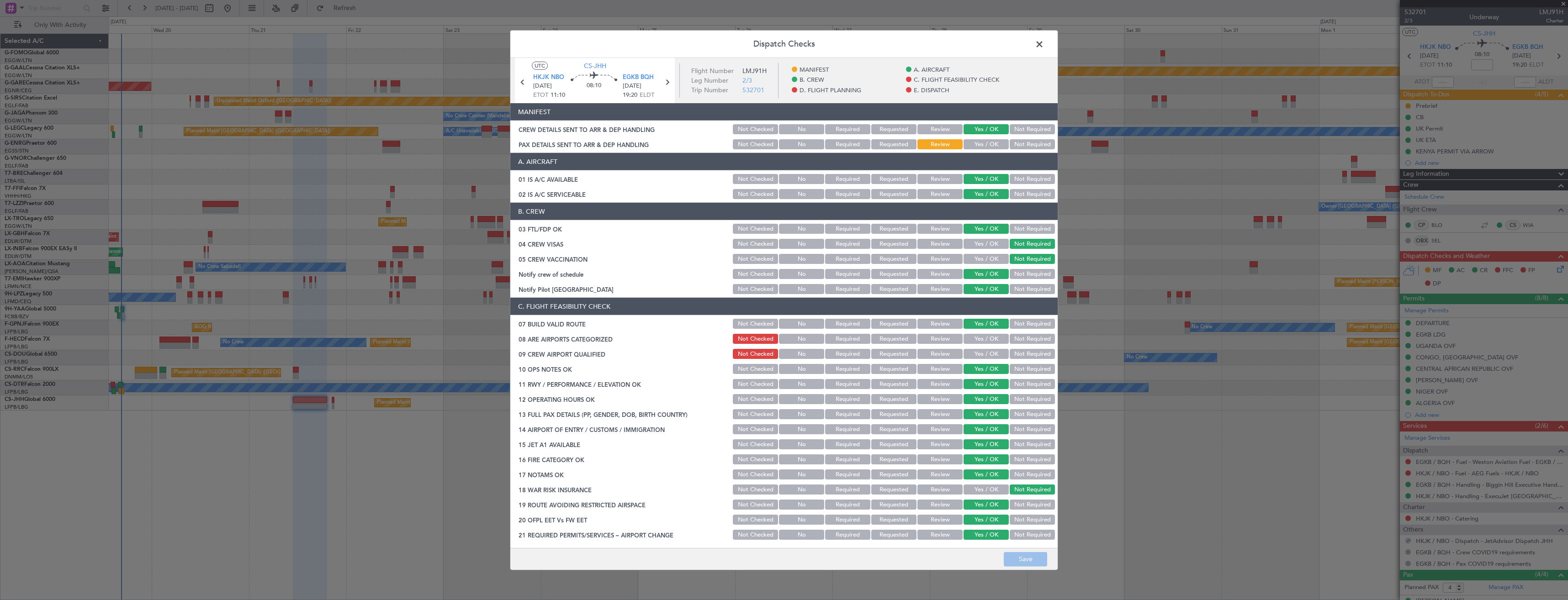
click at [609, 129] on div "CREW DETAILS SENT TO ARR & DEP HANDLING" at bounding box center [621, 129] width 221 height 10
click at [621, 147] on div "PAX DETAILS SENT TO ARR & DEP HANDLING" at bounding box center [621, 144] width 221 height 10
click at [1044, 41] on span at bounding box center [1044, 46] width 0 height 18
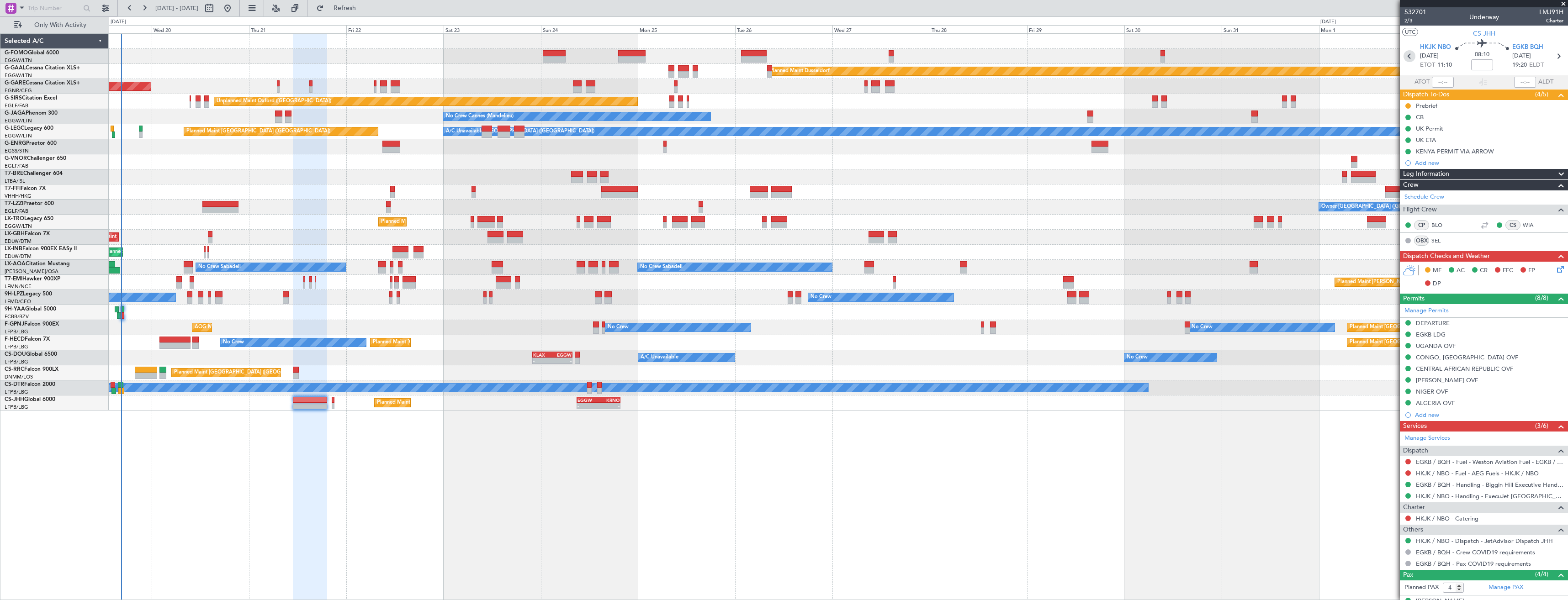
click at [1409, 55] on icon at bounding box center [1409, 55] width 12 height 12
type input "+01:00"
type input "21:18"
type input "06:06"
type input "6"
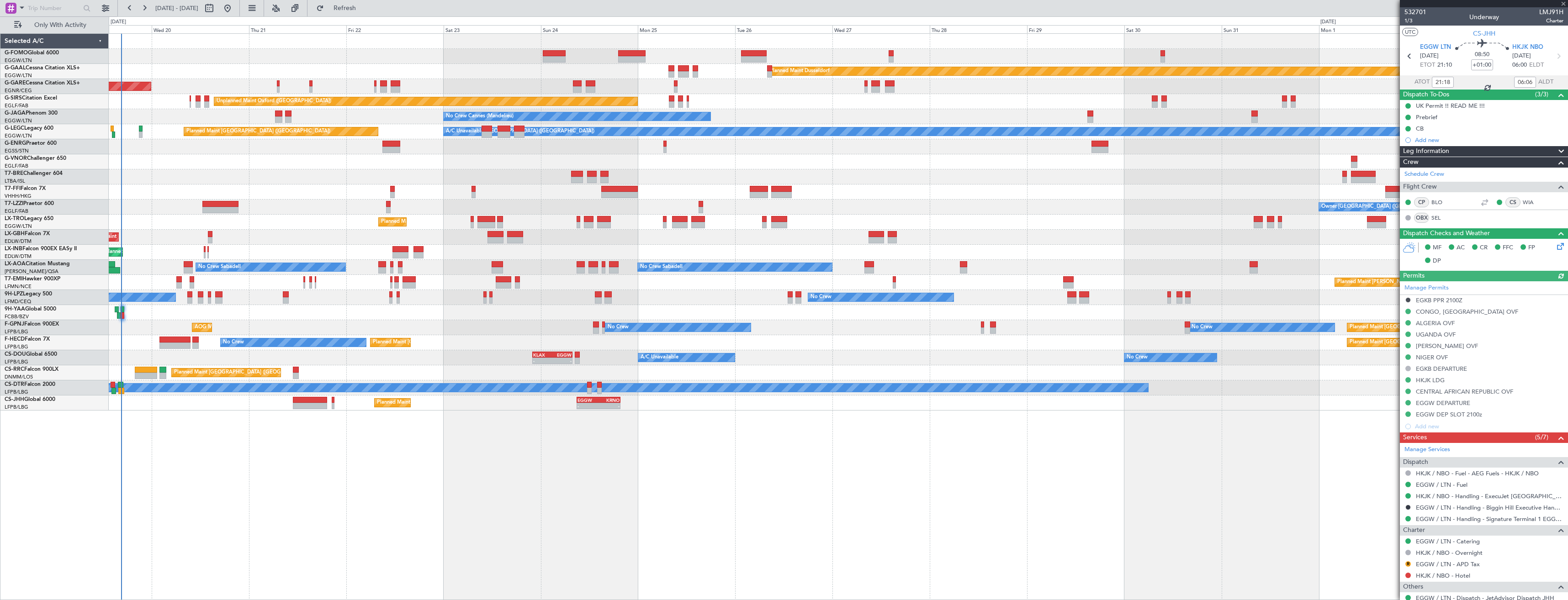
click at [1555, 246] on icon at bounding box center [1558, 244] width 7 height 7
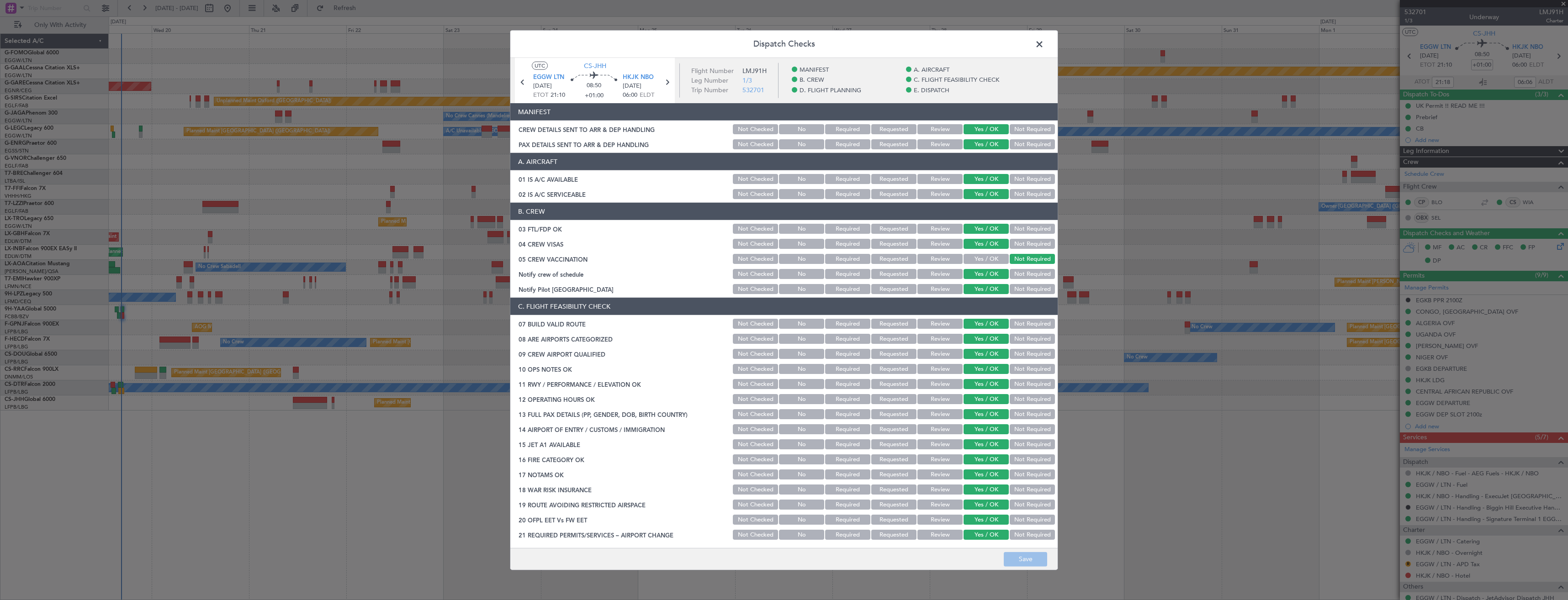
click at [523, 132] on div "CREW DETAILS SENT TO ARR & DEP HANDLING" at bounding box center [621, 129] width 221 height 10
click at [1044, 44] on span at bounding box center [1044, 46] width 0 height 18
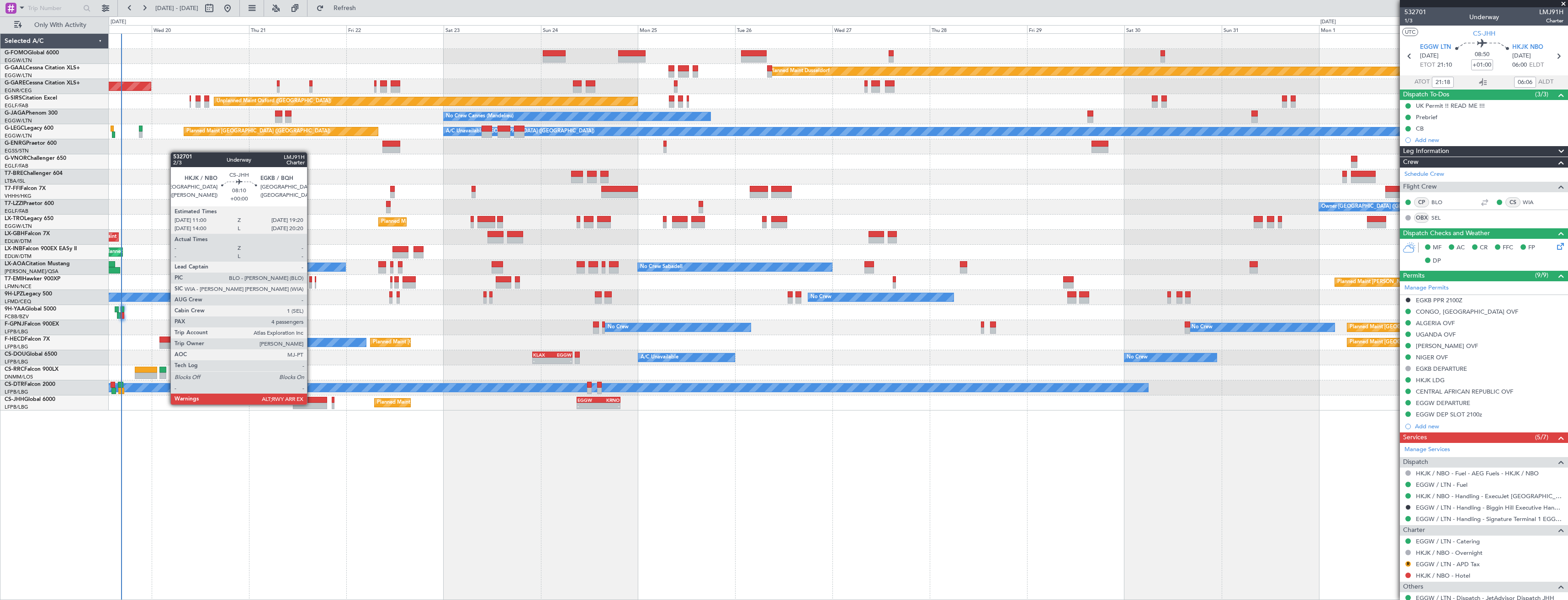
click at [312, 404] on div at bounding box center [310, 406] width 34 height 6
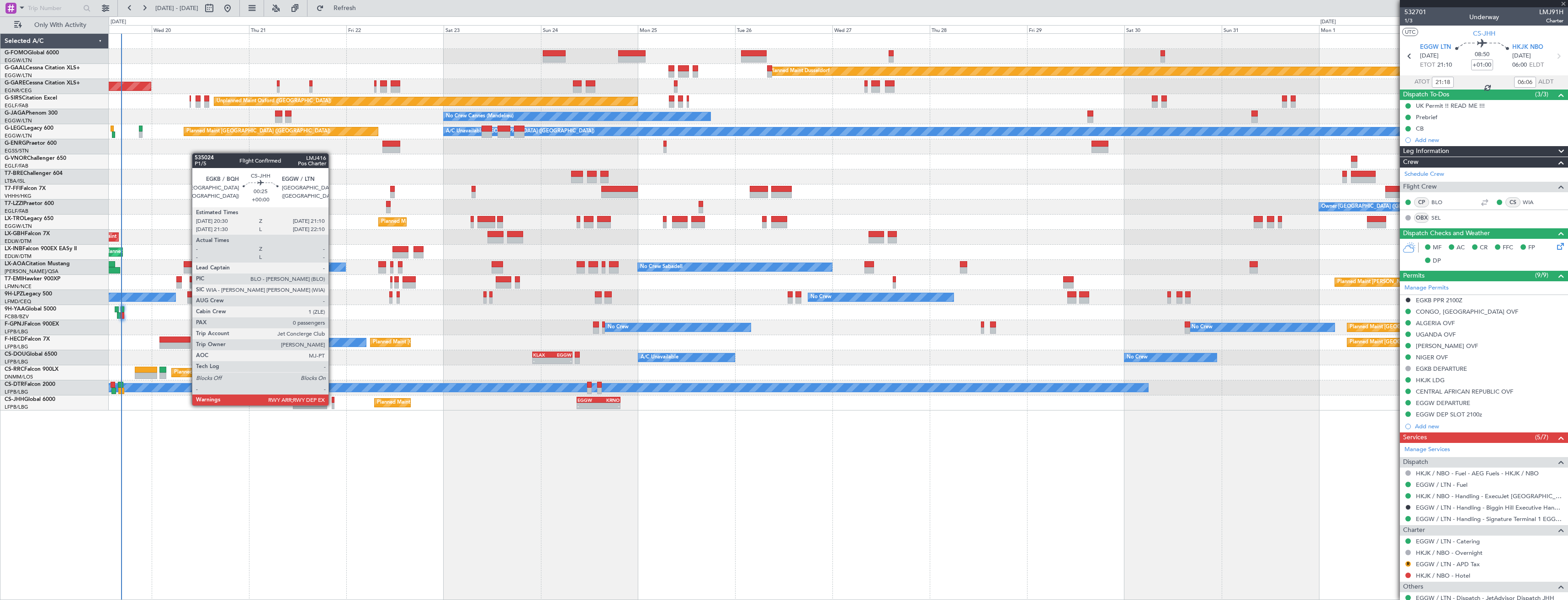
type input "4"
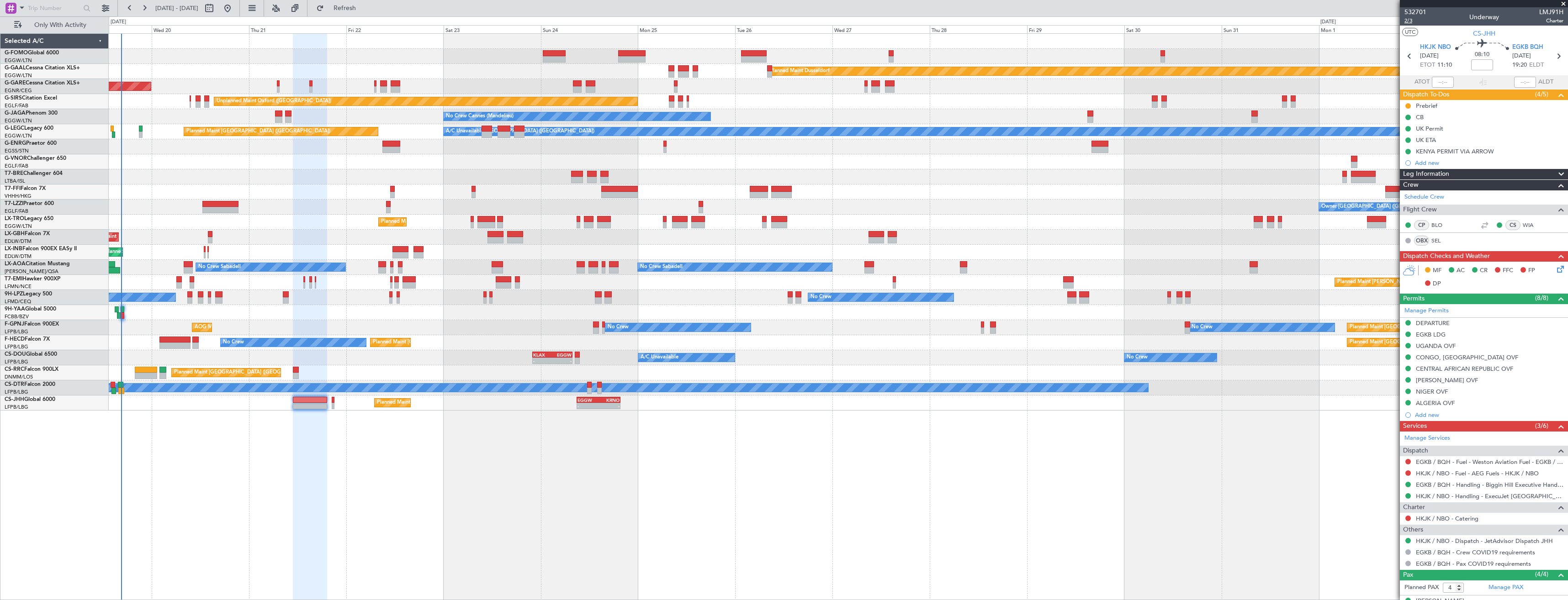
click at [1410, 20] on span "2/3" at bounding box center [1416, 21] width 22 height 8
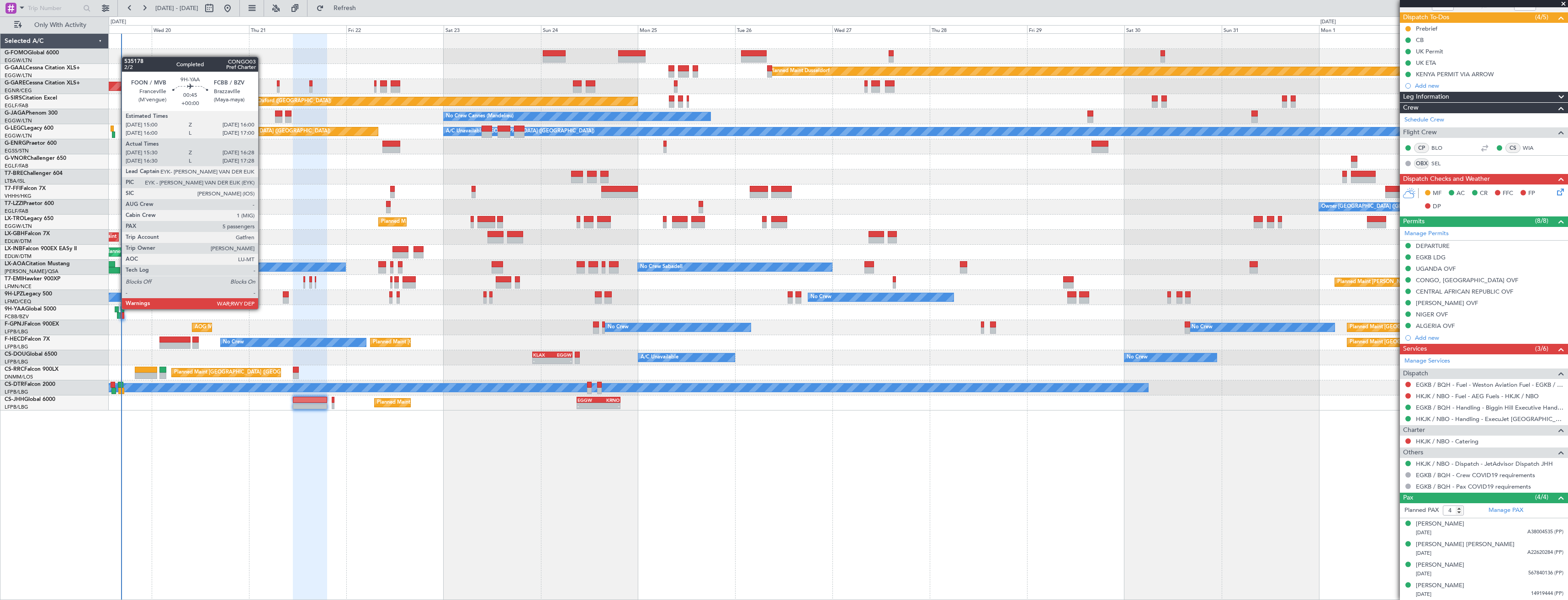
click at [117, 308] on div at bounding box center [117, 310] width 4 height 6
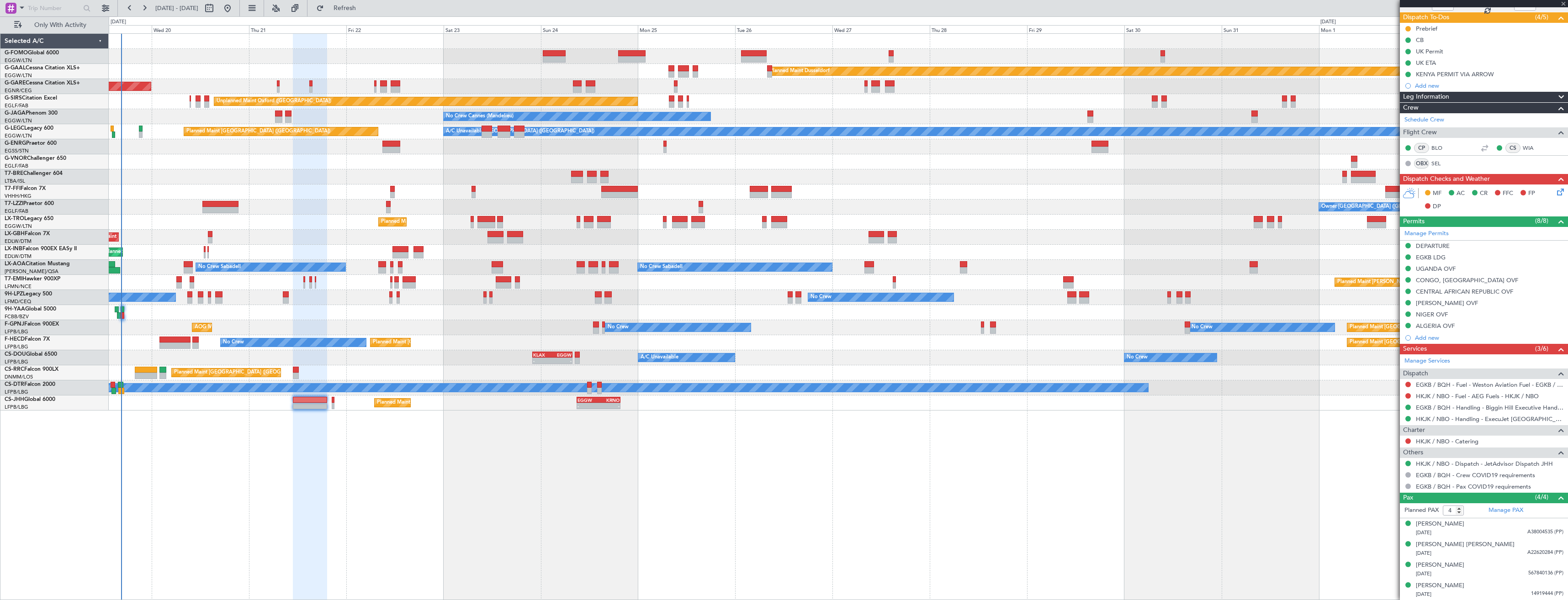
type input "15:40"
type input "16:23"
type input "5"
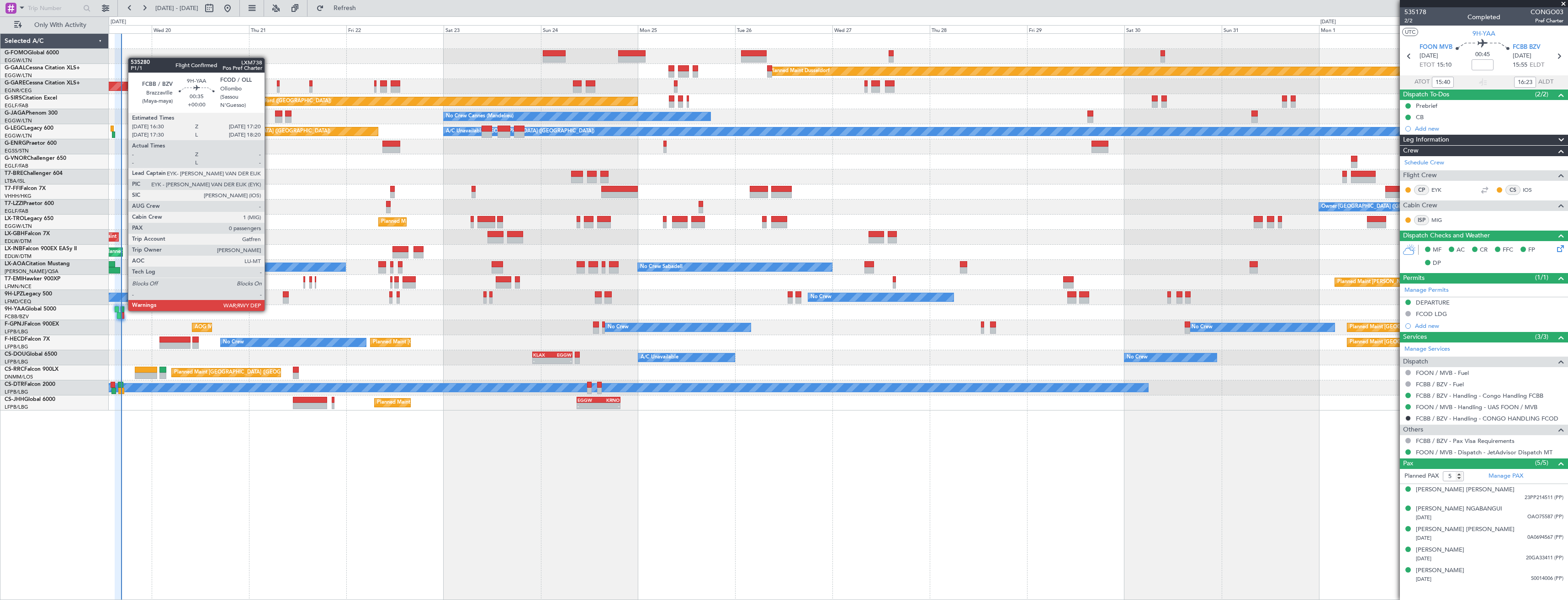
click at [124, 310] on div at bounding box center [122, 310] width 4 height 6
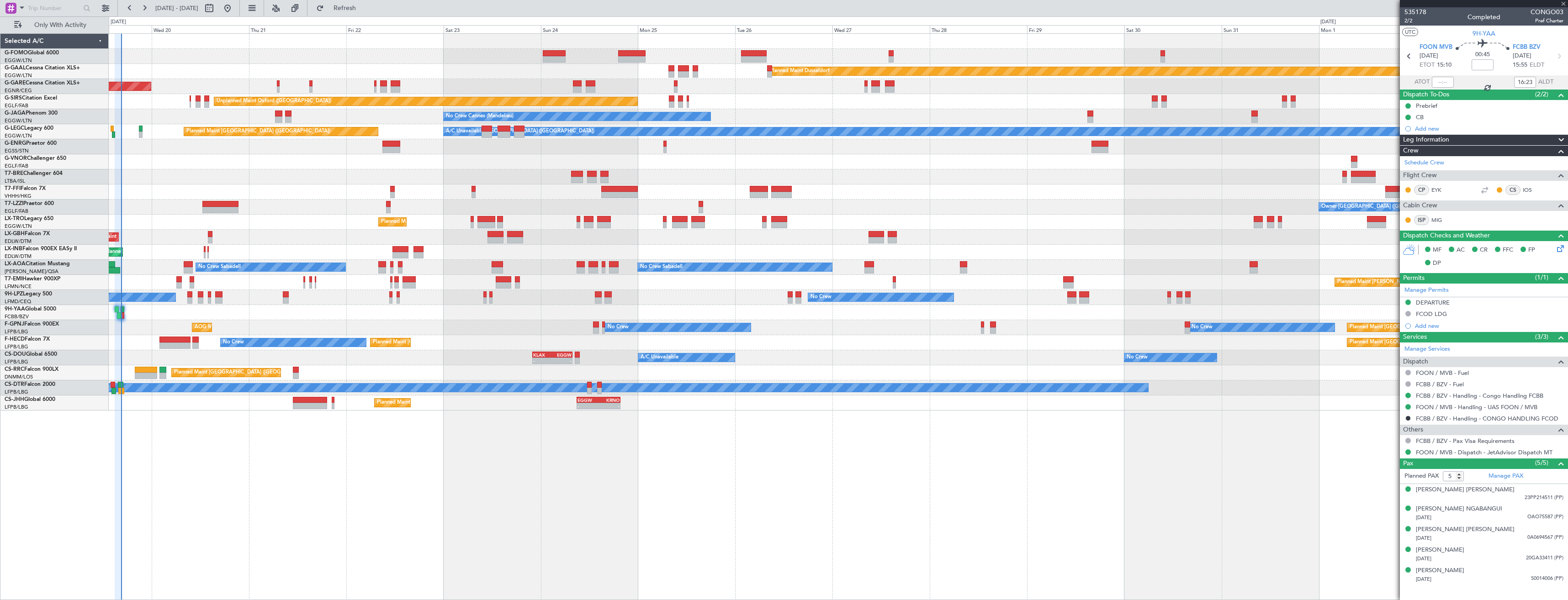
type input "0"
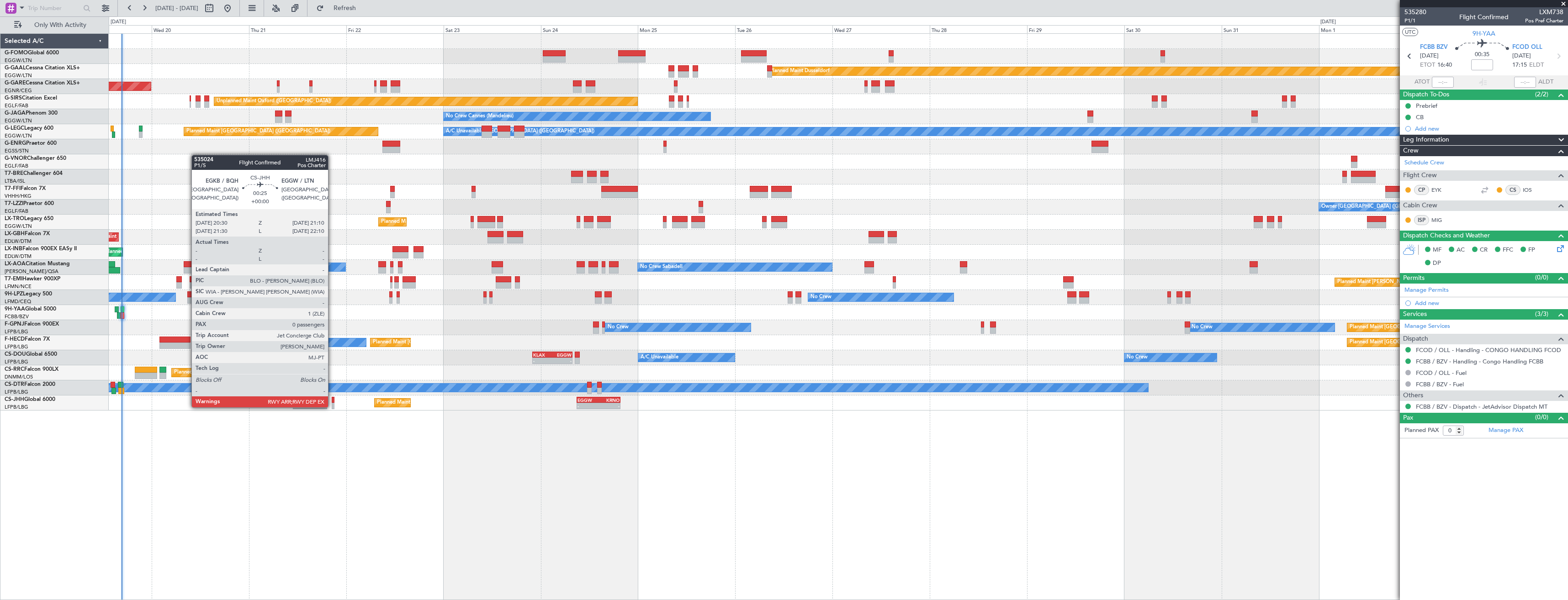
click at [332, 407] on div at bounding box center [333, 406] width 2 height 6
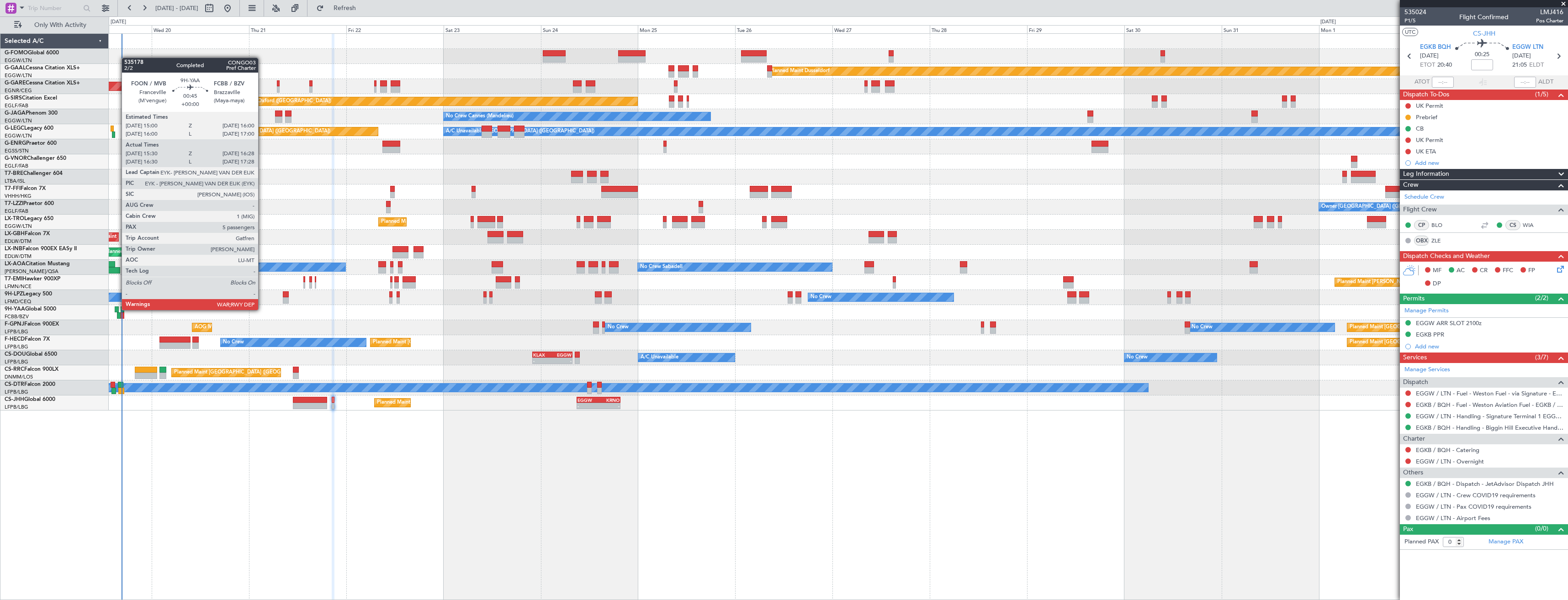
click at [117, 309] on div at bounding box center [117, 310] width 4 height 6
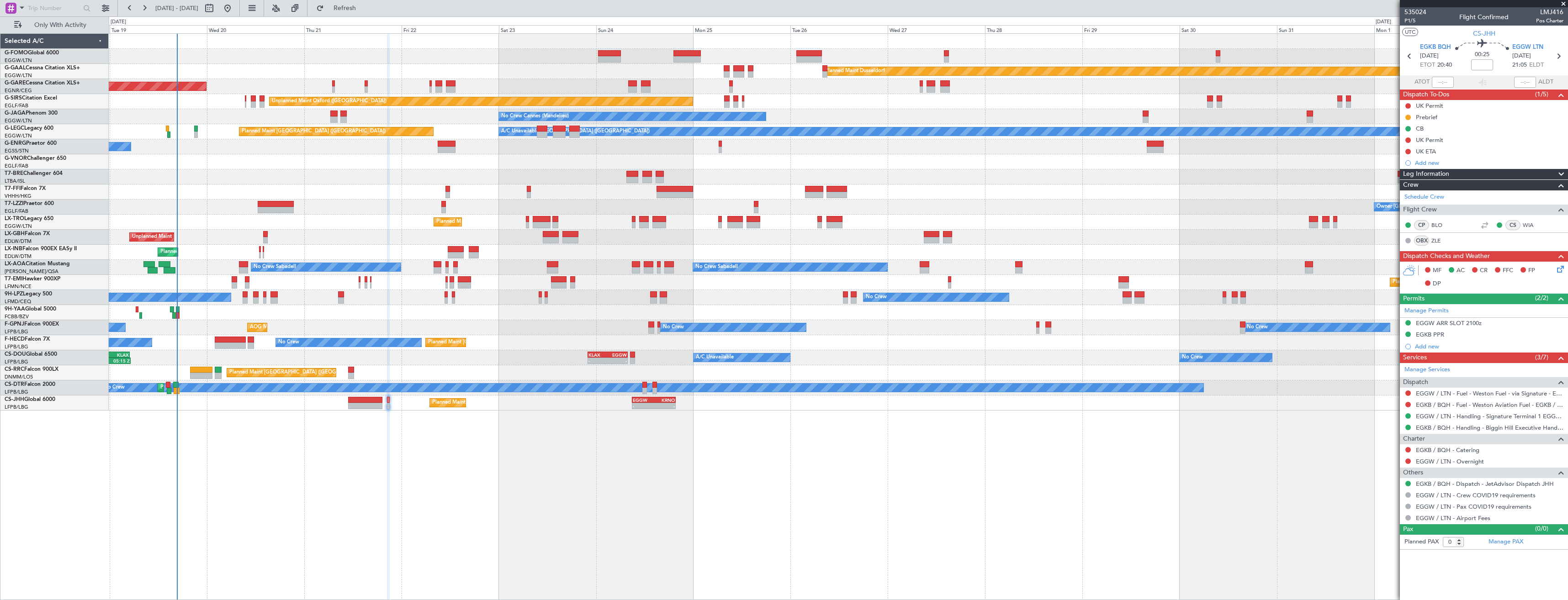
click at [216, 313] on div at bounding box center [838, 312] width 1459 height 15
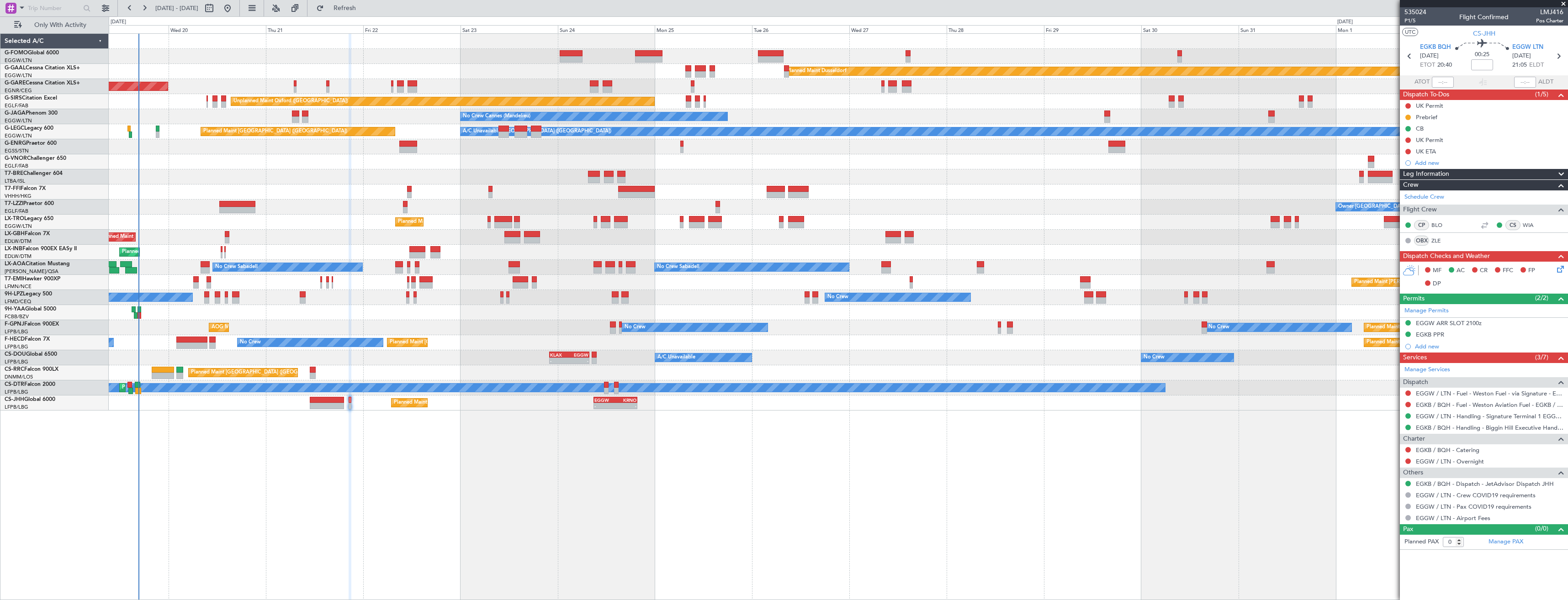
click at [187, 307] on div "Planned Maint Windsor Locks (Bradley Intl) Planned Maint Dusseldorf Unplanned M…" at bounding box center [838, 223] width 1459 height 377
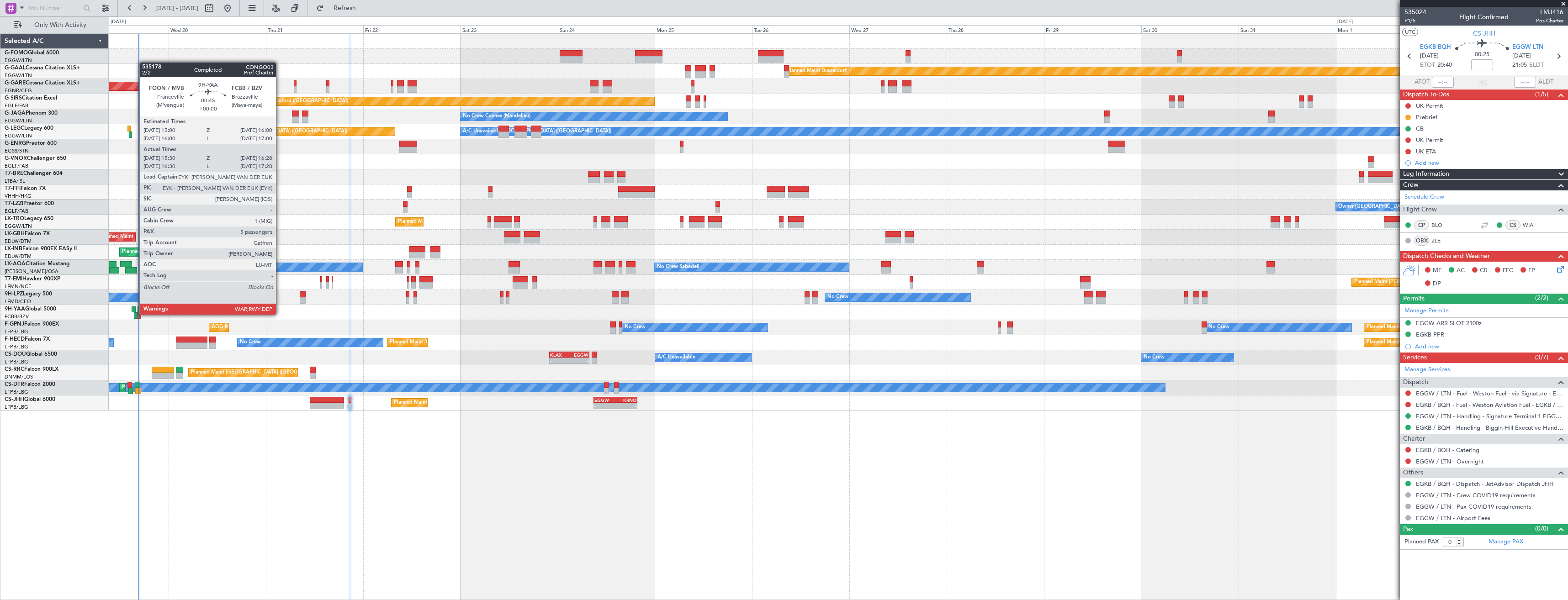
click at [135, 314] on div at bounding box center [136, 315] width 4 height 6
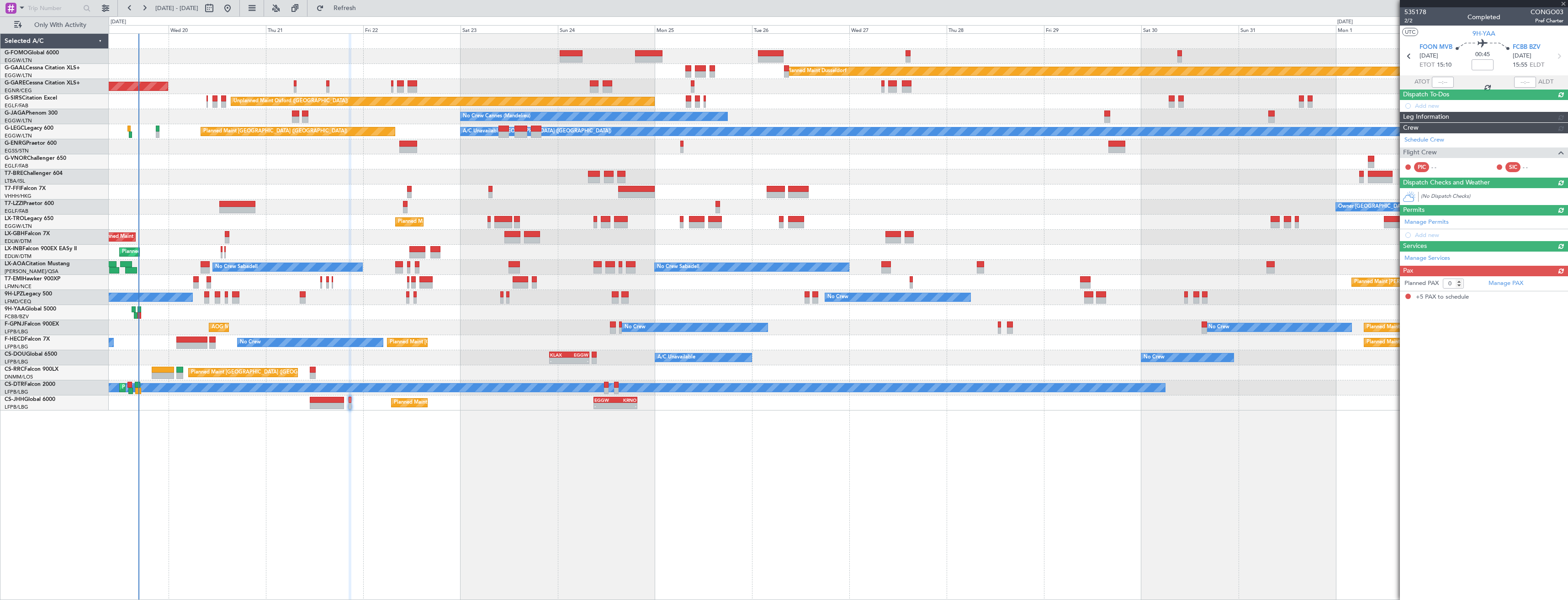
type input "15:40"
type input "16:23"
type input "5"
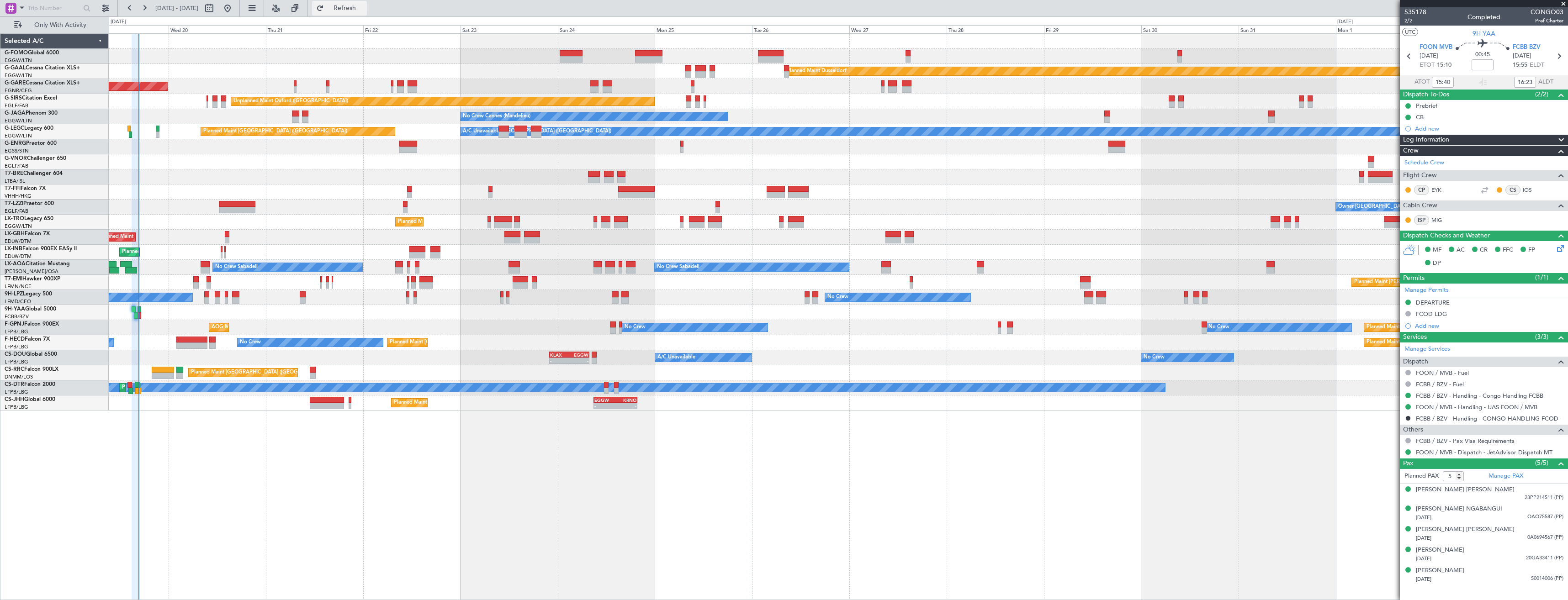
click at [364, 9] on span "Refresh" at bounding box center [345, 8] width 38 height 6
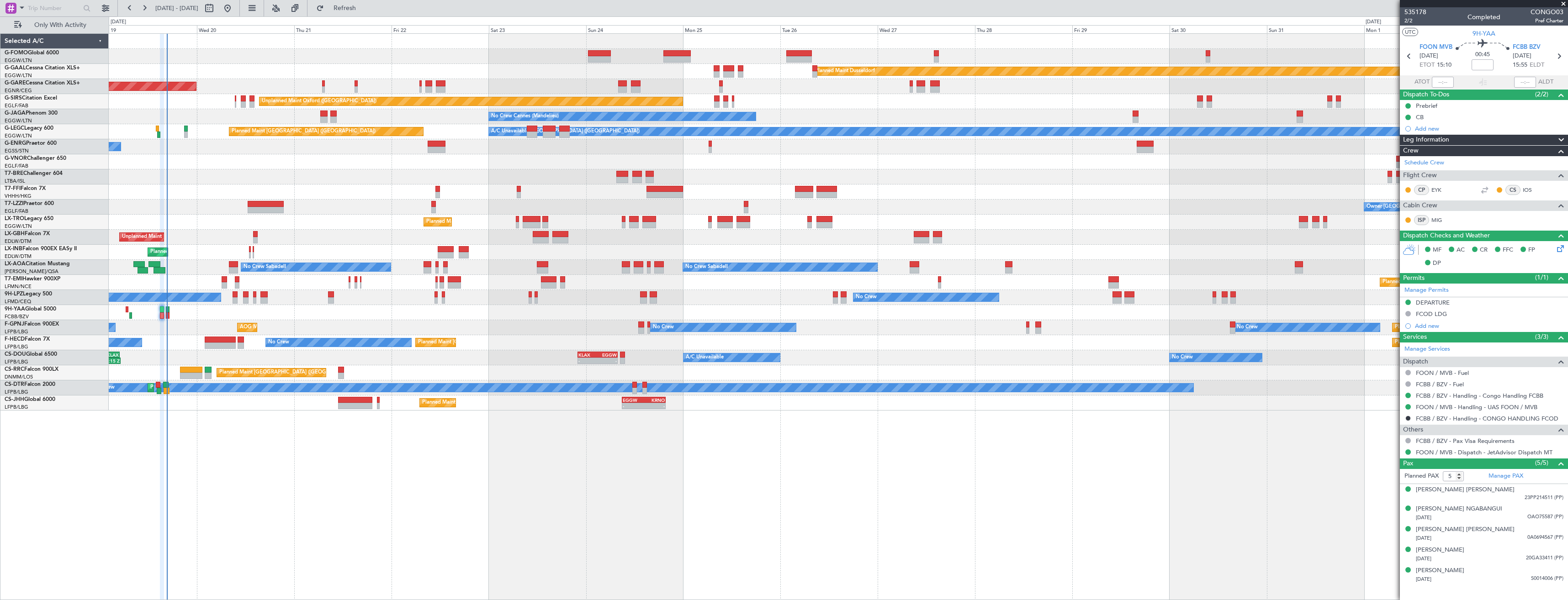
click at [198, 312] on div at bounding box center [838, 312] width 1459 height 15
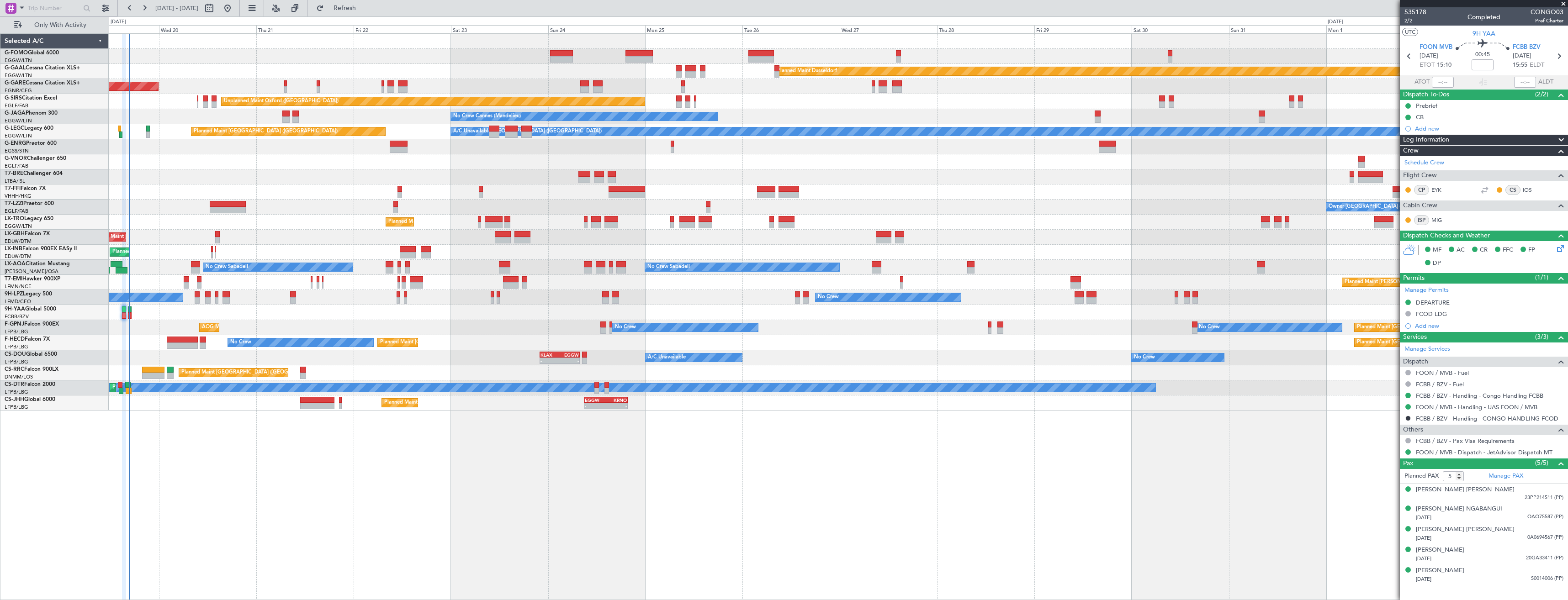
click at [144, 320] on div "Planned Maint Windsor Locks (Bradley Intl) Planned Maint Dusseldorf Unplanned M…" at bounding box center [838, 223] width 1459 height 377
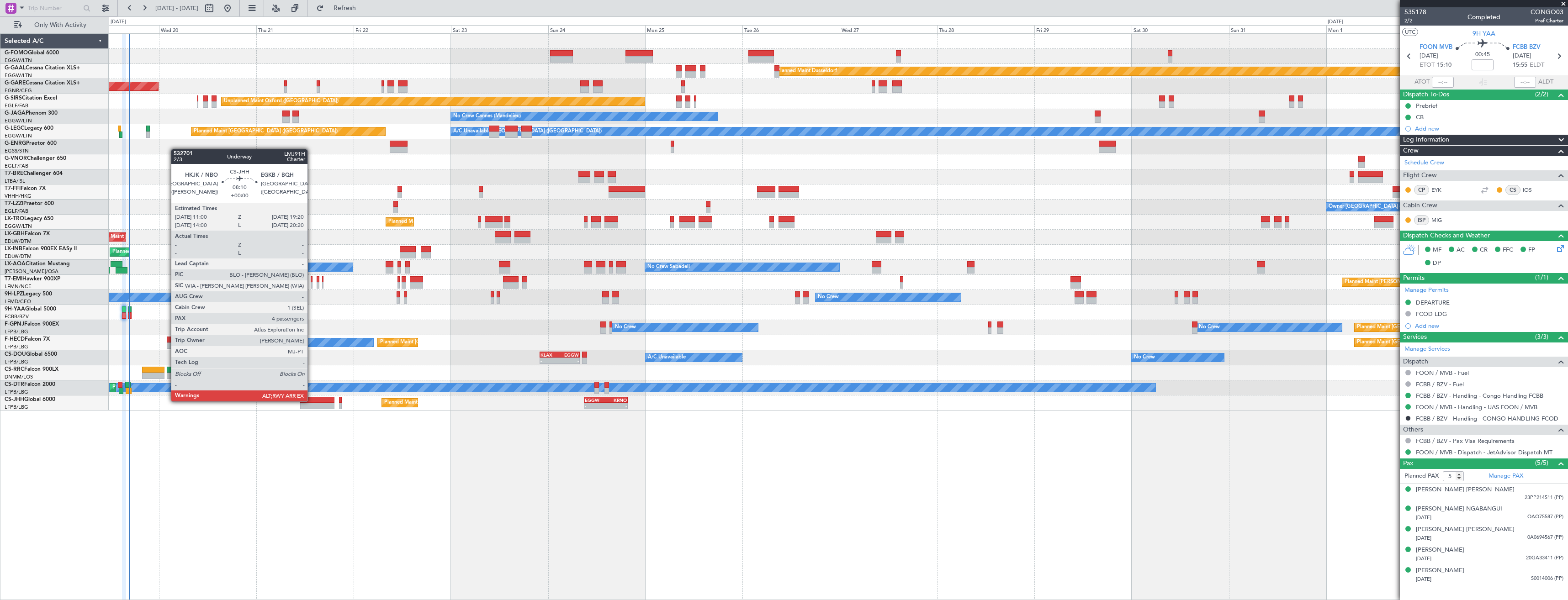
click at [312, 401] on div at bounding box center [317, 400] width 34 height 6
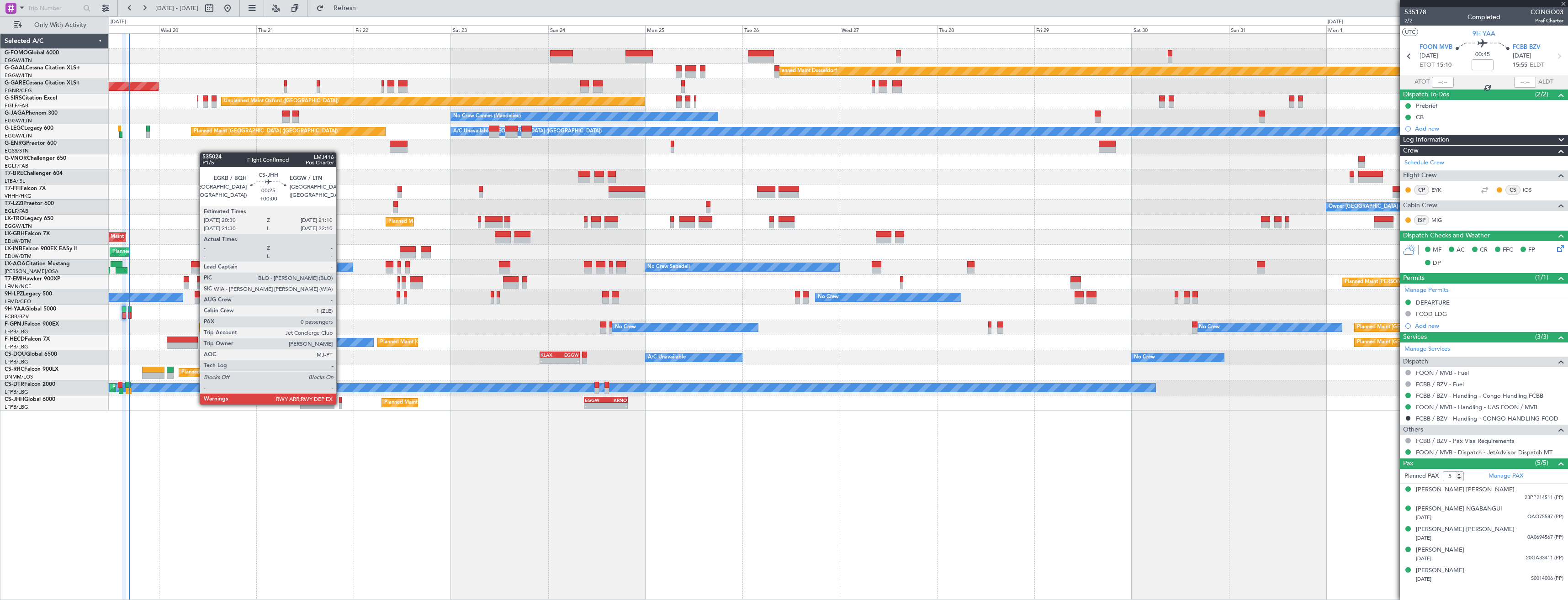
click at [340, 404] on div at bounding box center [340, 406] width 2 height 6
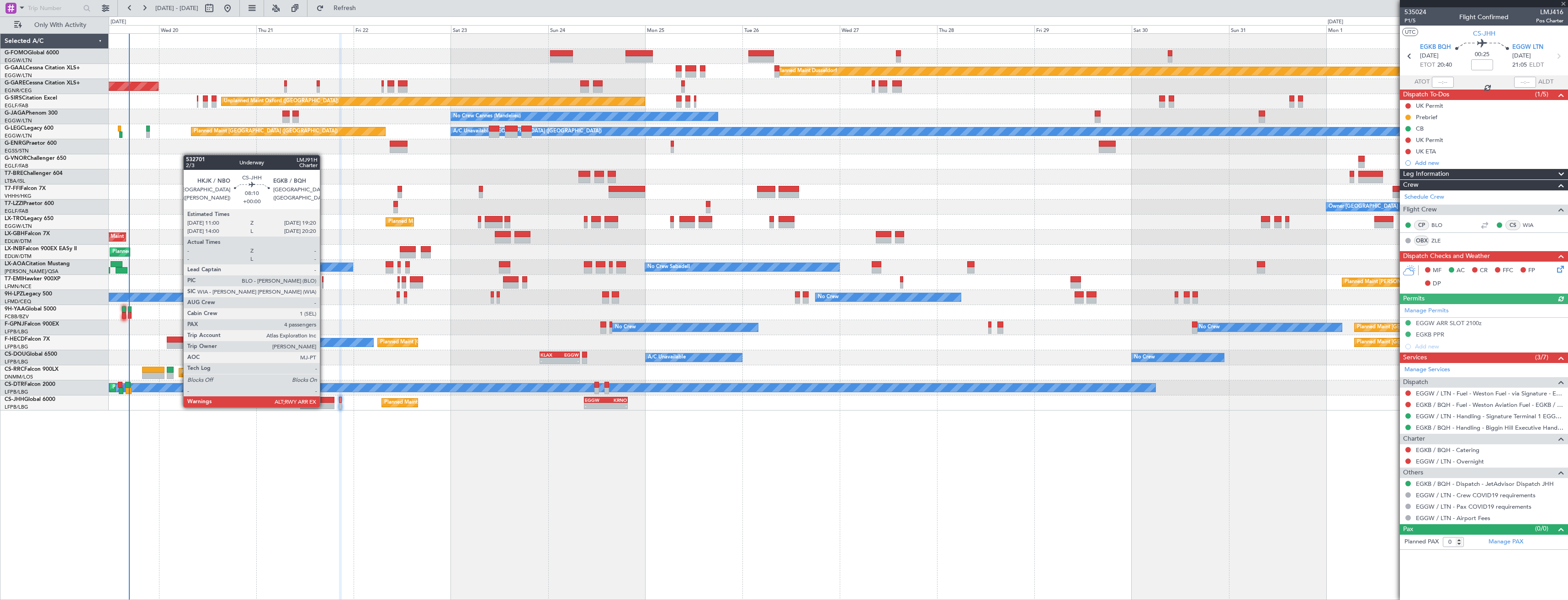
click at [324, 407] on div at bounding box center [317, 406] width 34 height 6
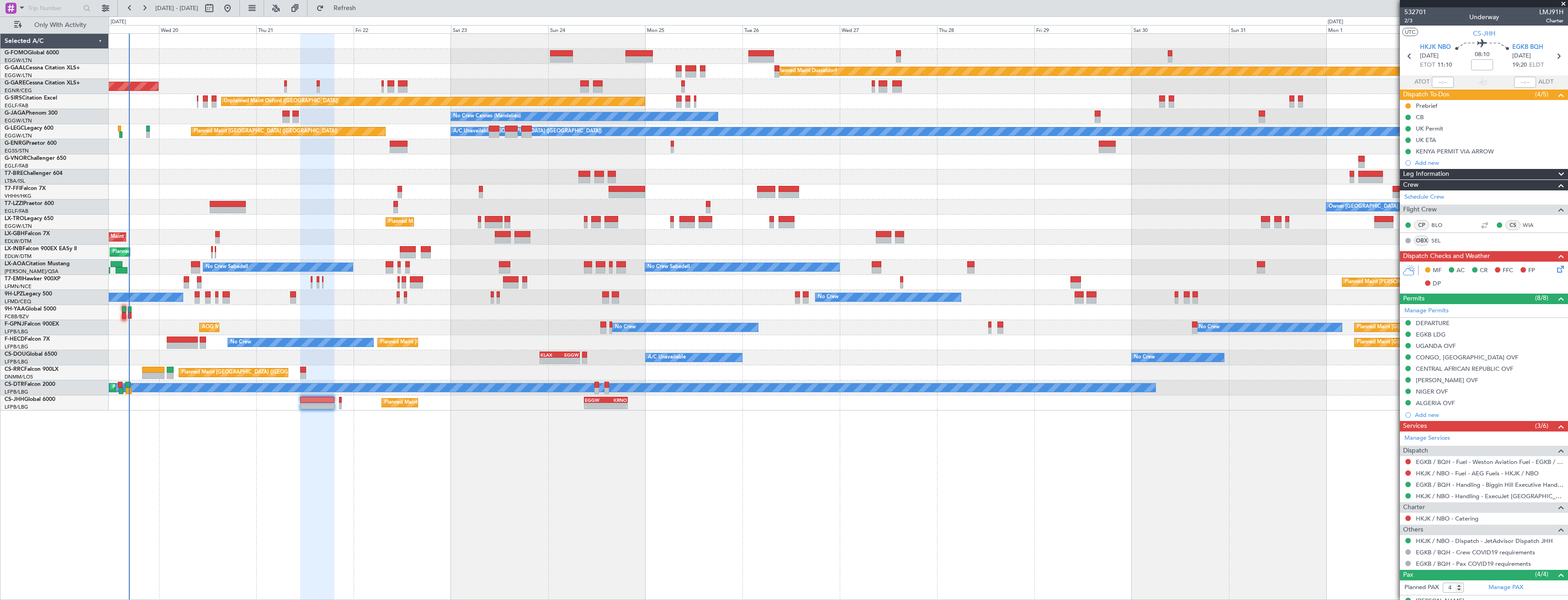
click at [1555, 270] on icon at bounding box center [1558, 267] width 7 height 7
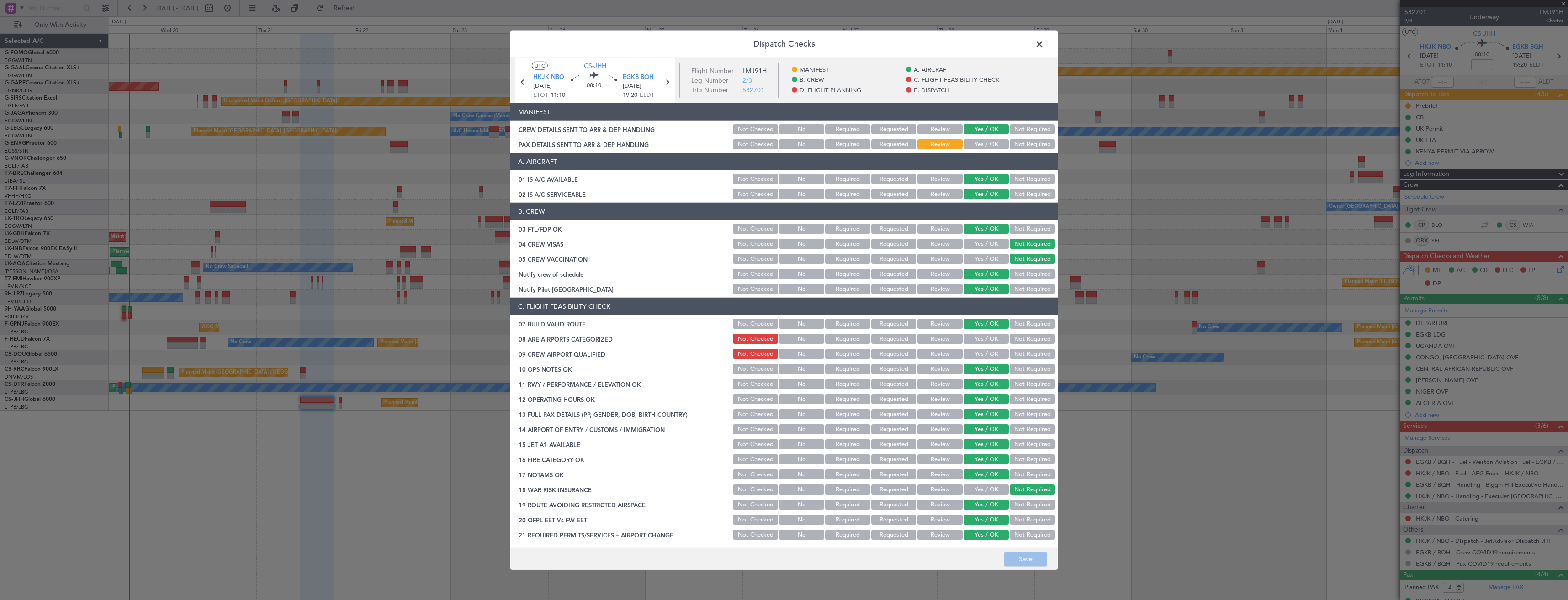
click at [976, 142] on button "Yes / OK" at bounding box center [986, 144] width 45 height 10
click at [1030, 561] on button "Save" at bounding box center [1025, 559] width 44 height 14
click at [1044, 38] on span at bounding box center [1044, 46] width 0 height 18
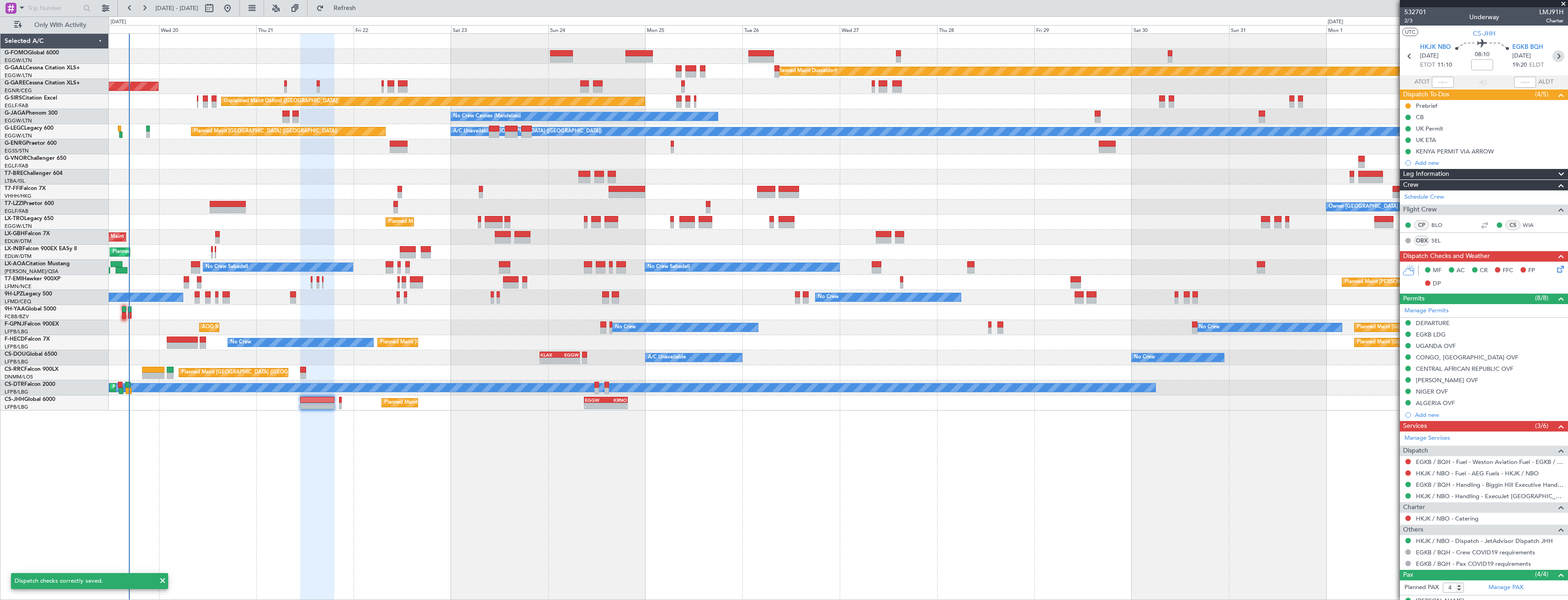
click at [1558, 58] on icon at bounding box center [1558, 55] width 12 height 12
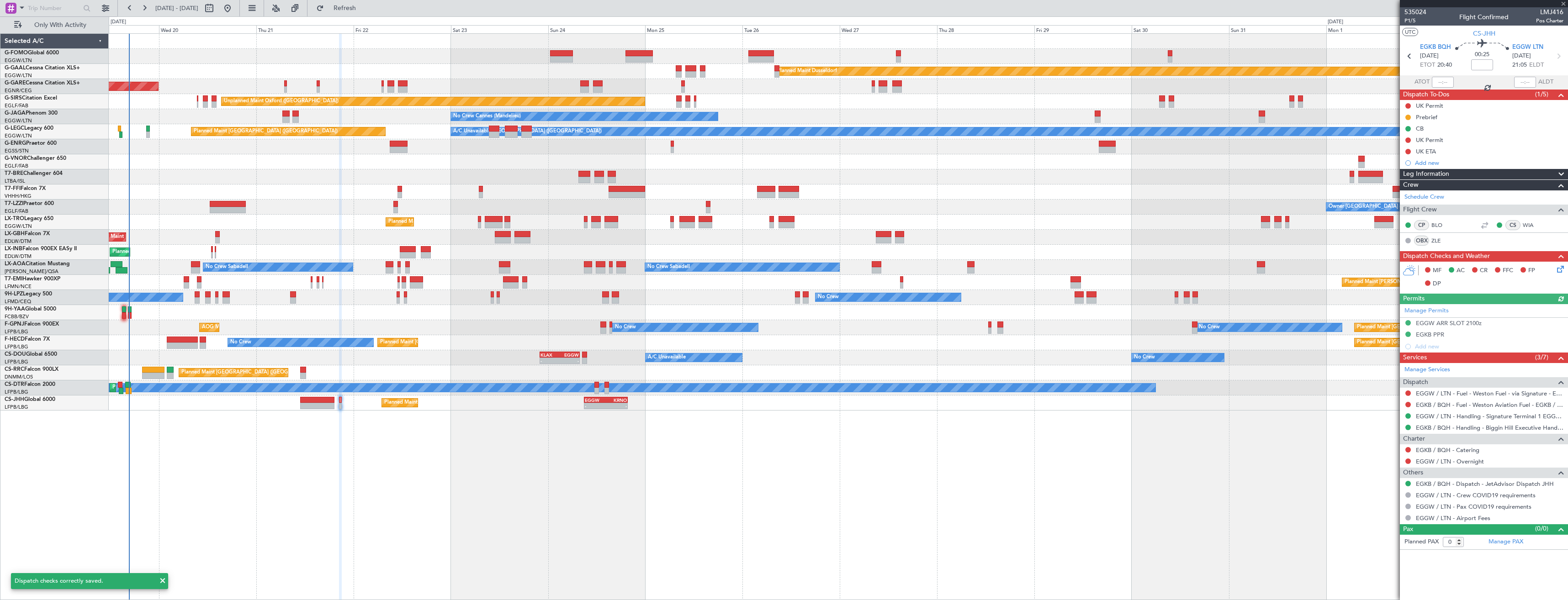
click at [1559, 270] on icon at bounding box center [1558, 267] width 7 height 7
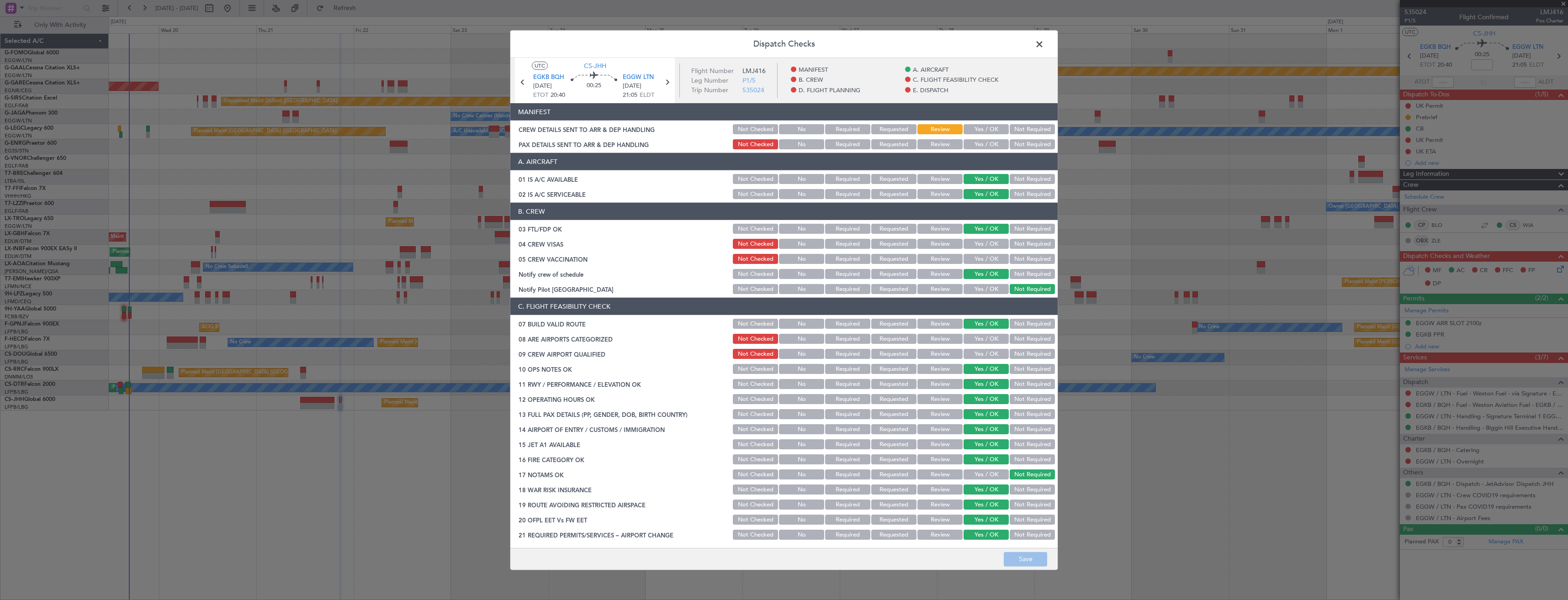
click at [985, 143] on button "Yes / OK" at bounding box center [986, 144] width 45 height 10
click at [977, 121] on section "MANIFEST CREW DETAILS SENT TO ARR & DEP HANDLING Not Checked No Required Reques…" at bounding box center [784, 127] width 548 height 48
click at [976, 124] on div "Yes / OK" at bounding box center [985, 129] width 46 height 13
click at [975, 128] on button "Yes / OK" at bounding box center [986, 129] width 45 height 10
click at [1019, 554] on button "Save" at bounding box center [1025, 559] width 44 height 14
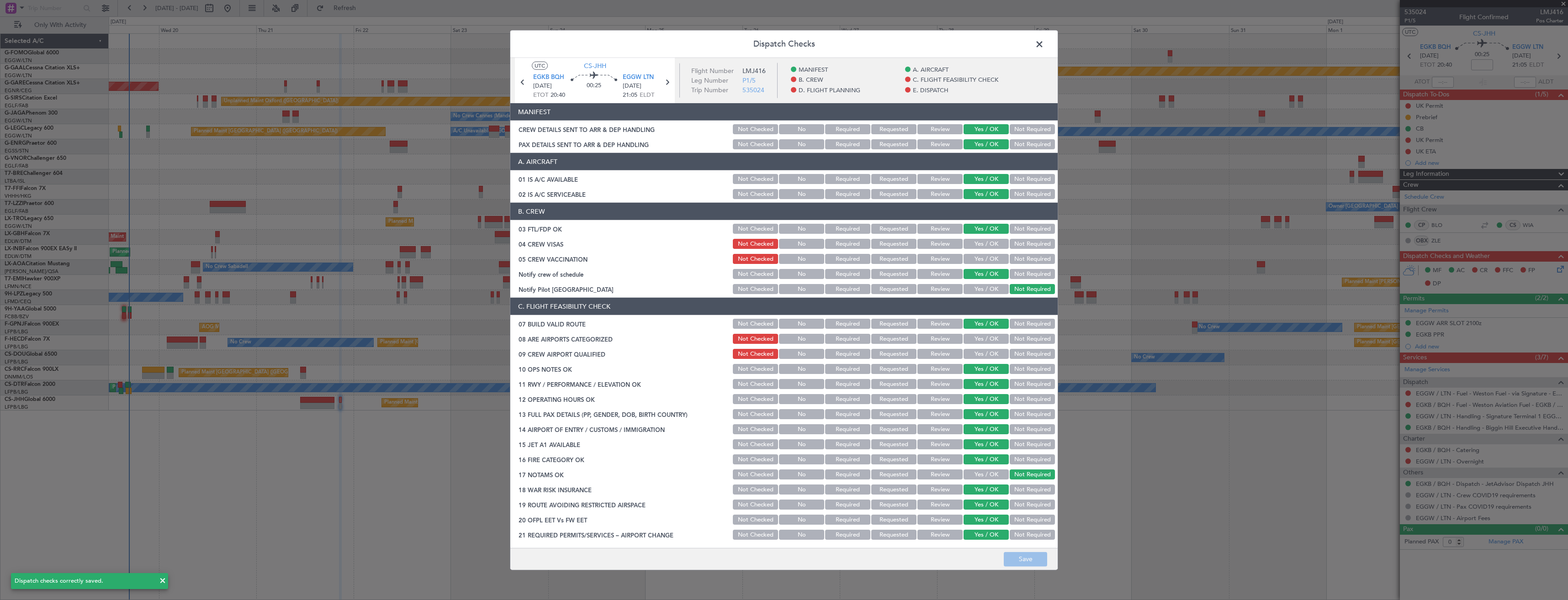
drag, startPoint x: 1035, startPoint y: 43, endPoint x: 904, endPoint y: 50, distance: 131.2
click at [1044, 43] on span at bounding box center [1044, 46] width 0 height 18
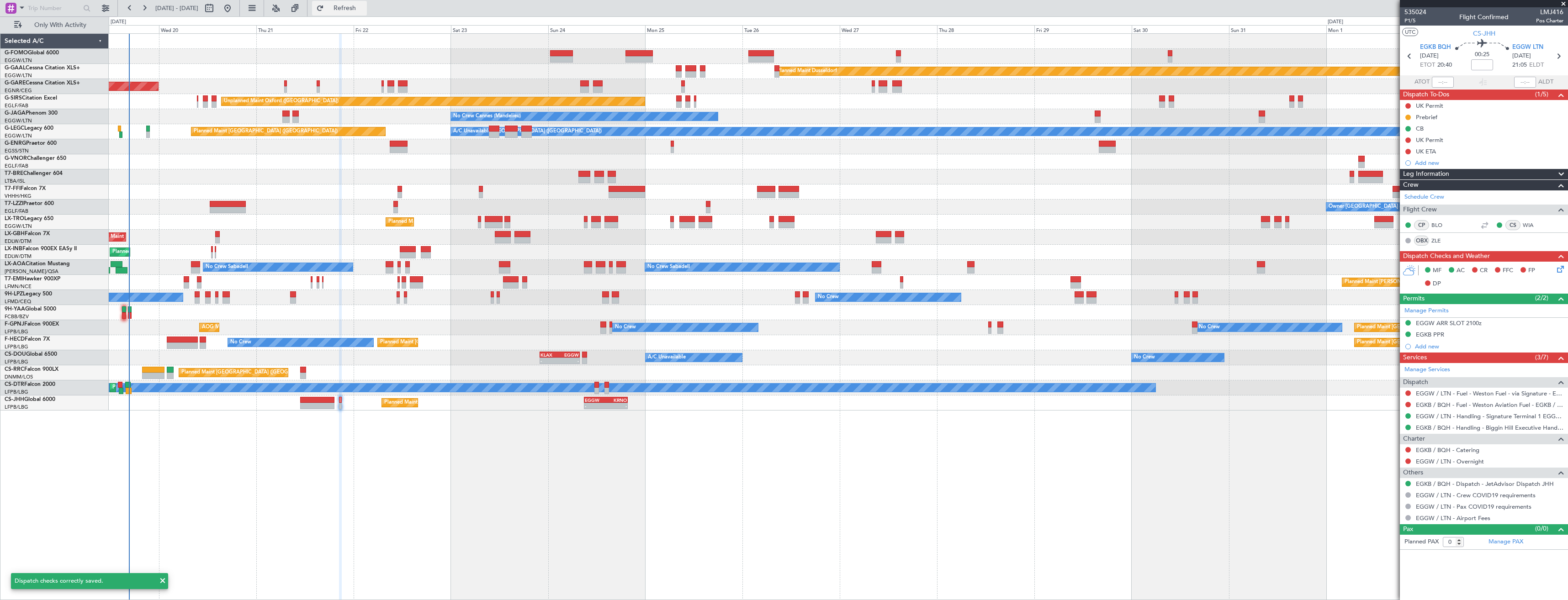
click at [364, 8] on span "Refresh" at bounding box center [345, 8] width 38 height 6
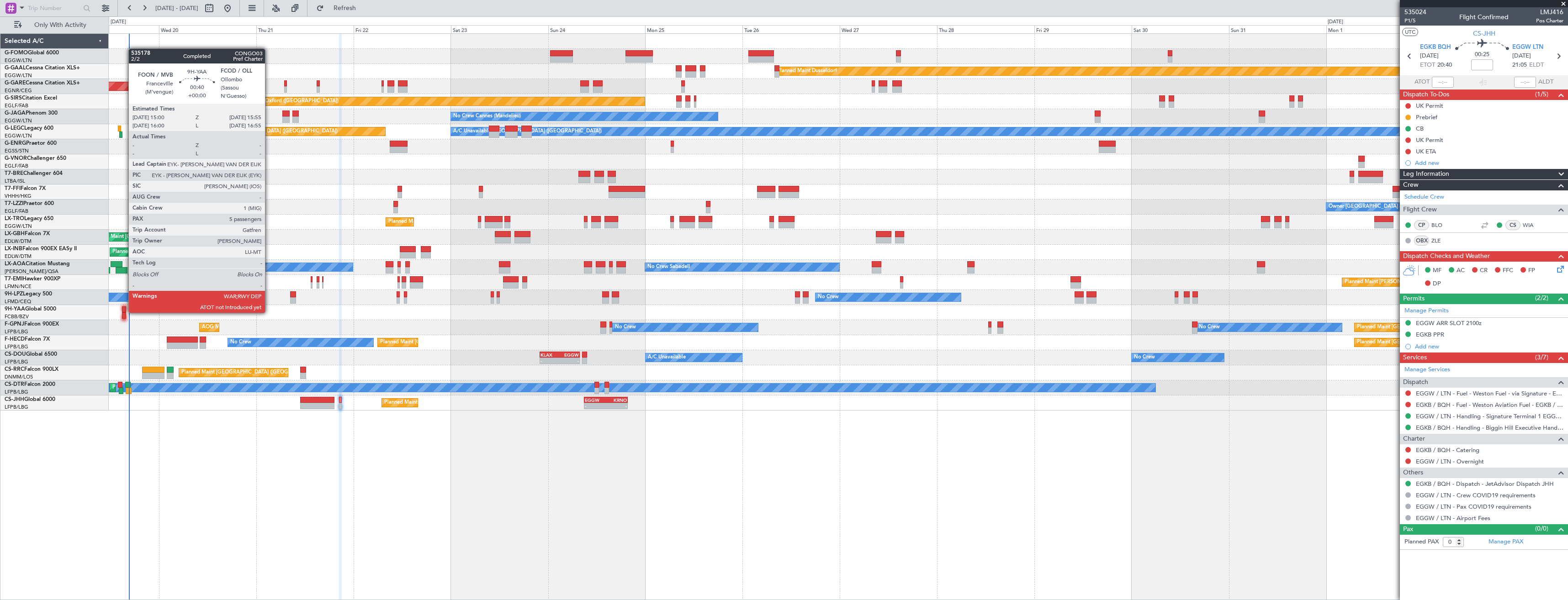
click at [124, 312] on div at bounding box center [124, 310] width 4 height 6
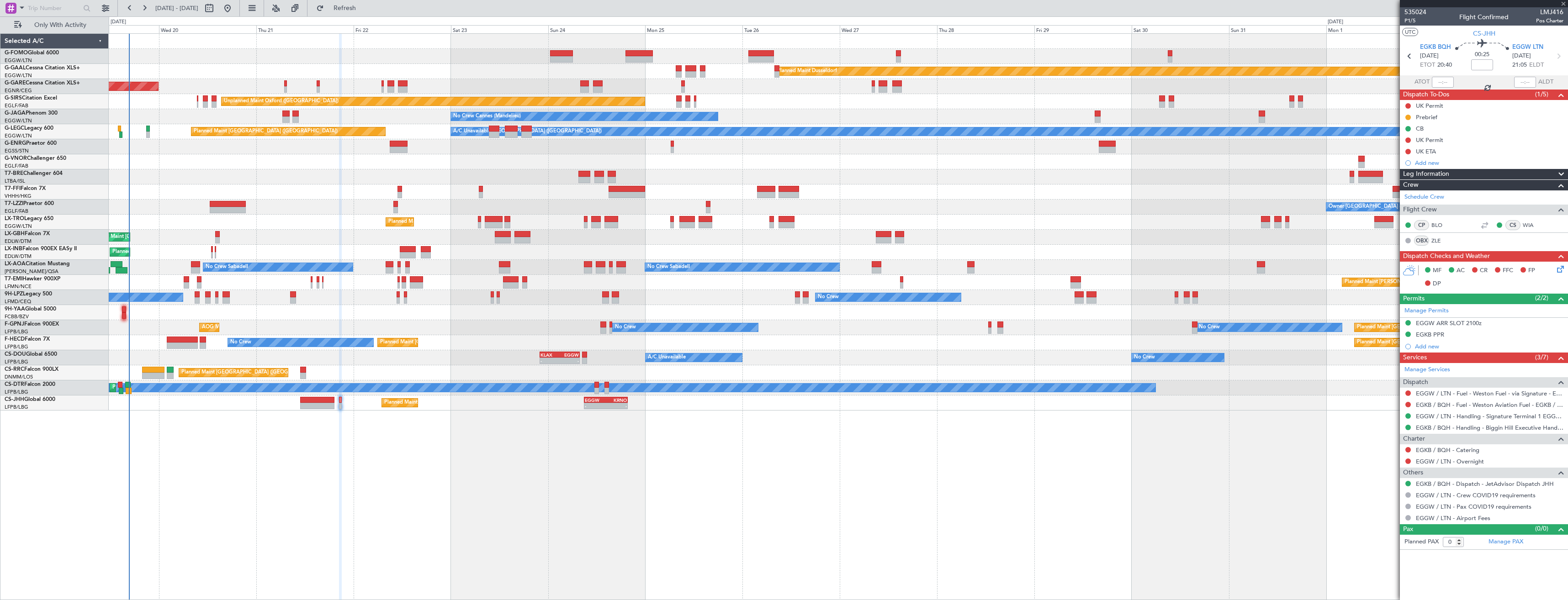
type input "5"
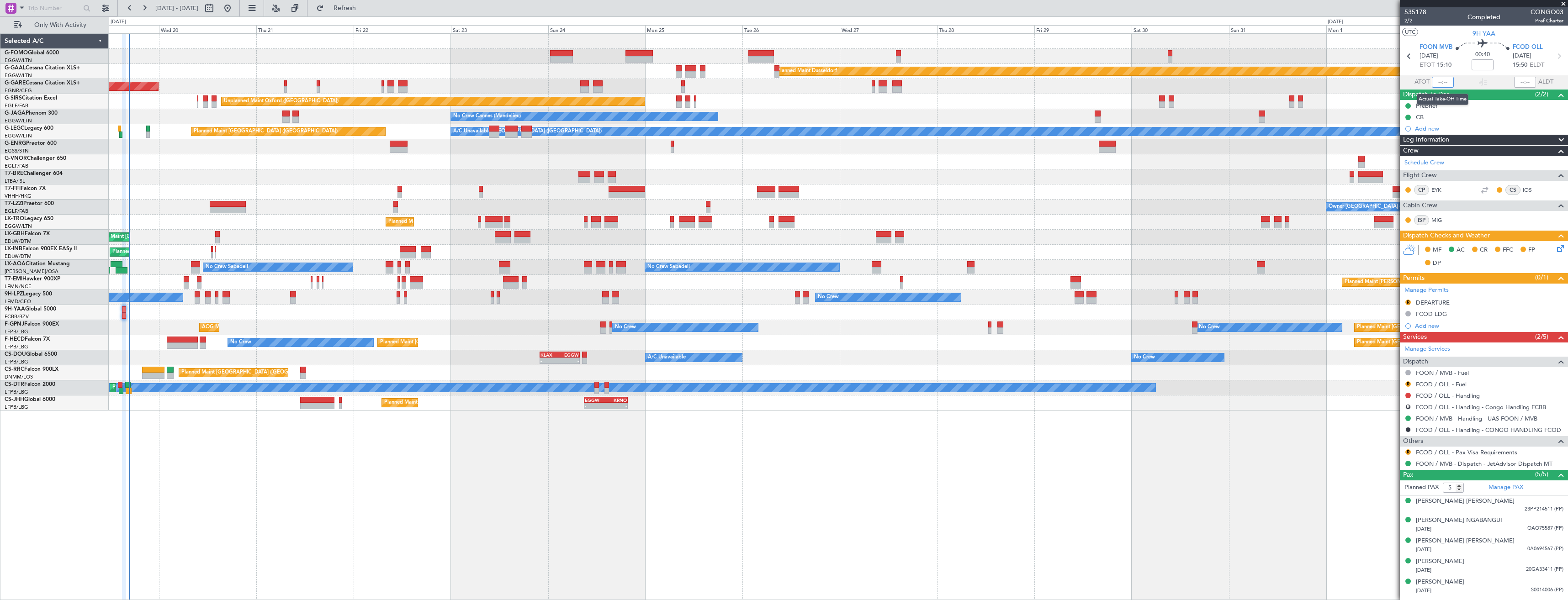
click at [1448, 83] on input "text" at bounding box center [1444, 82] width 22 height 11
type input "15:40"
click at [1522, 81] on input "text" at bounding box center [1525, 82] width 22 height 11
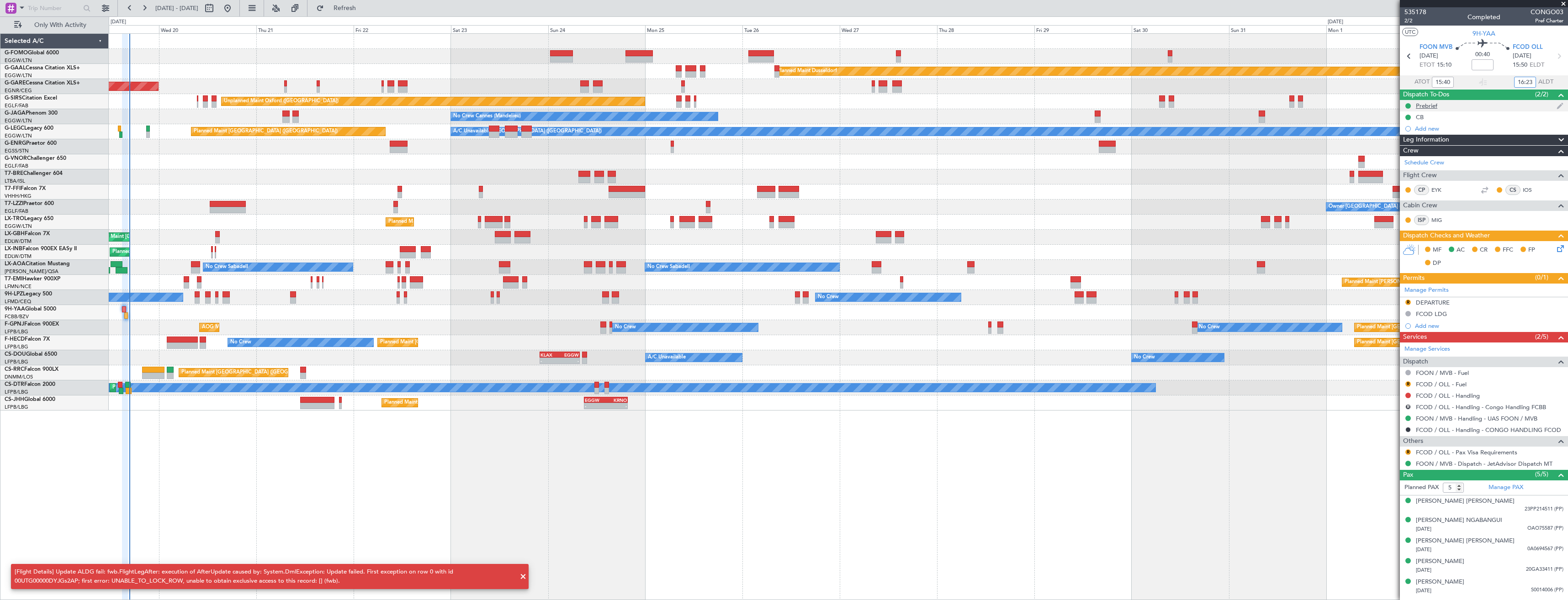
type input "16:23"
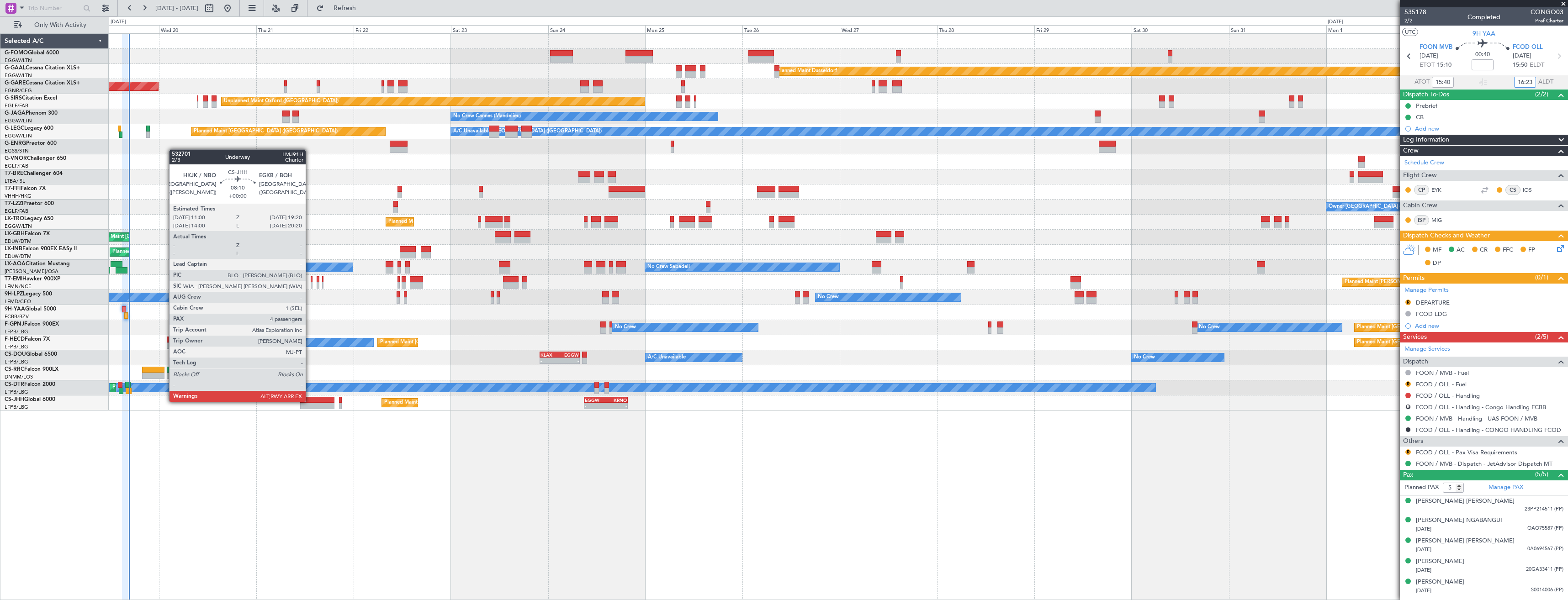
click at [310, 401] on div at bounding box center [317, 400] width 34 height 6
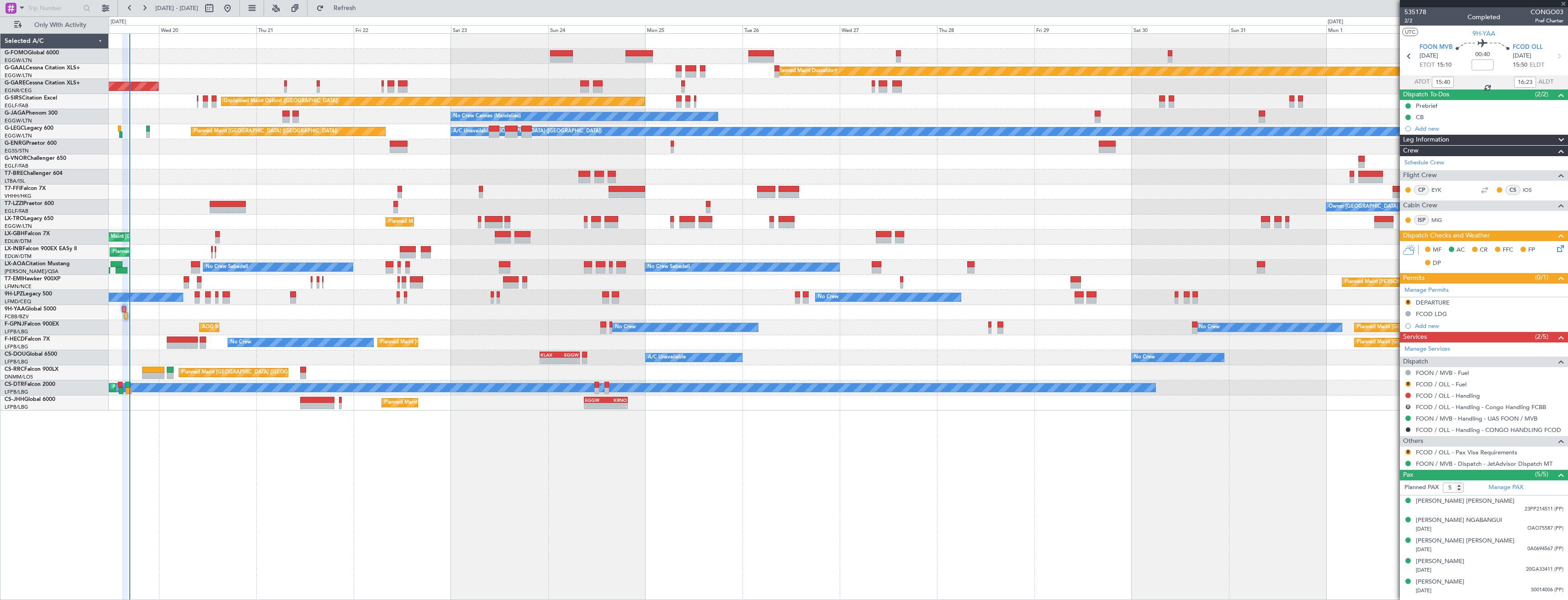
type input "4"
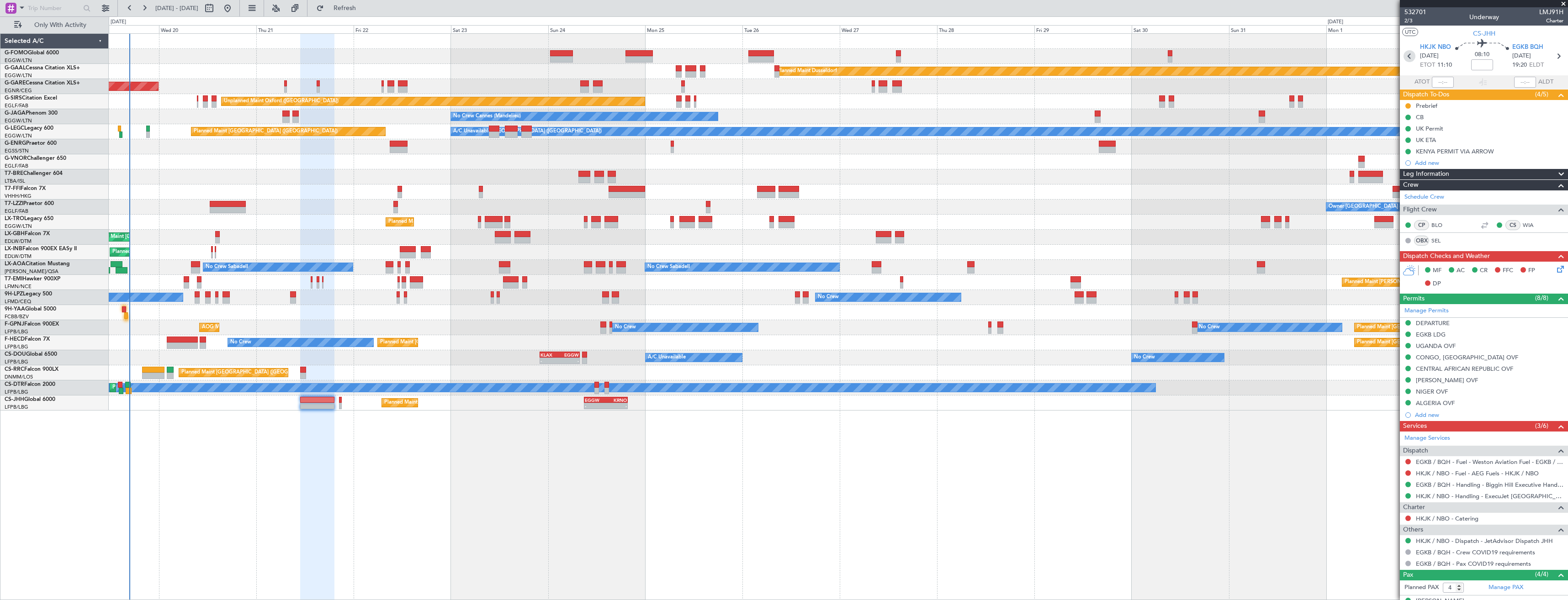
click at [1409, 56] on icon at bounding box center [1409, 55] width 12 height 12
type input "+01:00"
type input "21:18"
type input "06:06"
type input "6"
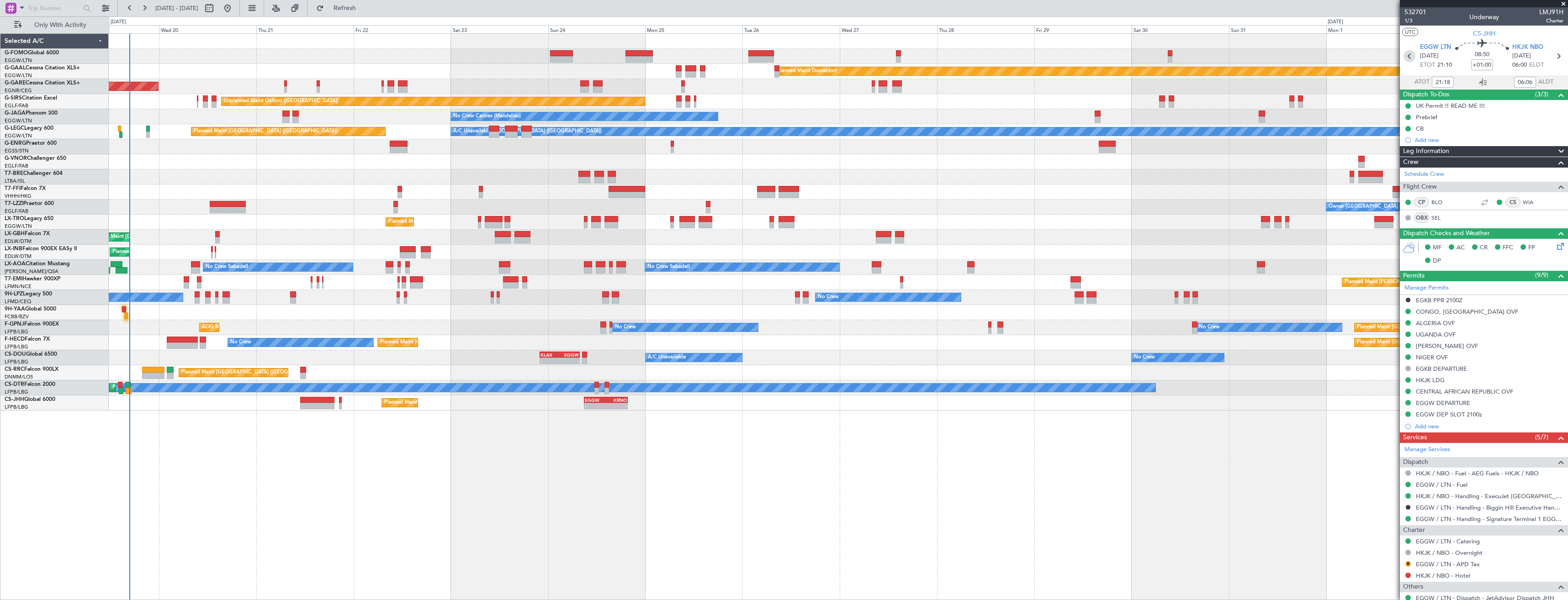
click at [1409, 56] on icon at bounding box center [1409, 55] width 12 height 12
type input "+00:10"
type input "18:41"
type input "19:29"
type input "0"
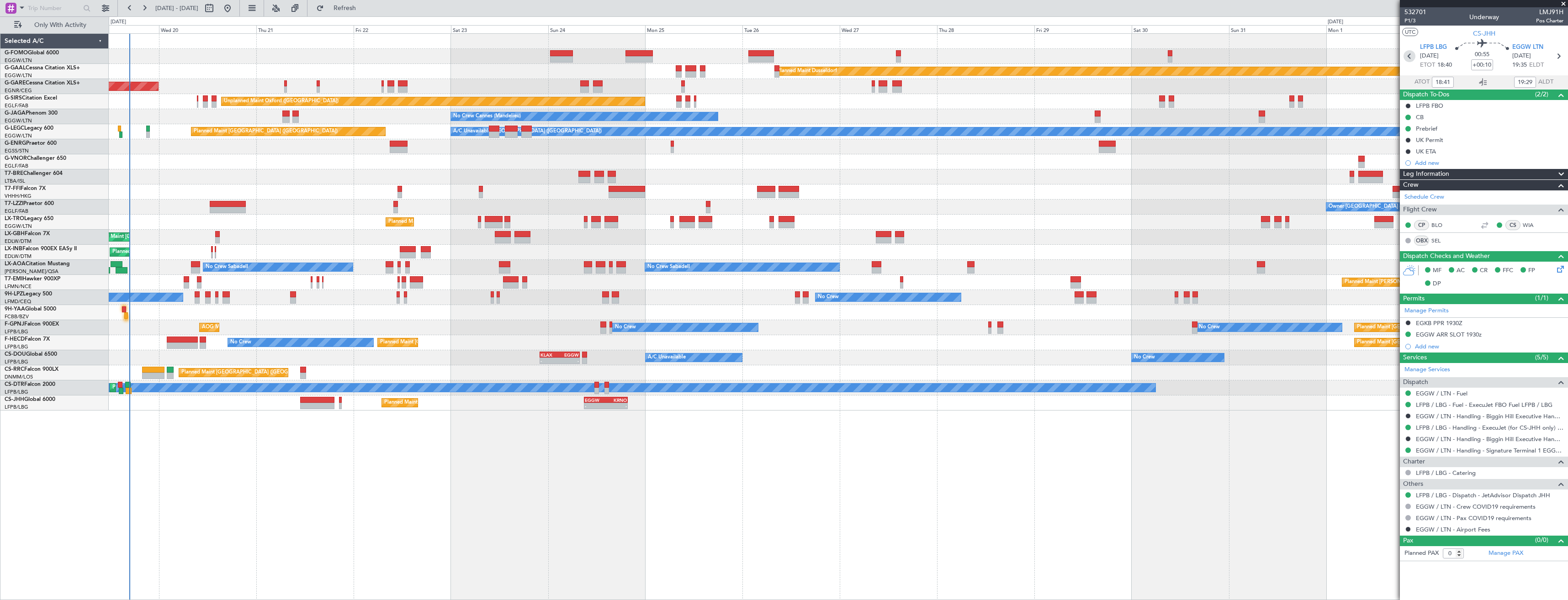
click at [1405, 58] on icon at bounding box center [1409, 55] width 12 height 12
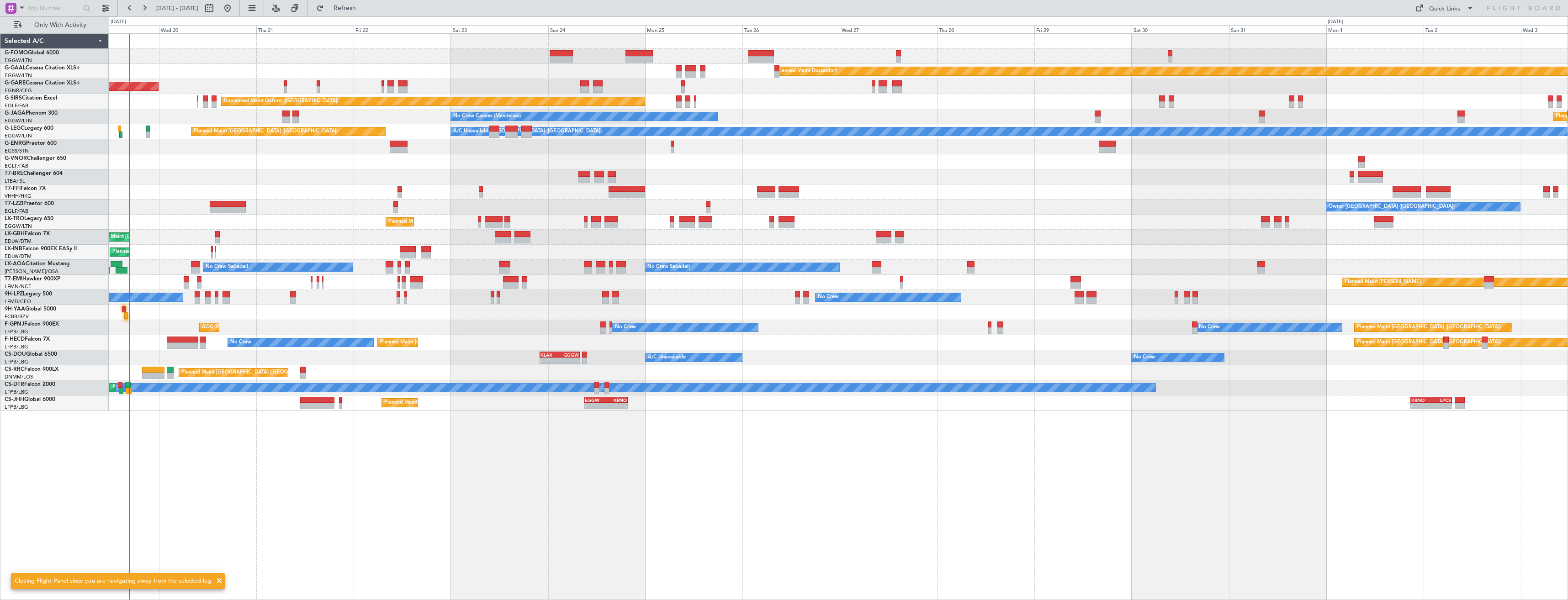
click at [1218, 394] on div "Planned Maint Windsor Locks (Bradley Intl) Planned Maint Dusseldorf Unplanned M…" at bounding box center [838, 223] width 1459 height 377
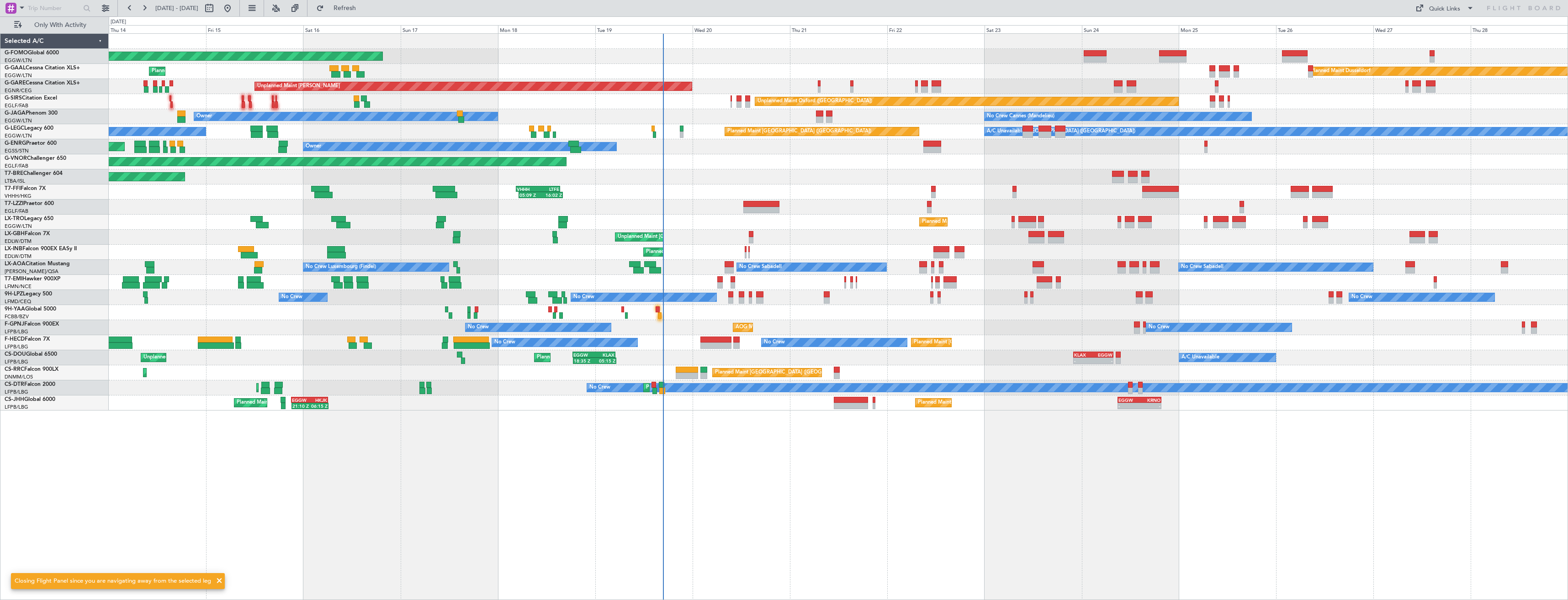
click at [1112, 393] on div "Planned Maint Windsor Locks (Bradley Intl) Planned Maint Dusseldorf Planned Mai…" at bounding box center [838, 316] width 1459 height 567
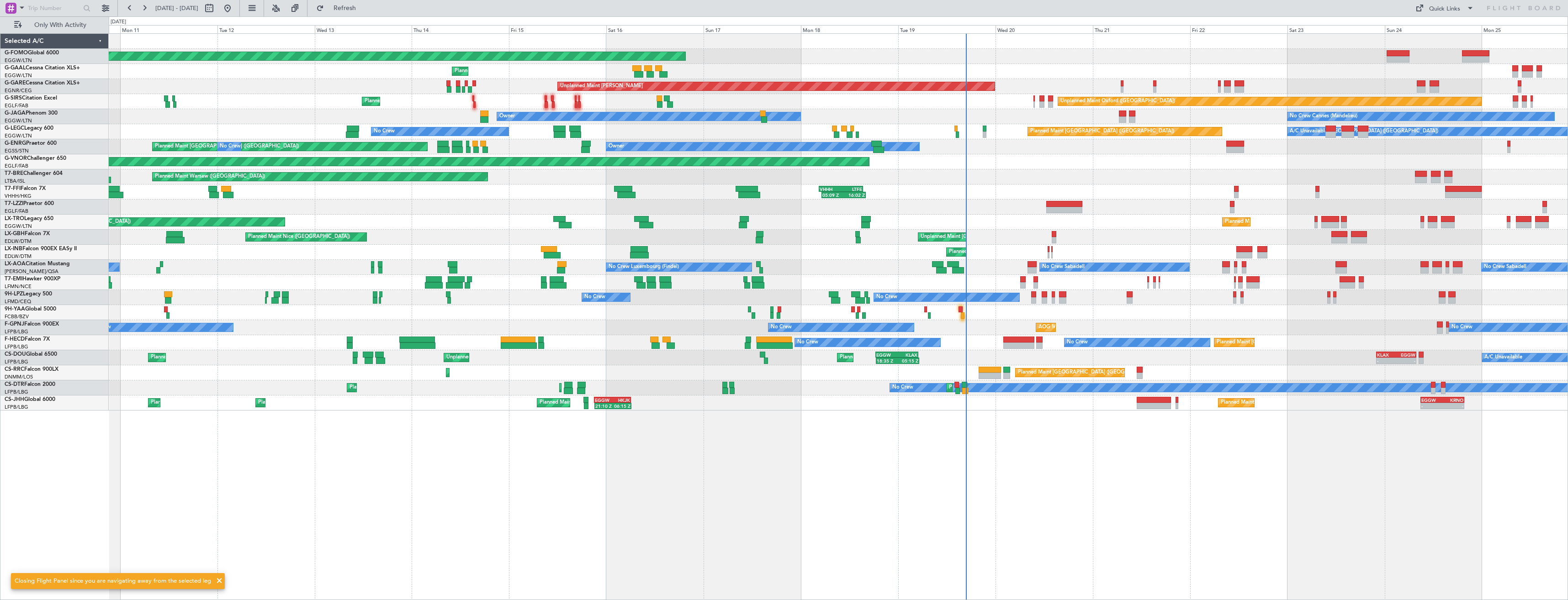
click at [1003, 411] on div "Planned Maint Windsor Locks (Bradley Intl) Planned Maint Planned Maint Dusseldo…" at bounding box center [838, 316] width 1459 height 567
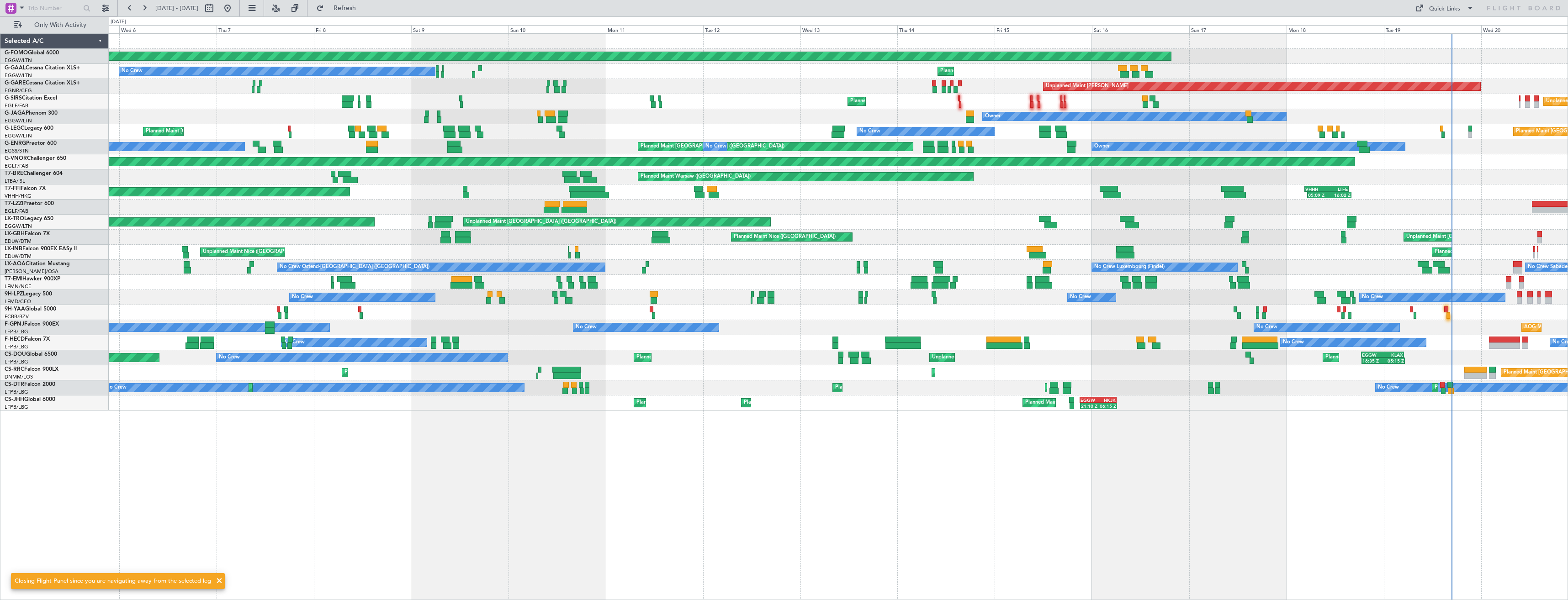
click at [995, 408] on div "Planned Maint Windsor Locks (Bradley Intl) Planned Maint No Crew Unplanned Main…" at bounding box center [838, 316] width 1459 height 567
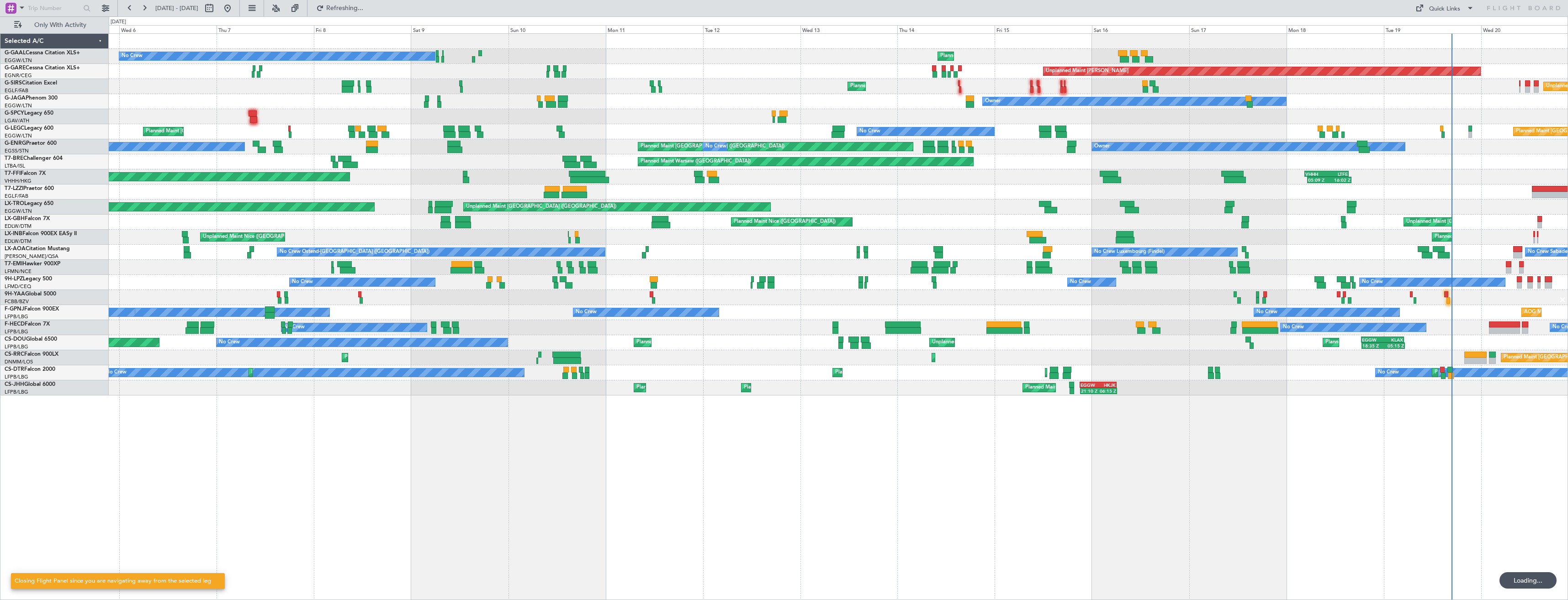
click at [874, 371] on div "Planned Maint No Crew Unplanned Maint Chester Unplanned Maint Oxford (Kidlingto…" at bounding box center [838, 316] width 1459 height 567
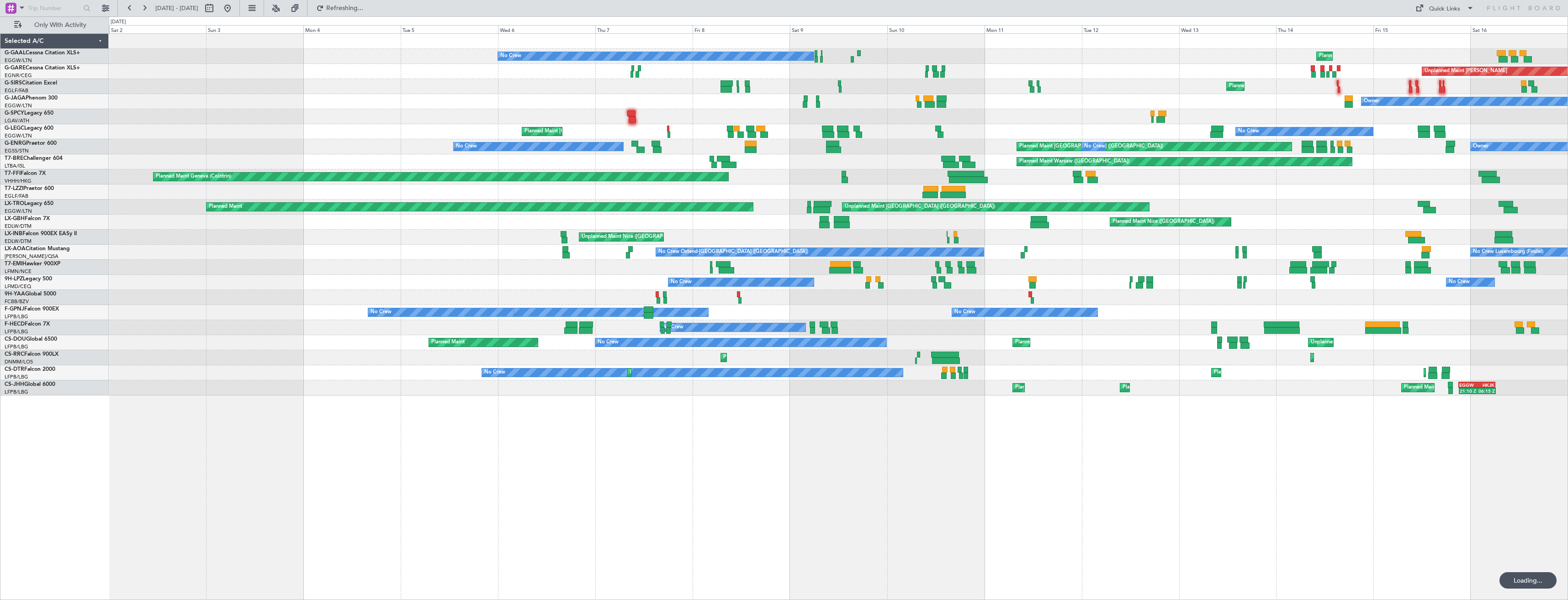
click at [740, 431] on div "Planned Maint No Crew Unplanned Maint Chester Planned Maint London (Farnborough…" at bounding box center [838, 316] width 1459 height 567
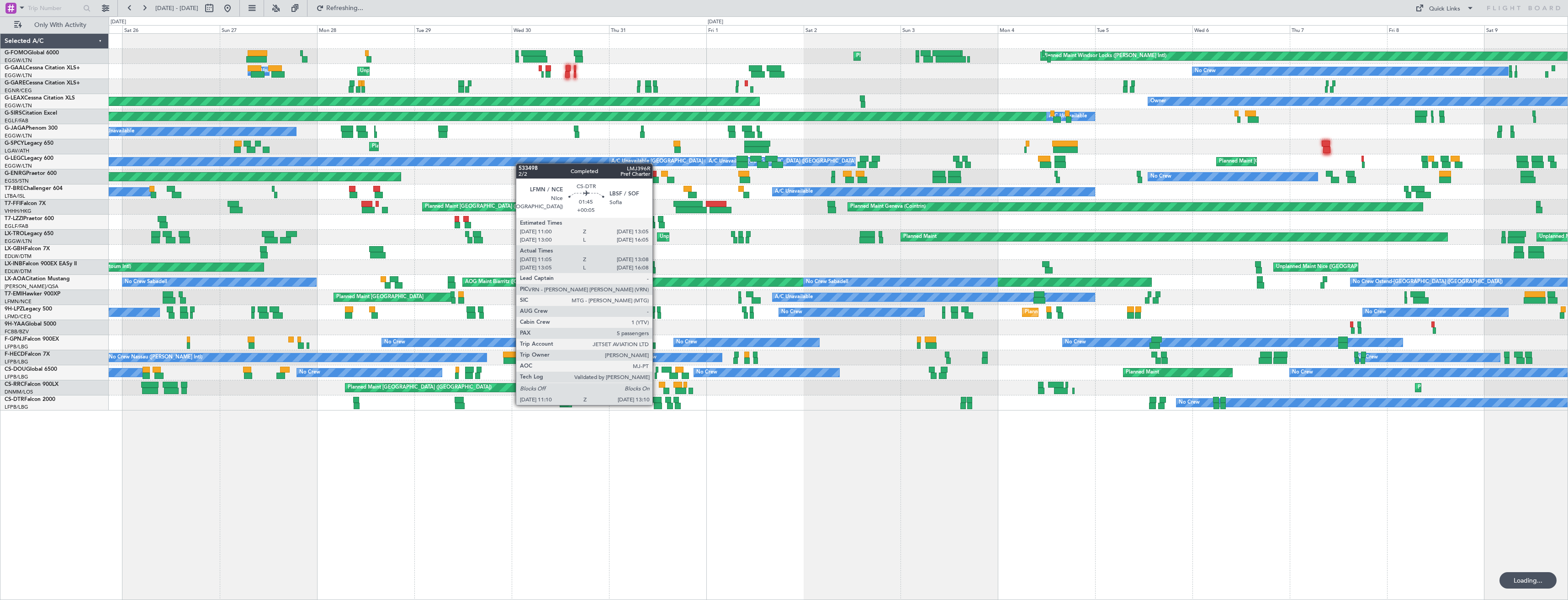
click at [656, 362] on div "No Crew" at bounding box center [678, 357] width 89 height 8
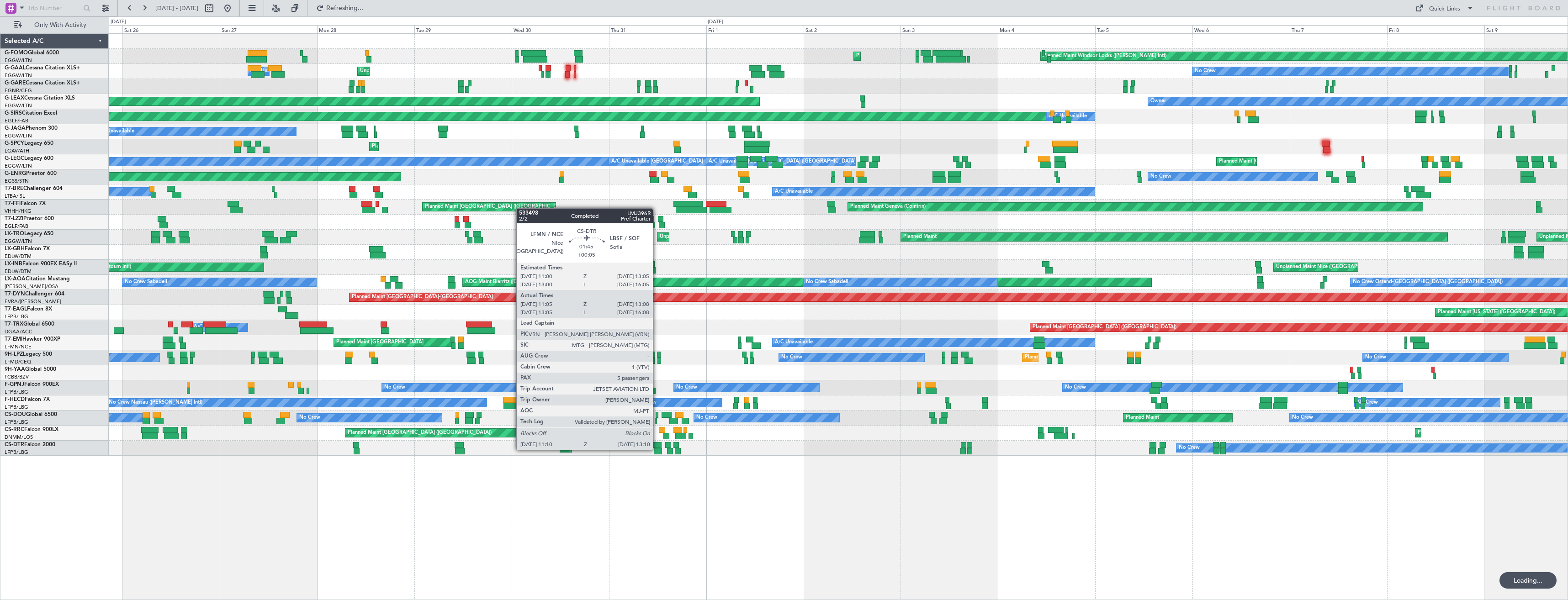
click at [657, 449] on div at bounding box center [658, 452] width 8 height 6
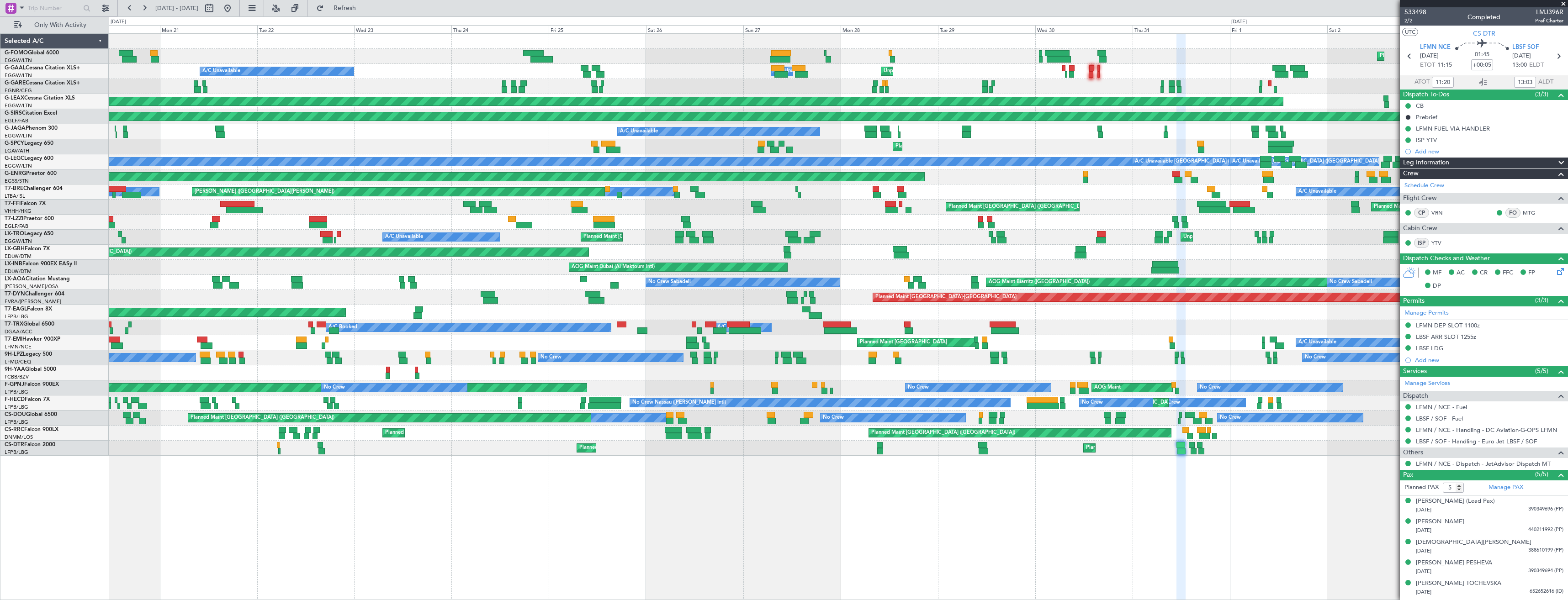
click at [925, 500] on div "Planned Maint Windsor Locks (Bradley Intl) Planned Maint Palma De Mallorca Unpl…" at bounding box center [838, 316] width 1459 height 567
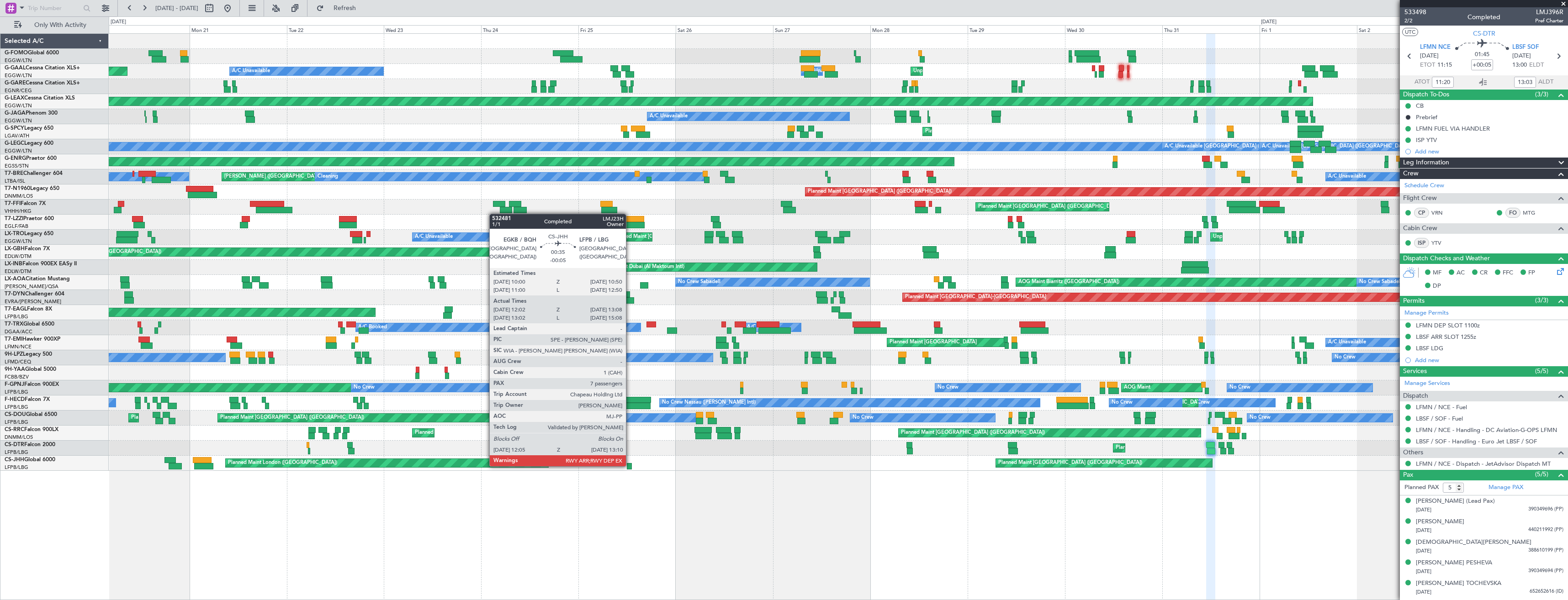
click at [630, 465] on div at bounding box center [629, 467] width 5 height 6
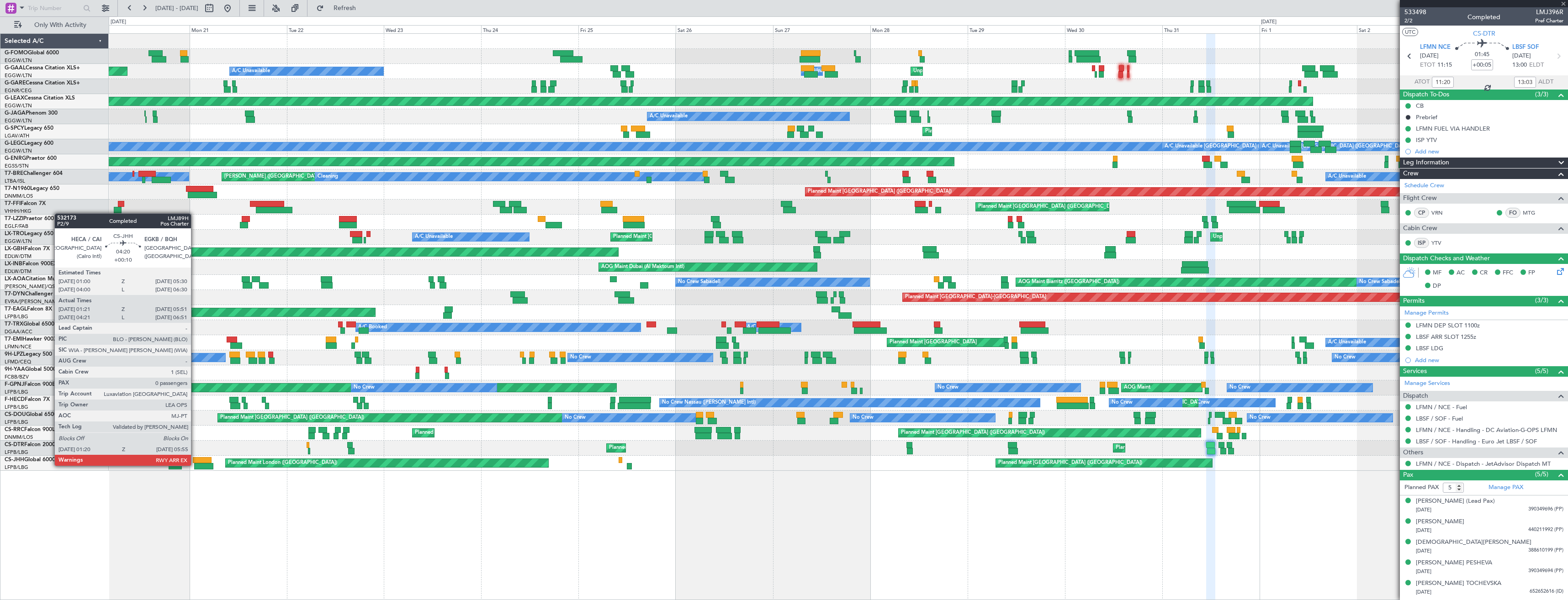
type input "-00:05"
type input "12:12"
type input "7"
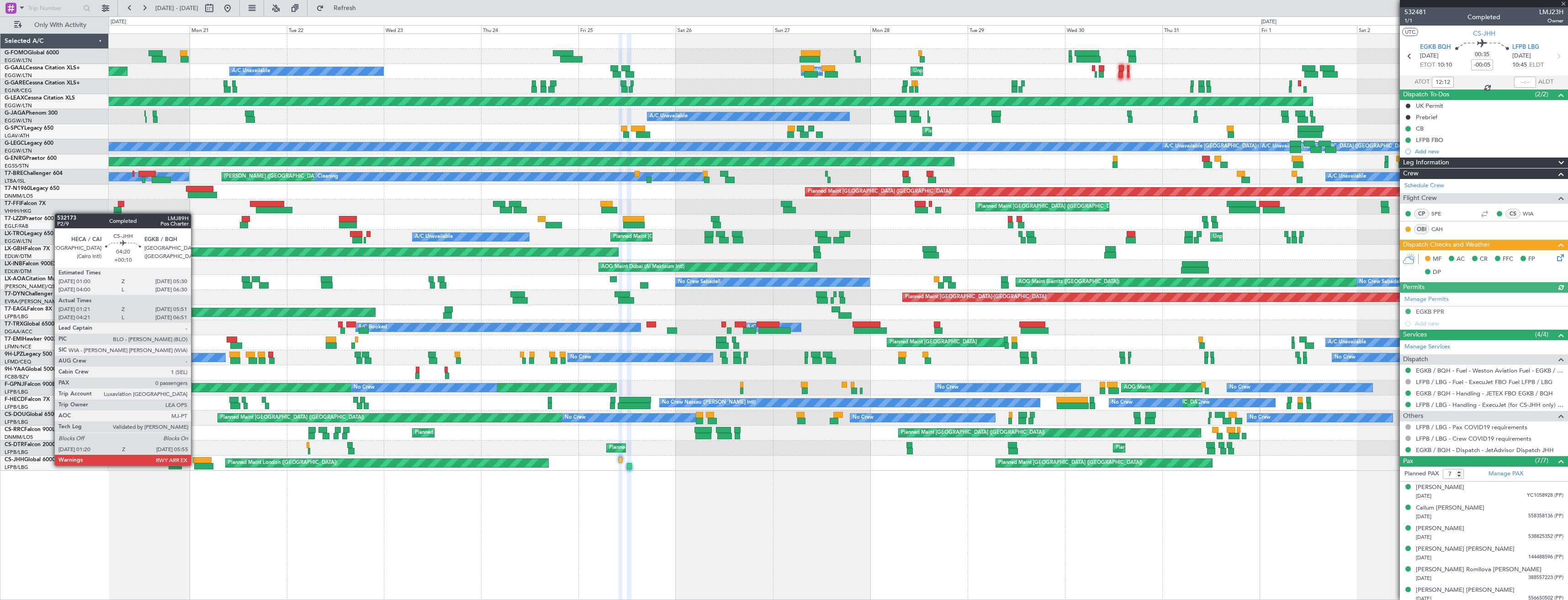
click at [195, 465] on div at bounding box center [204, 467] width 19 height 6
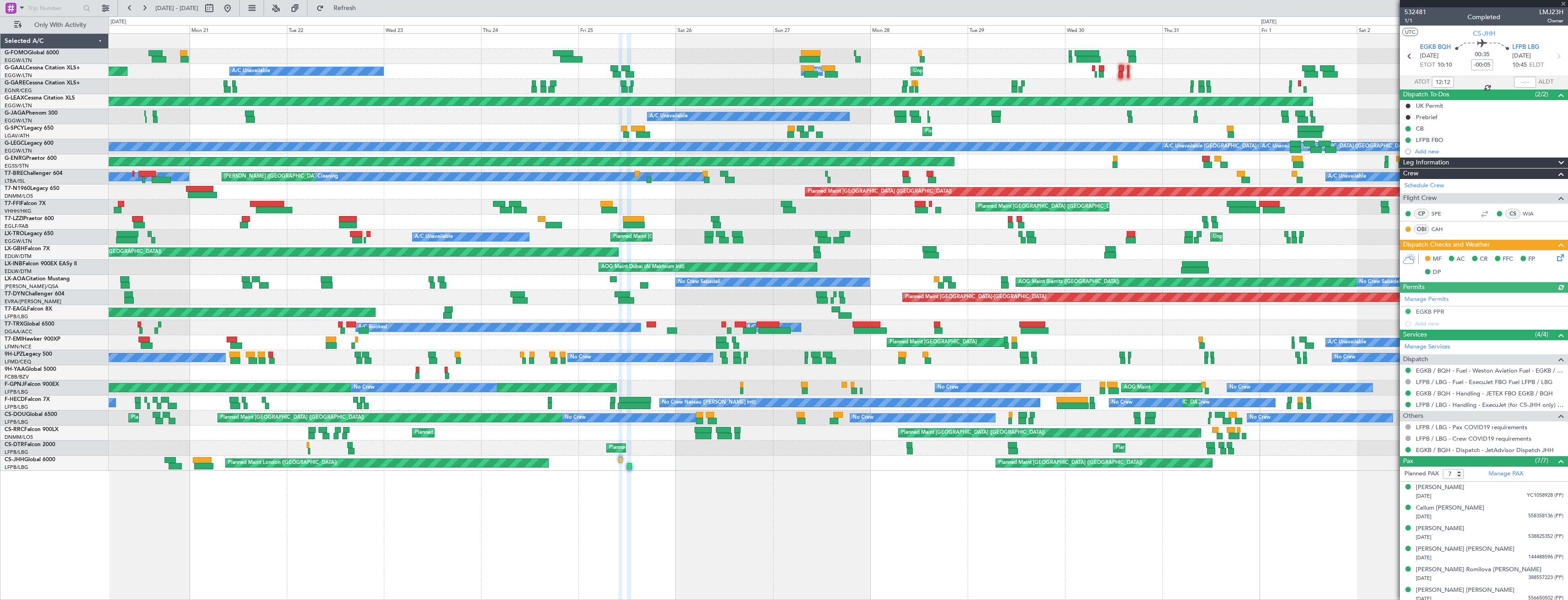
type input "+00:10"
type input "01:31"
type input "05:51"
type input "0"
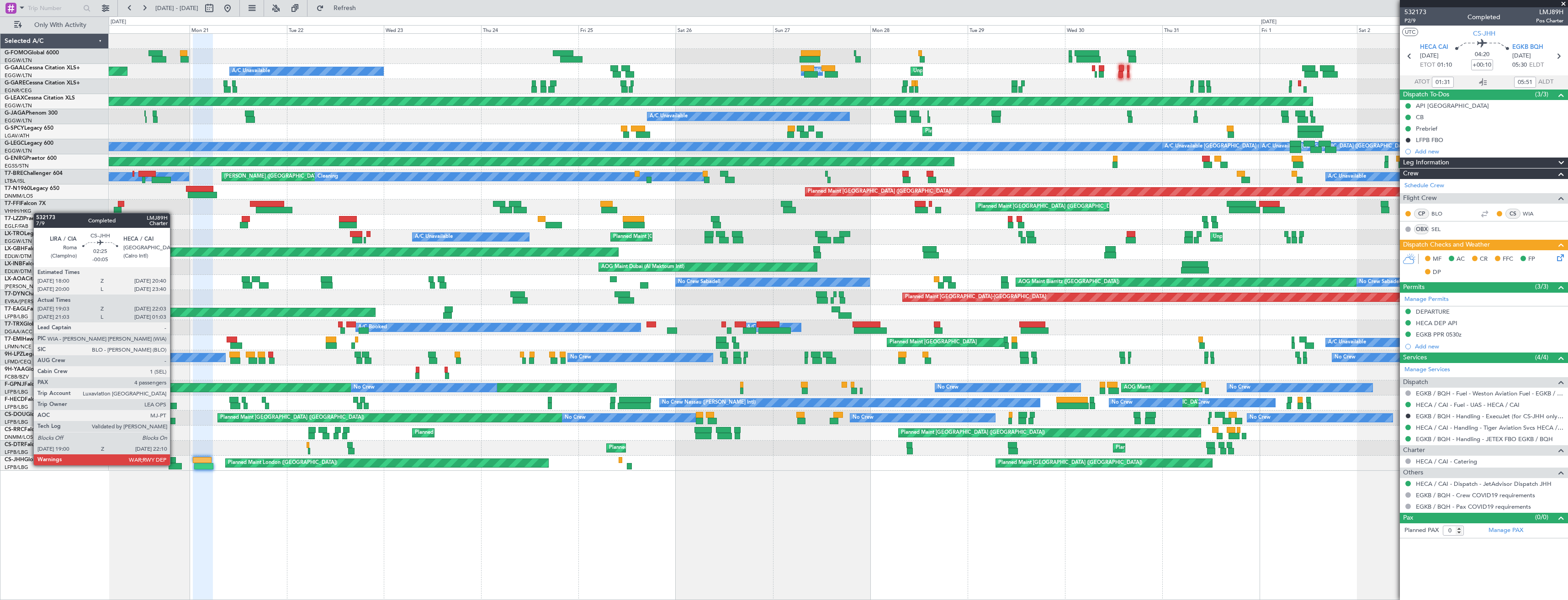
click at [174, 462] on div at bounding box center [170, 461] width 11 height 6
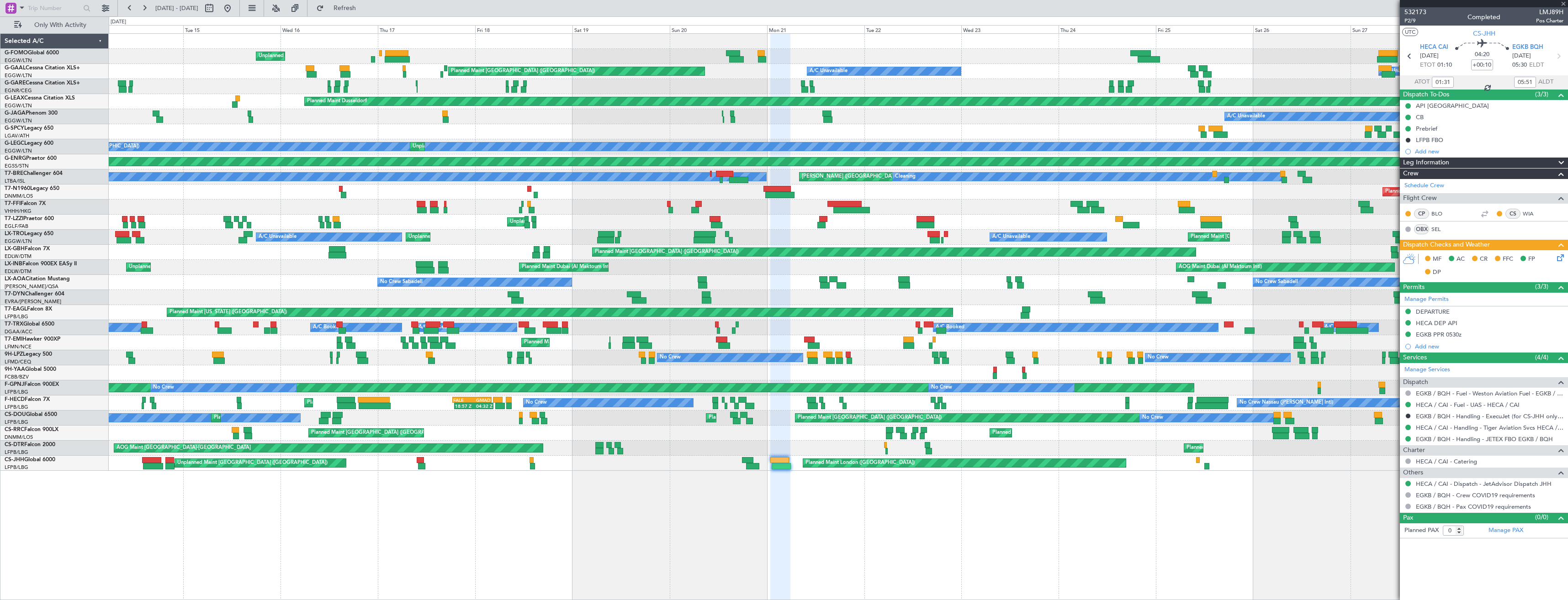
click at [763, 487] on div "Unplanned Maint New York (Teterboro) Unplanned Maint London (Luton) A/C Unavail…" at bounding box center [838, 316] width 1459 height 567
type input "-00:05"
type input "19:13"
type input "21:58"
type input "4"
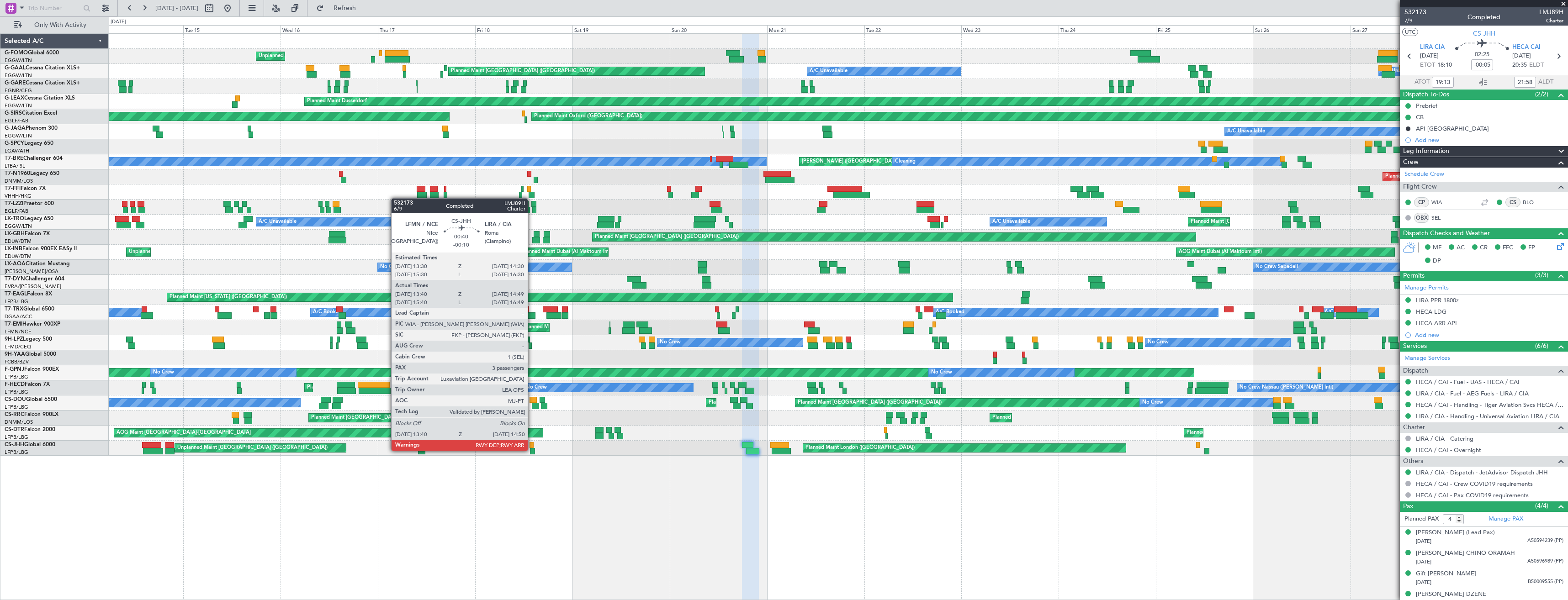
click at [532, 450] on div at bounding box center [533, 452] width 5 height 6
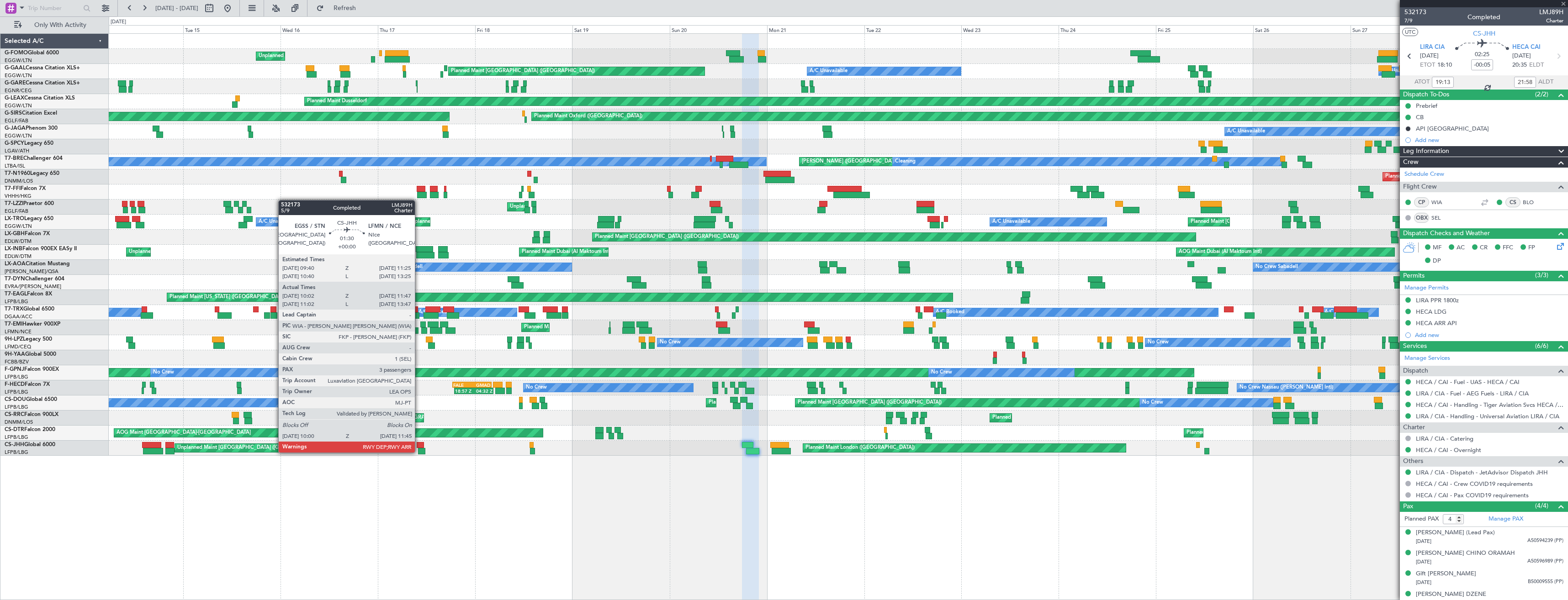
type input "-00:10"
type input "13:55"
type input "14:44"
type input "3"
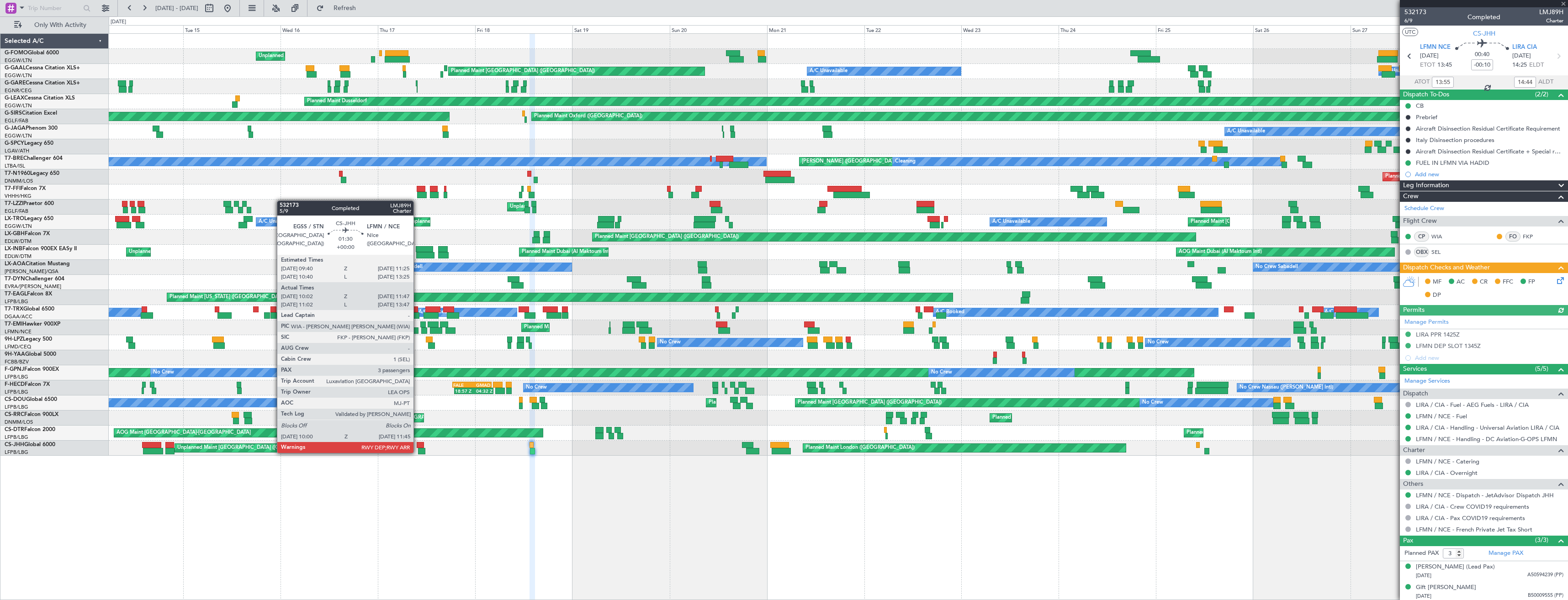
click at [418, 453] on div at bounding box center [421, 452] width 7 height 6
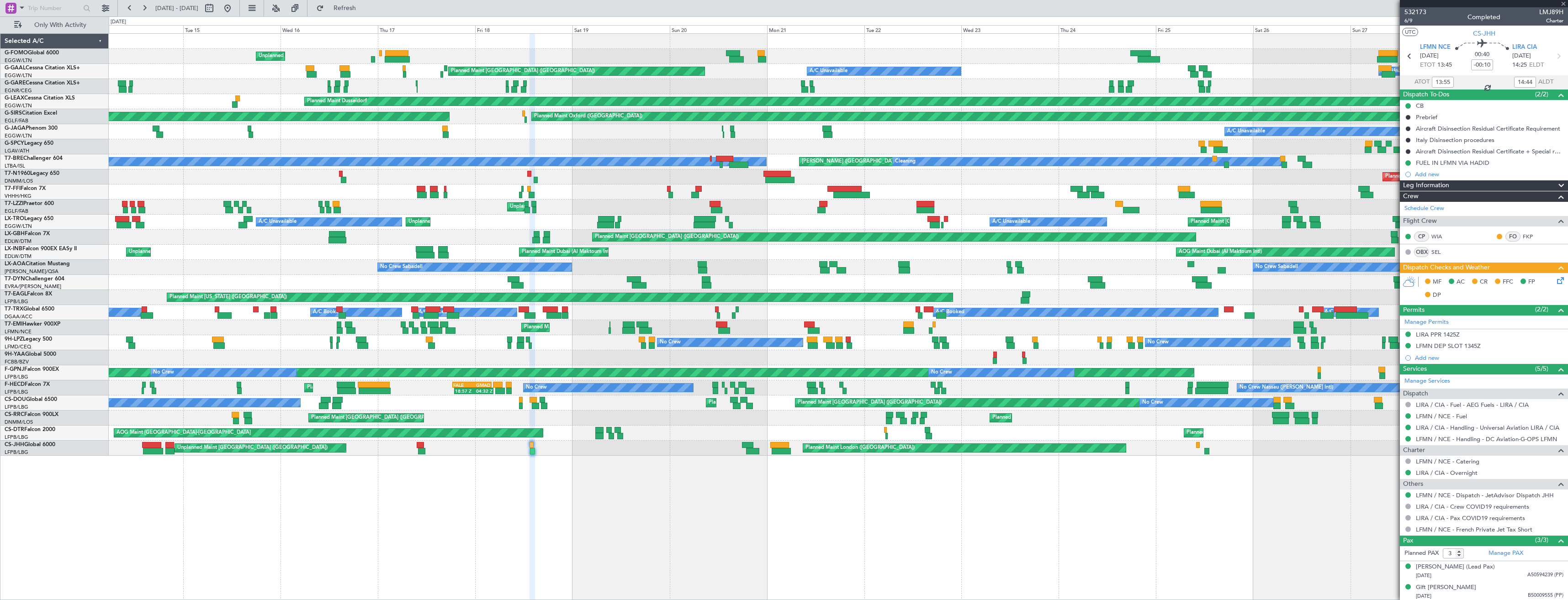
type input "10:12"
type input "11:42"
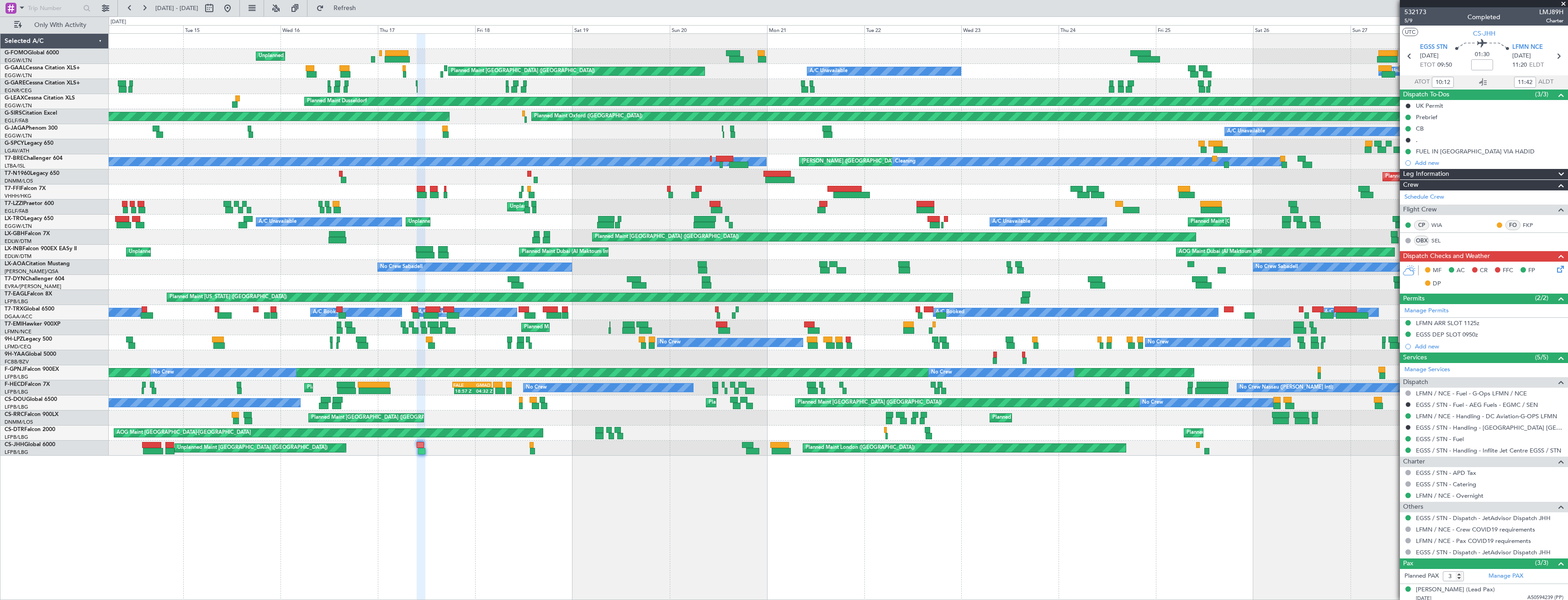
click at [421, 499] on div "Unplanned Maint New York (Teterboro) Unplanned Maint London (Luton) A/C Unavail…" at bounding box center [838, 316] width 1459 height 567
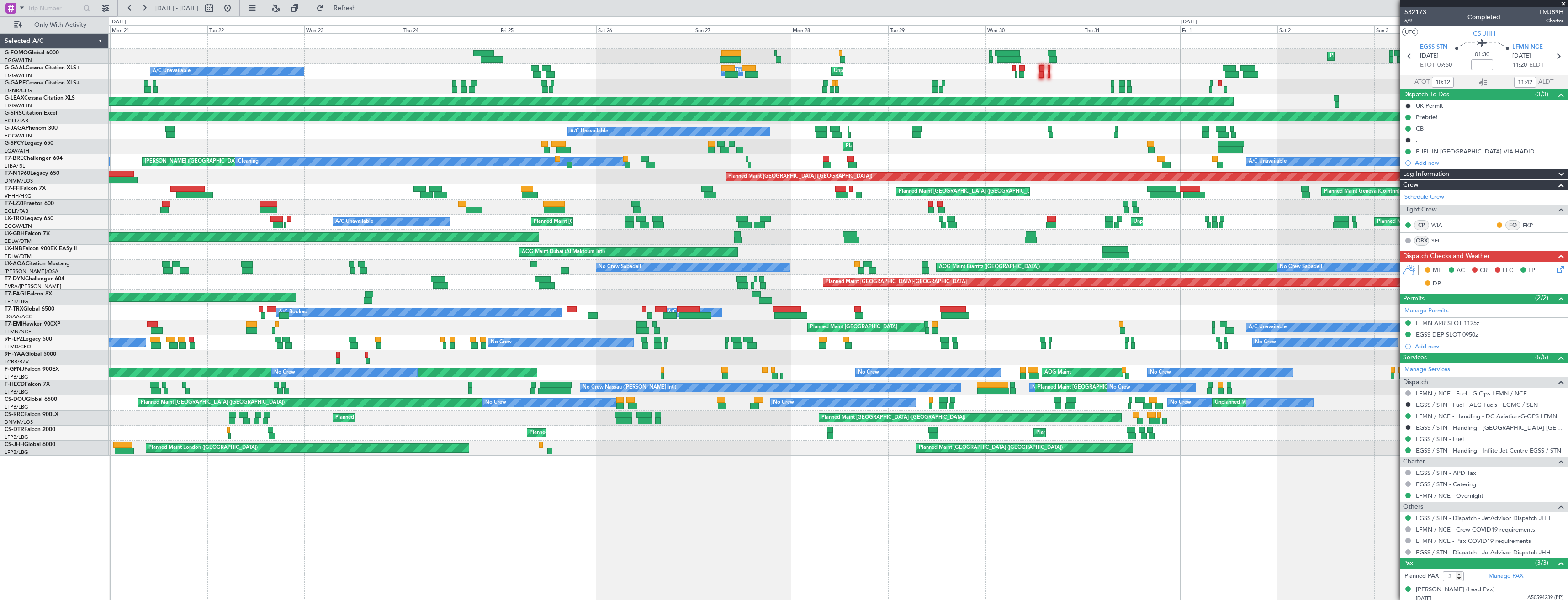
click at [404, 529] on div "Planned Maint Palma De Mallorca Planned Maint Windsor Locks (Bradley Intl) Unpl…" at bounding box center [838, 316] width 1459 height 567
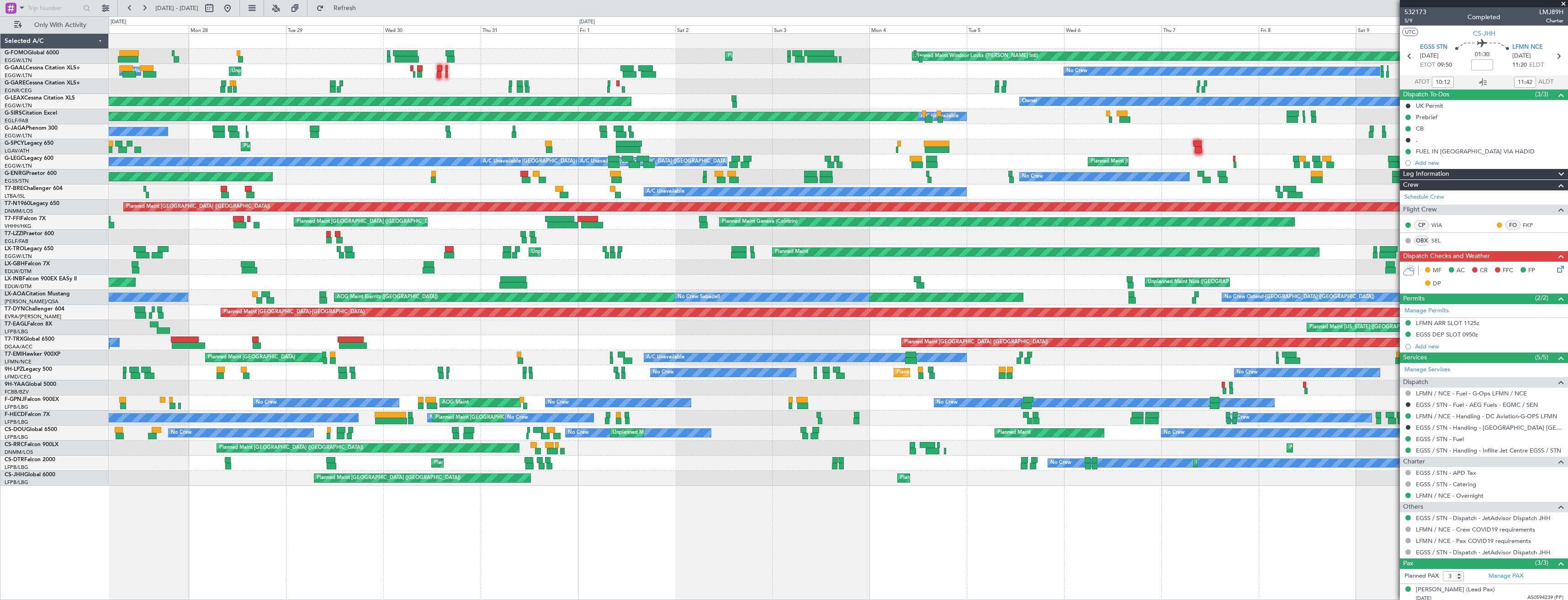
click at [421, 545] on div "Planned Maint Palma De Mallorca Planned Maint Windsor Locks (Bradley Intl) Unpl…" at bounding box center [838, 316] width 1459 height 567
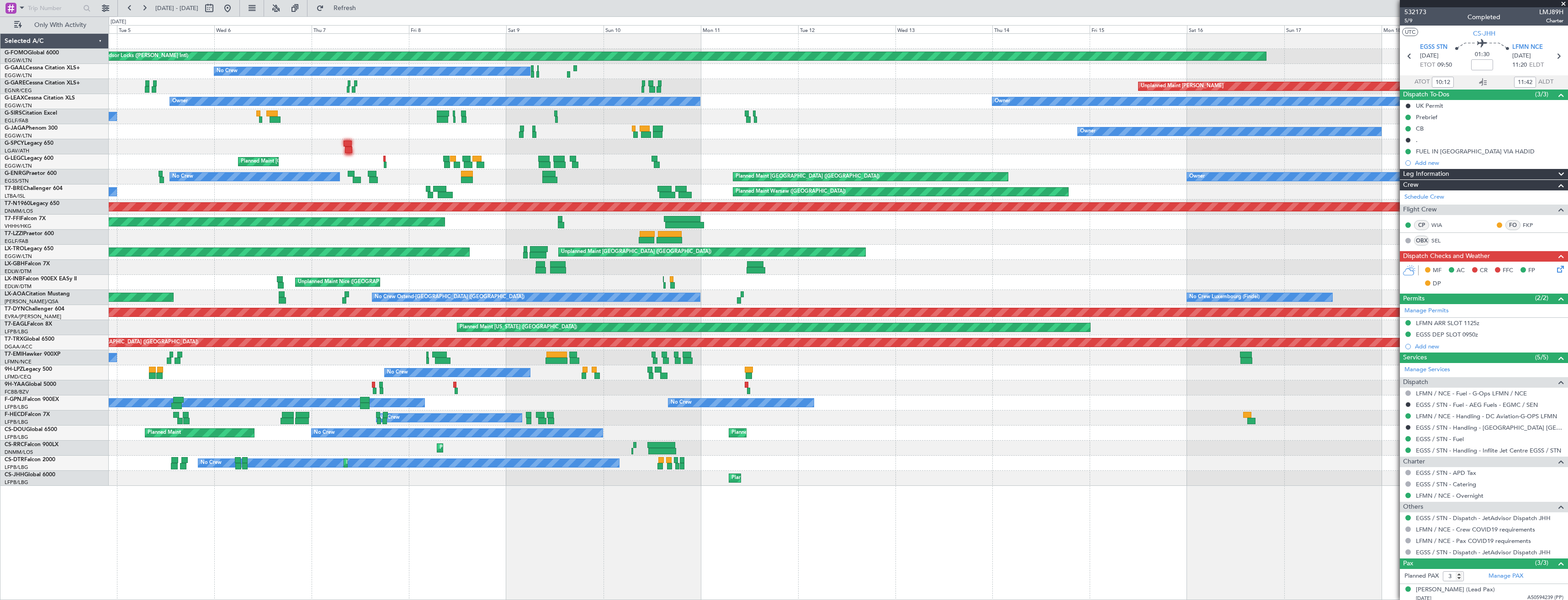
click at [477, 529] on div "Planned Maint Windsor Locks (Bradley Intl) Planned Maint Palma De Mallorca No C…" at bounding box center [838, 316] width 1459 height 567
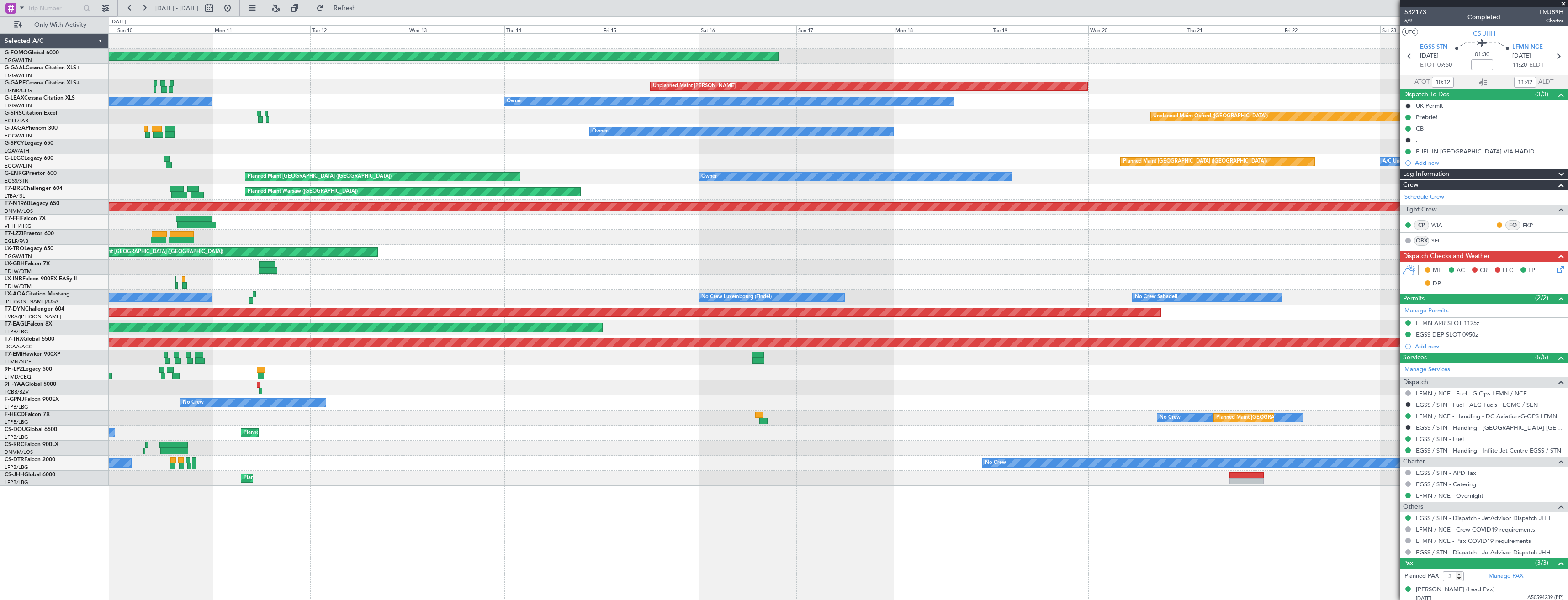
click at [403, 536] on div "Planned Maint Windsor Locks (Bradley Intl) Planned Maint Dusseldorf No Crew Unp…" at bounding box center [838, 316] width 1459 height 567
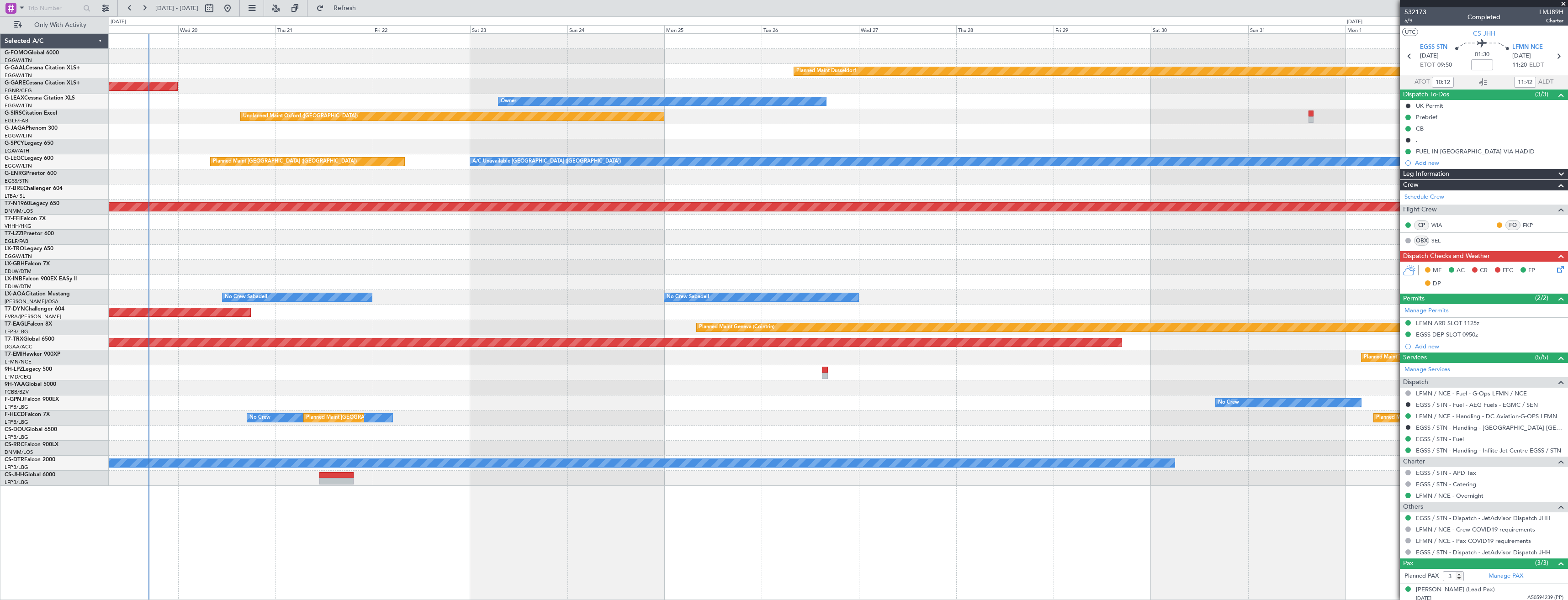
click at [187, 545] on div "Planned Maint Windsor Locks (Bradley Intl) Planned Maint Dusseldorf Unplanned M…" at bounding box center [838, 316] width 1459 height 567
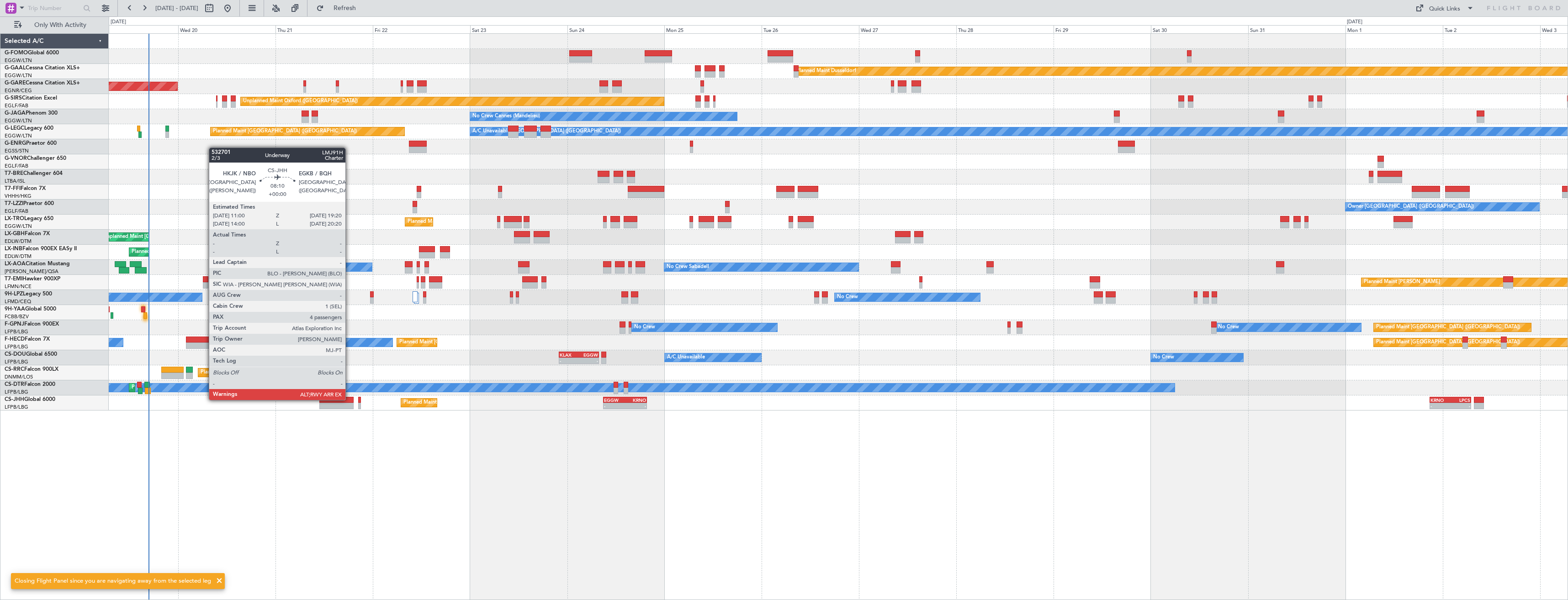
click at [350, 399] on div at bounding box center [336, 400] width 34 height 6
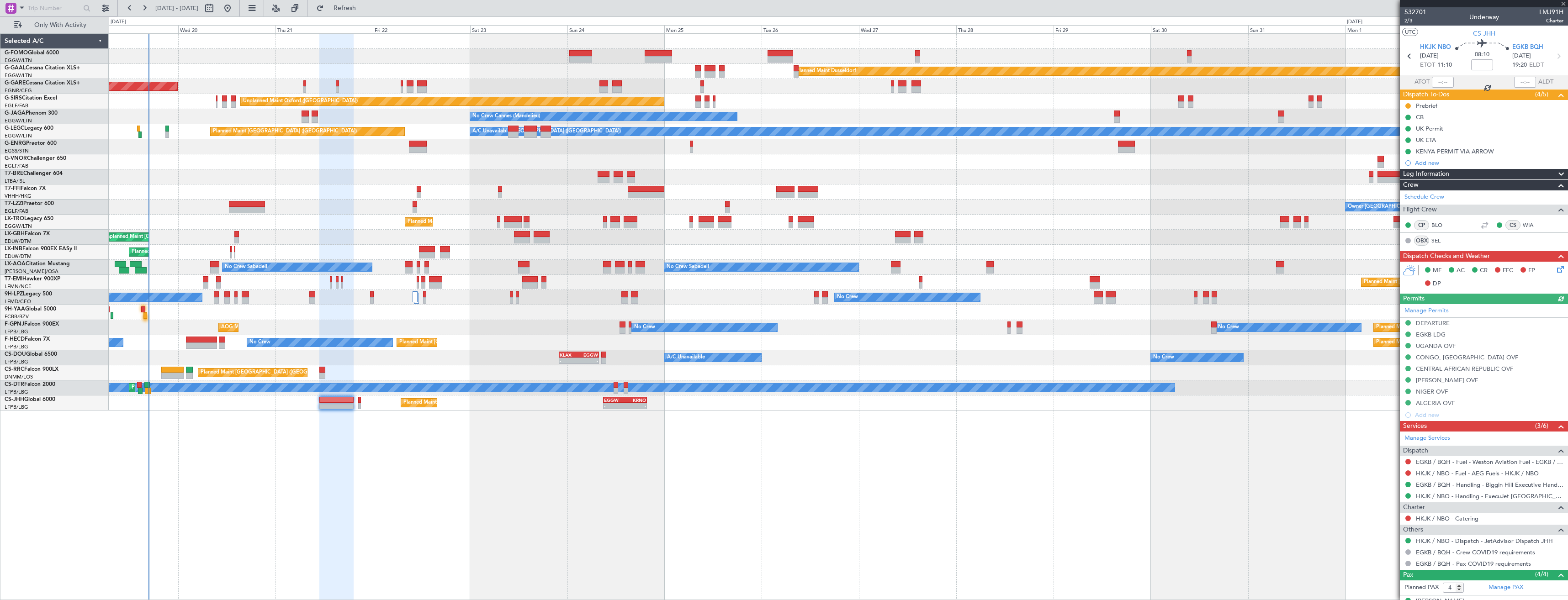
click at [1480, 470] on link "HKJK / NBO - Fuel - AEG Fuels - HKJK / NBO" at bounding box center [1477, 474] width 123 height 8
click at [367, 11] on button "Refresh" at bounding box center [339, 8] width 55 height 14
click at [1429, 476] on link "HKJK / NBO - Fuel" at bounding box center [1440, 474] width 50 height 8
click at [1519, 495] on link "HKJK / NBO - Handling - ExecuJet [GEOGRAPHIC_DATA] HKJK / [GEOGRAPHIC_DATA]" at bounding box center [1490, 496] width 147 height 8
click at [1408, 474] on button at bounding box center [1408, 473] width 6 height 6
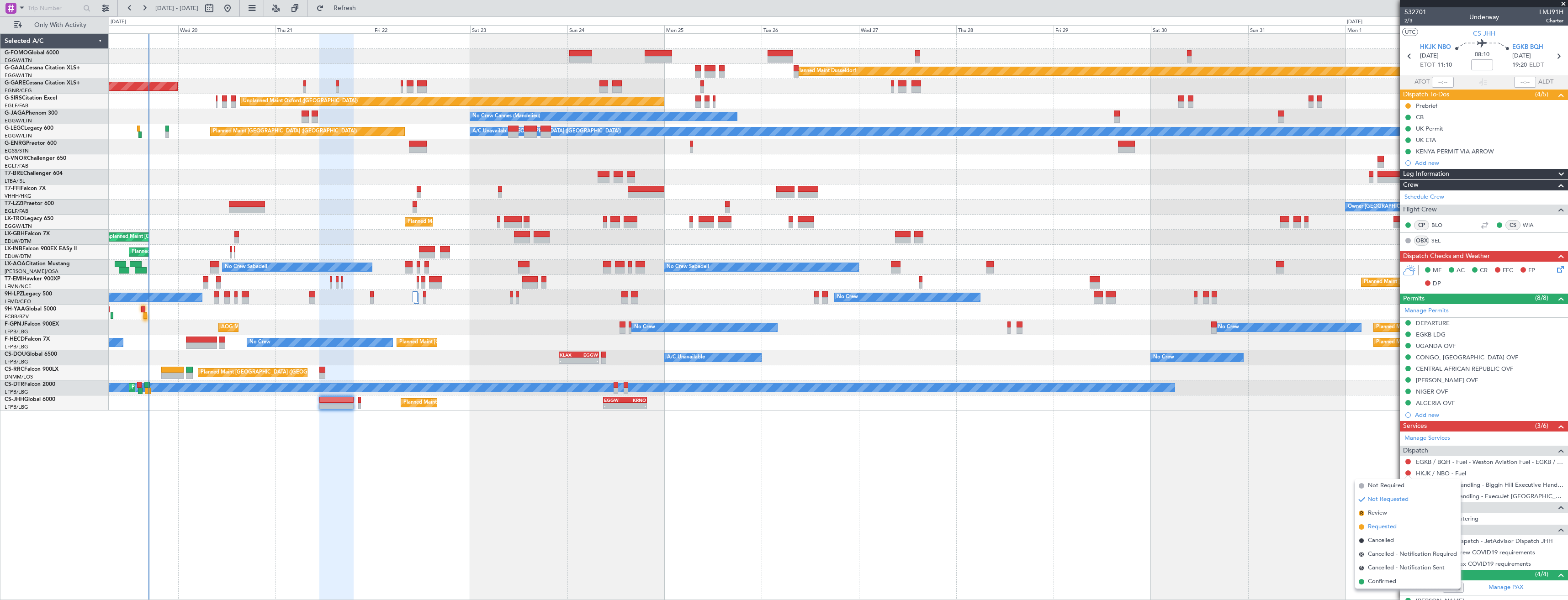
click at [1386, 529] on span "Requested" at bounding box center [1383, 527] width 29 height 10
click at [1437, 160] on div "Add new" at bounding box center [1485, 163] width 140 height 8
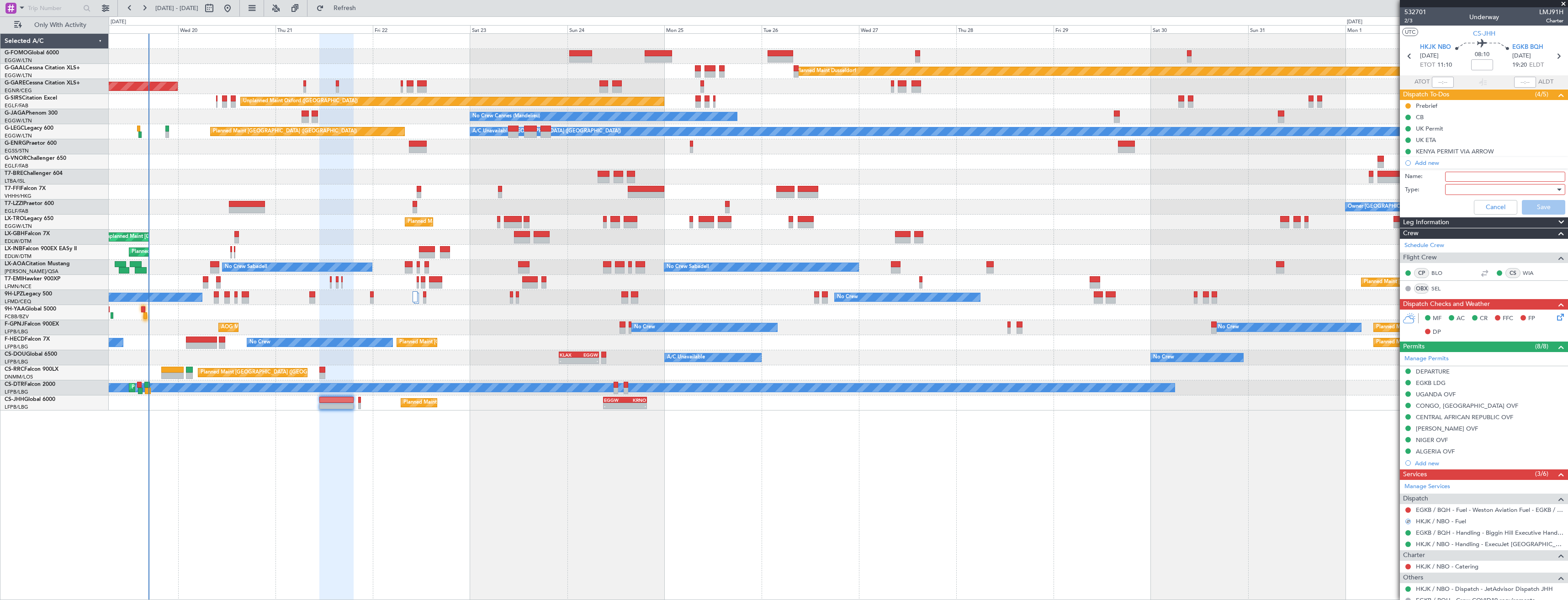
click at [1455, 177] on input "Name:" at bounding box center [1505, 177] width 120 height 10
type input "HKJK FUEL VIA HADID"
click at [1466, 186] on div at bounding box center [1502, 189] width 106 height 13
click at [1461, 209] on span "Generic" at bounding box center [1501, 208] width 107 height 13
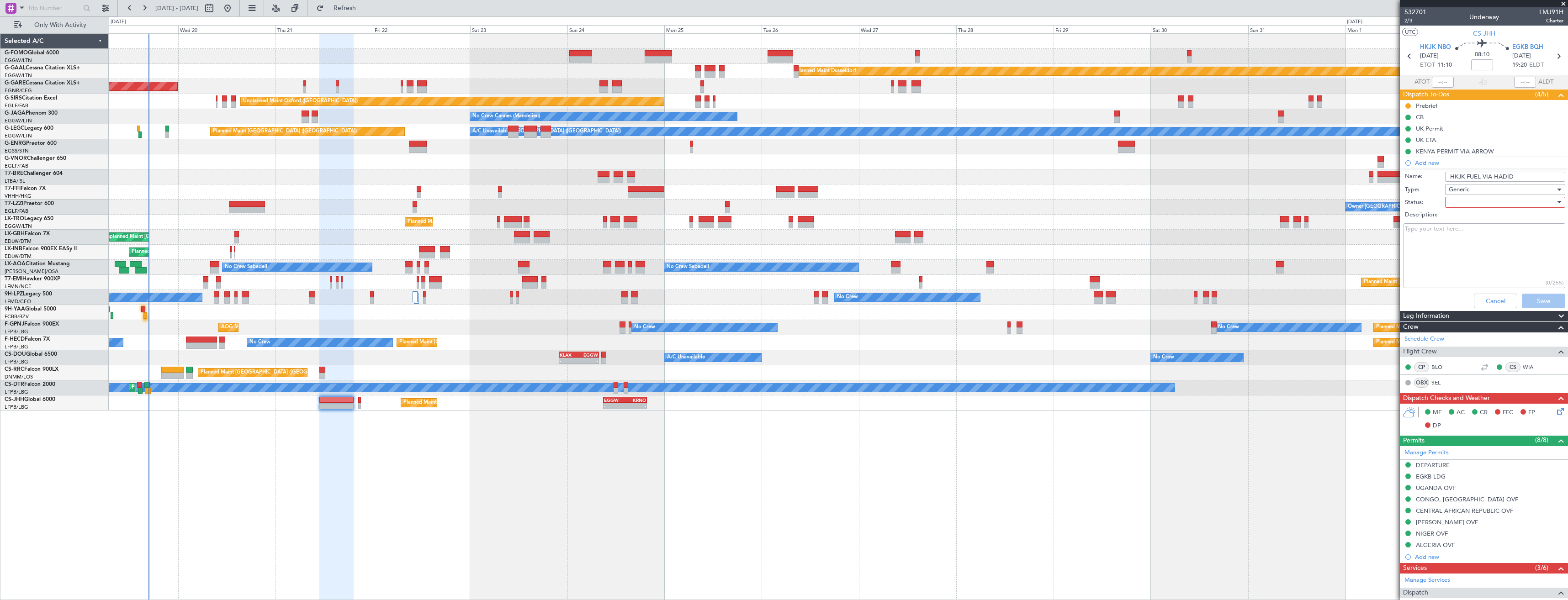
click at [1460, 202] on div at bounding box center [1502, 202] width 106 height 13
click at [1471, 236] on span "In Progress" at bounding box center [1501, 234] width 107 height 13
click at [1529, 296] on button "Save" at bounding box center [1543, 301] width 44 height 14
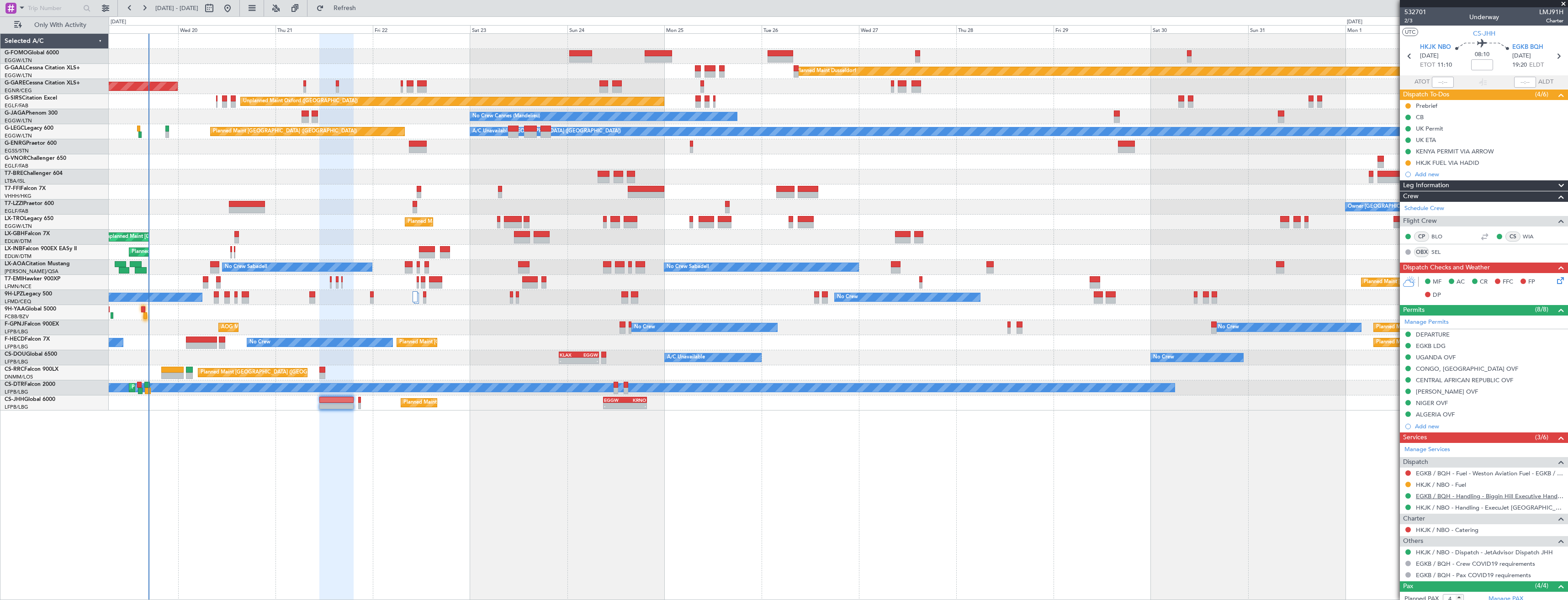
click at [1465, 497] on link "EGKB / BQH - Handling - Biggin Hill Executive Handling EGKB / BQH" at bounding box center [1490, 496] width 147 height 8
click at [1433, 476] on link "EGKB / BQH - Fuel - Weston Aviation Fuel - EGKB / BQH" at bounding box center [1490, 474] width 147 height 8
click at [364, 7] on span "Refresh" at bounding box center [345, 8] width 38 height 6
click at [1463, 175] on div "Add new" at bounding box center [1485, 174] width 140 height 8
click at [1447, 177] on div "Add new" at bounding box center [1485, 174] width 140 height 8
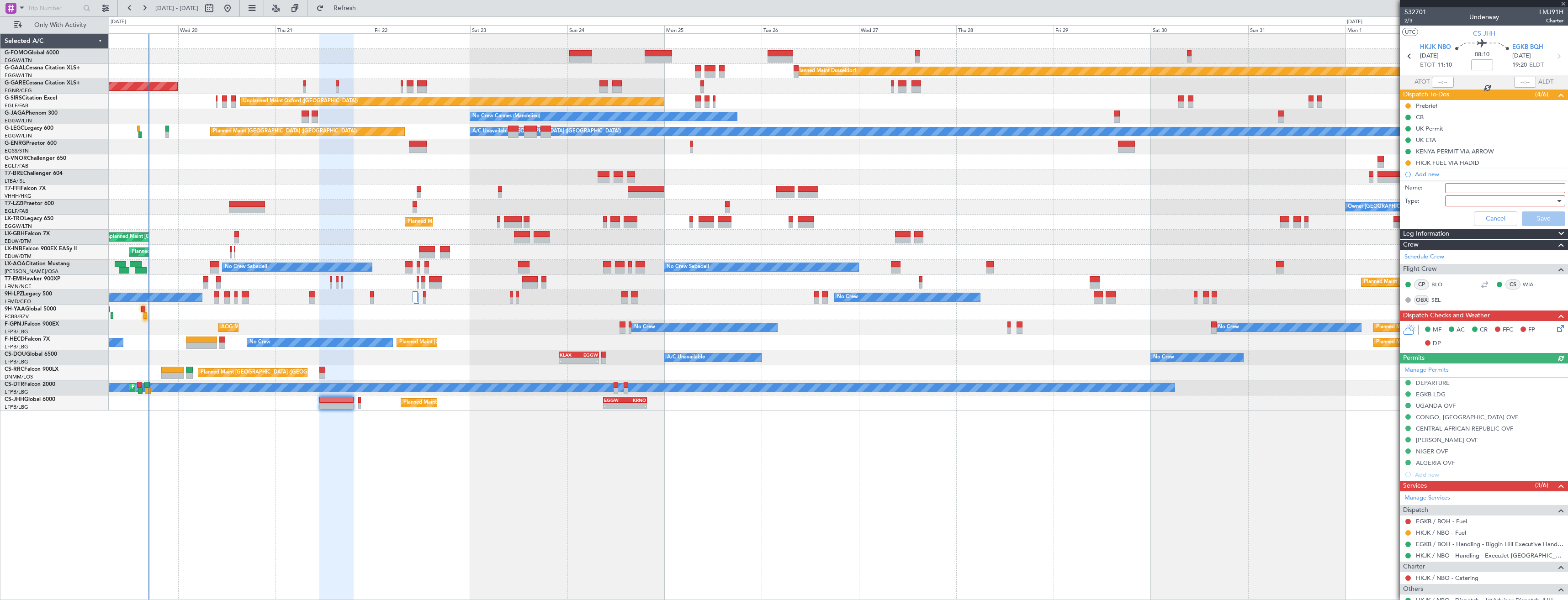
click at [1458, 187] on input "Name:" at bounding box center [1505, 188] width 120 height 10
type input "EGKB FUEL VIA HADID"
click at [1459, 202] on div at bounding box center [1502, 201] width 106 height 13
click at [1459, 217] on span "Generic" at bounding box center [1501, 220] width 107 height 13
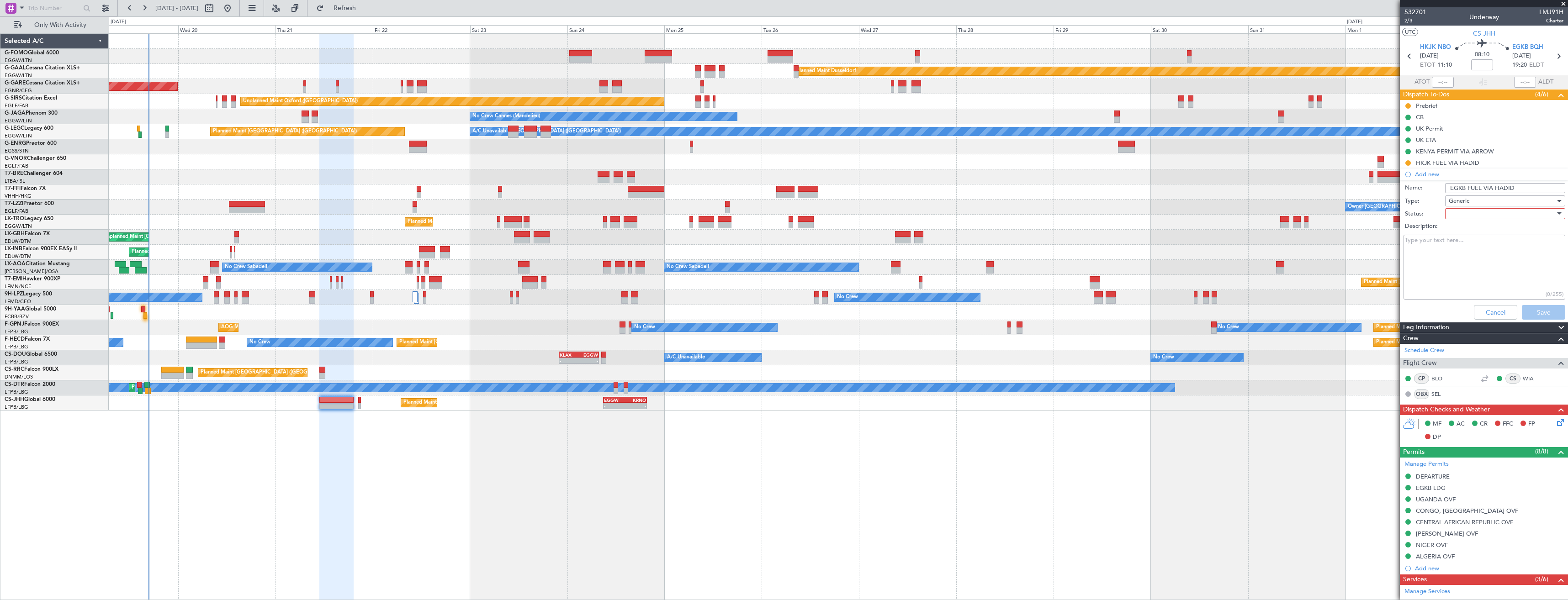
click at [1456, 213] on div at bounding box center [1502, 213] width 106 height 13
click at [1463, 247] on span "In Progress" at bounding box center [1501, 245] width 107 height 13
click at [1533, 319] on button "Save" at bounding box center [1543, 312] width 44 height 14
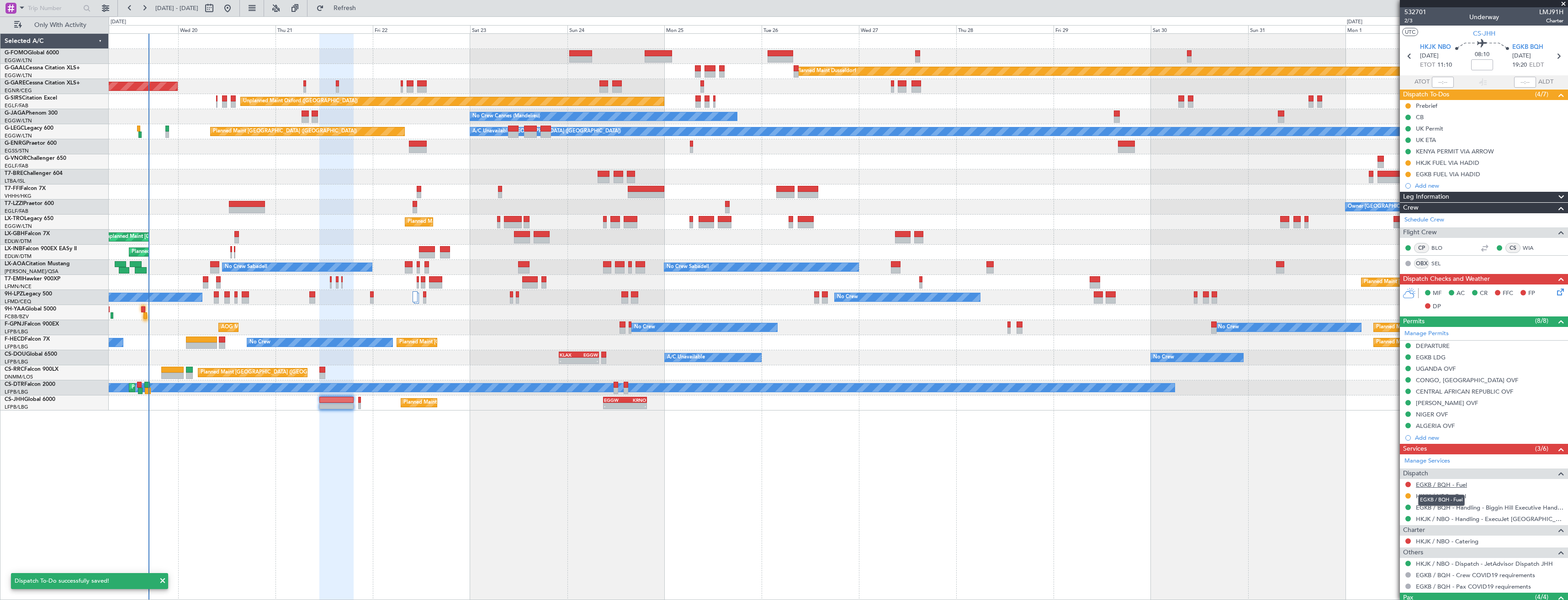
click at [1458, 483] on link "EGKB / BQH - Fuel" at bounding box center [1441, 485] width 52 height 8
click at [1409, 486] on button at bounding box center [1408, 484] width 6 height 6
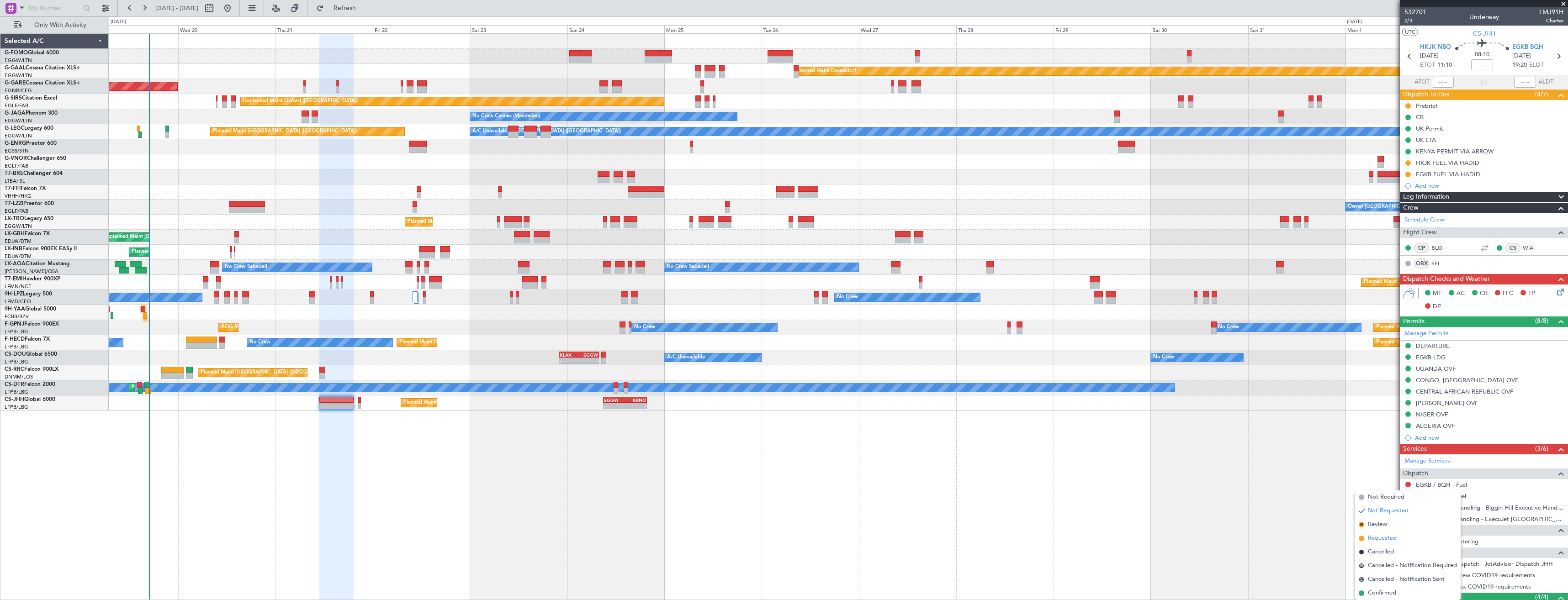
click at [1379, 541] on span "Requested" at bounding box center [1383, 539] width 29 height 10
click at [1554, 56] on icon at bounding box center [1558, 55] width 12 height 12
type input "0"
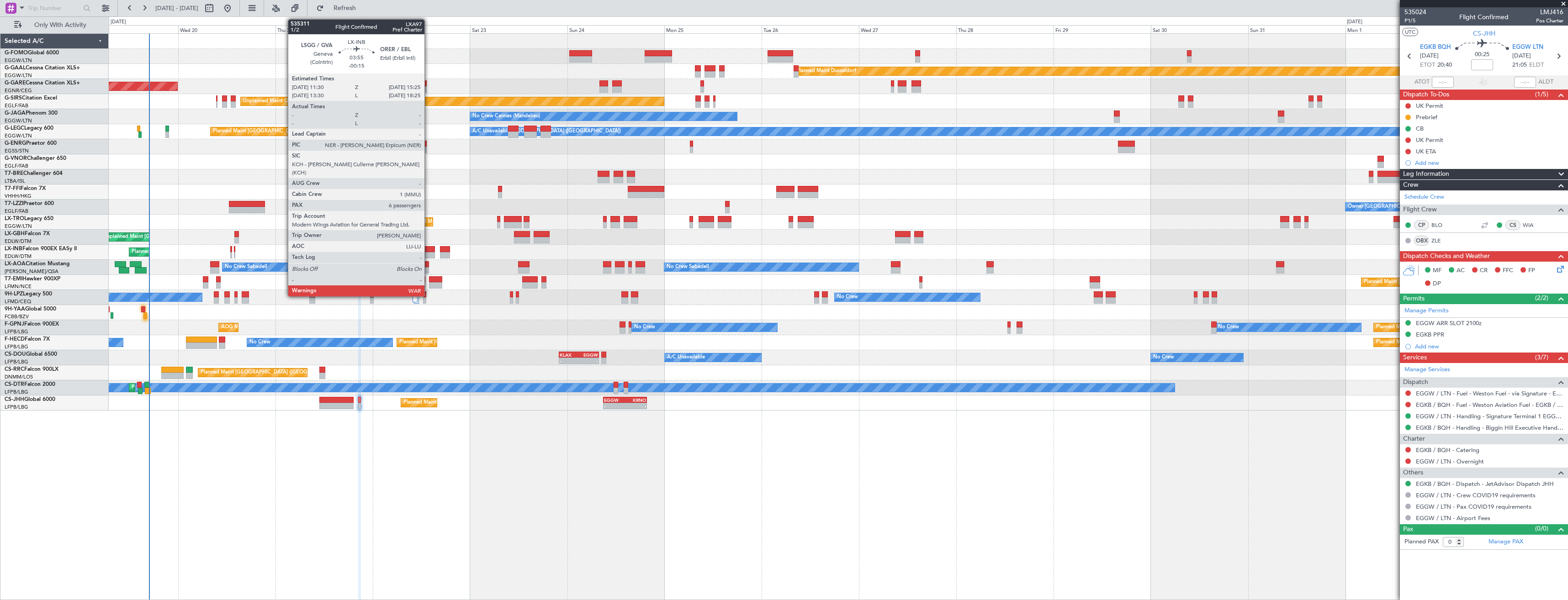
click at [429, 252] on div at bounding box center [427, 250] width 16 height 6
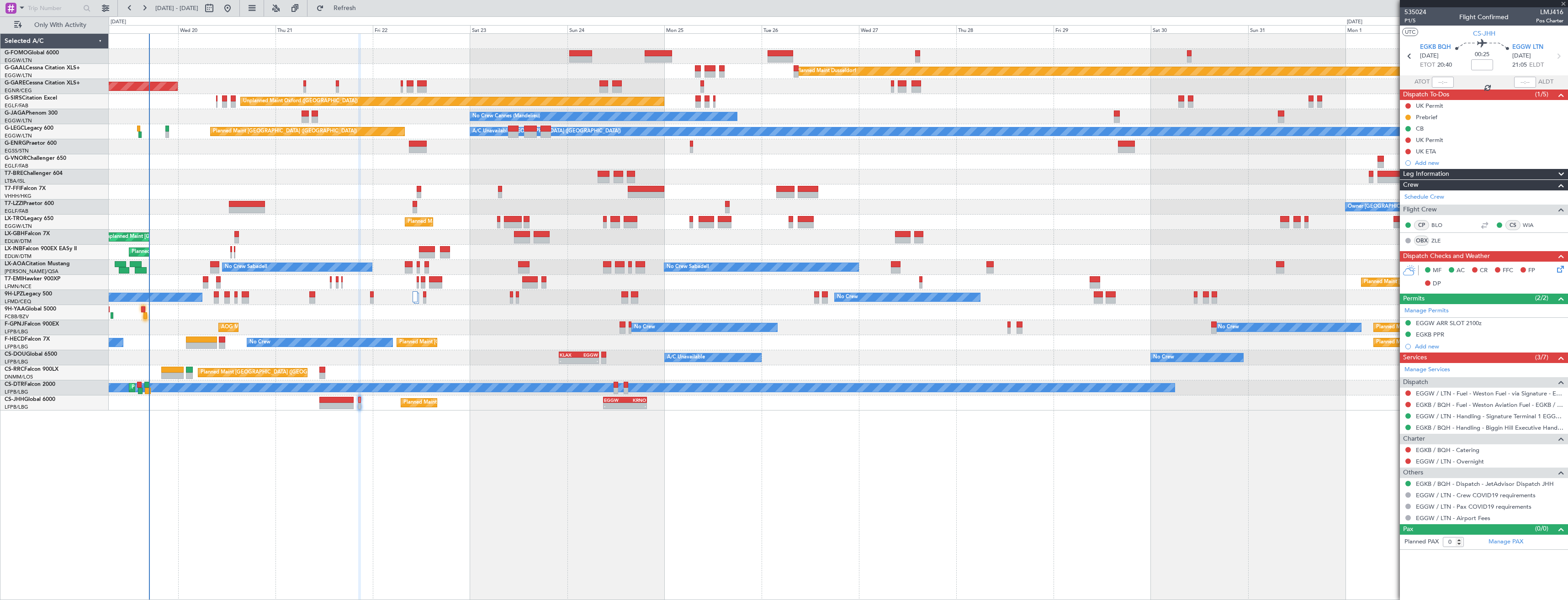
type input "-00:15"
type input "6"
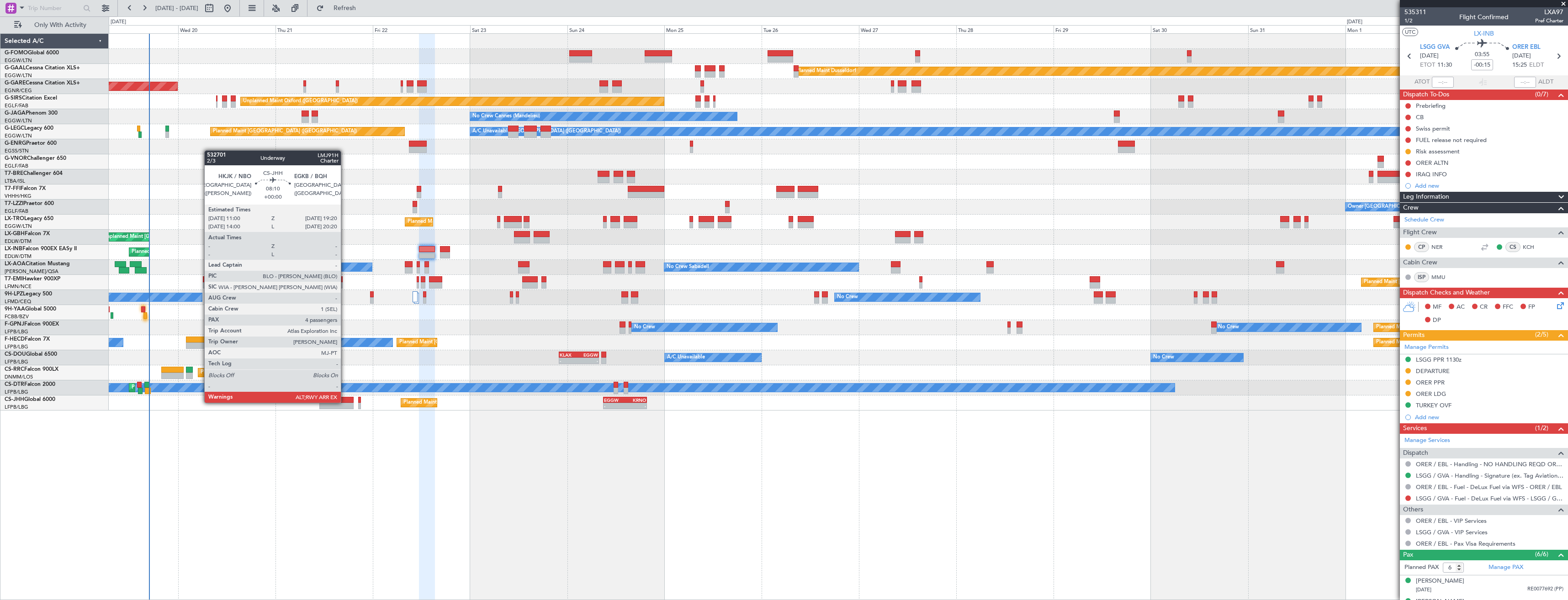
click at [345, 402] on div at bounding box center [336, 400] width 34 height 6
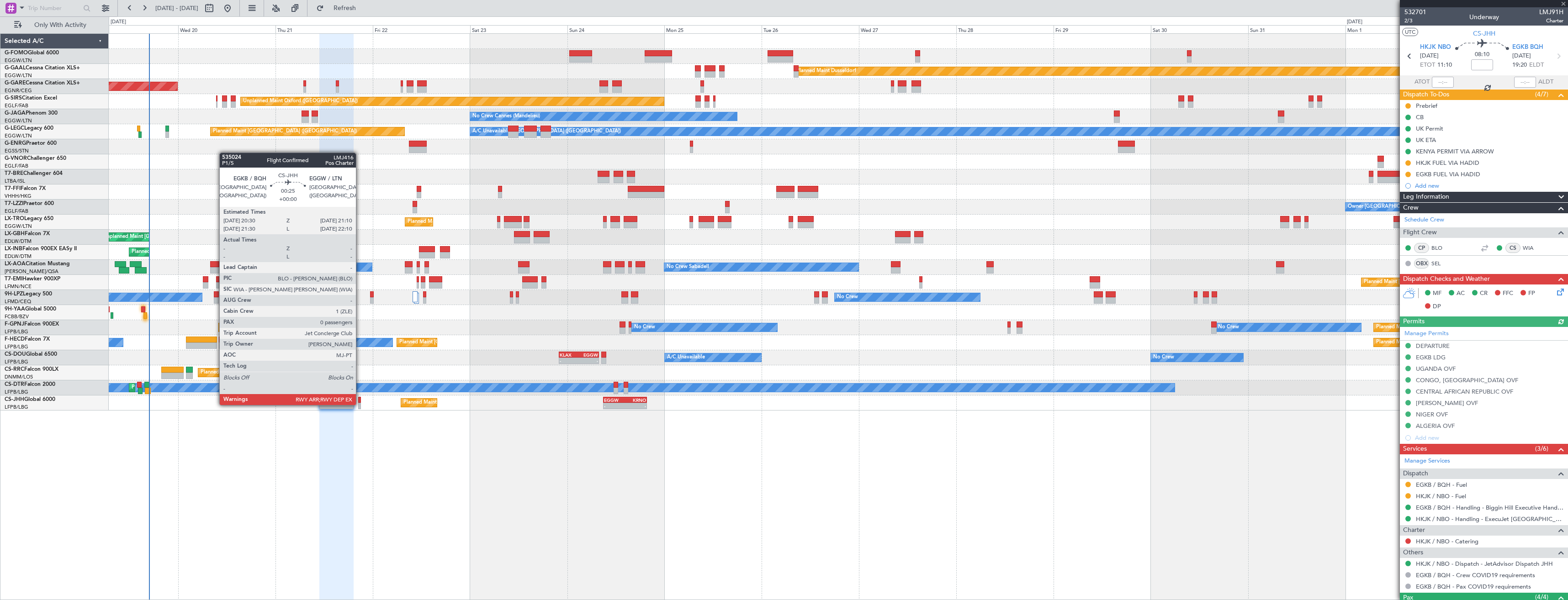
click at [360, 404] on div at bounding box center [359, 406] width 2 height 6
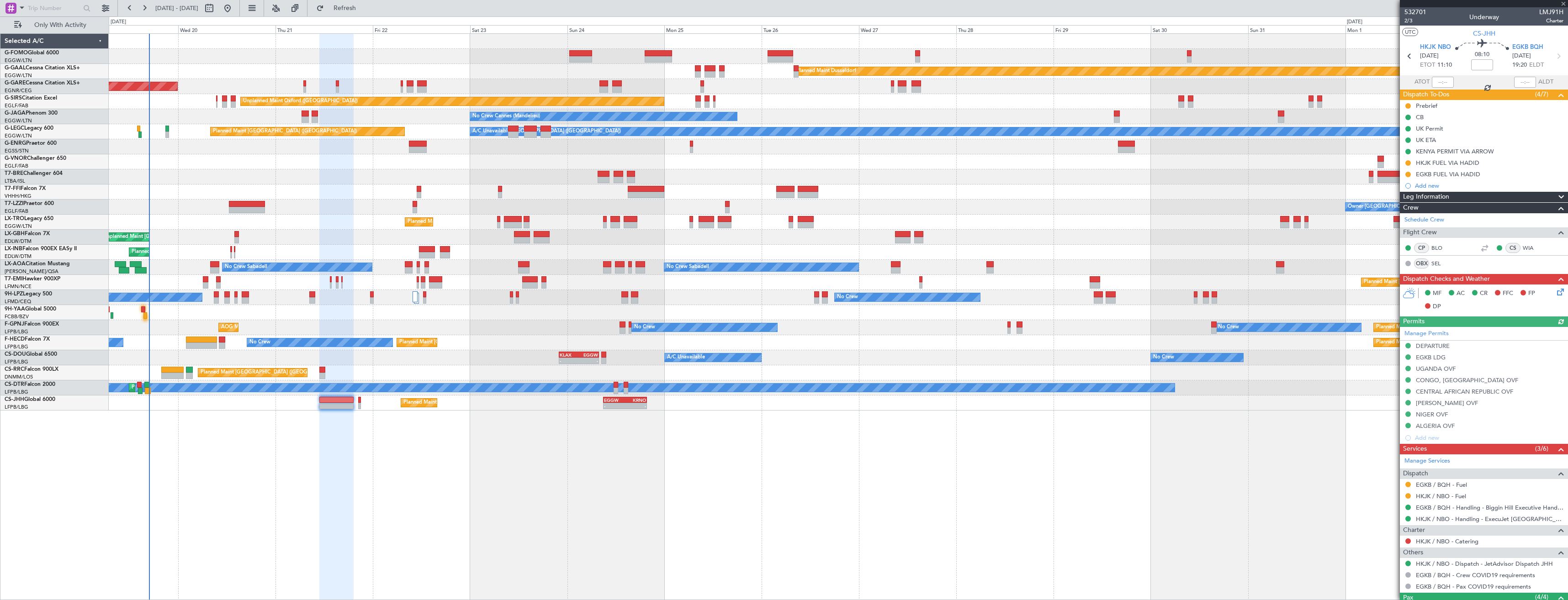
type input "0"
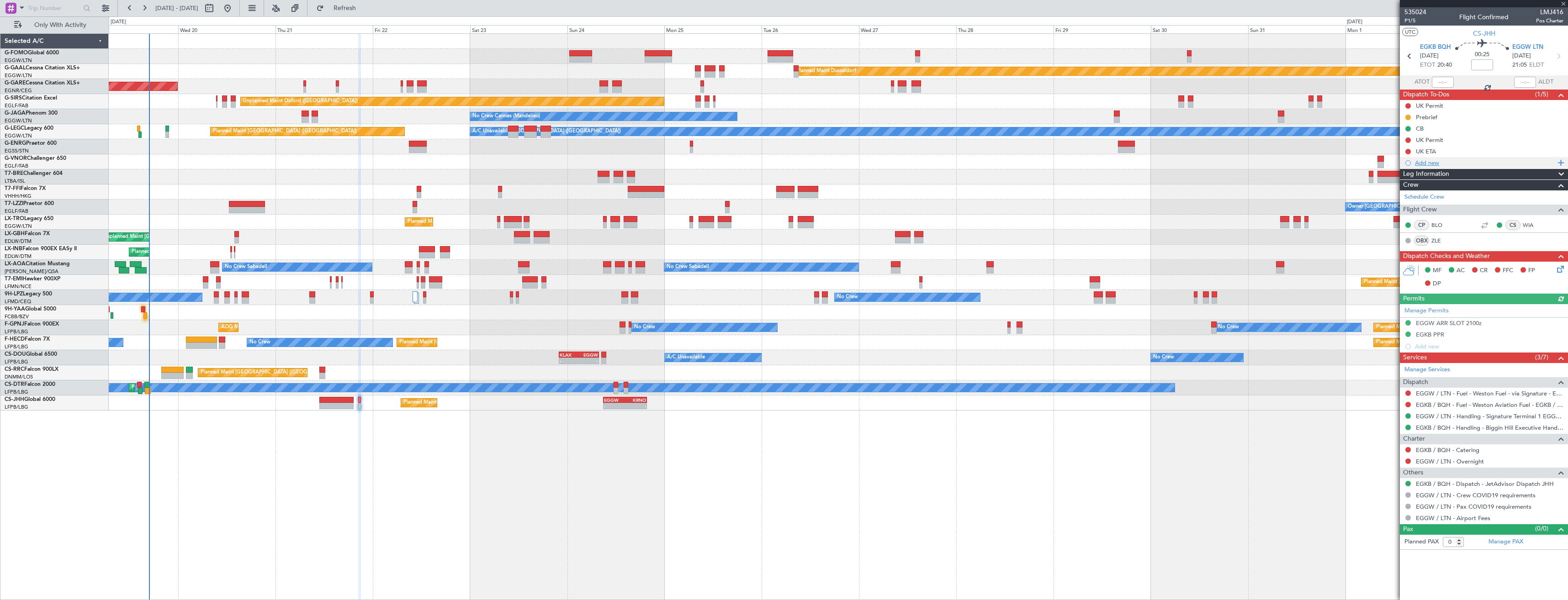
click at [1443, 159] on div "Add new" at bounding box center [1485, 163] width 140 height 8
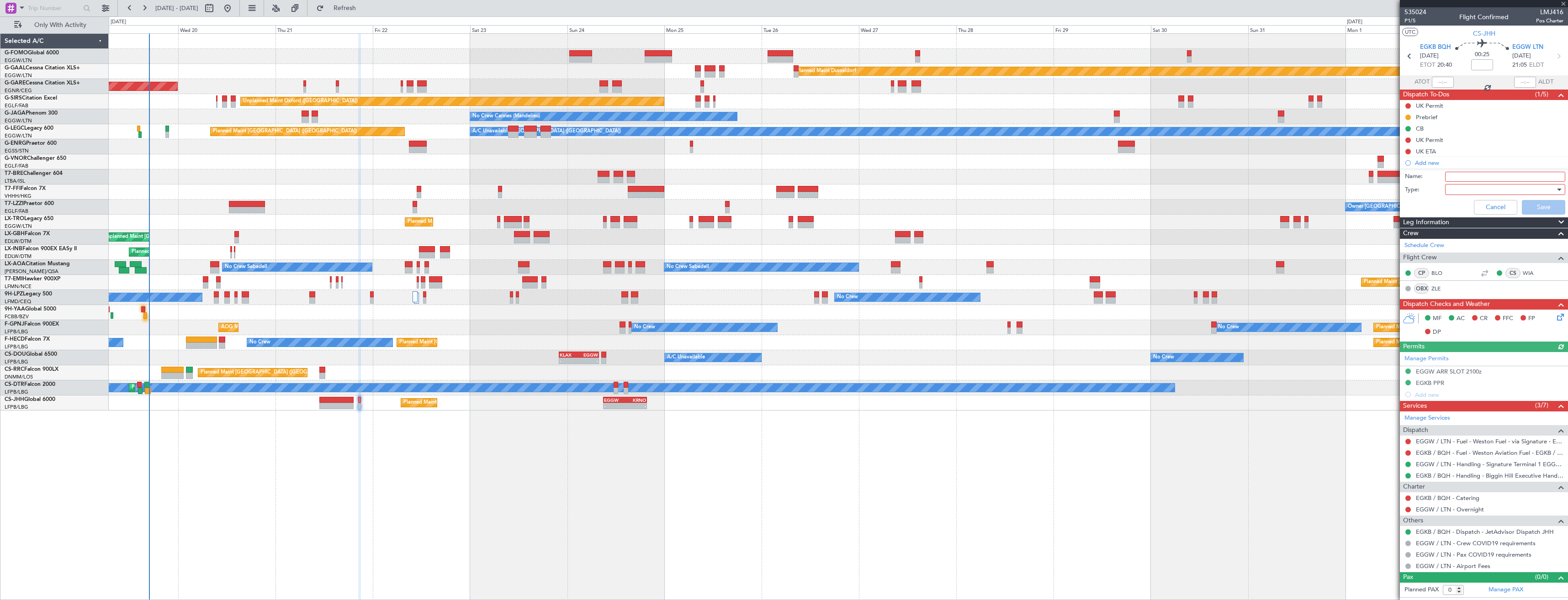
click at [1457, 176] on input "Name:" at bounding box center [1505, 177] width 120 height 10
type input "EGKB FUEL VIA HADID"
click at [1472, 186] on div at bounding box center [1502, 189] width 106 height 13
click at [1474, 210] on span "Generic" at bounding box center [1501, 208] width 112 height 13
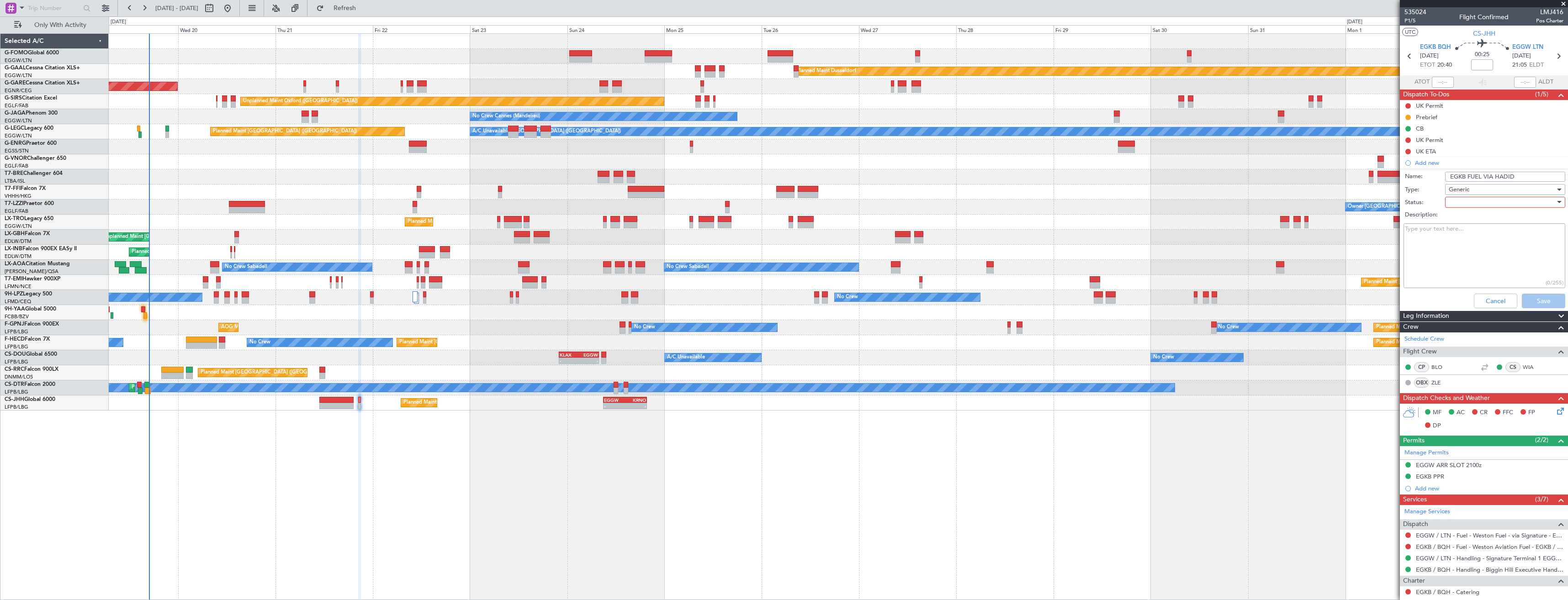
click at [1474, 202] on div at bounding box center [1502, 202] width 106 height 13
click at [1481, 237] on span "In Progress" at bounding box center [1501, 234] width 107 height 13
click at [1531, 296] on button "Save" at bounding box center [1543, 301] width 44 height 14
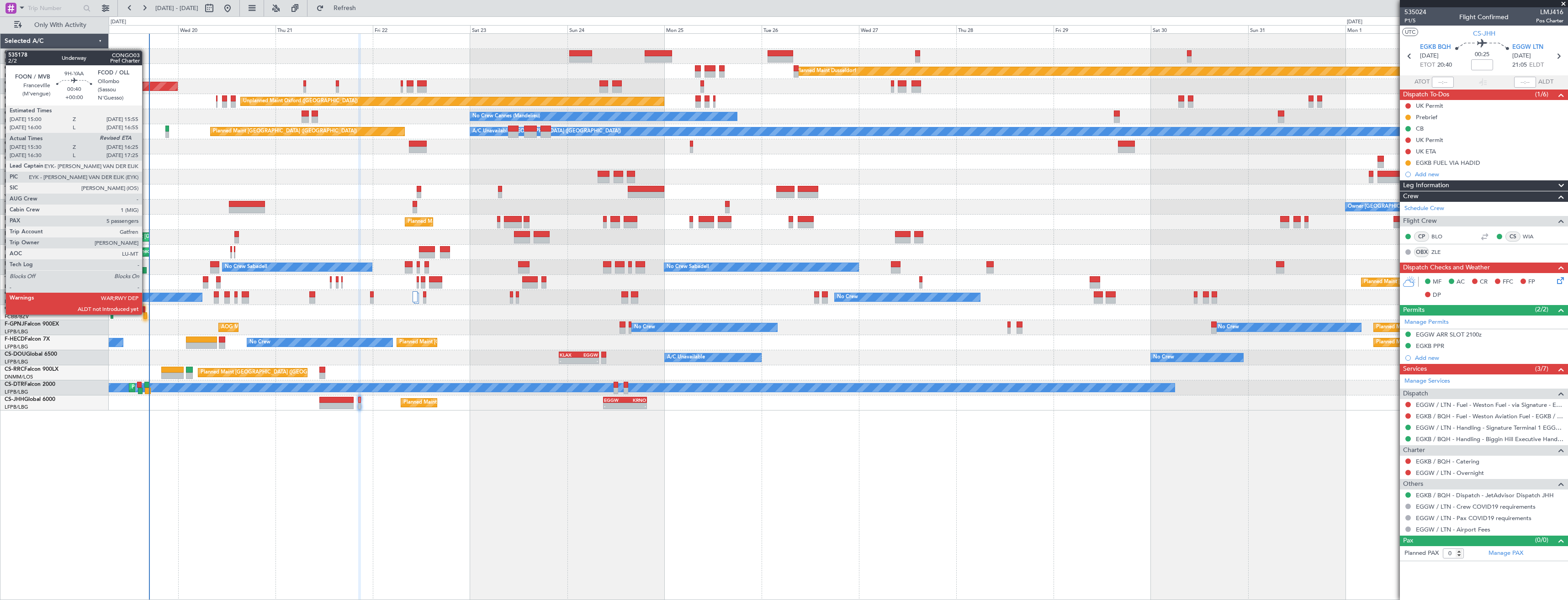
click at [146, 314] on div at bounding box center [145, 315] width 4 height 6
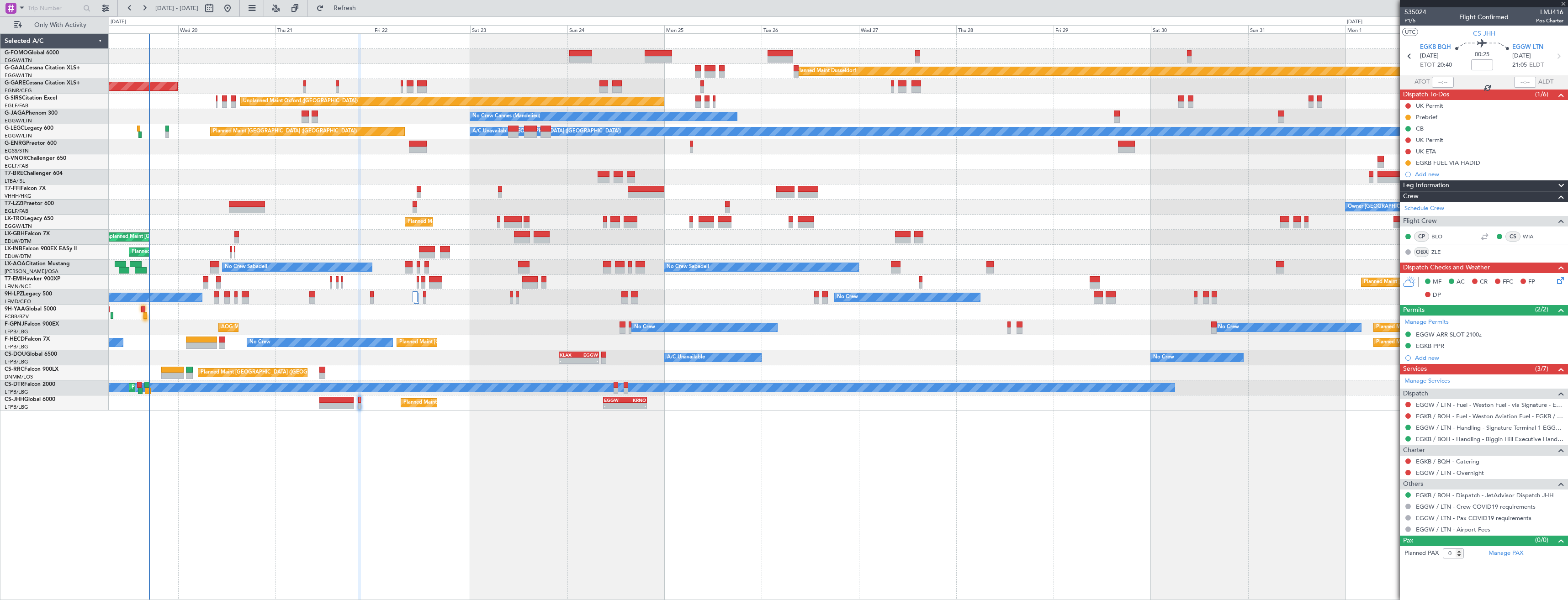
type input "15:40"
type input "5"
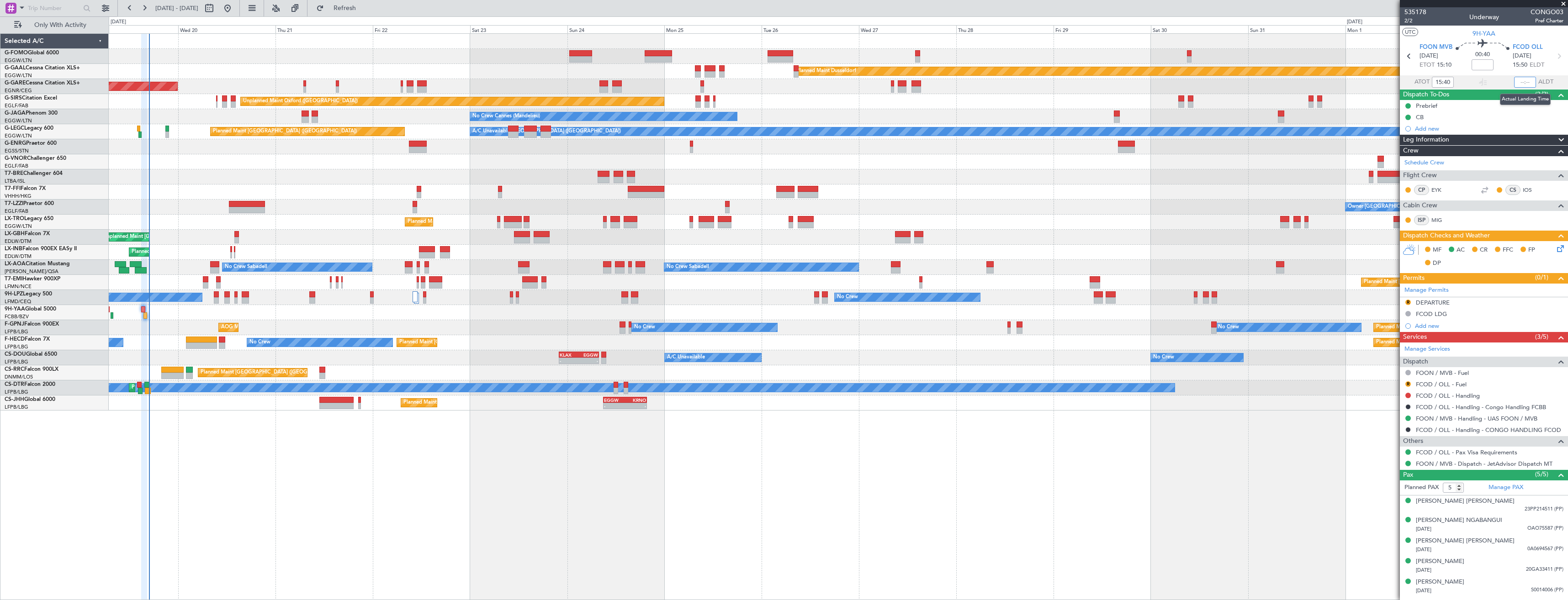
click at [1520, 82] on input "text" at bounding box center [1525, 82] width 22 height 11
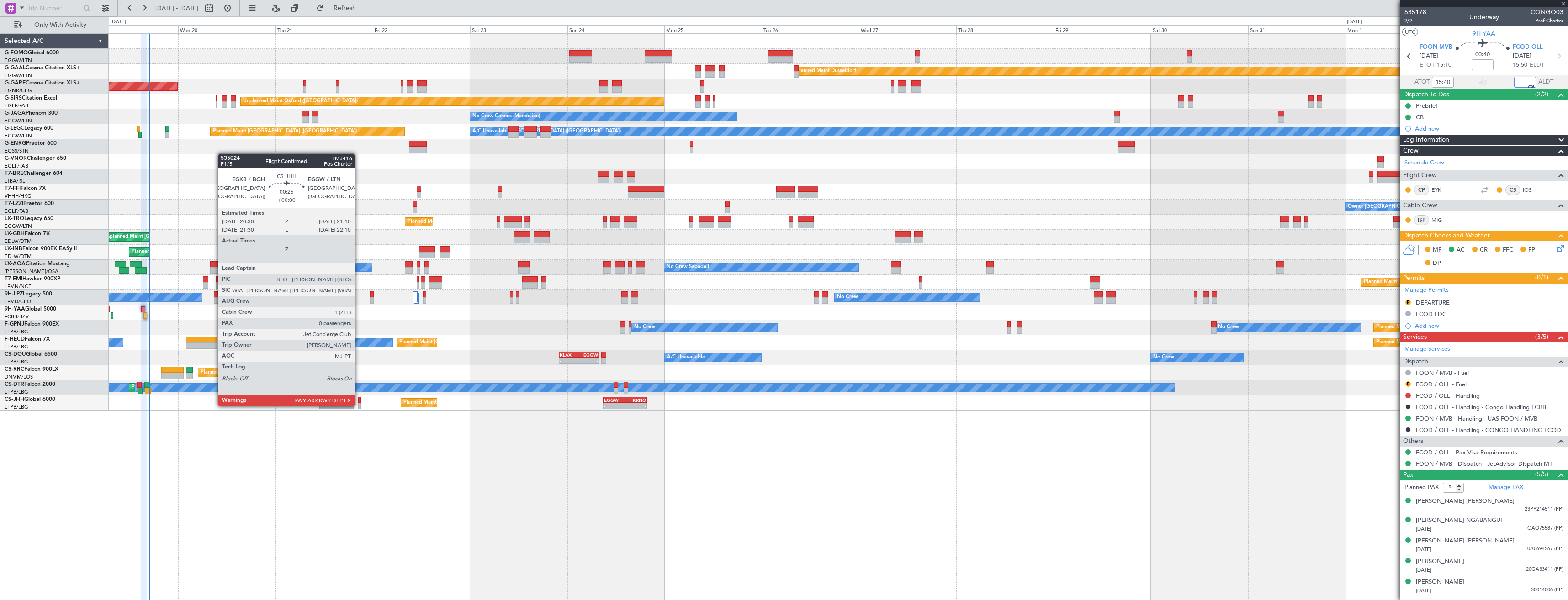
click at [359, 405] on div at bounding box center [359, 406] width 2 height 6
type input "16:23"
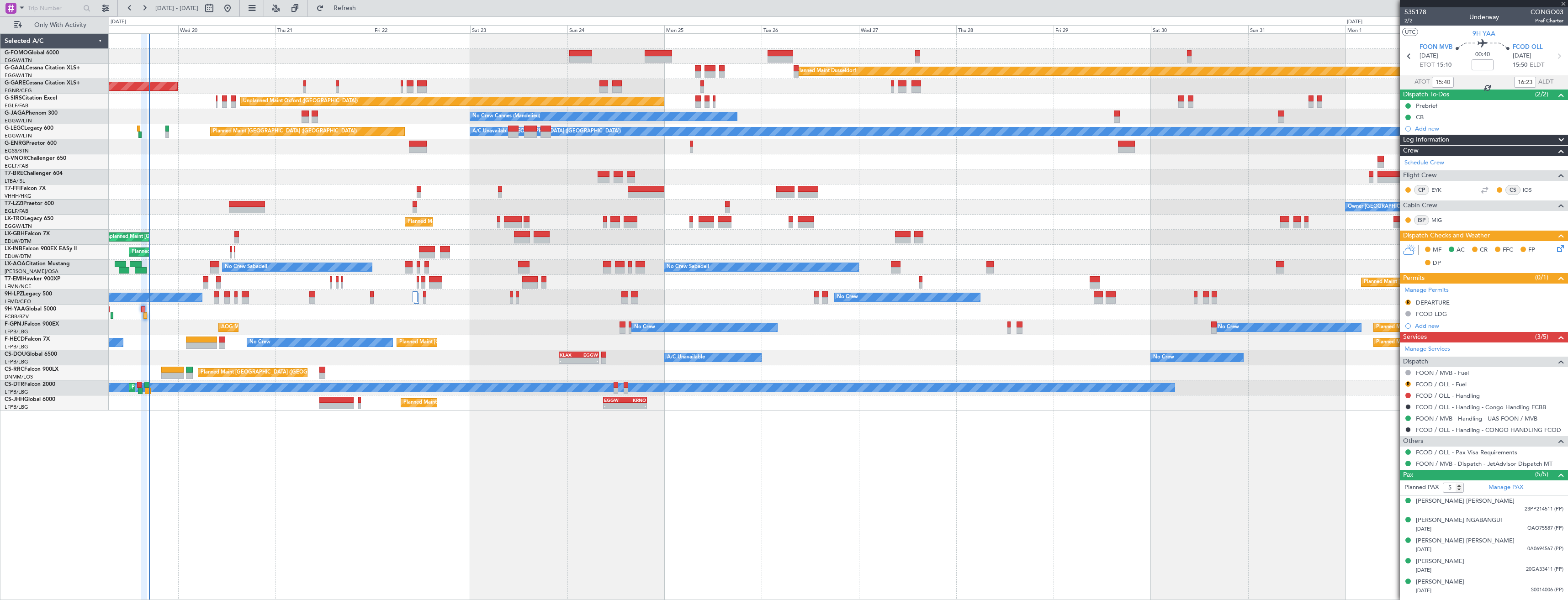
type input "0"
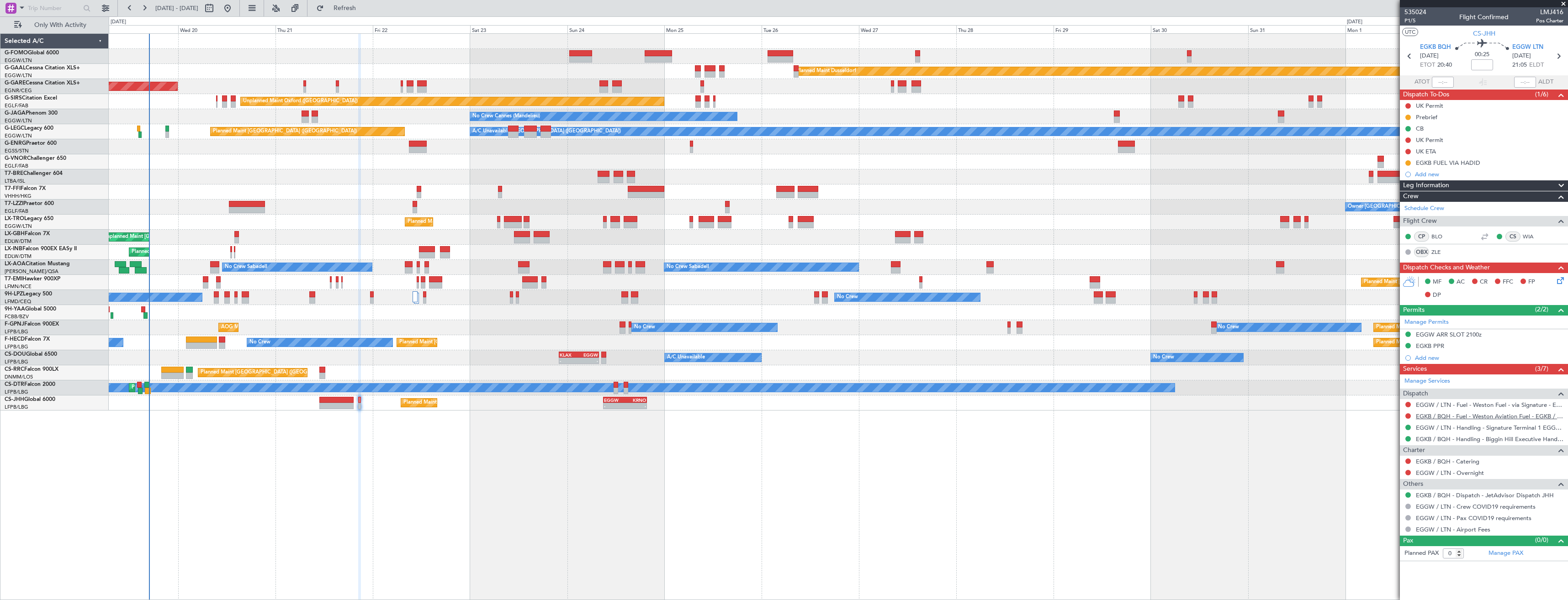
click at [1453, 415] on link "EGKB / BQH - Fuel - Weston Aviation Fuel - EGKB / BQH" at bounding box center [1490, 417] width 147 height 8
click at [364, 8] on span "Refresh" at bounding box center [345, 8] width 38 height 6
click at [1408, 415] on button at bounding box center [1408, 416] width 6 height 6
click at [1371, 472] on span "Requested" at bounding box center [1383, 470] width 29 height 10
click at [1406, 404] on button at bounding box center [1408, 404] width 6 height 6
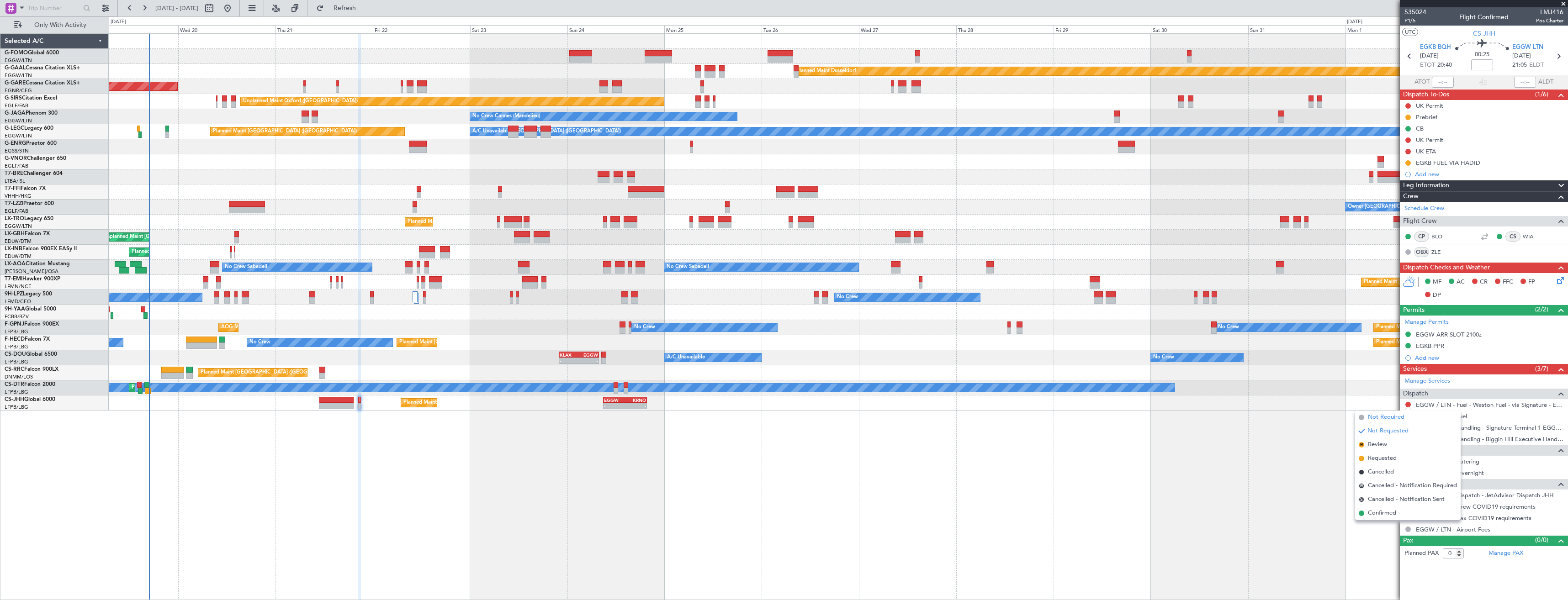
click at [1371, 418] on span "Not Required" at bounding box center [1386, 418] width 36 height 10
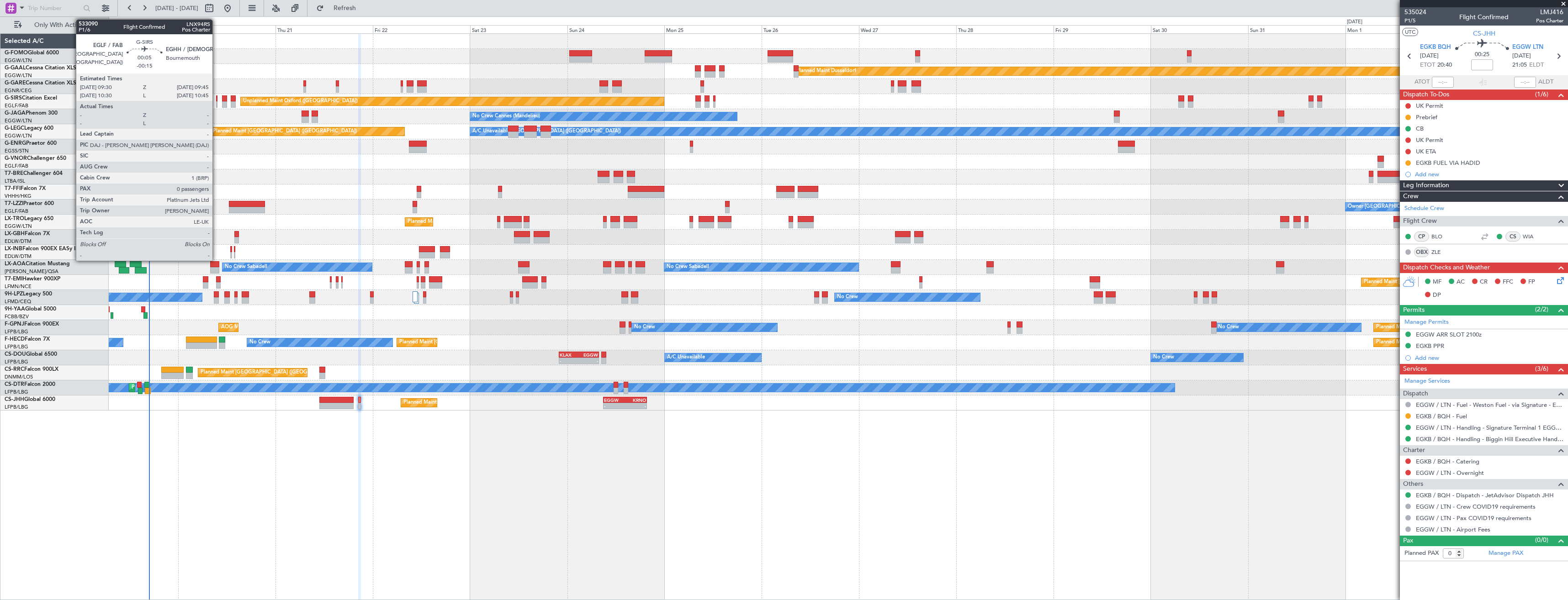
click at [216, 100] on div at bounding box center [217, 98] width 2 height 6
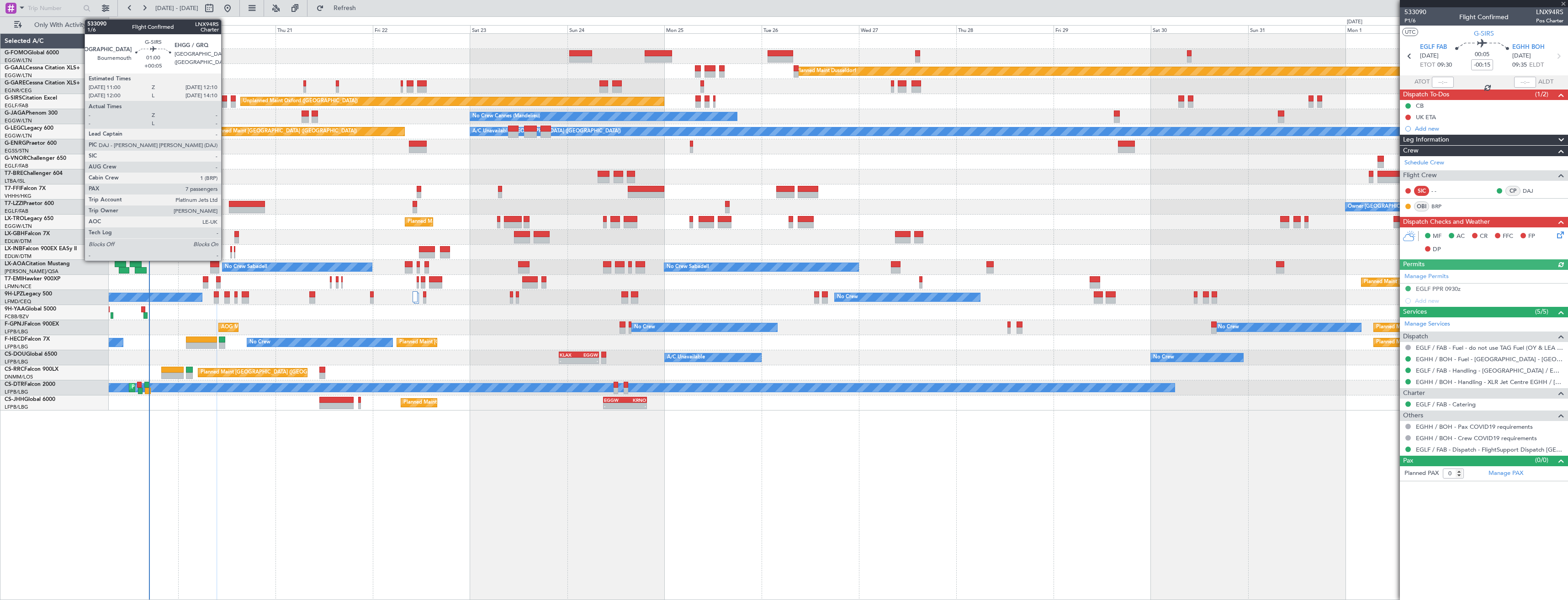
click at [225, 101] on div at bounding box center [224, 98] width 5 height 6
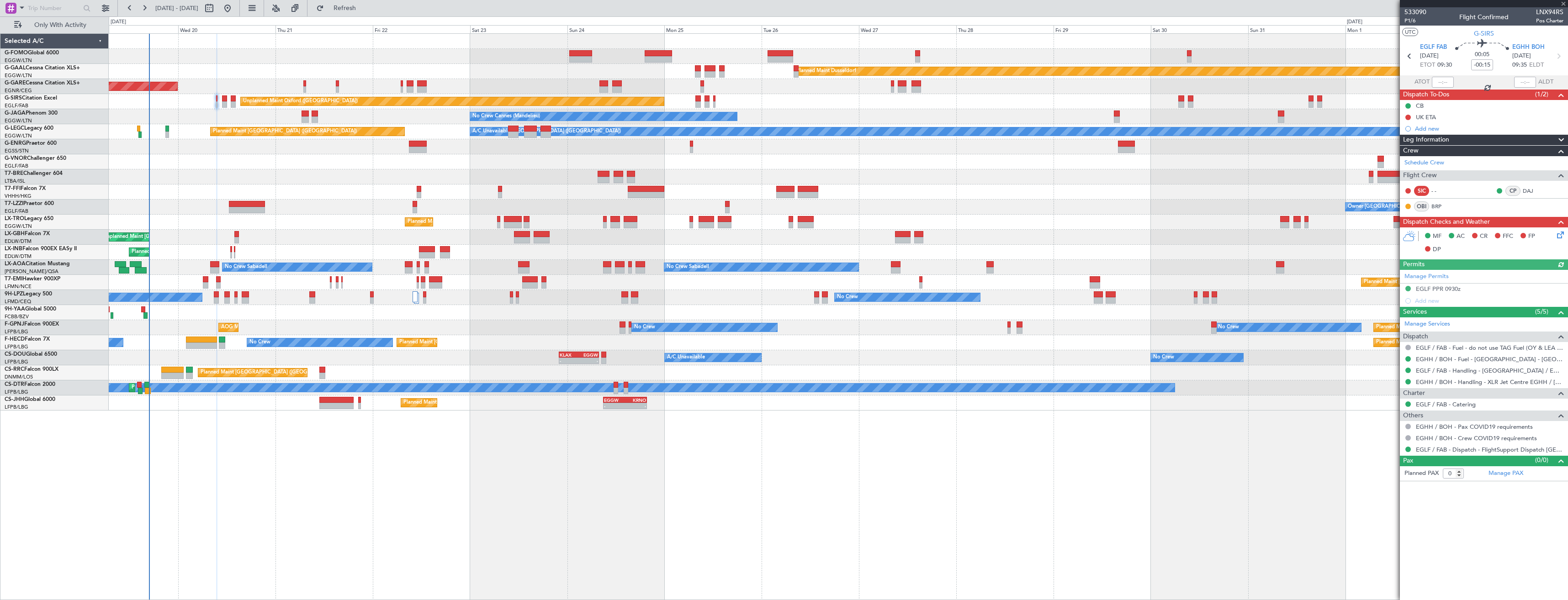
type input "+00:05"
type input "7"
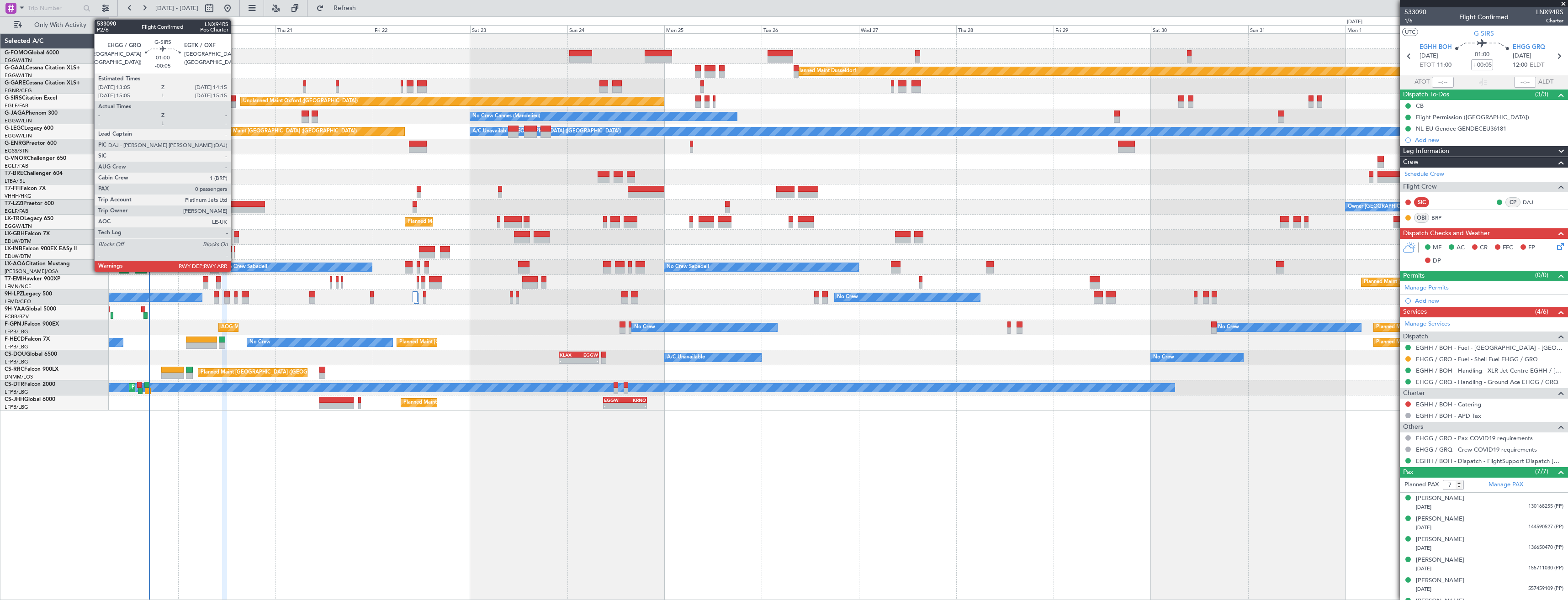
click at [235, 100] on div at bounding box center [233, 98] width 5 height 6
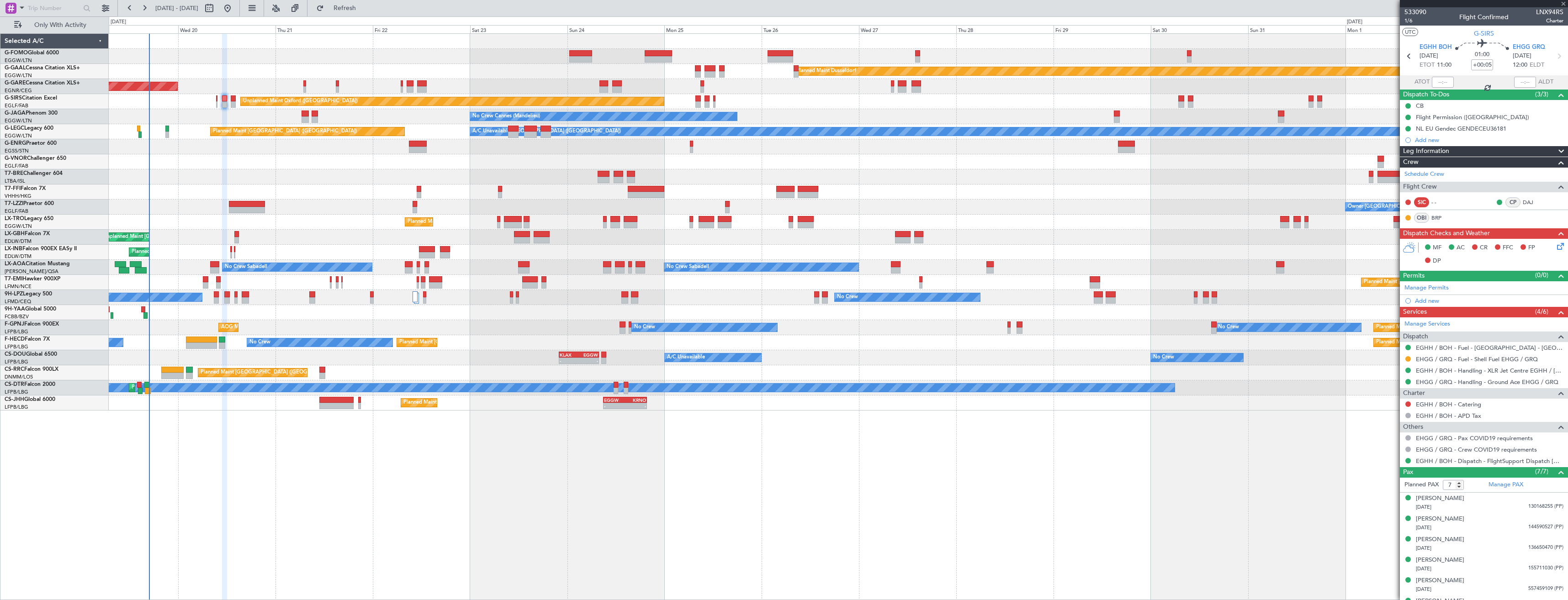
type input "-00:05"
type input "0"
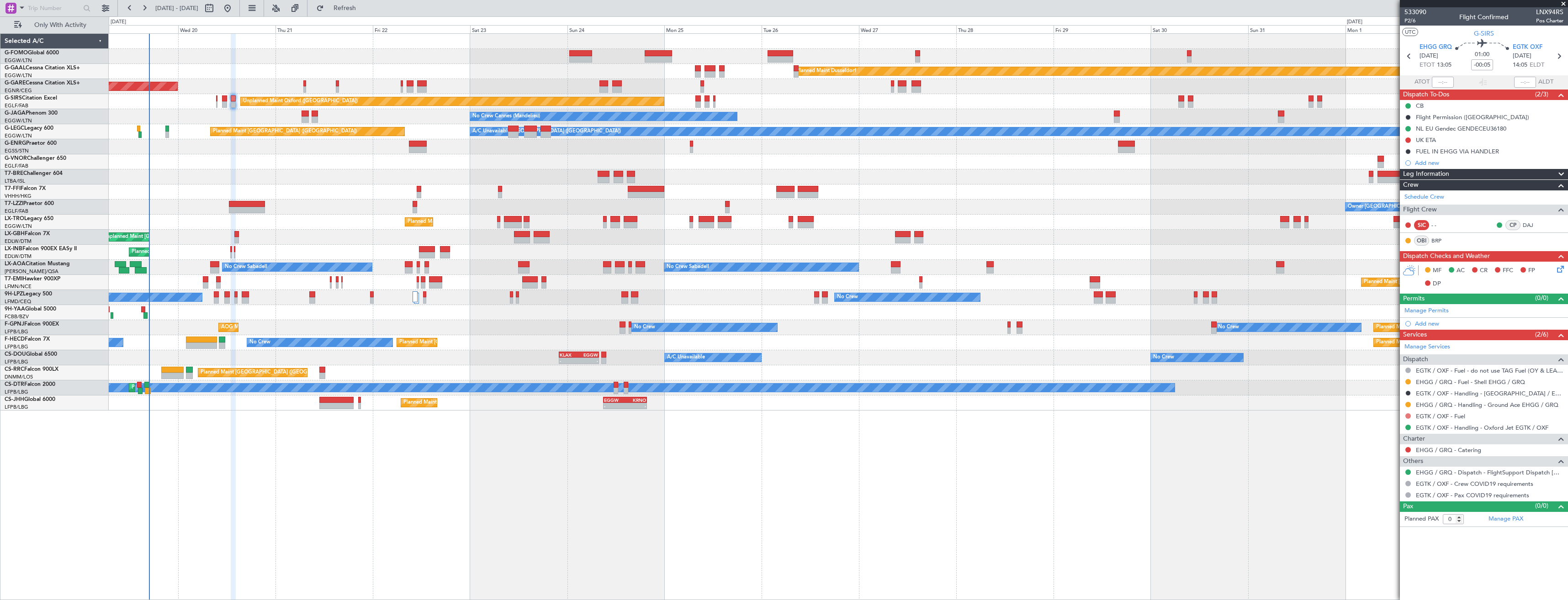
click at [1409, 415] on button at bounding box center [1408, 416] width 6 height 6
click at [1368, 426] on span "Not Required" at bounding box center [1386, 430] width 36 height 10
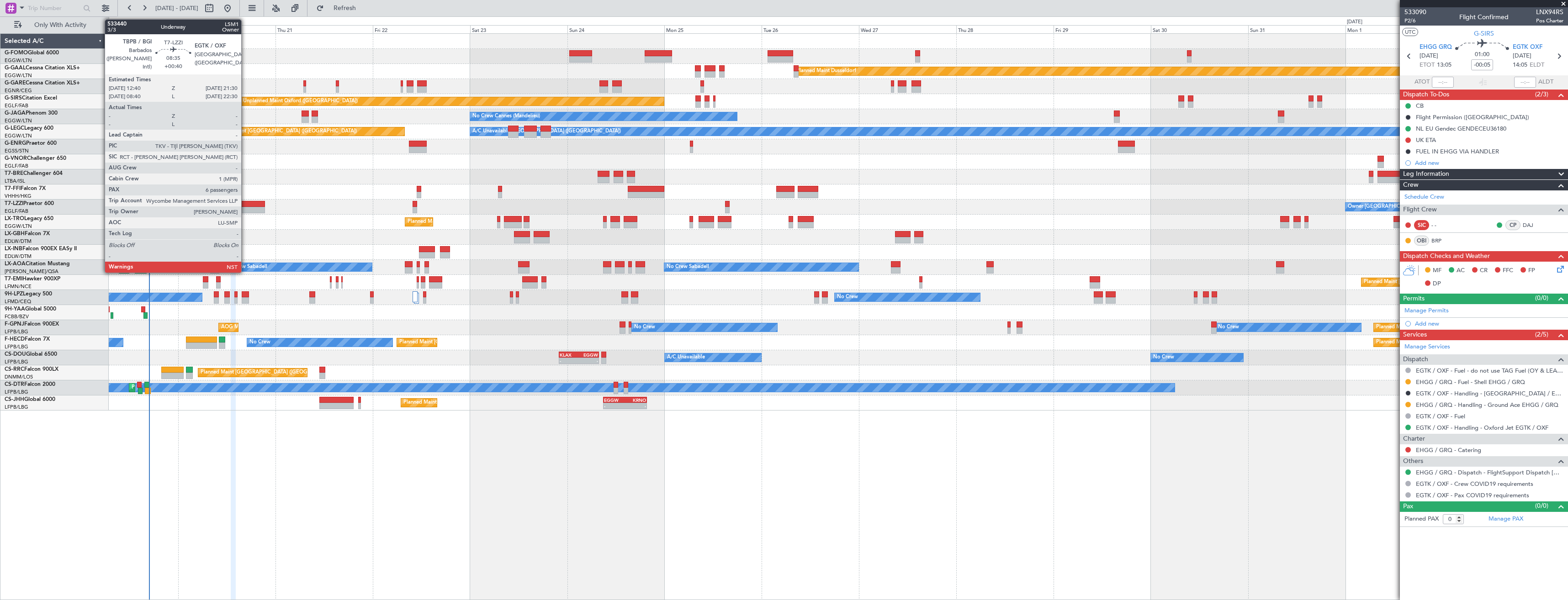
click at [246, 208] on div at bounding box center [247, 210] width 36 height 6
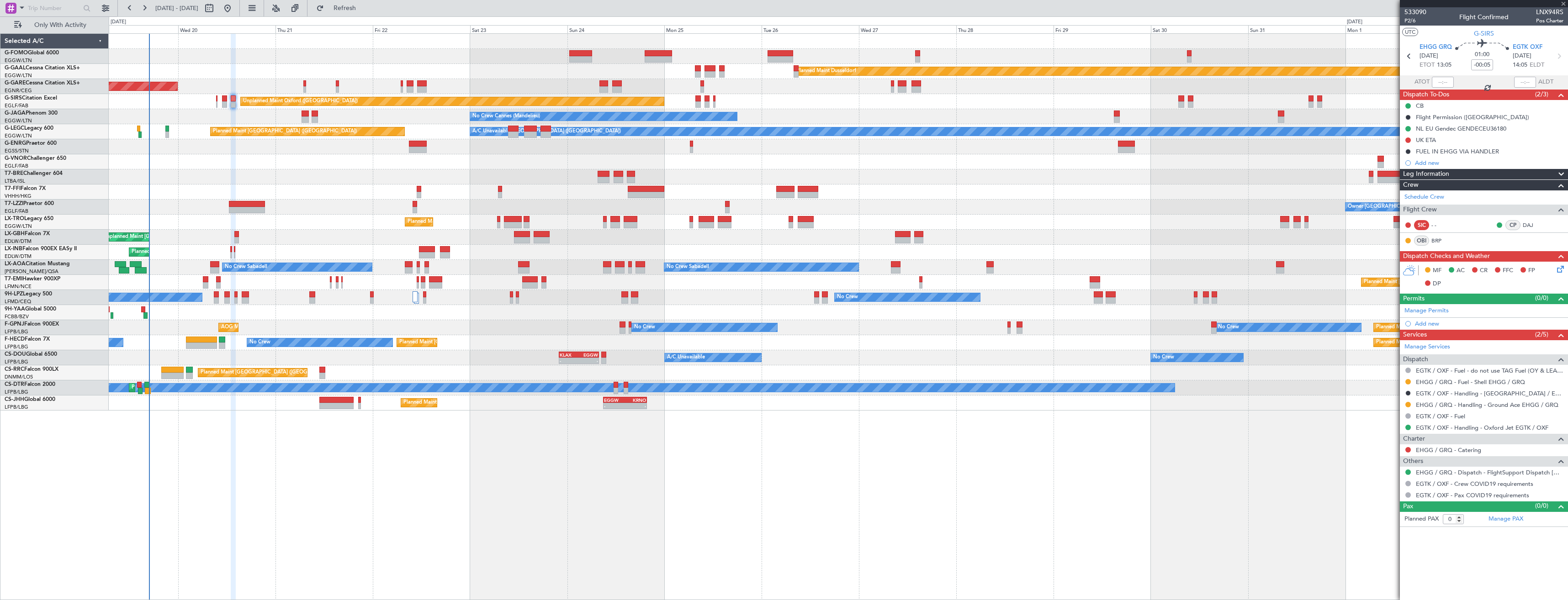
type input "+00:40"
type input "6"
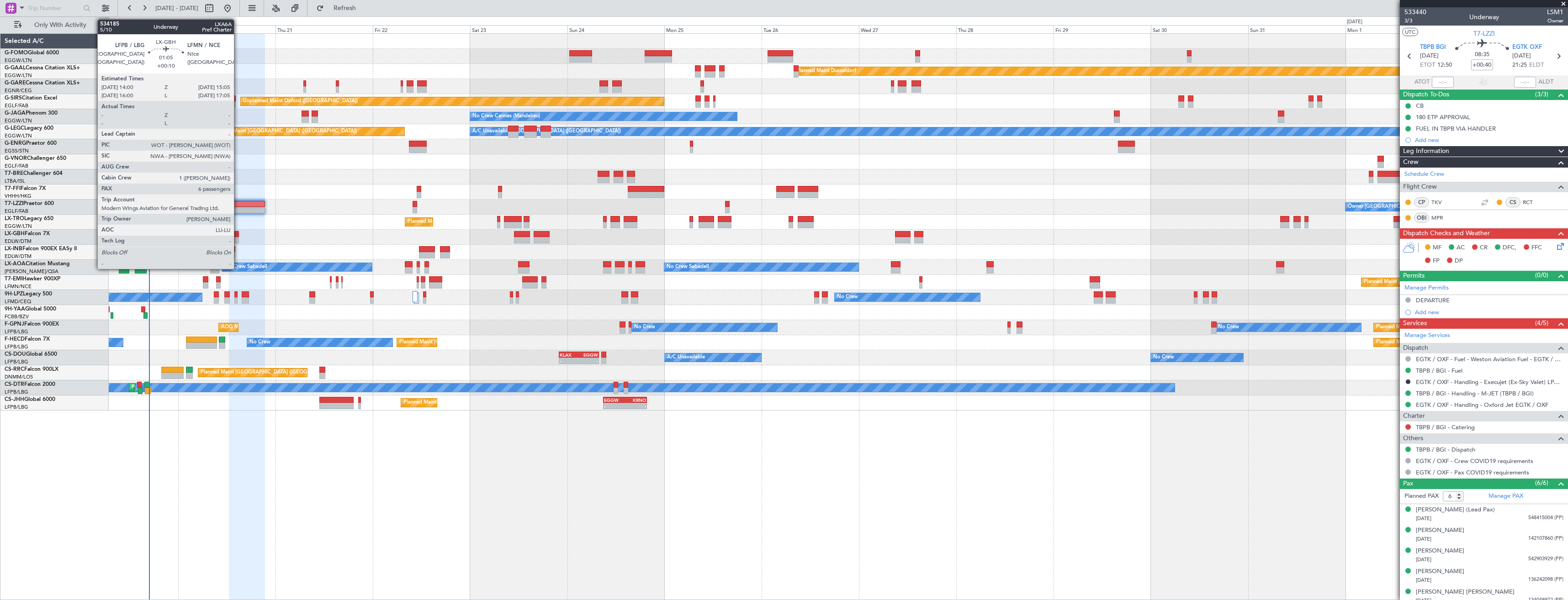
click at [238, 239] on div at bounding box center [237, 240] width 5 height 6
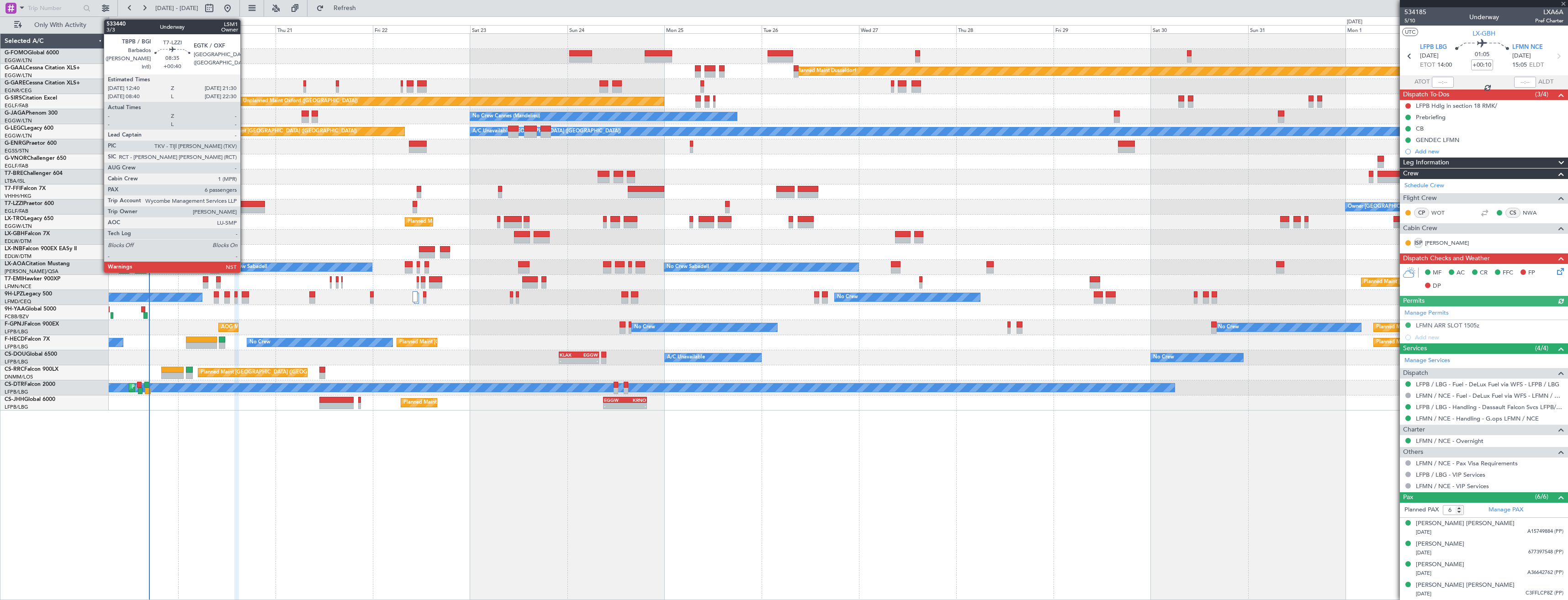
click at [244, 212] on div at bounding box center [247, 210] width 36 height 6
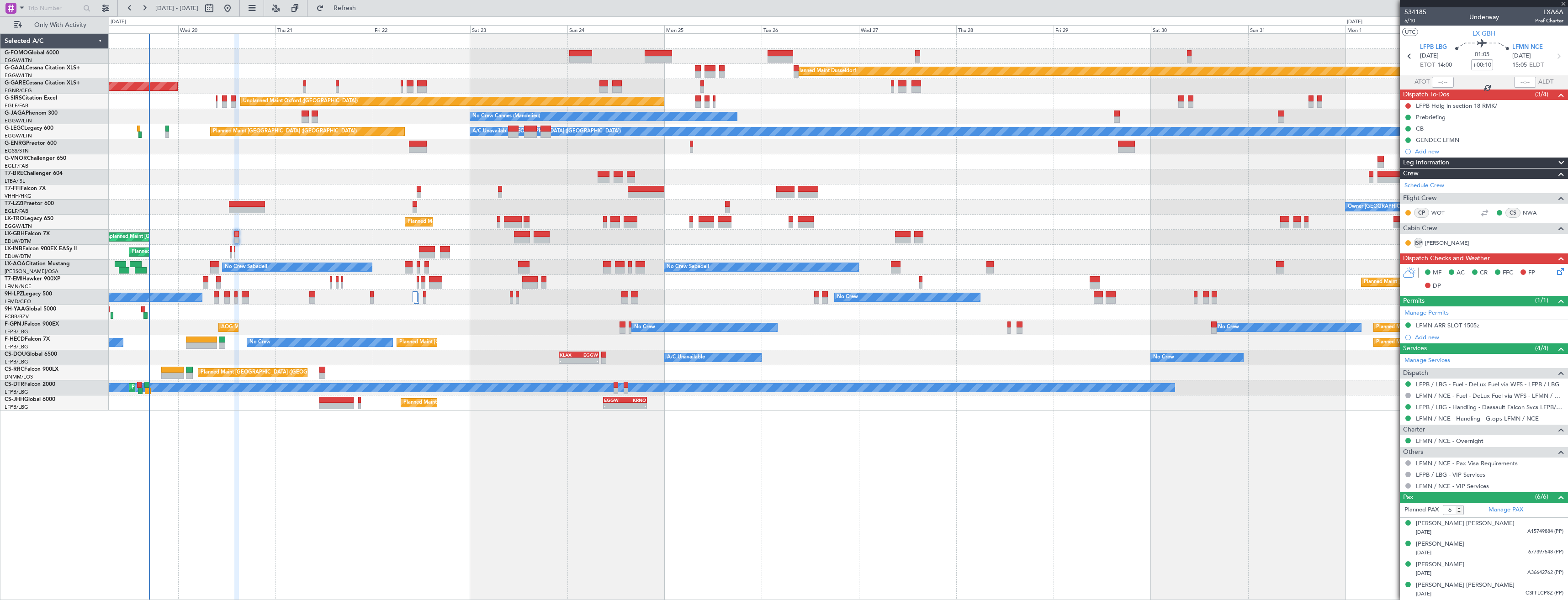
type input "+00:40"
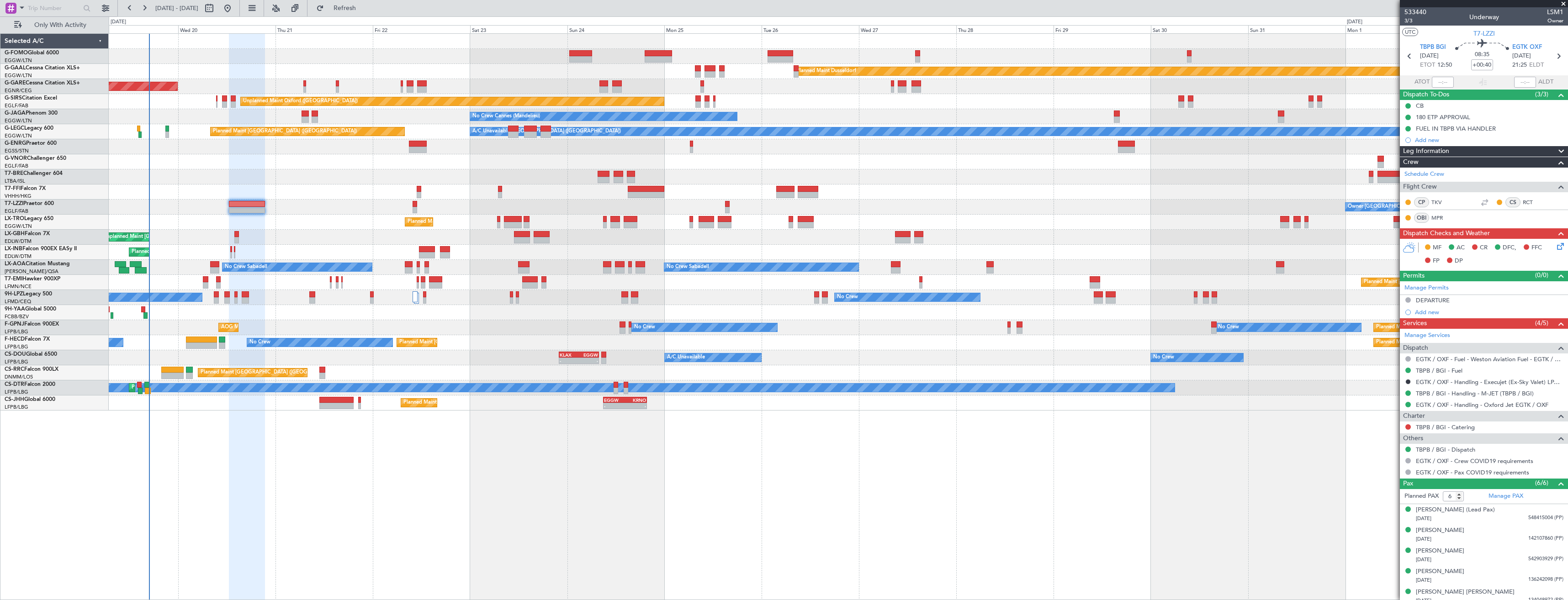
click at [1555, 247] on icon at bounding box center [1558, 244] width 7 height 7
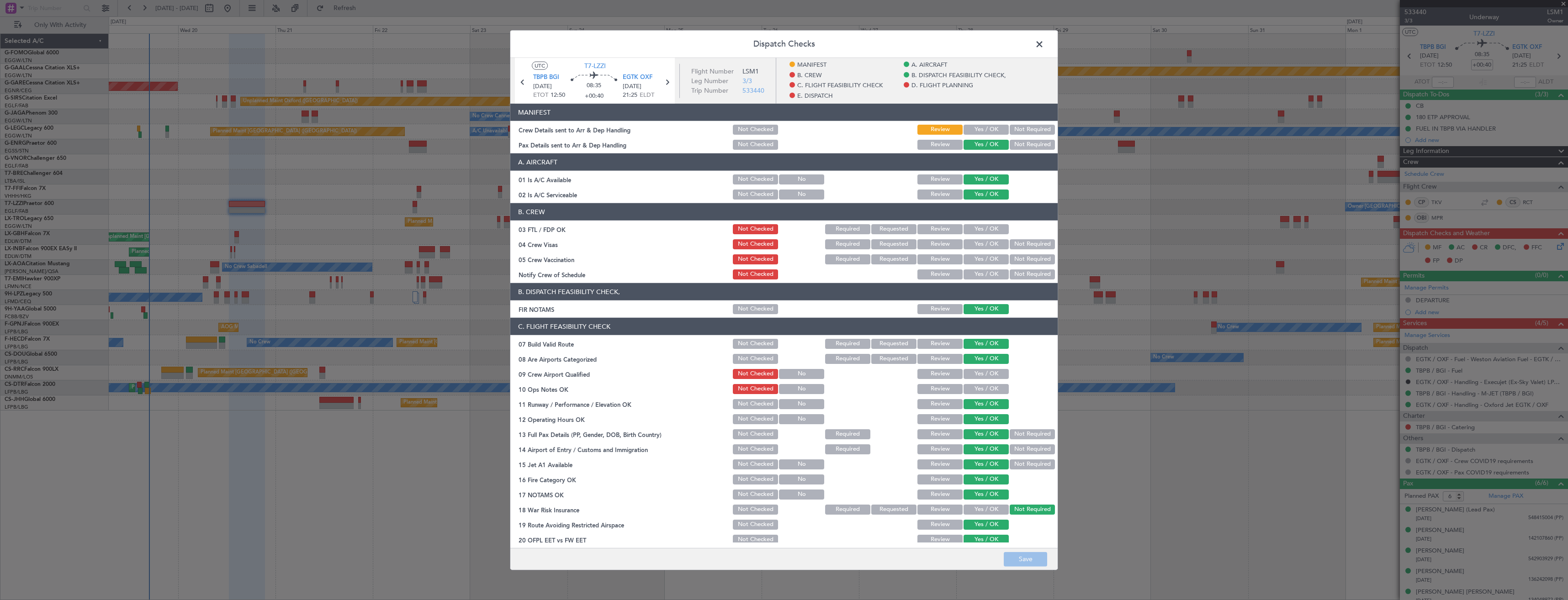
click at [558, 133] on div "Crew Details sent to Arr & Dep Handling" at bounding box center [621, 130] width 221 height 10
click at [1044, 44] on span at bounding box center [1044, 46] width 0 height 18
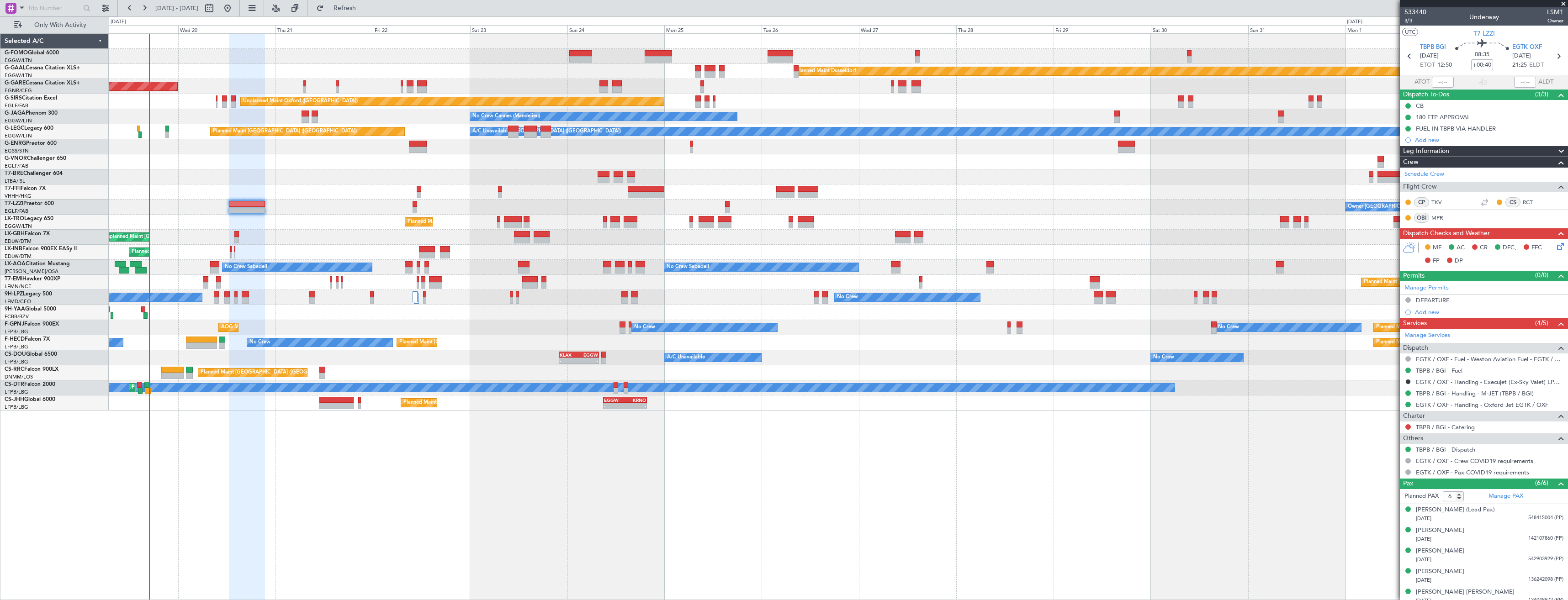
click at [1407, 21] on span "3/3" at bounding box center [1416, 21] width 22 height 8
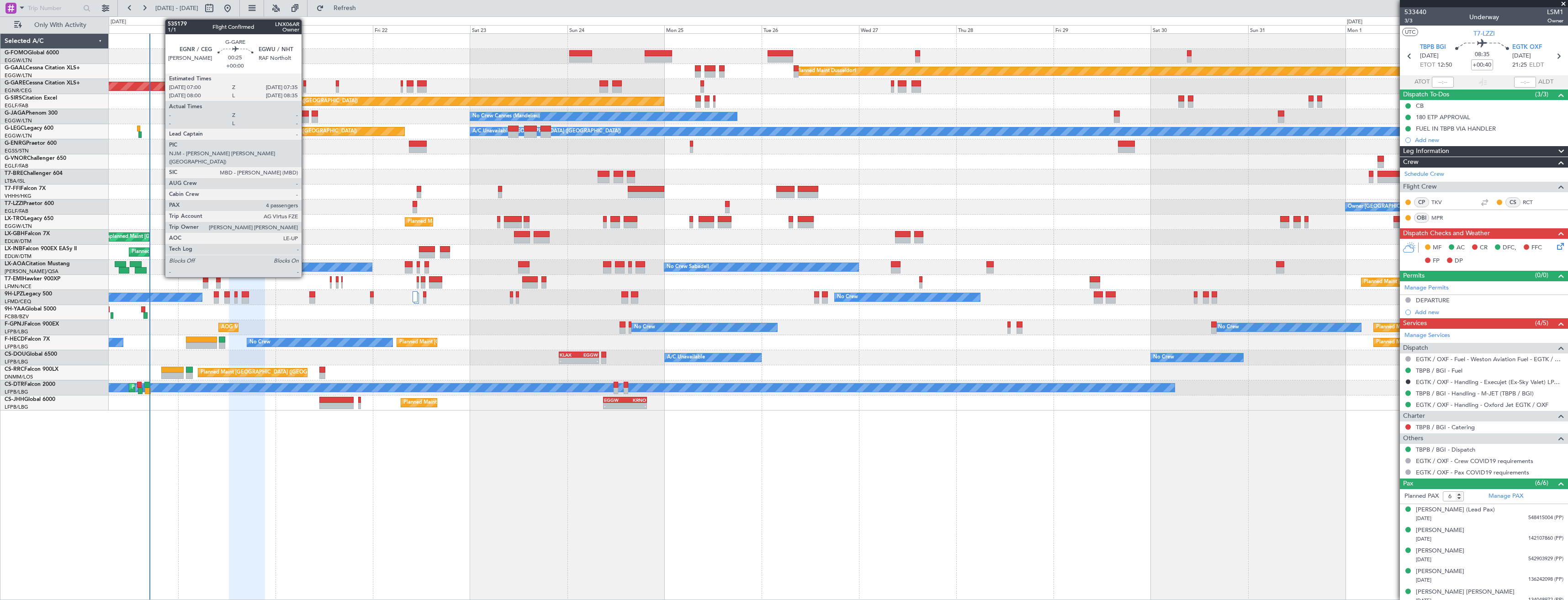
click at [306, 89] on div at bounding box center [304, 90] width 2 height 6
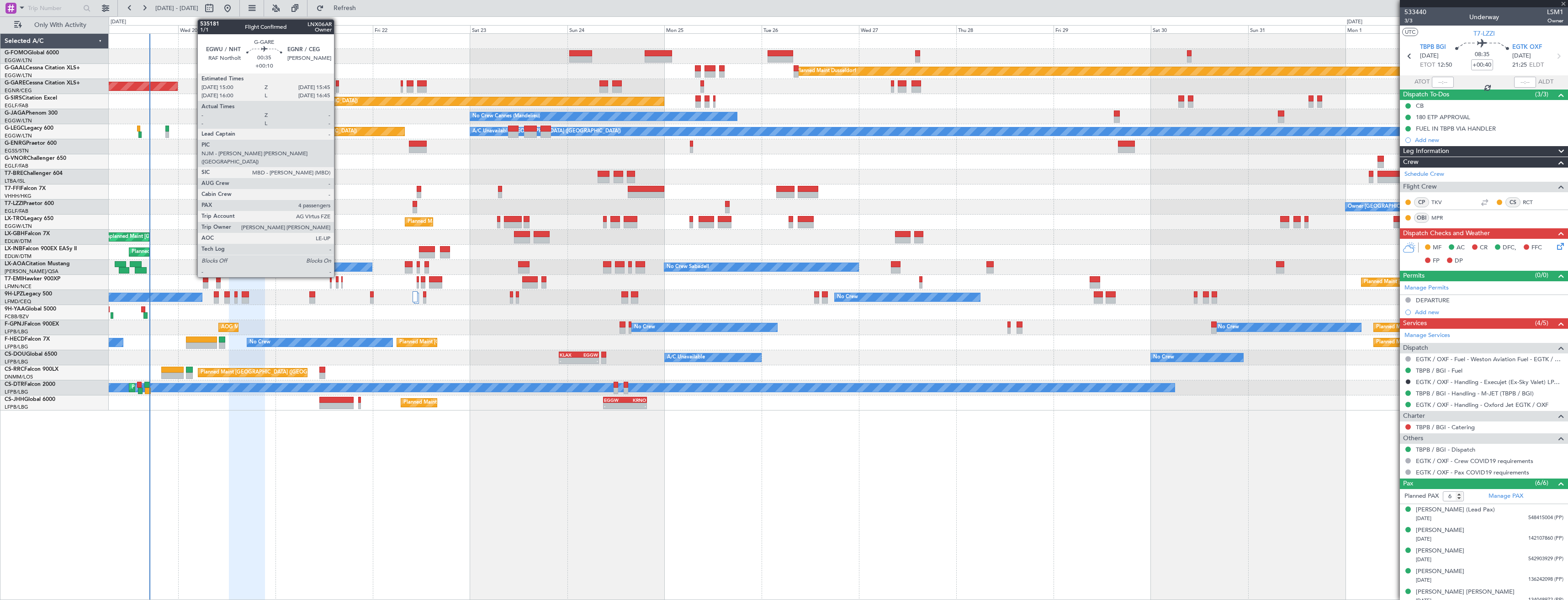
type input "4"
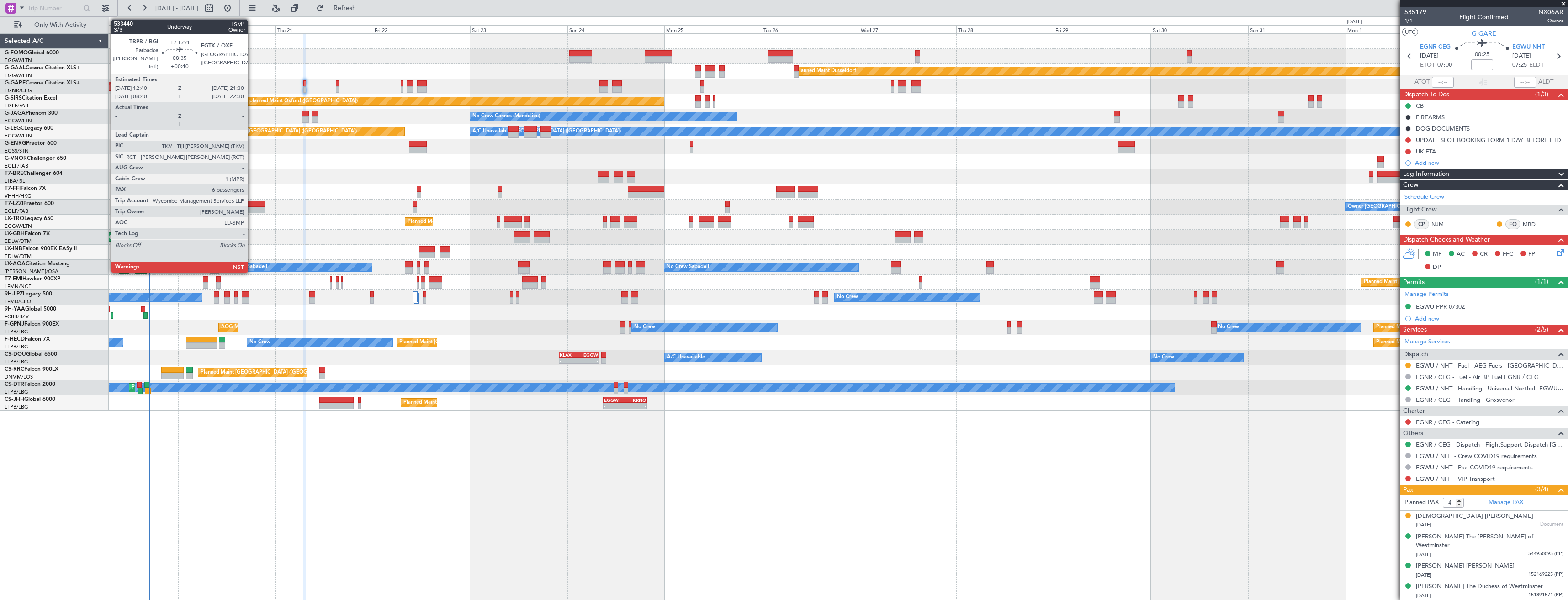
click at [252, 207] on div at bounding box center [247, 204] width 36 height 6
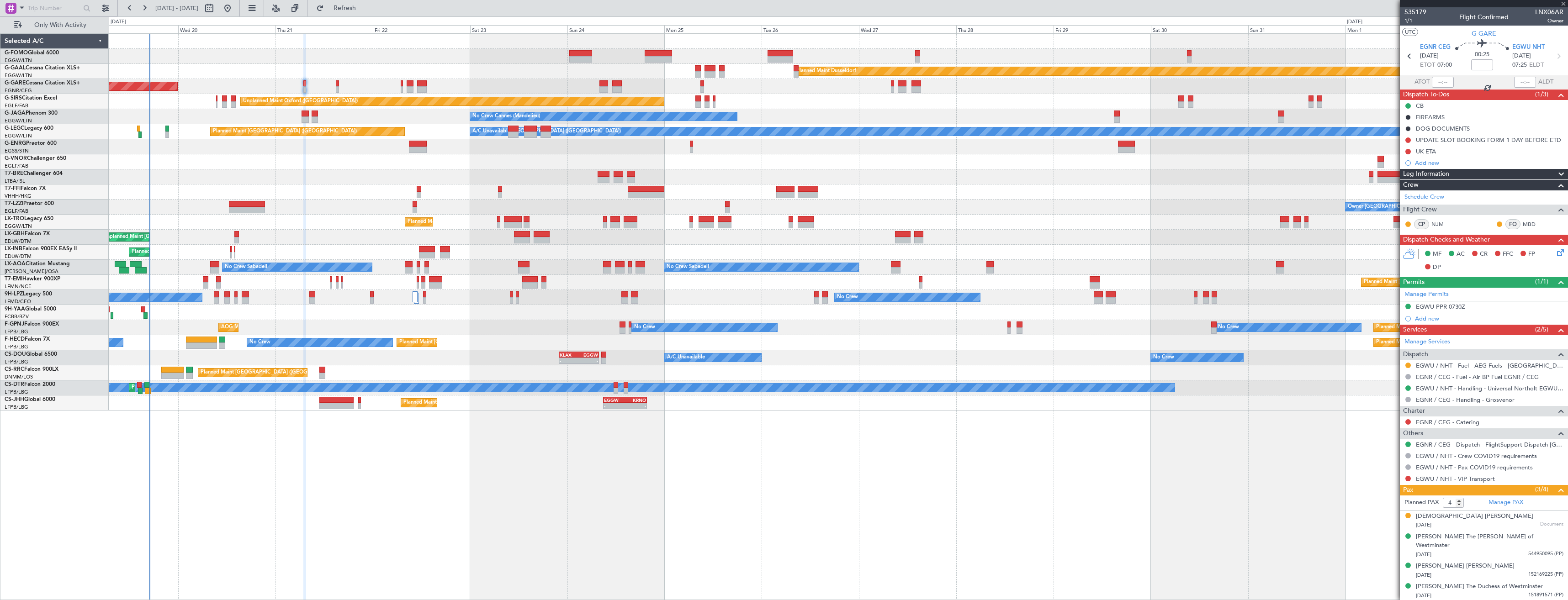
type input "+00:40"
type input "6"
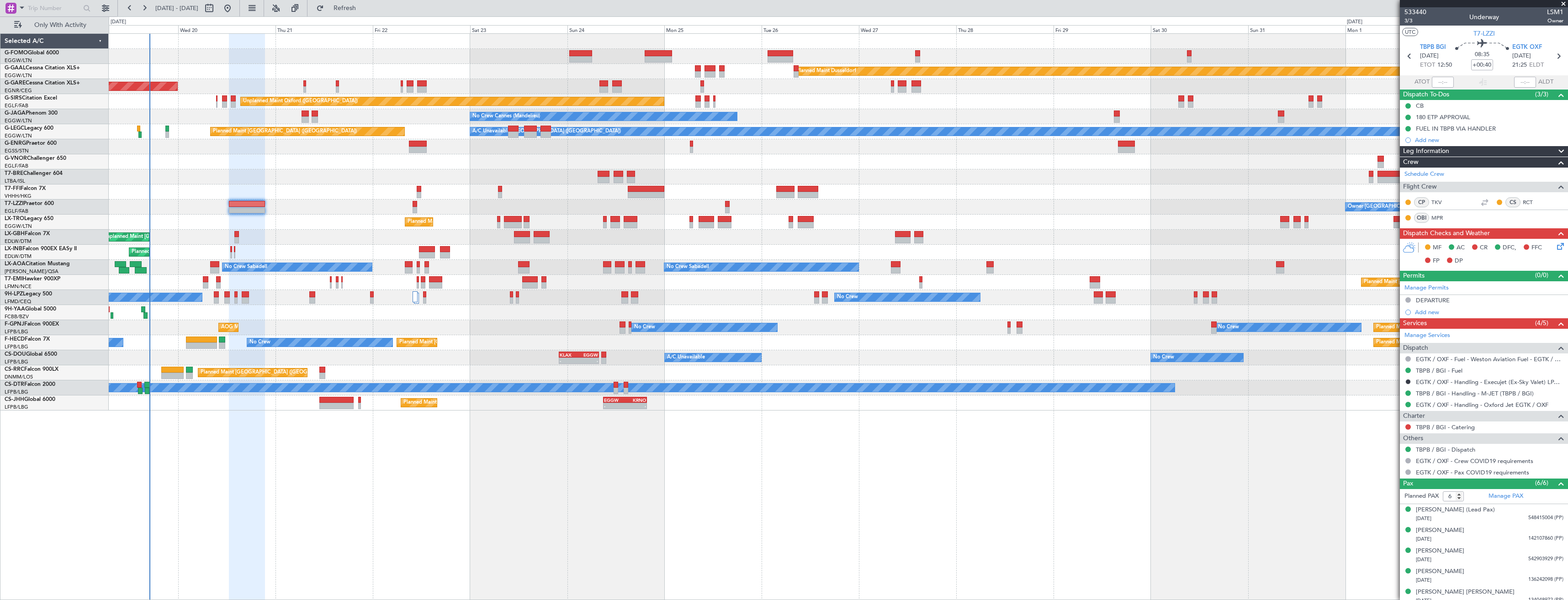
click at [1555, 247] on icon at bounding box center [1558, 244] width 7 height 7
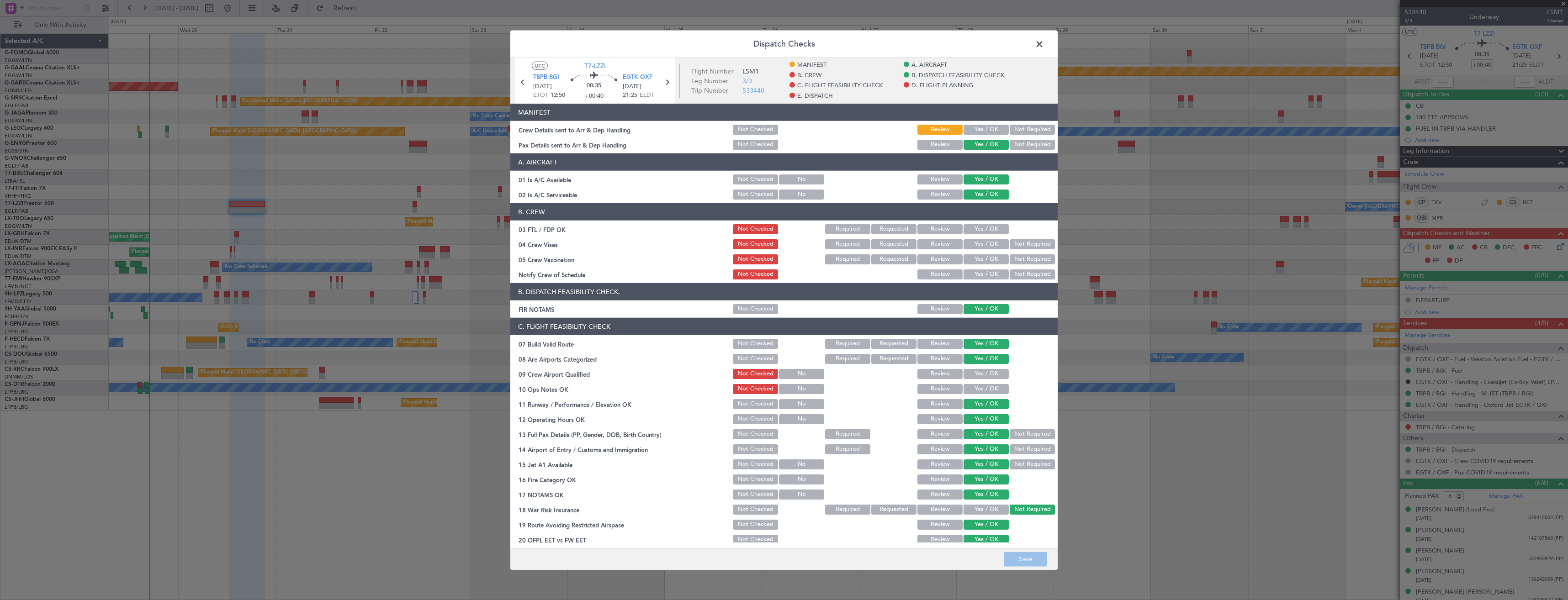
click at [969, 130] on button "Yes / OK" at bounding box center [986, 129] width 45 height 10
click at [1031, 559] on button "Save" at bounding box center [1025, 559] width 44 height 14
click at [1044, 42] on span at bounding box center [1044, 46] width 0 height 18
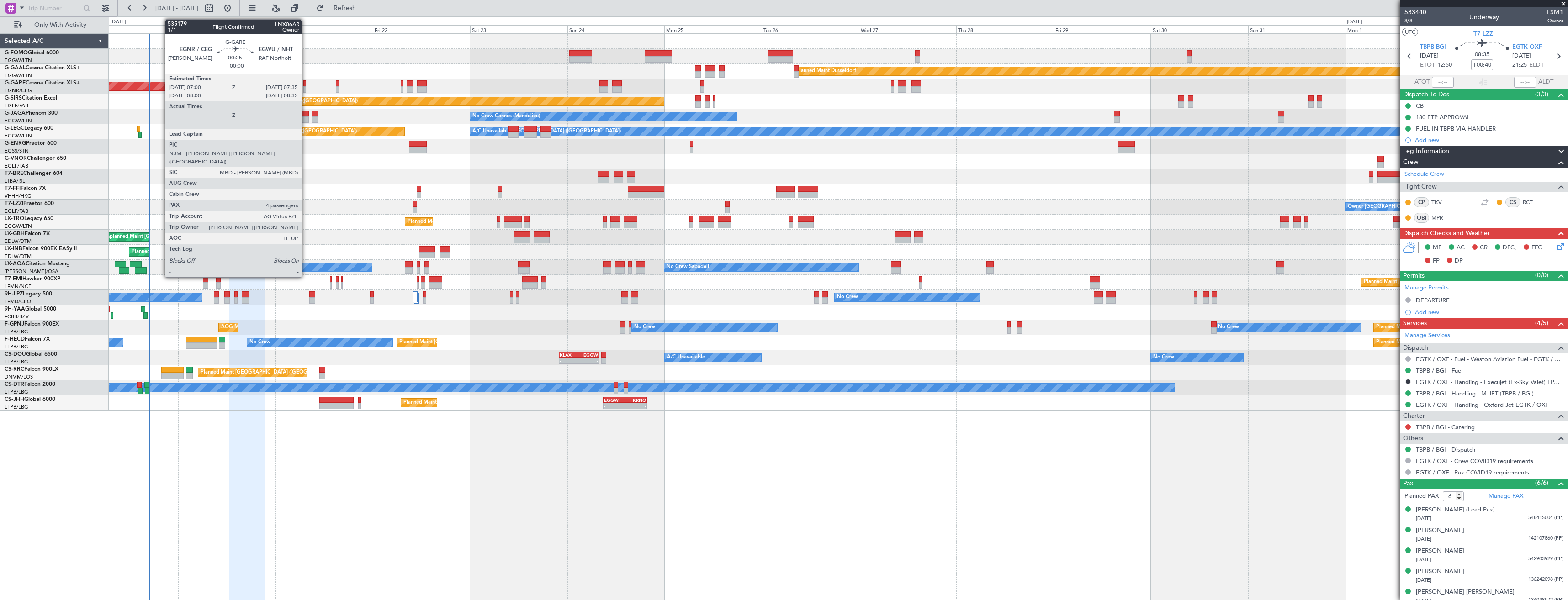
click at [306, 90] on div at bounding box center [304, 90] width 2 height 6
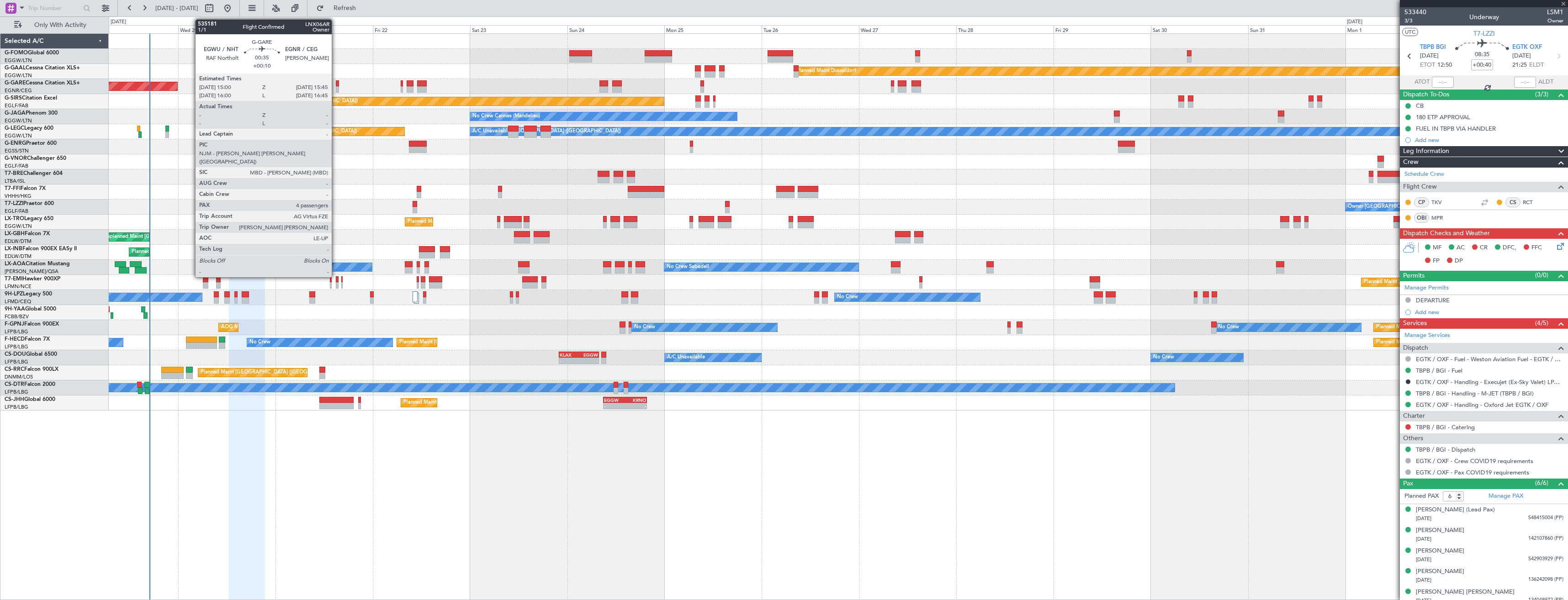
type input "4"
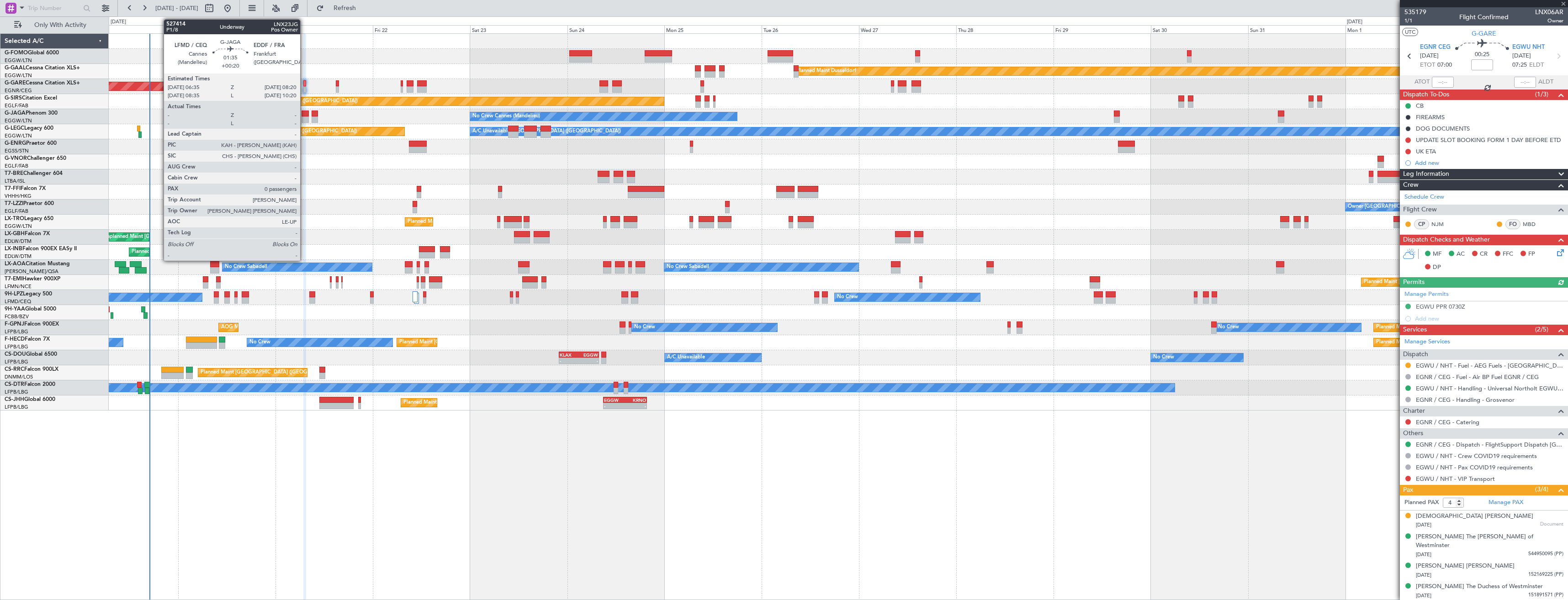
click at [304, 114] on div at bounding box center [304, 114] width 7 height 6
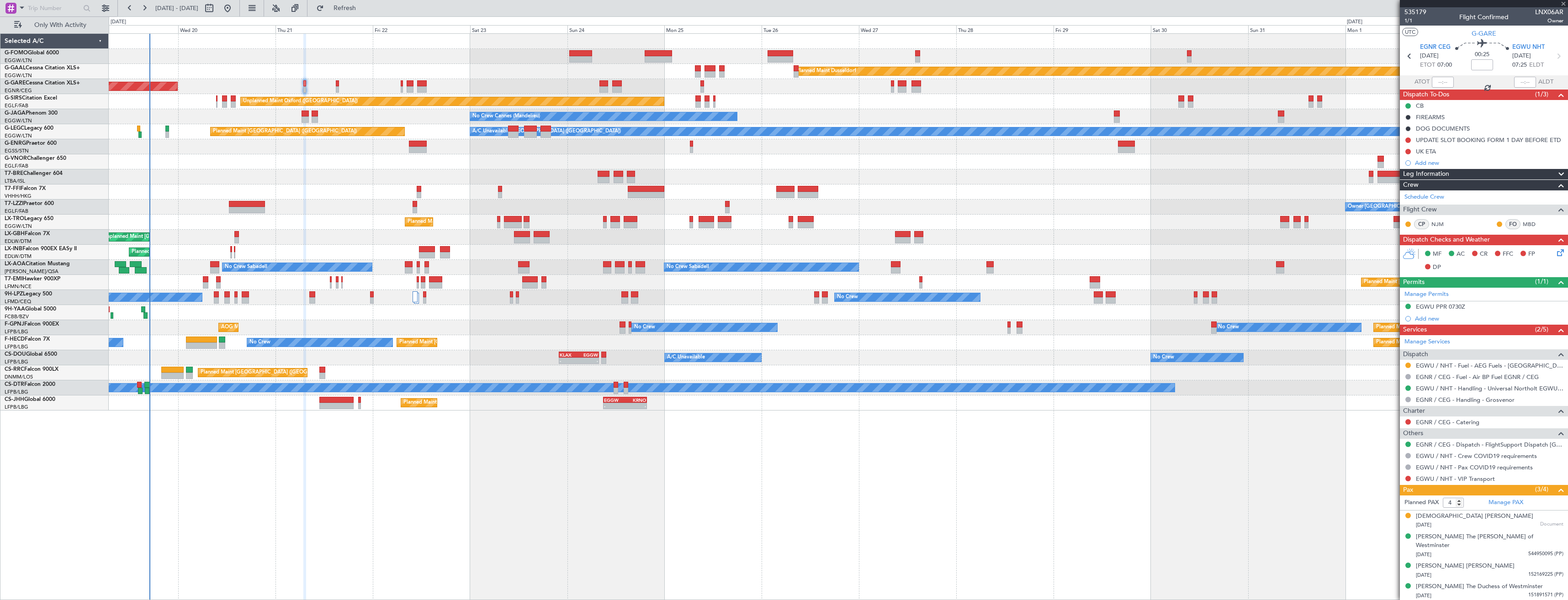
type input "+00:20"
type input "0"
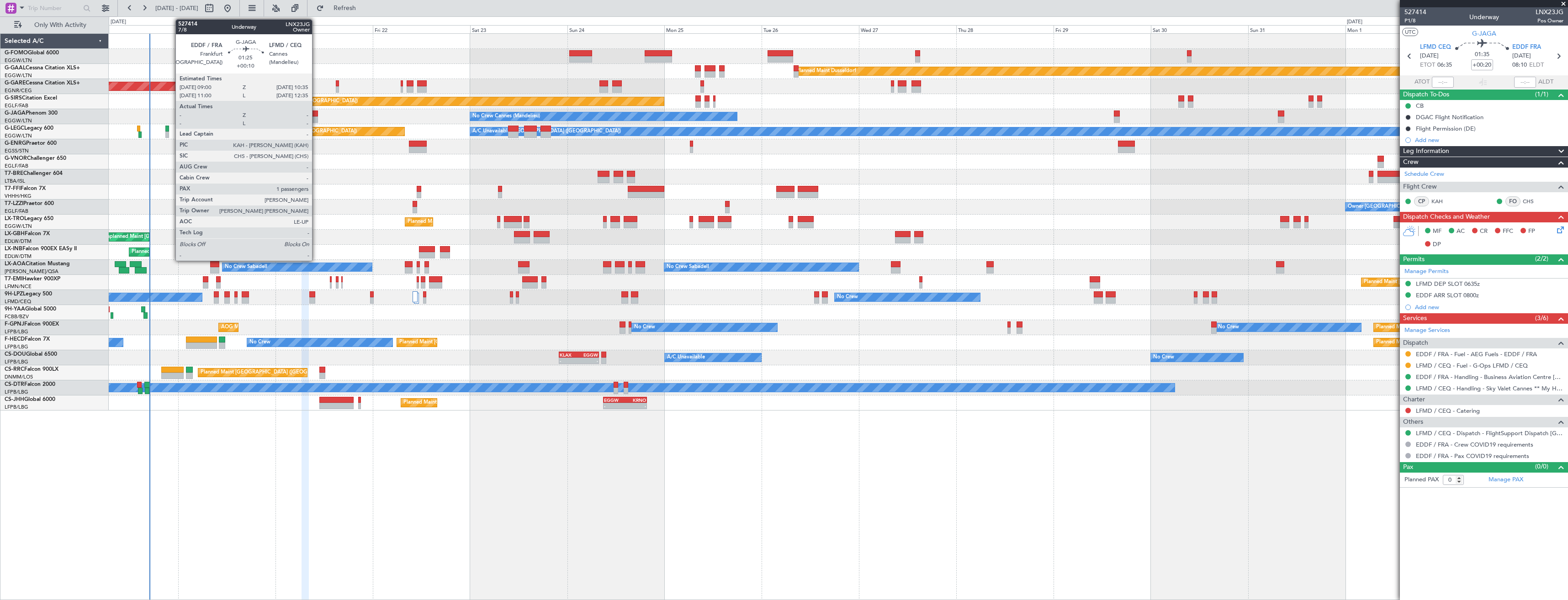
click at [316, 119] on div at bounding box center [315, 120] width 7 height 6
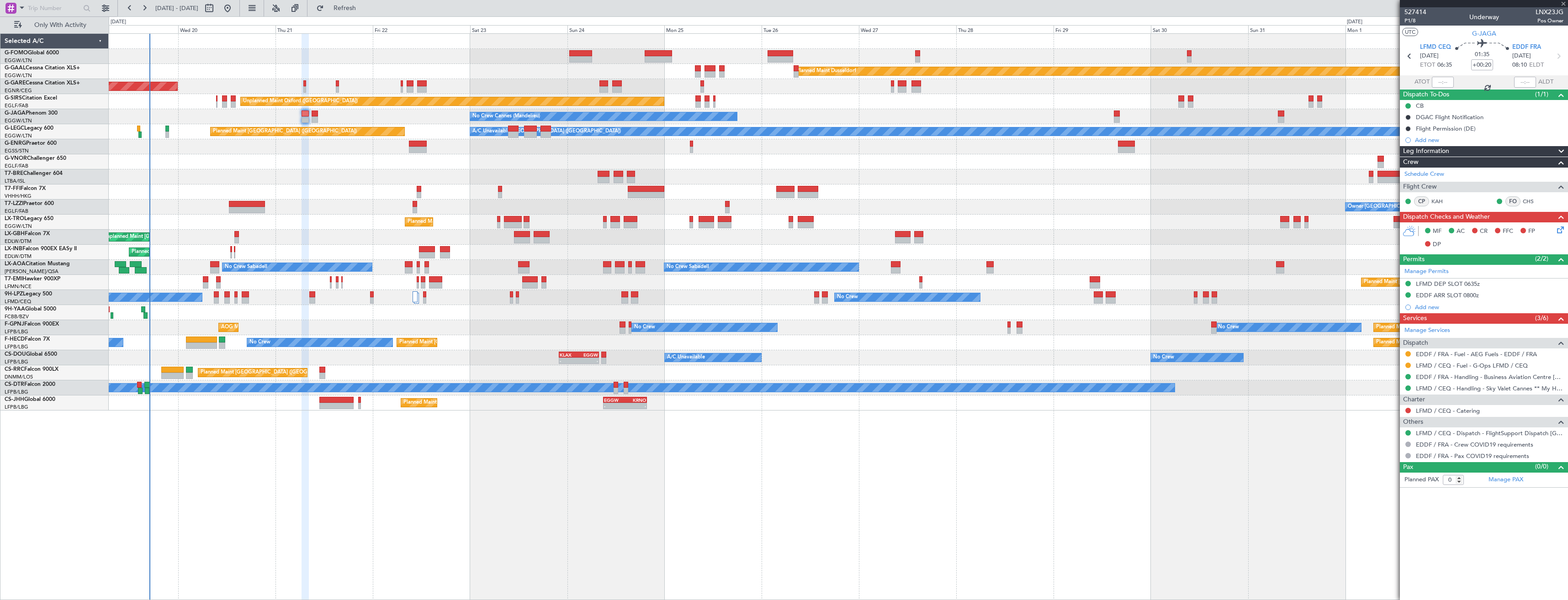
type input "+00:10"
type input "1"
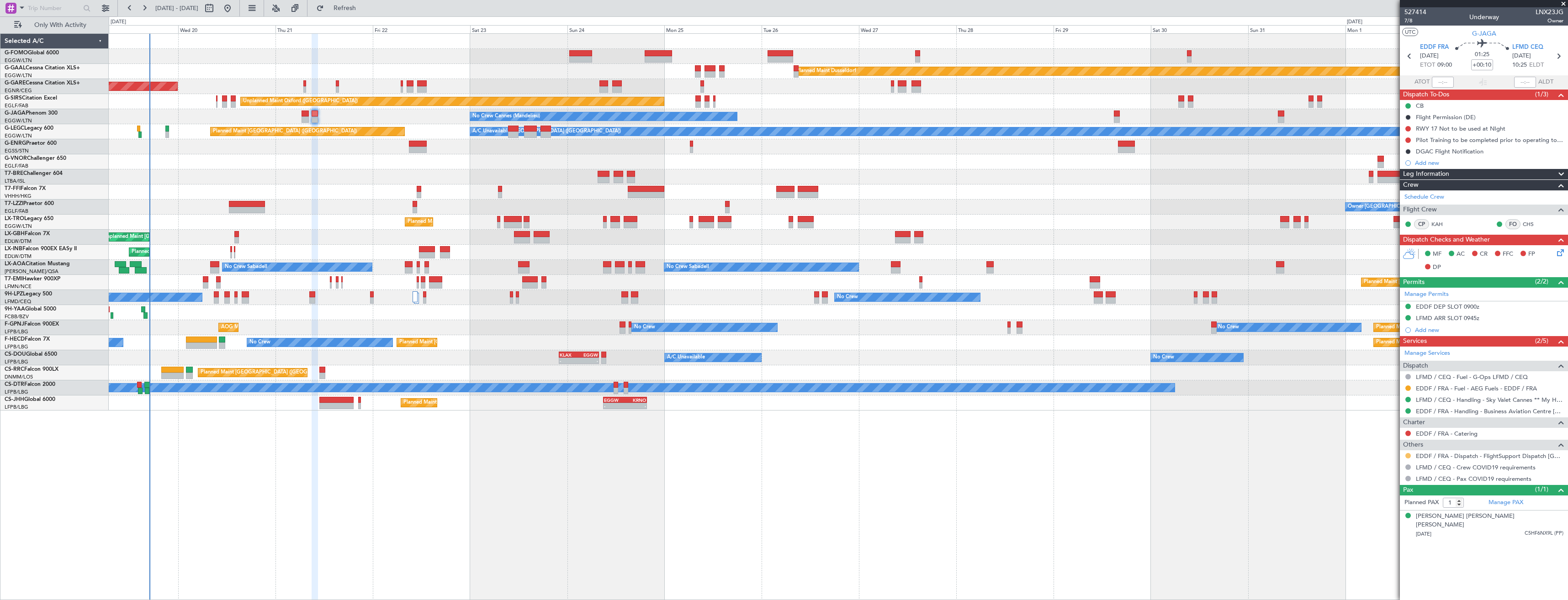
click at [1409, 453] on button at bounding box center [1408, 456] width 6 height 6
click at [1379, 465] on span "Not Required" at bounding box center [1386, 469] width 36 height 10
click at [1408, 455] on button at bounding box center [1408, 456] width 6 height 6
drag, startPoint x: 1390, startPoint y: 565, endPoint x: 1268, endPoint y: 447, distance: 169.7
click at [1390, 565] on span "Confirmed" at bounding box center [1383, 565] width 29 height 10
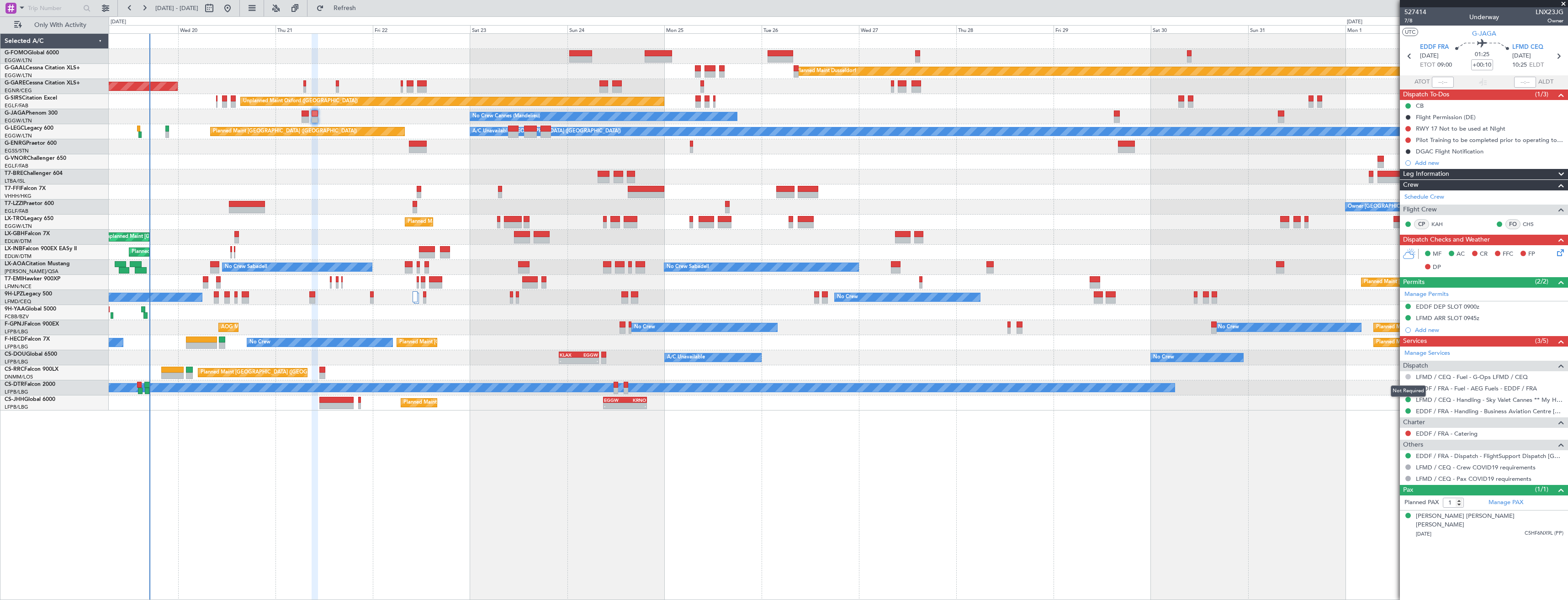
click at [1406, 376] on button at bounding box center [1408, 376] width 6 height 6
click at [1440, 377] on link "LFMD / CEQ - Fuel - G-Ops LFMD / CEQ" at bounding box center [1471, 377] width 112 height 8
click at [1409, 377] on button at bounding box center [1408, 376] width 6 height 6
click at [1257, 301] on div "No Crew No Crew No Crew No Crew" at bounding box center [838, 297] width 1459 height 15
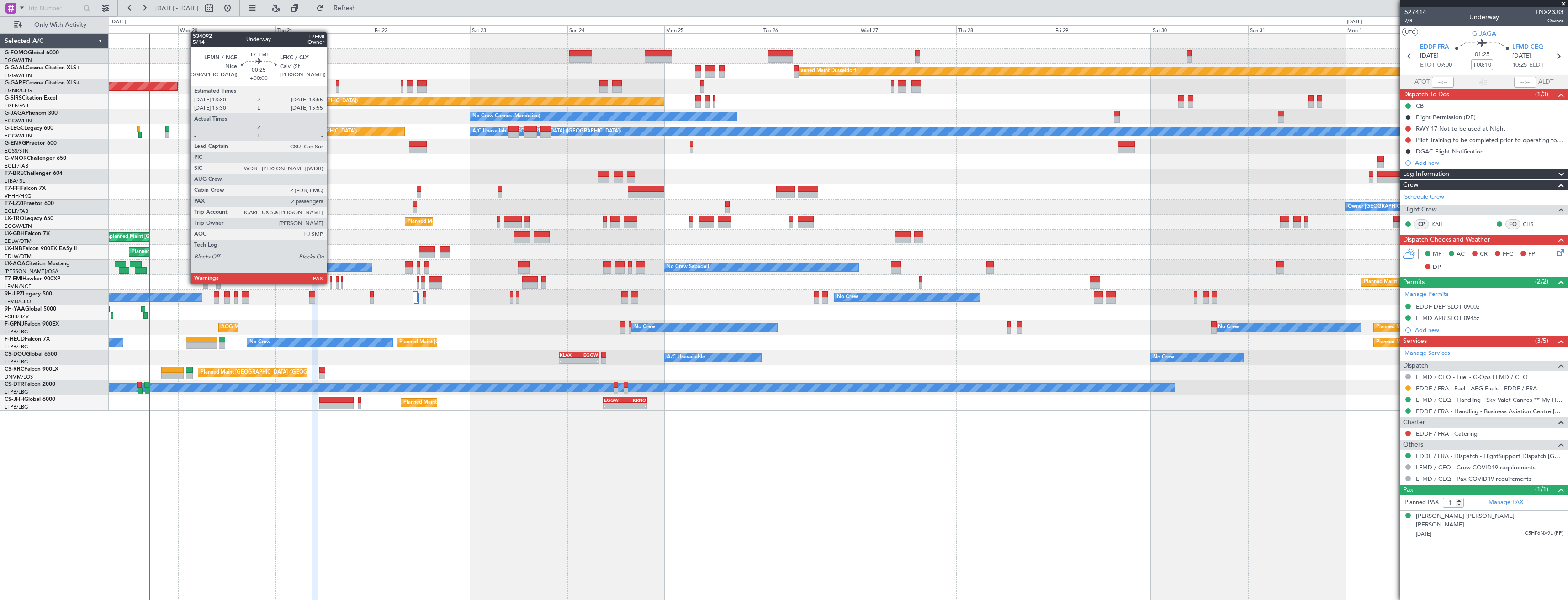
click at [331, 283] on div at bounding box center [331, 285] width 2 height 6
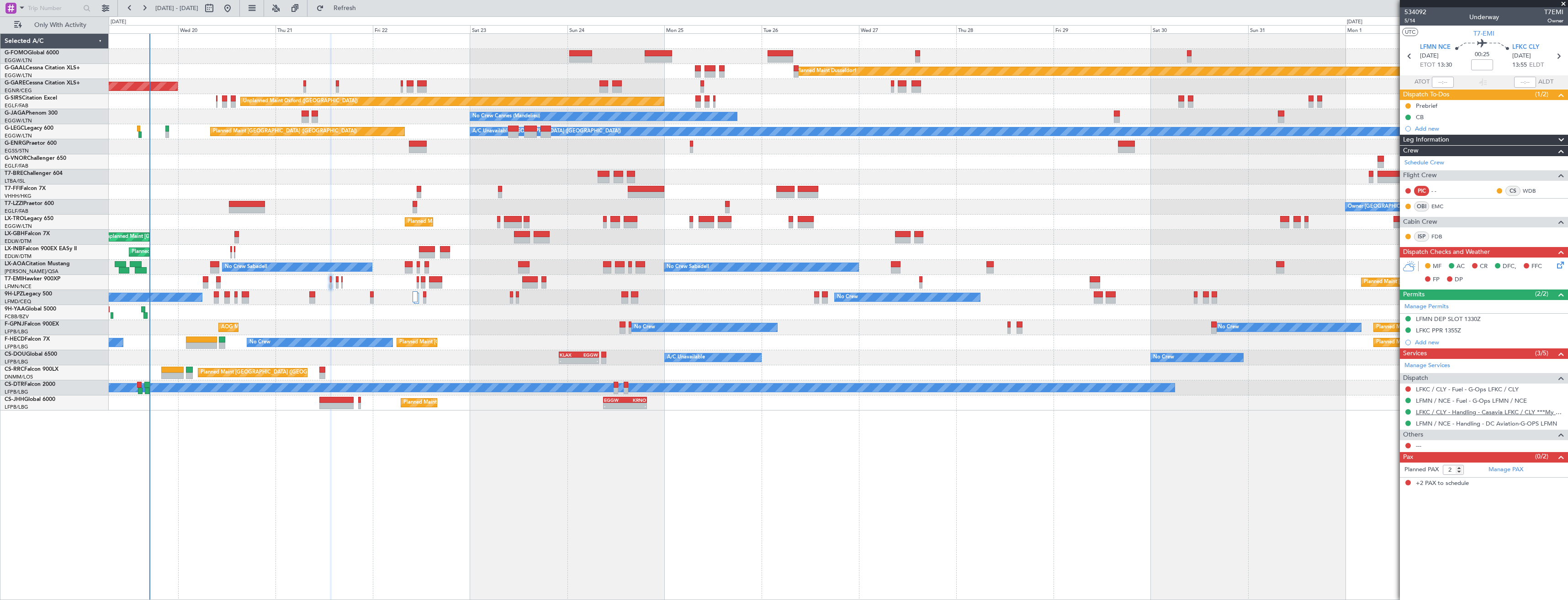
click at [1474, 413] on link "LFKC / CLY - Handling - Casavia LFKC / CLY ***My handling***" at bounding box center [1490, 412] width 147 height 8
click at [1457, 386] on link "LFKC / CLY - Fuel - G-Ops LFKC / CLY" at bounding box center [1467, 390] width 103 height 8
click at [367, 14] on button "Refresh" at bounding box center [339, 8] width 55 height 14
click at [1558, 57] on icon at bounding box center [1558, 55] width 12 height 12
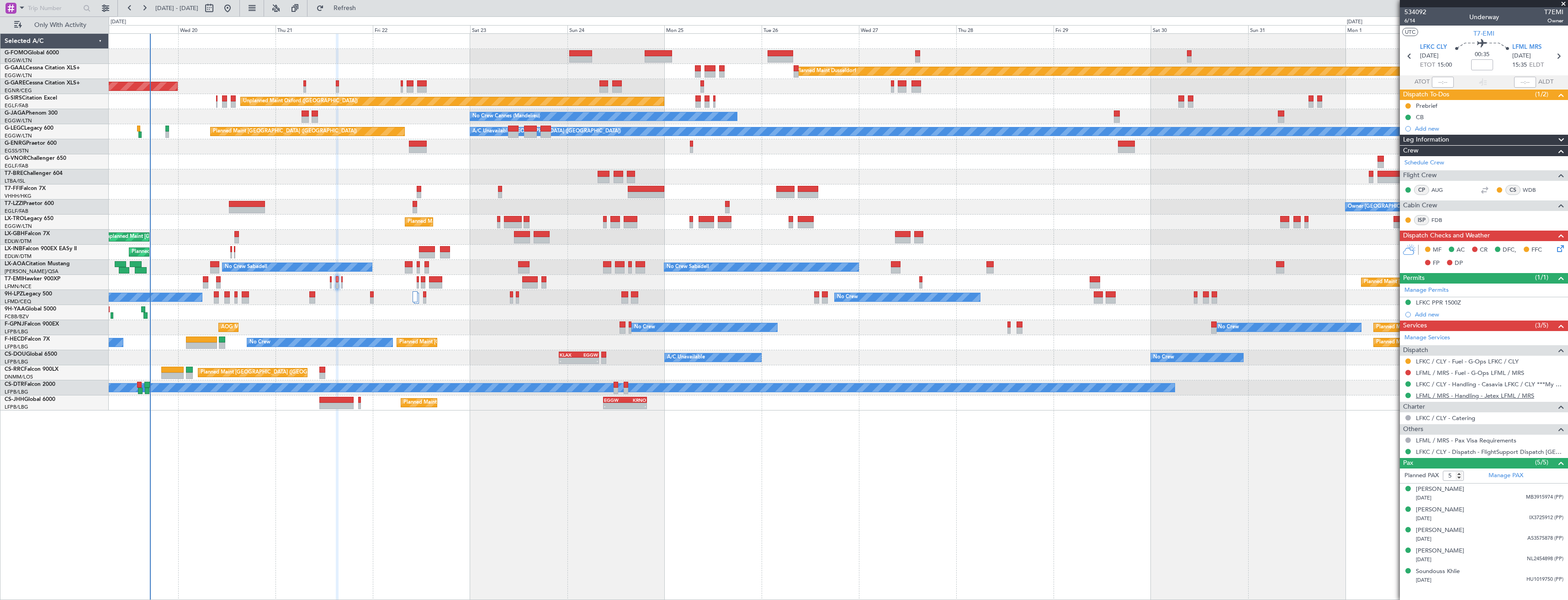
click at [1442, 396] on link "LFML / MRS - Handling - Jetex LFML / MRS" at bounding box center [1474, 396] width 118 height 8
click at [377, 18] on div "0 0 Tue 19 Wed 20 Thu 21 Fri 22 Sep 2025 Sat 23 Sun 24 Mon 25 Tue 26 Wed 27 Thu…" at bounding box center [839, 25] width 1459 height 17
click at [1440, 373] on link "LFML / MRS - Fuel - G-Ops LFML / MRS" at bounding box center [1470, 373] width 109 height 8
click at [364, 9] on span "Refresh" at bounding box center [345, 8] width 38 height 6
click at [1558, 59] on icon at bounding box center [1558, 55] width 12 height 12
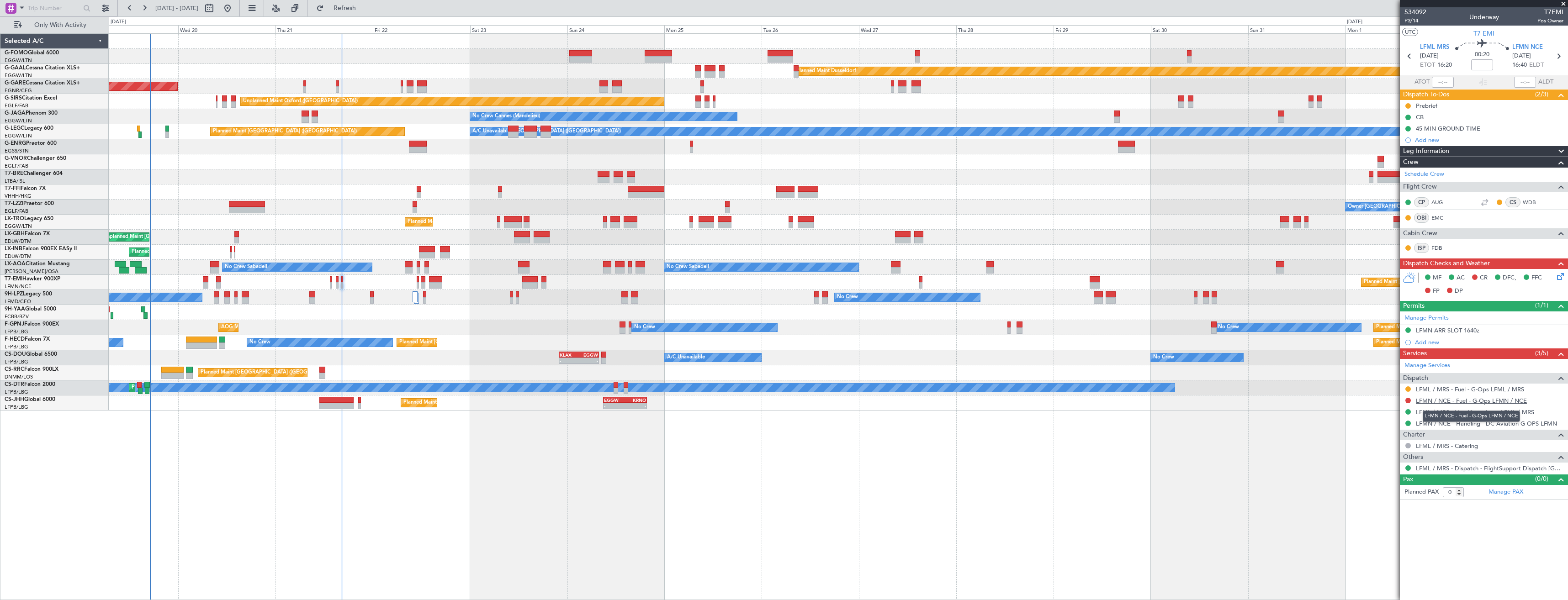
click at [1428, 403] on link "LFMN / NCE - Fuel - G-Ops LFMN / NCE" at bounding box center [1471, 401] width 111 height 8
click at [1444, 424] on link "LFMN / NCE - Handling - DC Aviation-G-OPS LFMN" at bounding box center [1486, 424] width 141 height 8
click at [349, 10] on button "Refresh" at bounding box center [339, 8] width 55 height 14
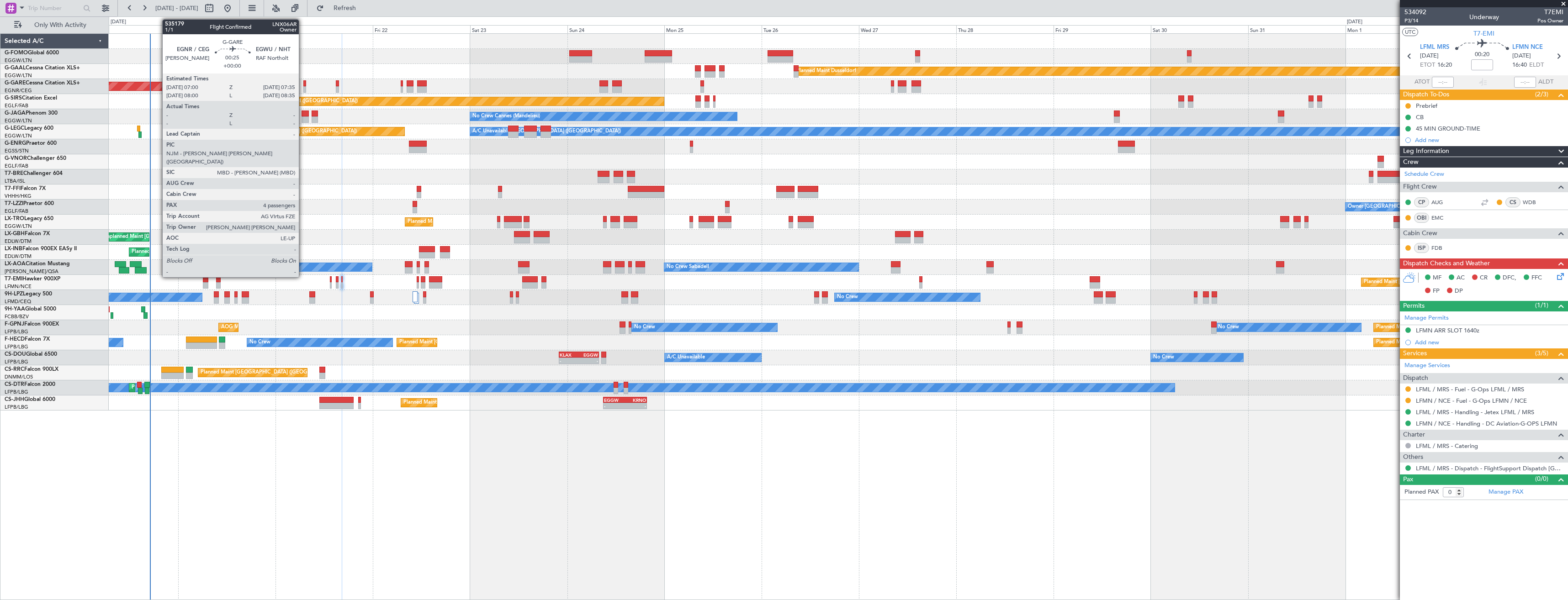
click at [304, 89] on div at bounding box center [304, 90] width 2 height 6
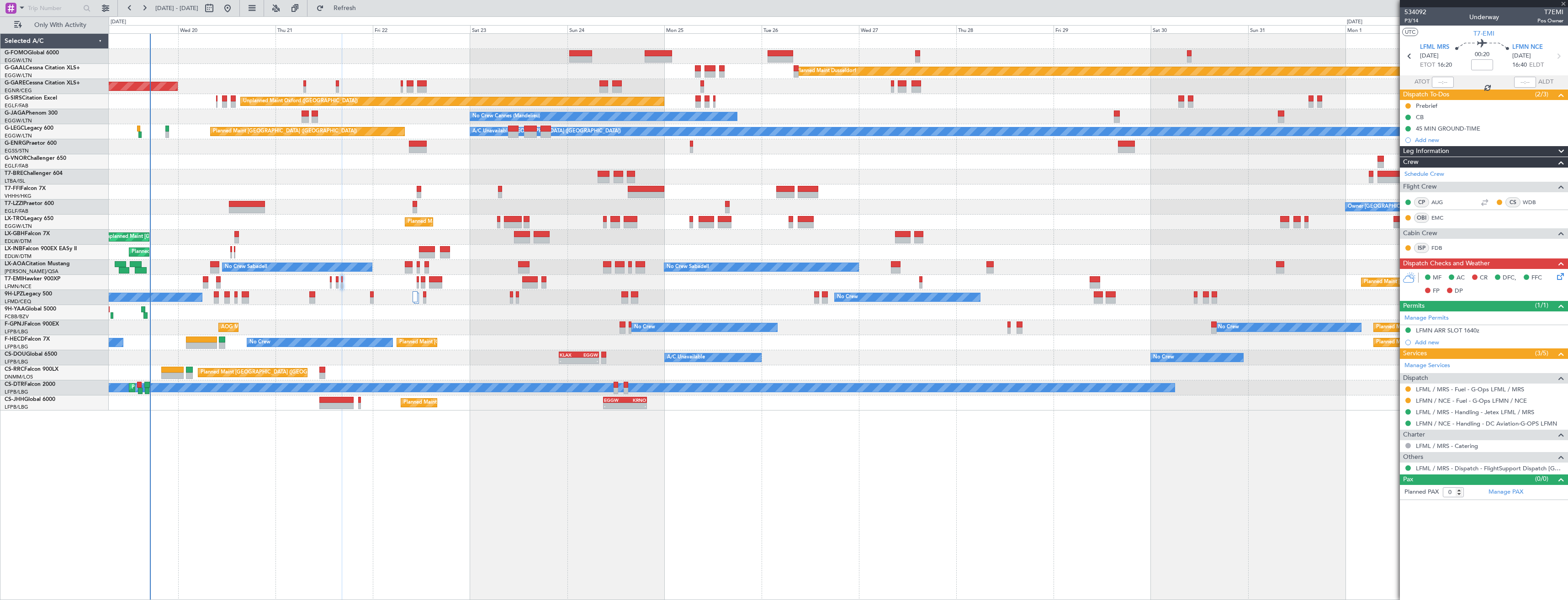
type input "4"
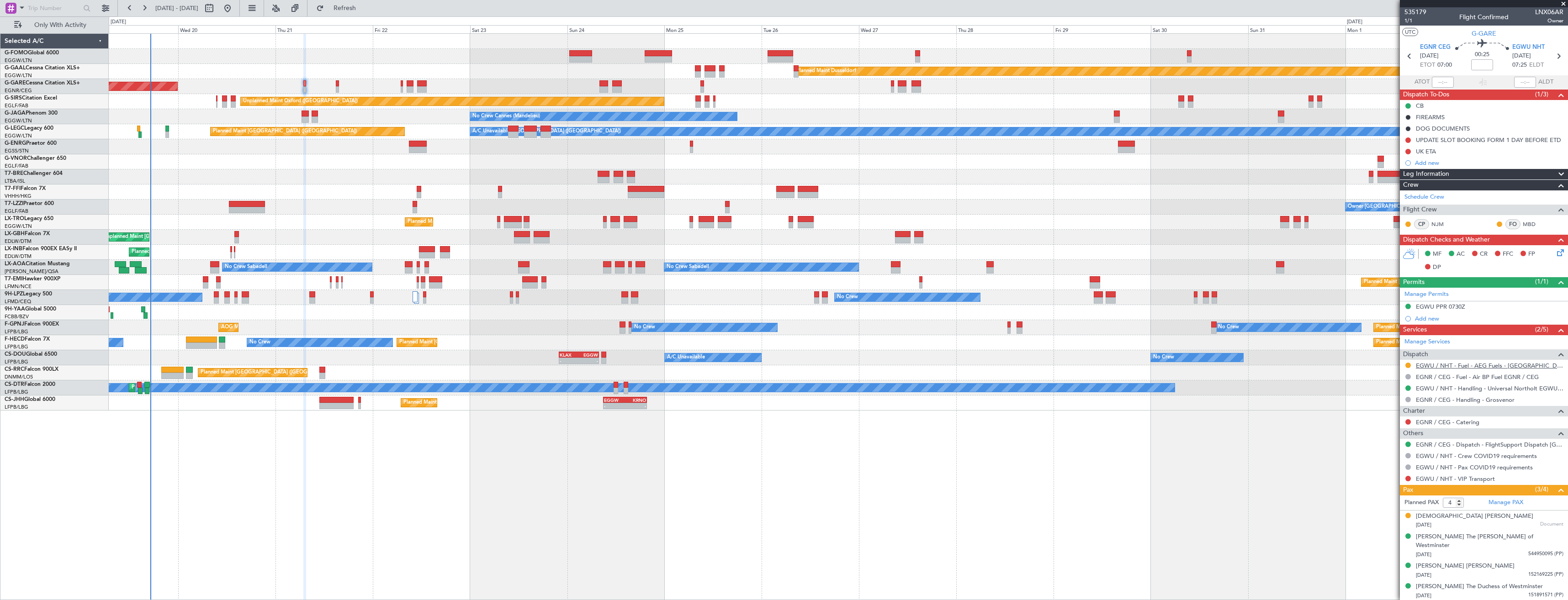
click at [1474, 366] on link "EGWU / NHT - Fuel - AEG Fuels - EGWU / NHT" at bounding box center [1490, 366] width 147 height 8
click at [367, 13] on button "Refresh" at bounding box center [339, 8] width 55 height 14
click at [1426, 161] on div "UK ETA" at bounding box center [1426, 161] width 0 height 0
click at [1428, 162] on div "Add new" at bounding box center [1485, 163] width 140 height 8
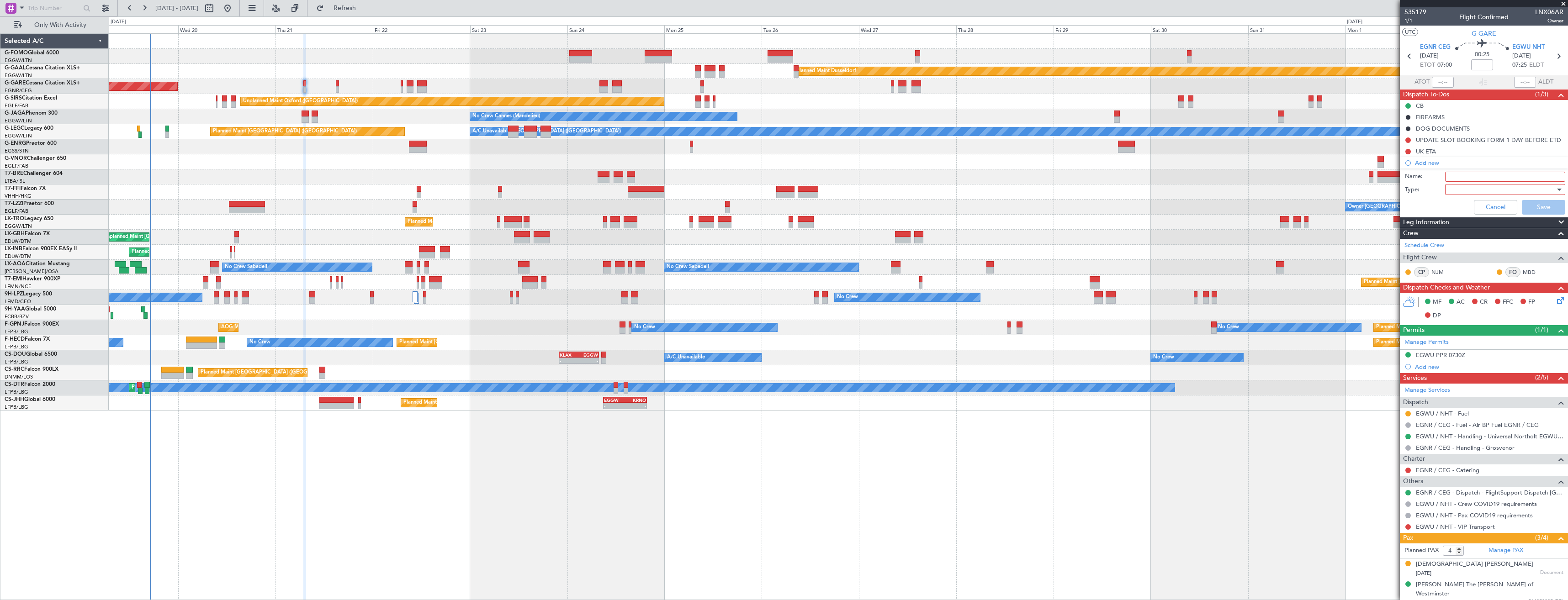
scroll to position [40, 0]
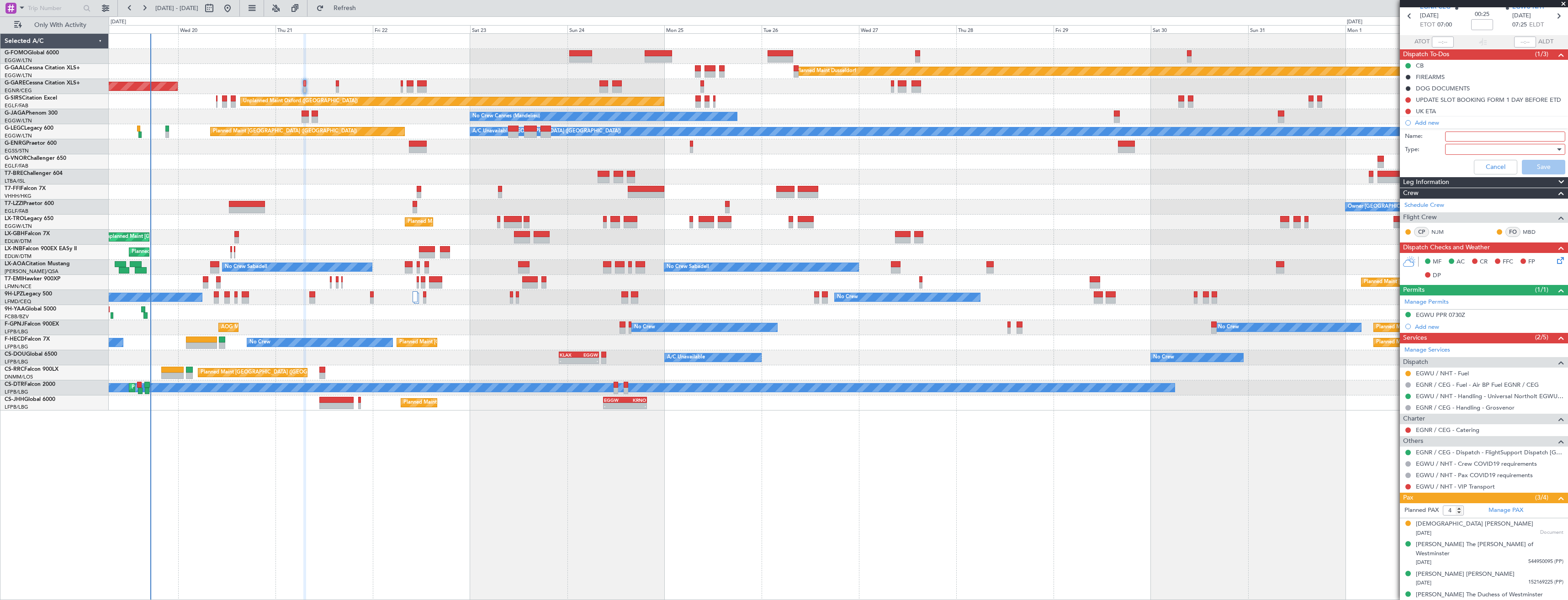
click at [1454, 137] on input "Name:" at bounding box center [1505, 136] width 120 height 10
type input "EGWU FUEL VIA HANDLER"
click at [1457, 150] on div at bounding box center [1502, 149] width 106 height 13
click at [1467, 168] on span "Generic" at bounding box center [1501, 167] width 107 height 13
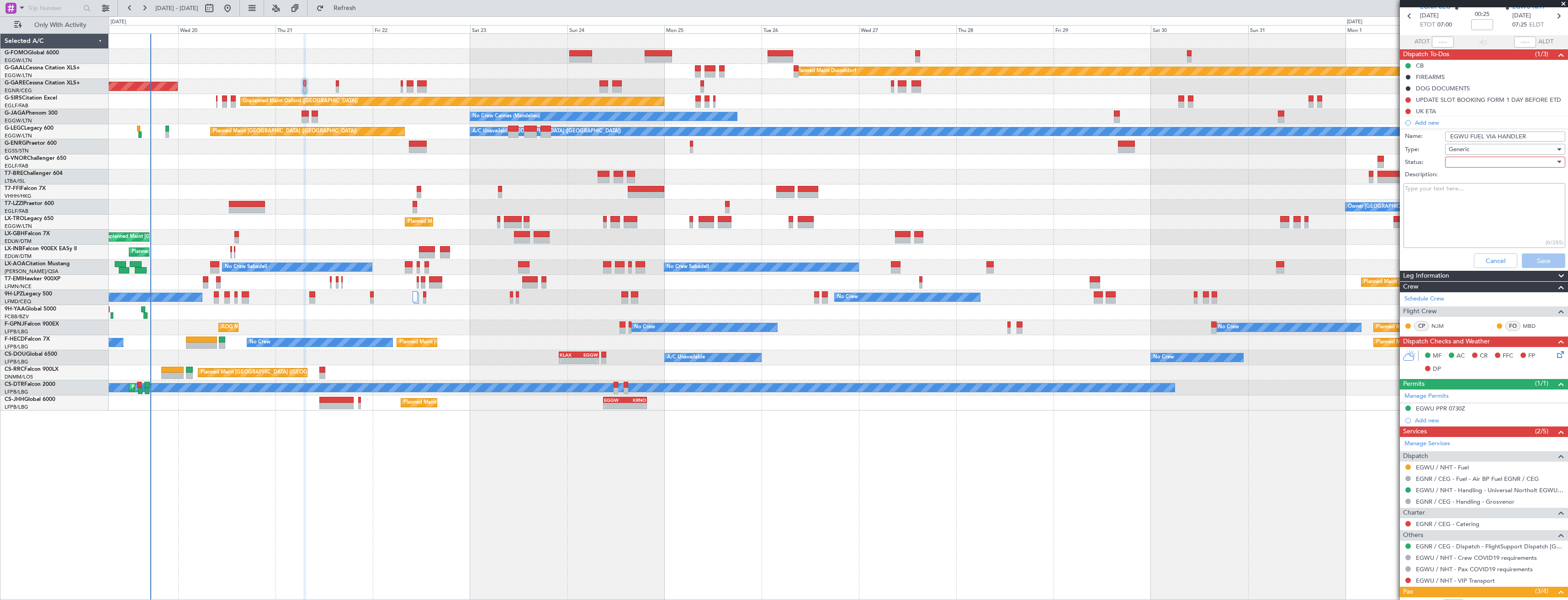
click at [1465, 159] on div at bounding box center [1502, 162] width 106 height 13
click at [1470, 192] on span "In Progress" at bounding box center [1501, 193] width 107 height 13
click at [1524, 257] on button "Save" at bounding box center [1543, 261] width 44 height 14
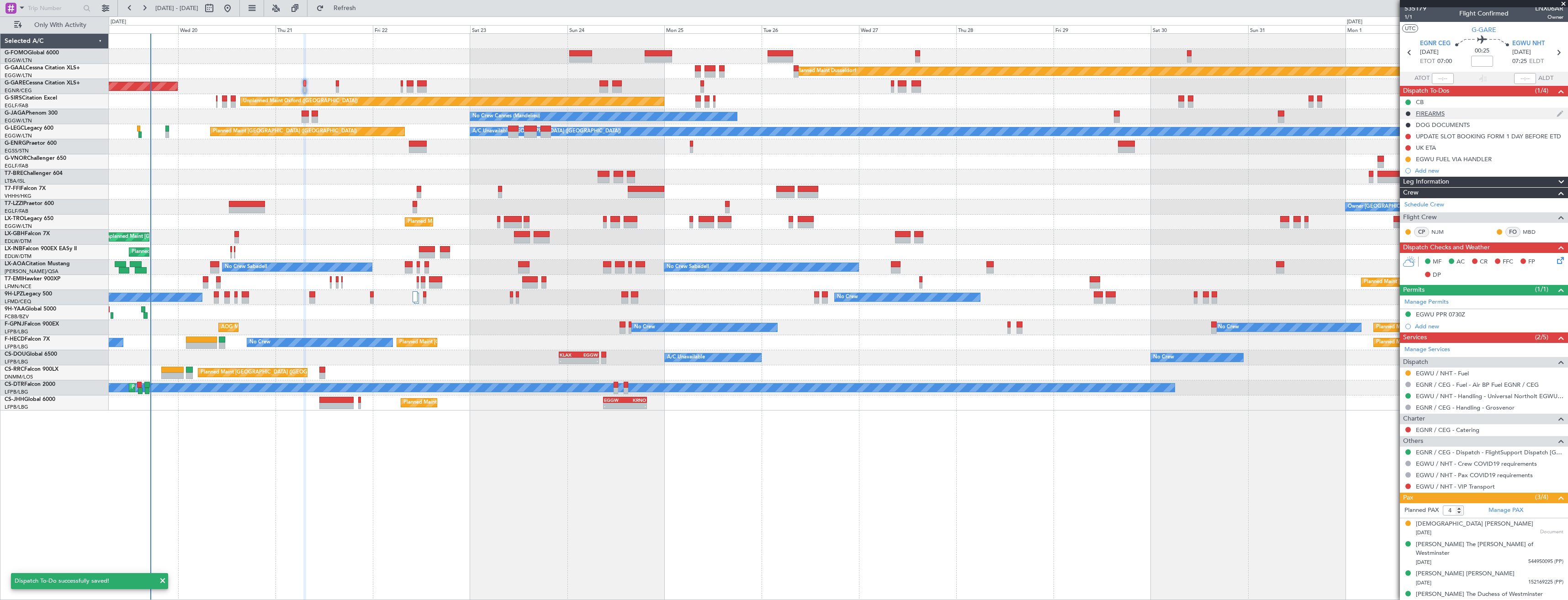
scroll to position [0, 0]
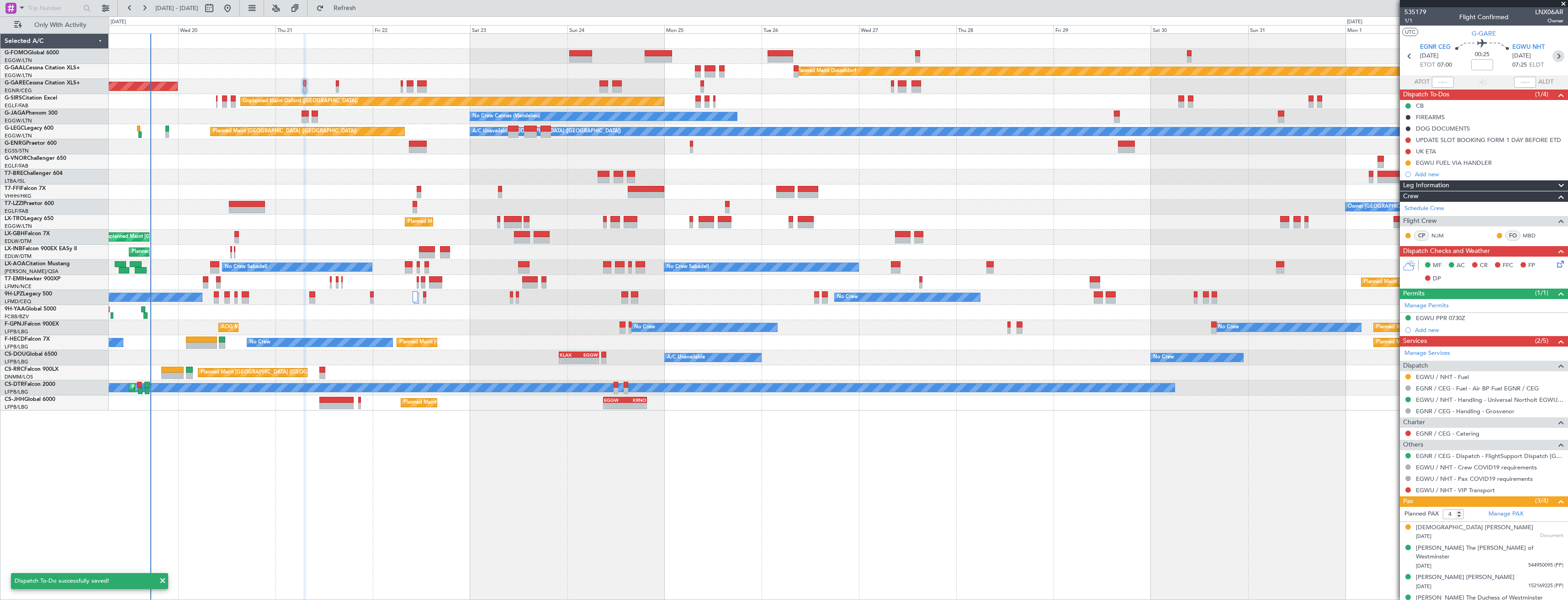
click at [1557, 55] on icon at bounding box center [1558, 55] width 12 height 12
type input "+00:10"
click at [1517, 388] on link "EGWU / NHT - Fuel - AEG Fuels - EGWU / NHT" at bounding box center [1490, 388] width 147 height 8
click at [364, 10] on span "Refresh" at bounding box center [345, 8] width 38 height 6
click at [1451, 177] on div "Add new" at bounding box center [1485, 174] width 140 height 8
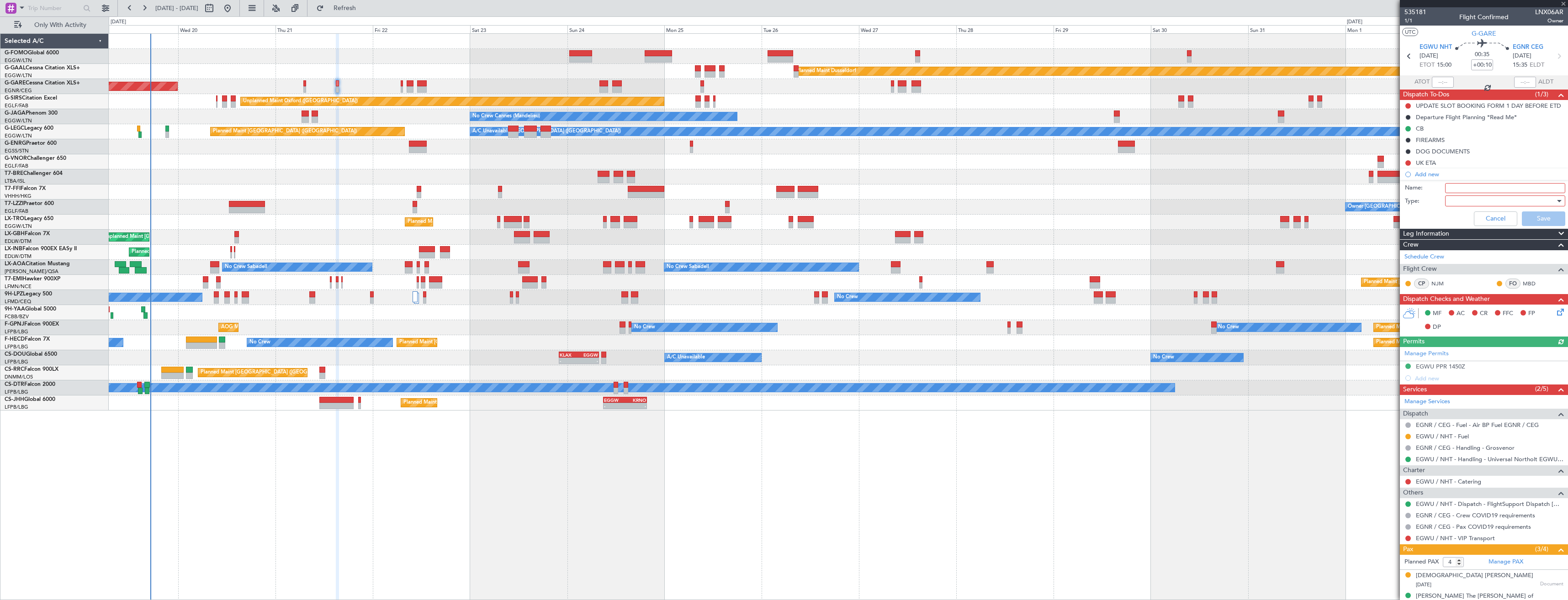
click at [1459, 187] on input "Name:" at bounding box center [1505, 188] width 120 height 10
type input "EGWU FUEL VIA HANDLER"
click at [1485, 201] on div at bounding box center [1502, 201] width 106 height 13
click at [1486, 216] on span "Generic" at bounding box center [1501, 220] width 107 height 13
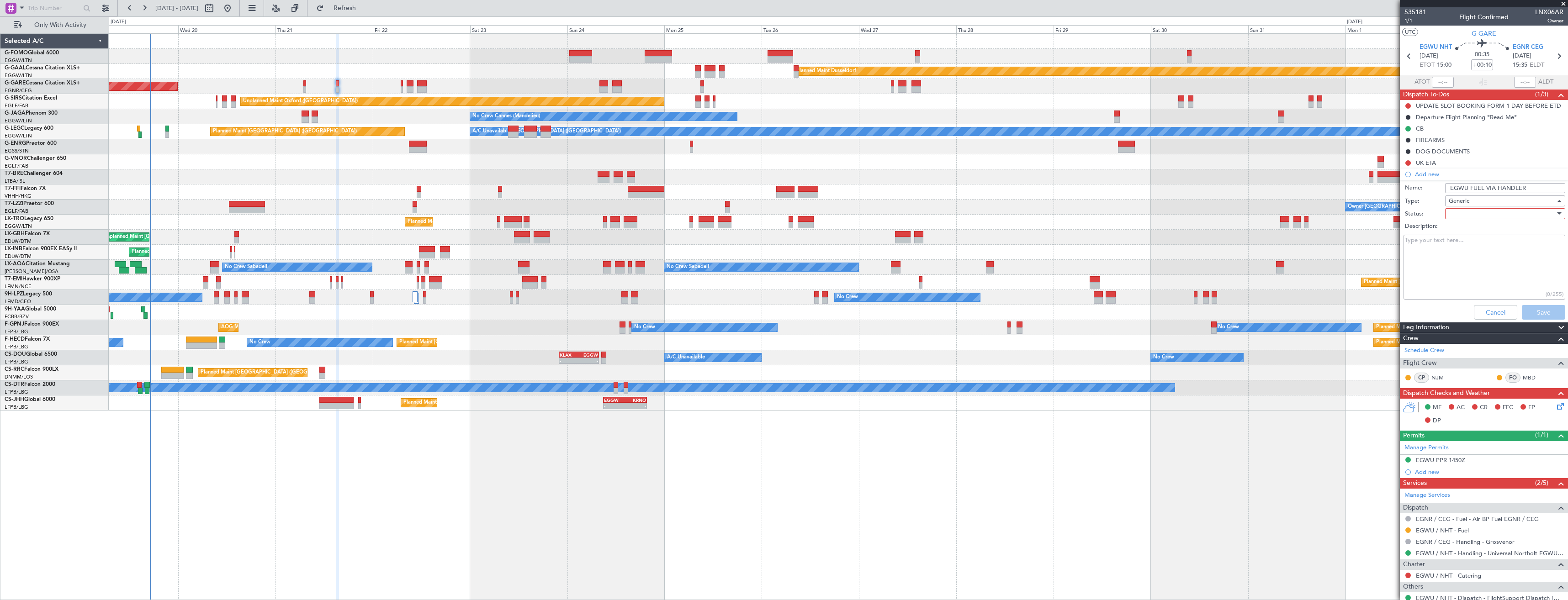
click at [1486, 215] on div at bounding box center [1502, 213] width 106 height 13
click at [1488, 252] on span "In Progress" at bounding box center [1501, 245] width 107 height 13
click at [1535, 315] on button "Save" at bounding box center [1543, 312] width 44 height 14
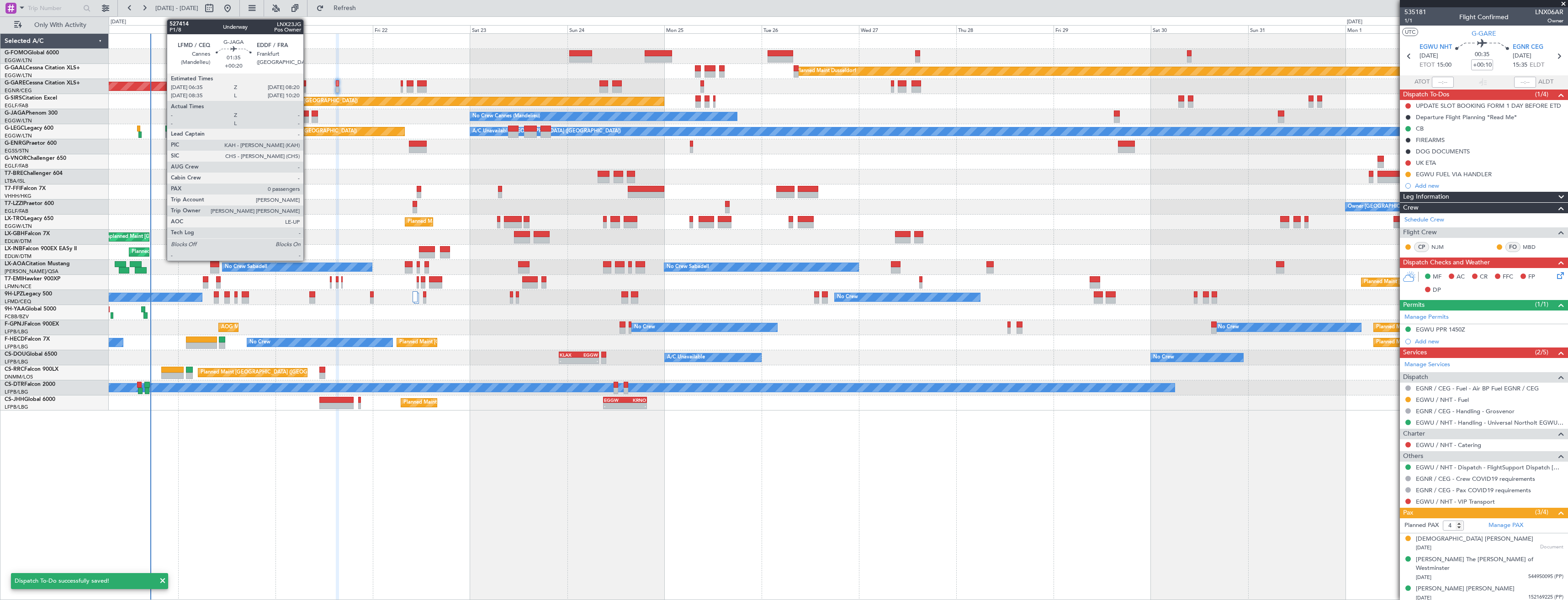
click at [308, 117] on div at bounding box center [304, 120] width 7 height 6
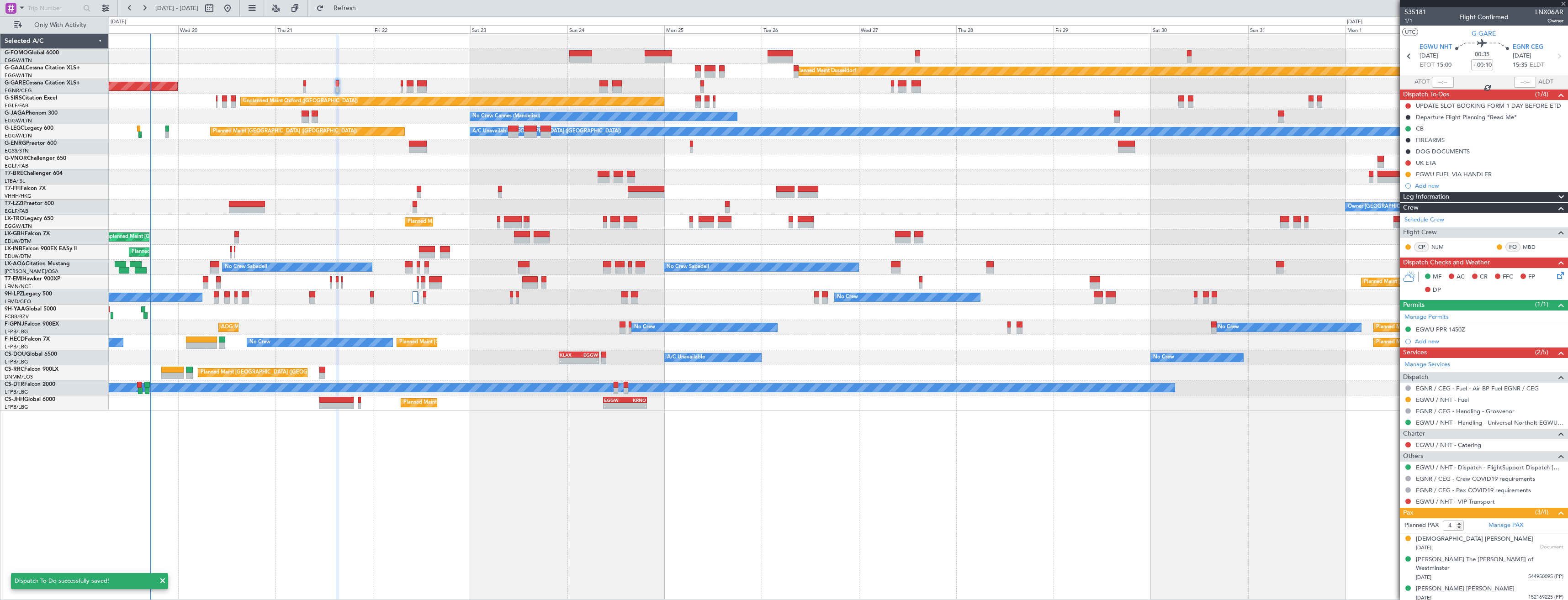
type input "+00:20"
type input "0"
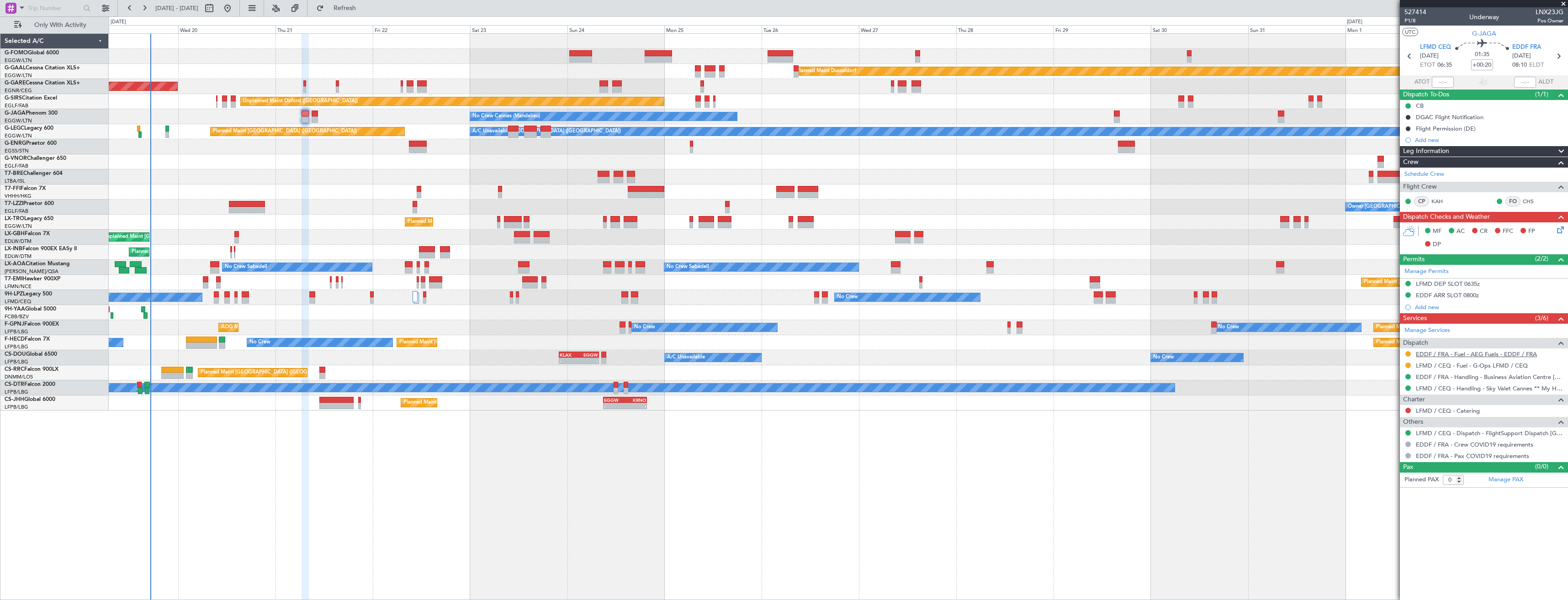
click at [1451, 351] on link "EDDF / FRA - Fuel - AEG Fuels - EDDF / FRA" at bounding box center [1476, 354] width 121 height 8
click at [364, 10] on span "Refresh" at bounding box center [345, 8] width 38 height 6
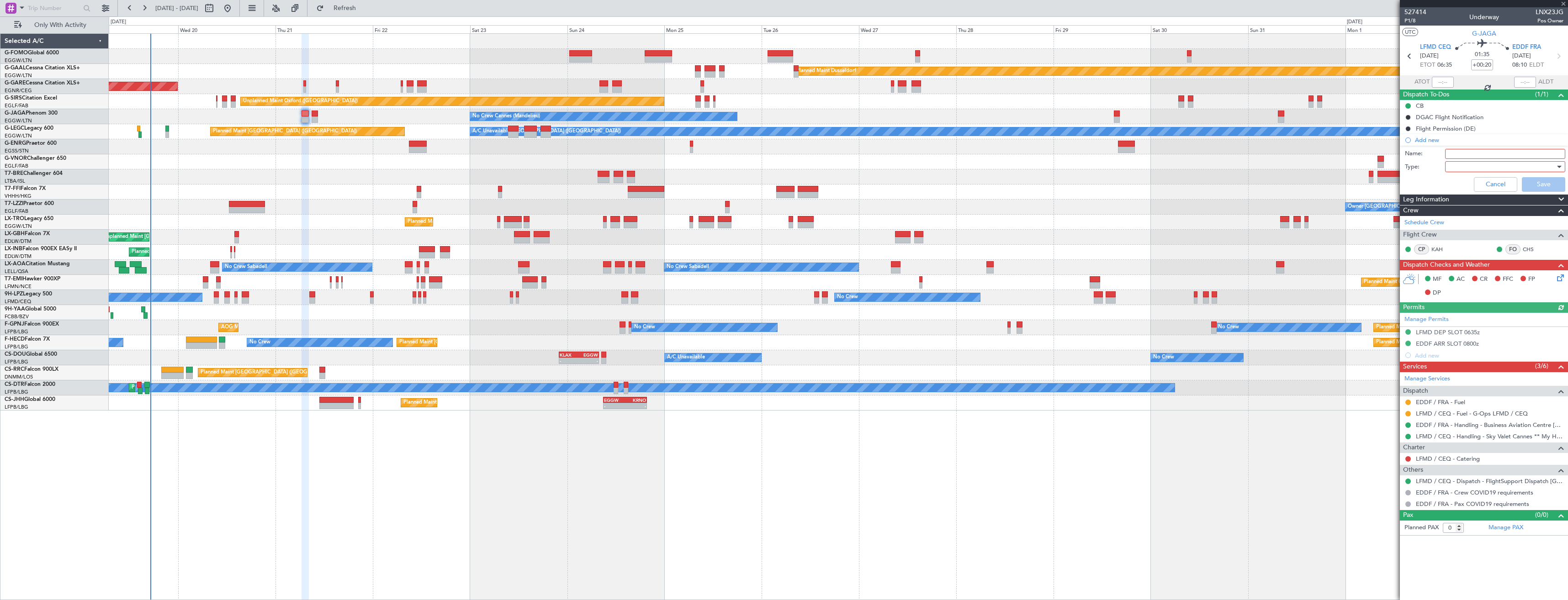
click at [1468, 153] on input "Name:" at bounding box center [1505, 154] width 120 height 10
type input "EDDF FUEL VIA HANDLER"
click at [1488, 166] on div at bounding box center [1502, 166] width 106 height 13
click at [1487, 179] on span "Generic" at bounding box center [1501, 185] width 112 height 13
